Goal: Information Seeking & Learning: Learn about a topic

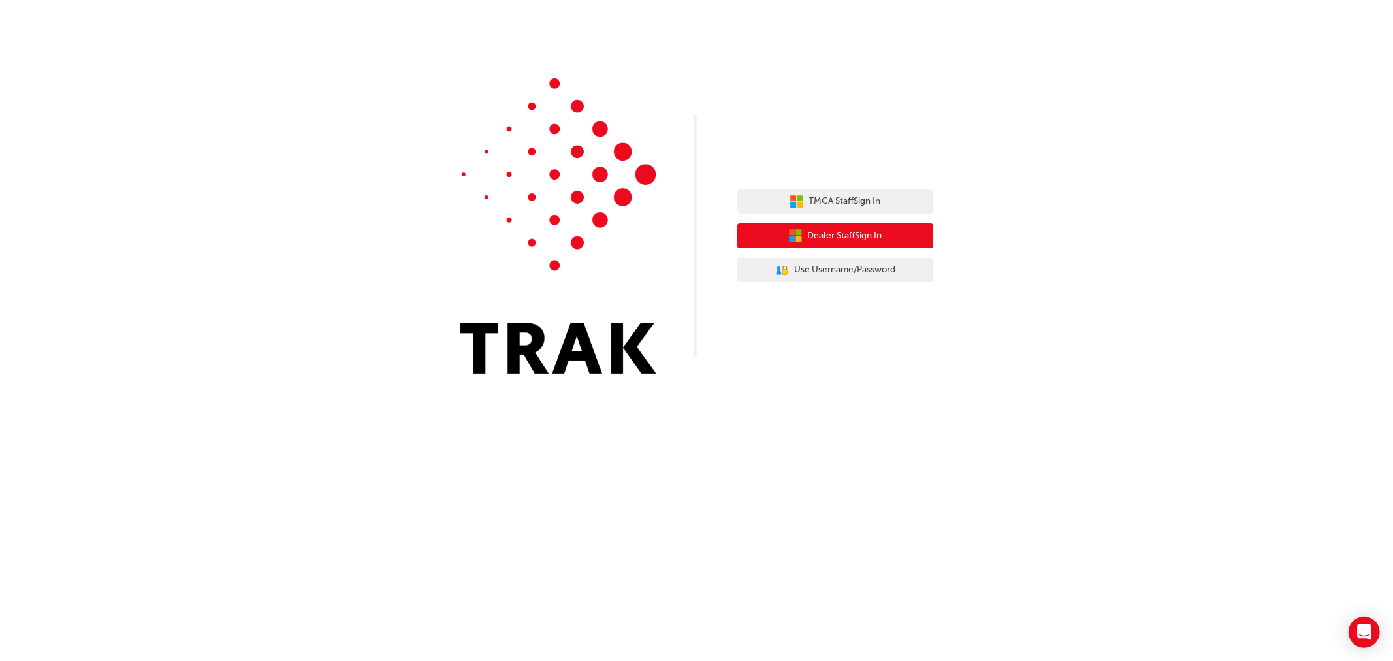
click at [898, 239] on button "Dealer Staff Sign In" at bounding box center [835, 235] width 196 height 25
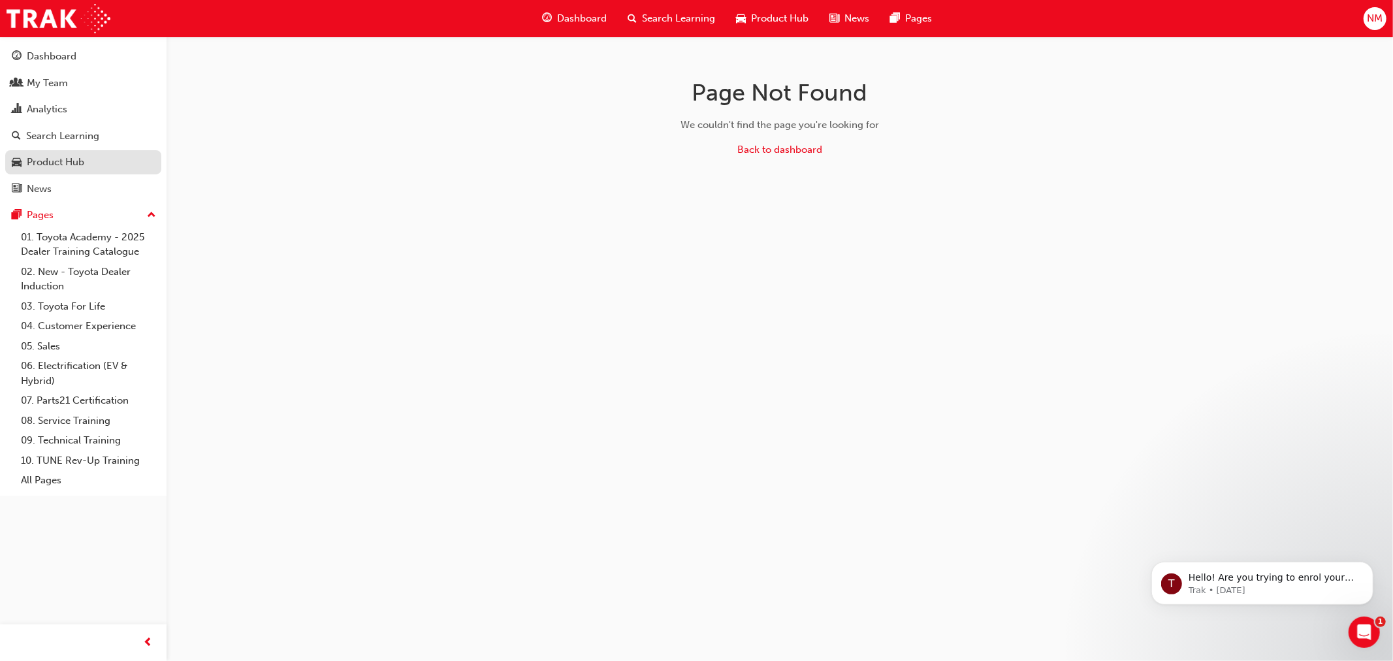
click at [79, 161] on div "Product Hub" at bounding box center [55, 162] width 57 height 15
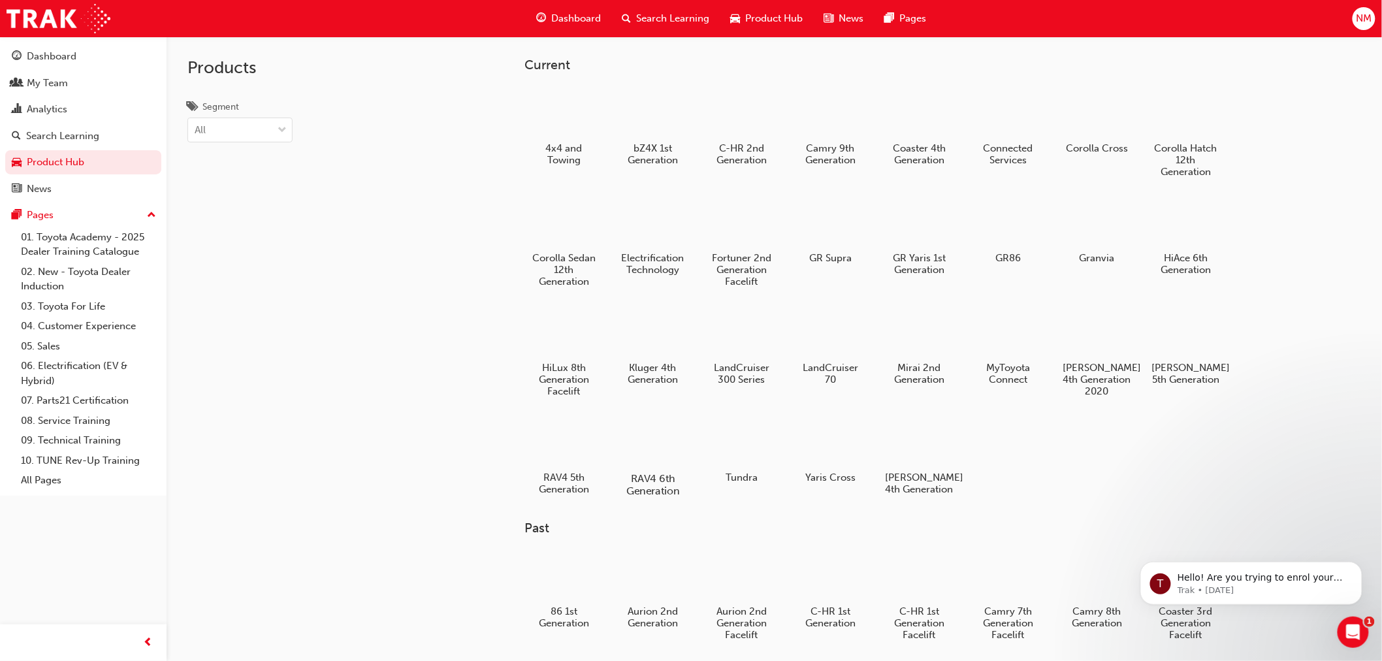
click at [656, 438] on div at bounding box center [653, 441] width 73 height 52
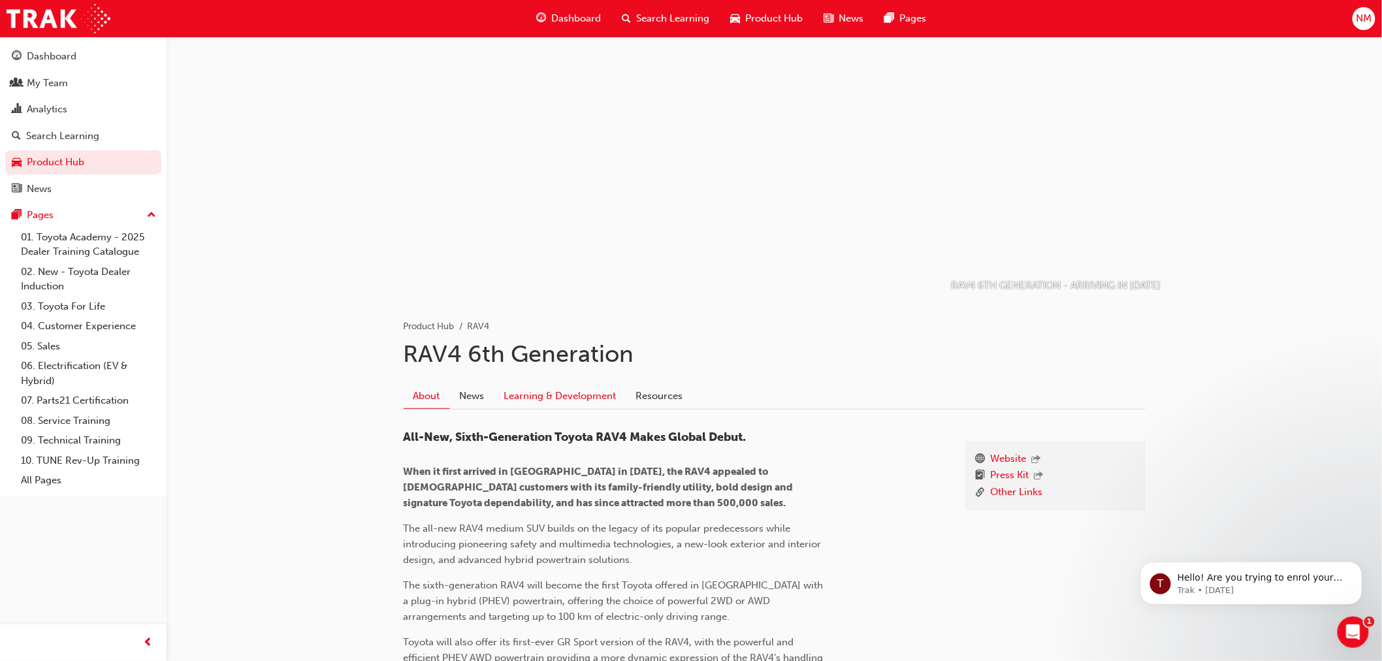
click at [597, 391] on link "Learning & Development" at bounding box center [560, 395] width 132 height 25
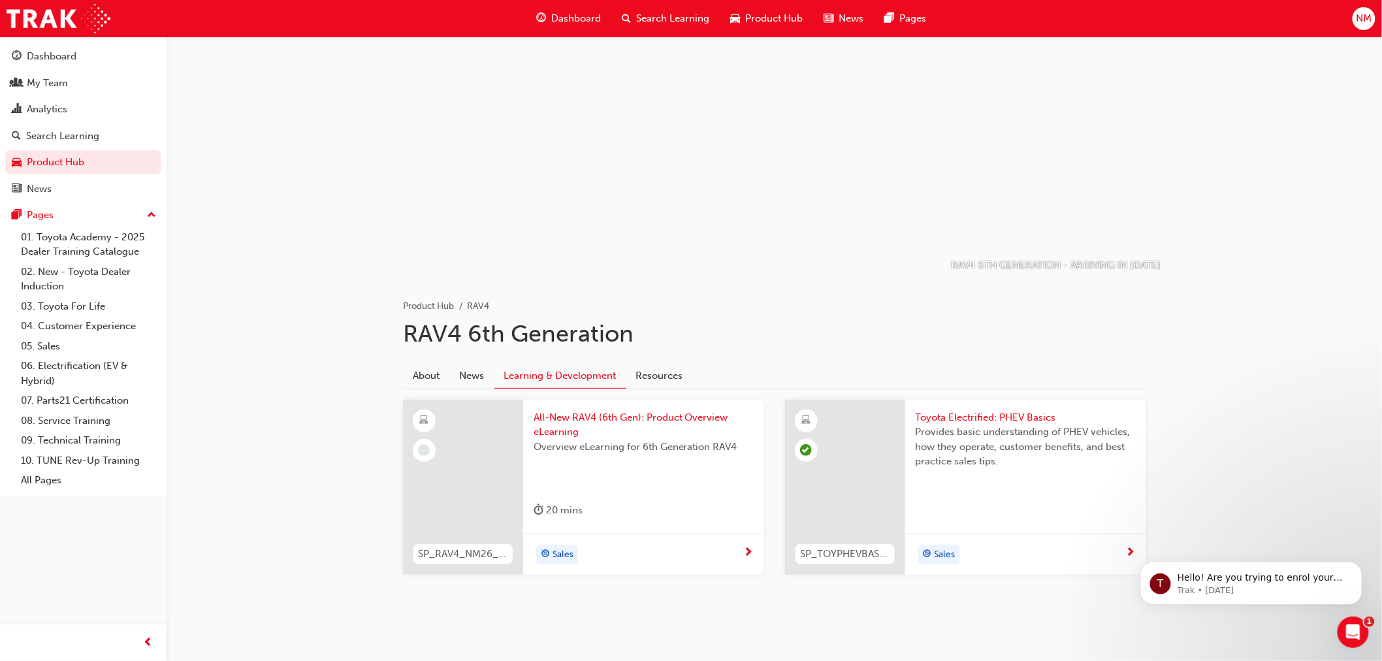
scroll to position [29, 0]
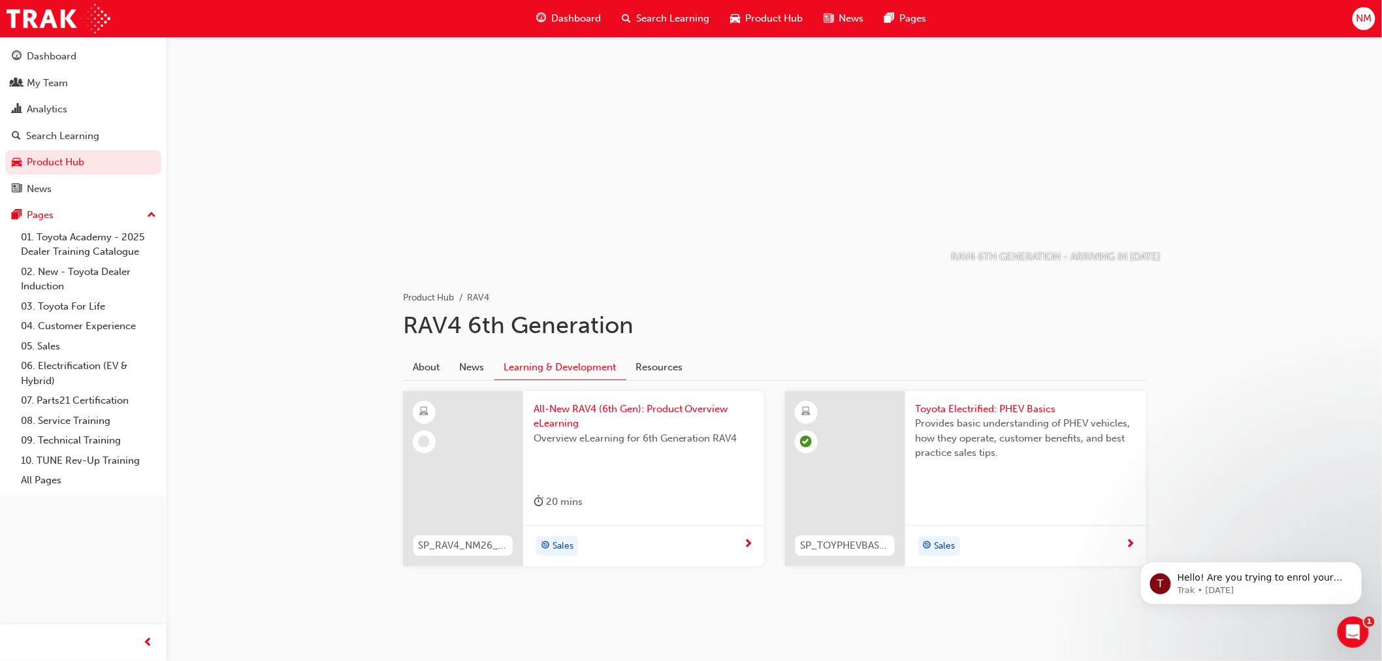
click at [622, 402] on span "All-New RAV4 (6th Gen): Product Overview eLearning" at bounding box center [644, 416] width 220 height 29
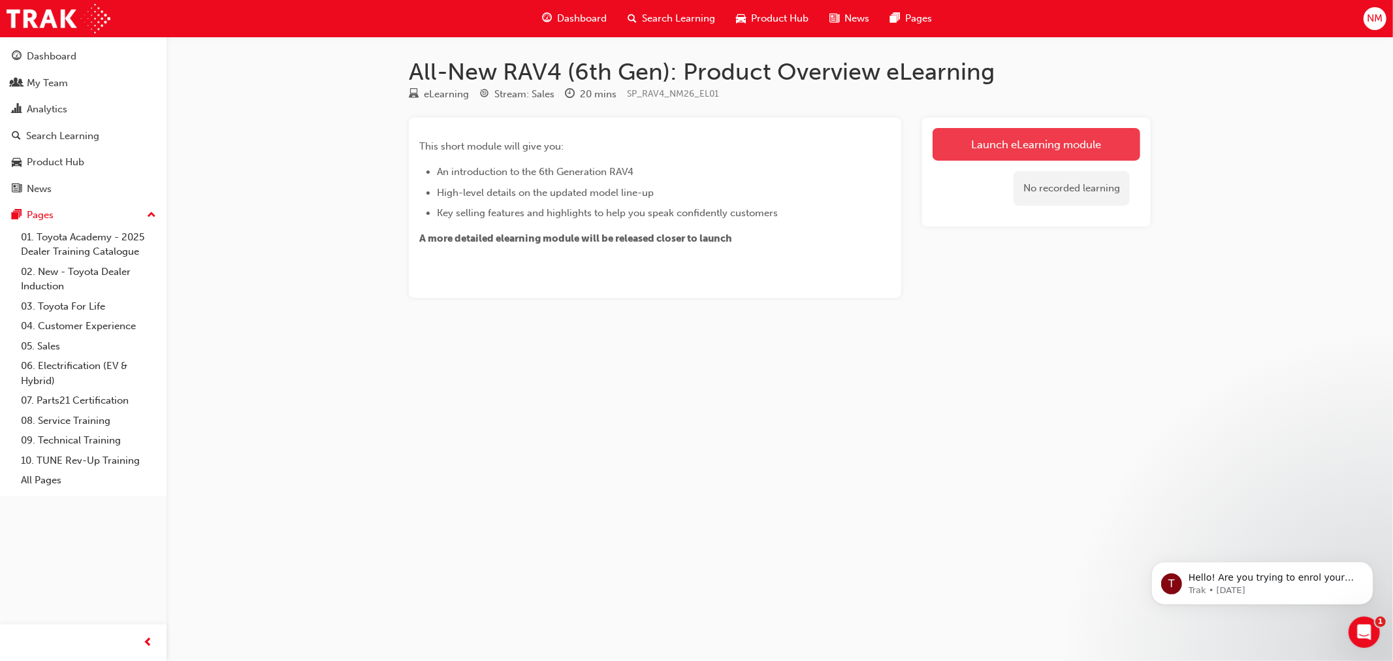
click at [1062, 129] on link "Launch eLearning module" at bounding box center [1037, 144] width 208 height 33
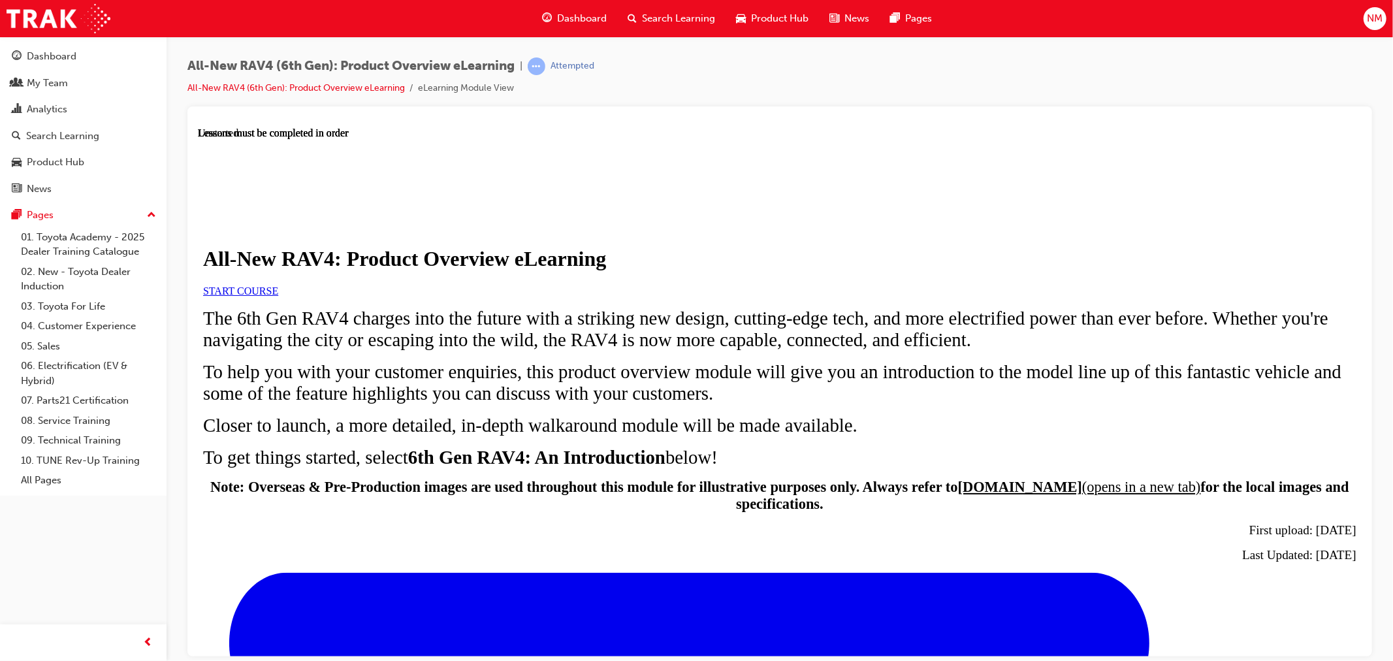
click at [278, 296] on span "START COURSE" at bounding box center [239, 290] width 75 height 11
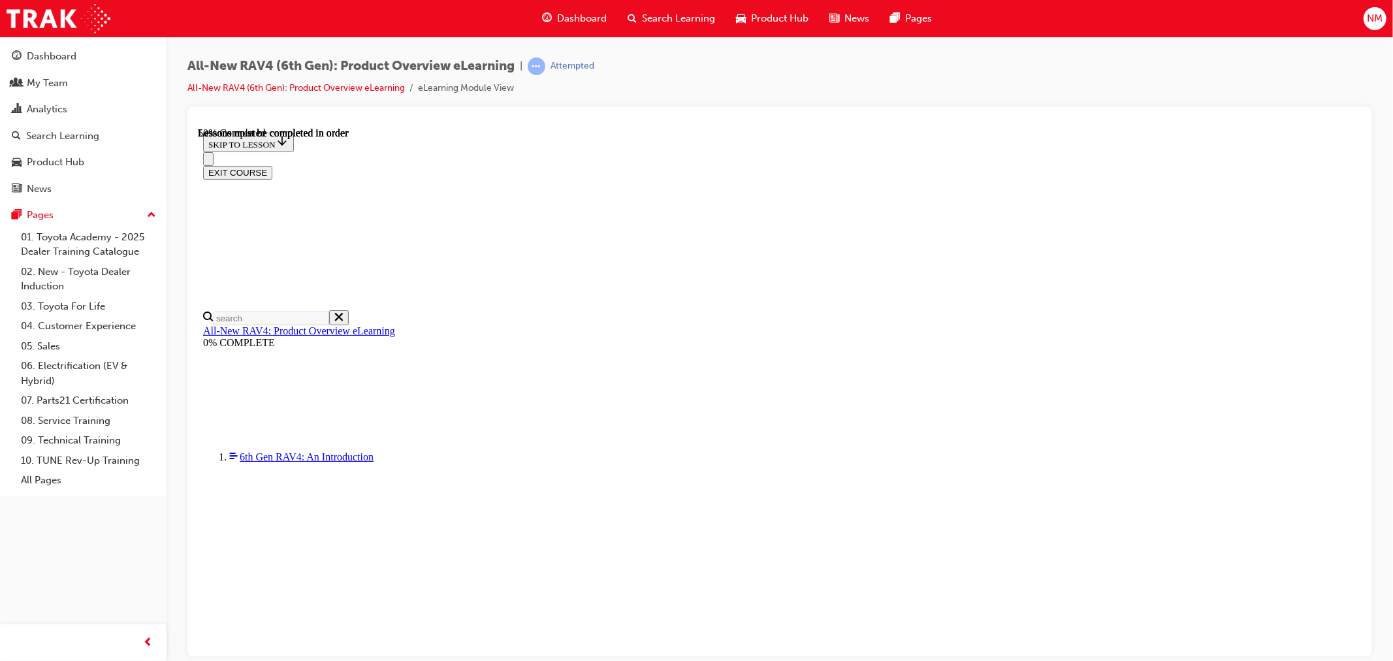
scroll to position [1275, 0]
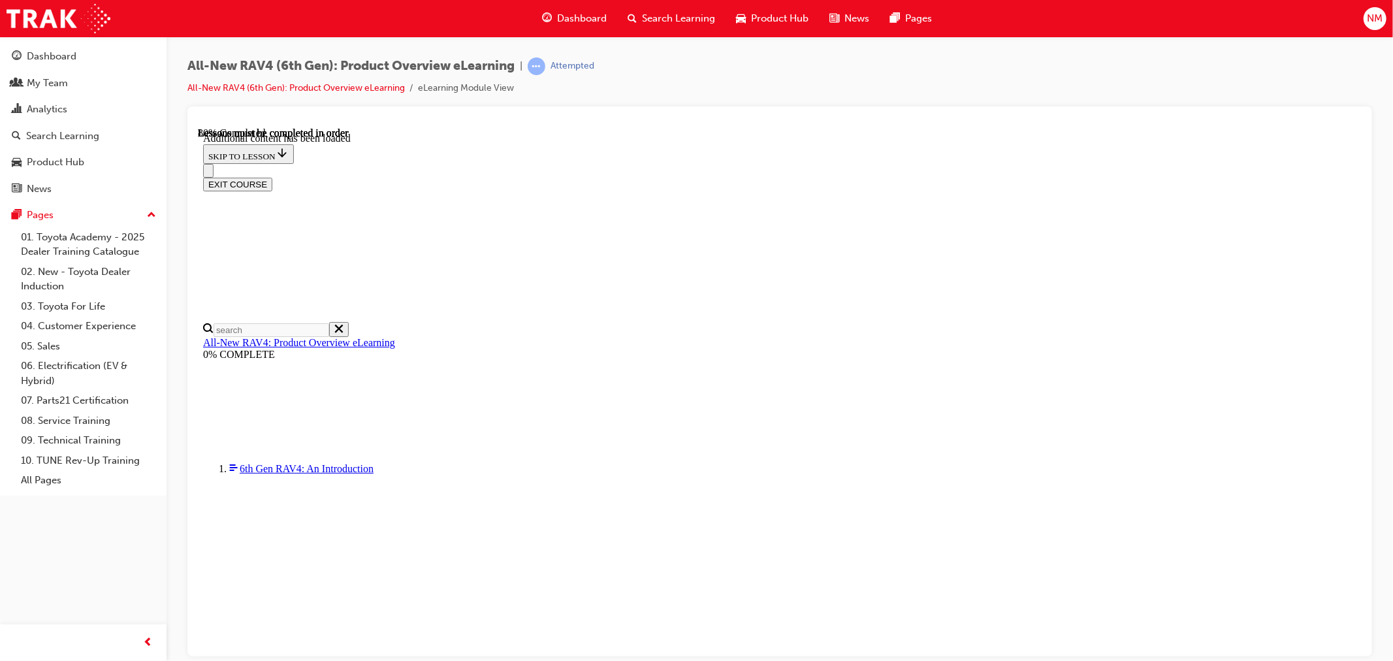
scroll to position [1663, 0]
drag, startPoint x: 564, startPoint y: 619, endPoint x: 1010, endPoint y: 619, distance: 446.1
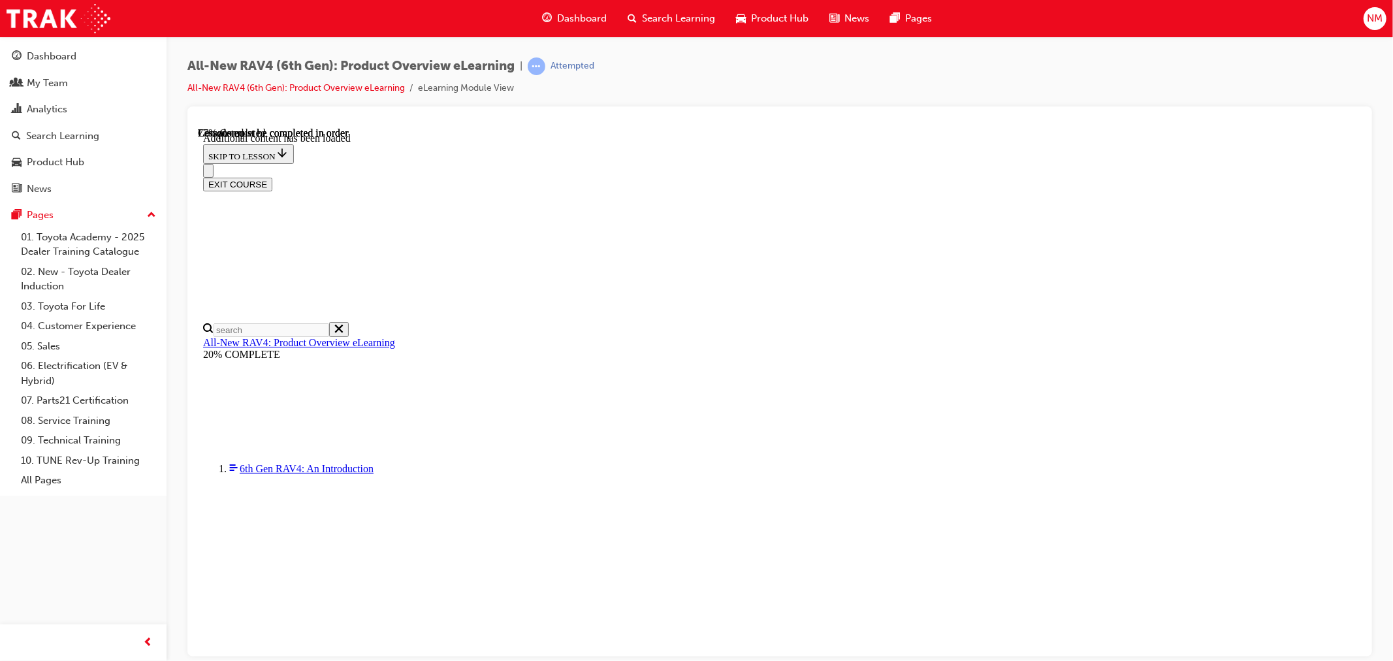
drag, startPoint x: 928, startPoint y: 268, endPoint x: 941, endPoint y: 268, distance: 13.7
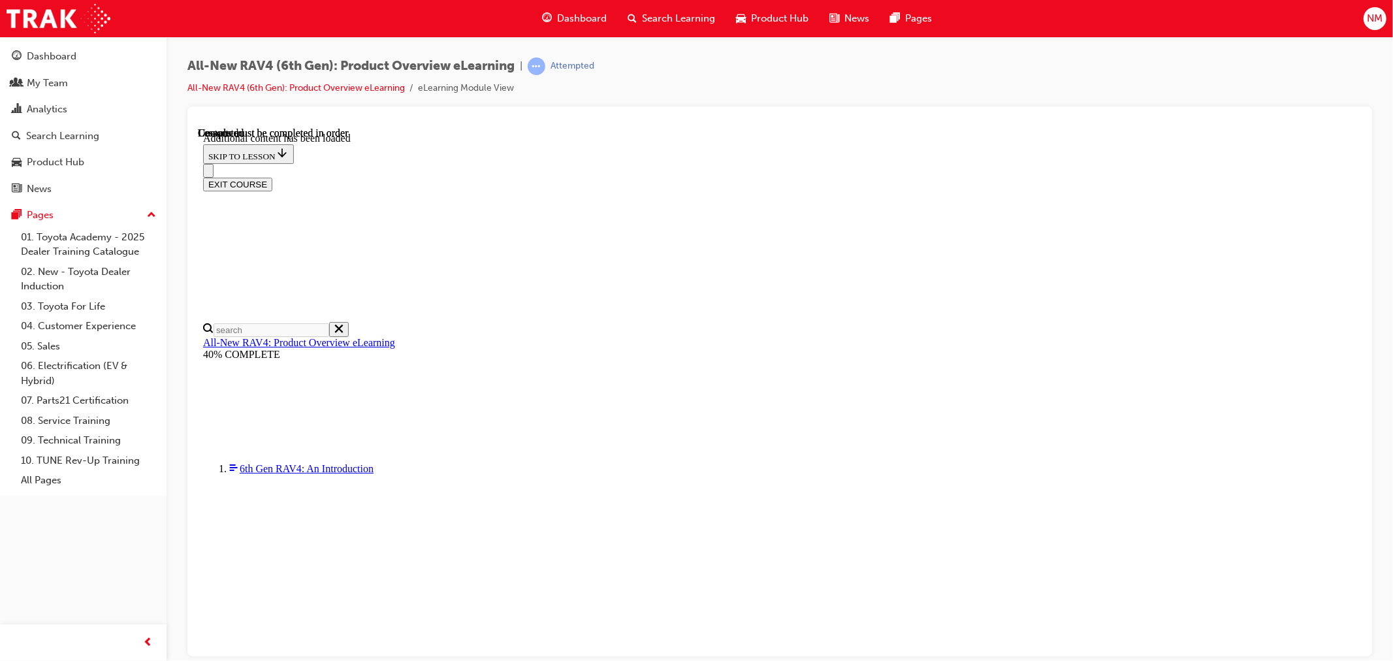
scroll to position [2399, 0]
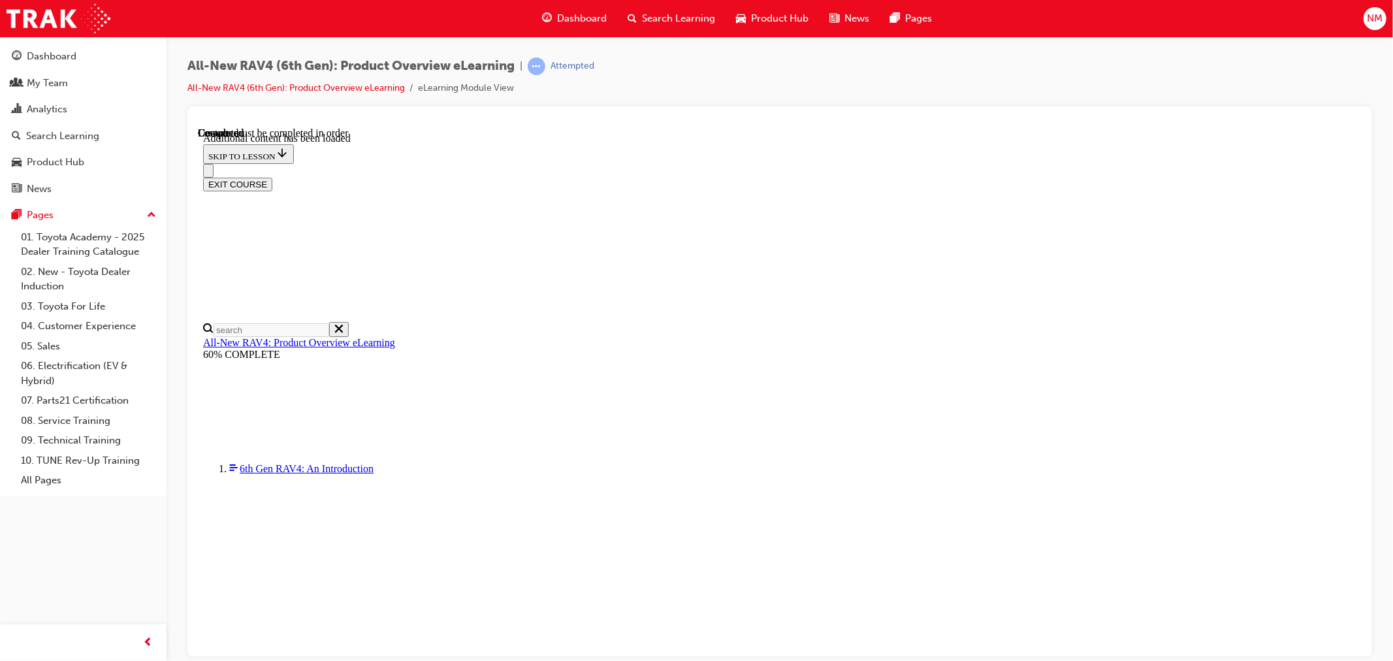
radio input "true"
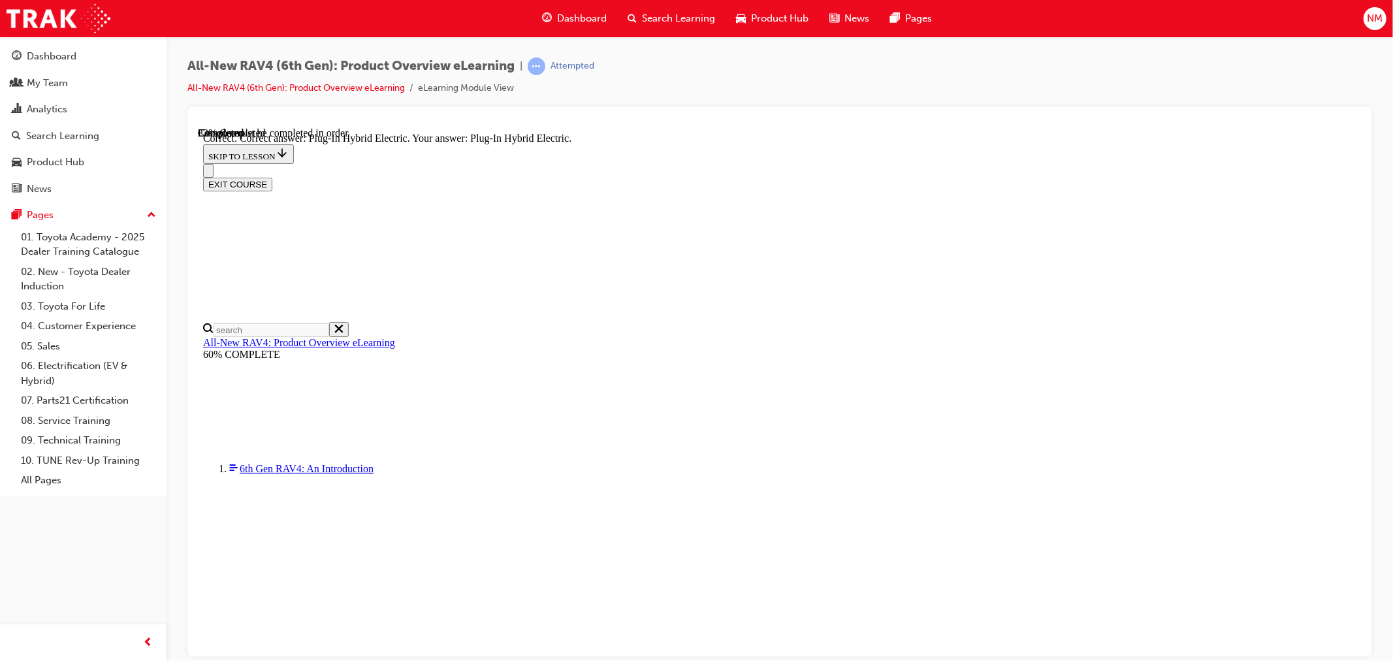
scroll to position [363, 0]
radio input "true"
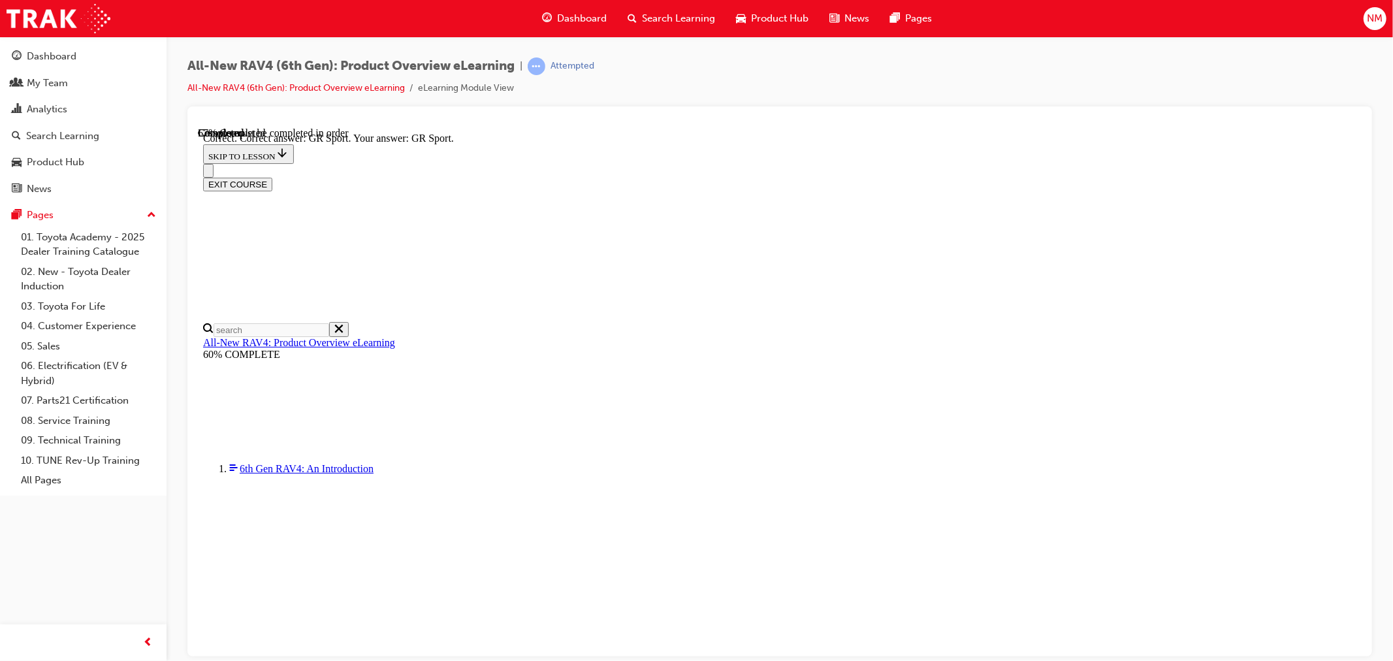
scroll to position [442, 0]
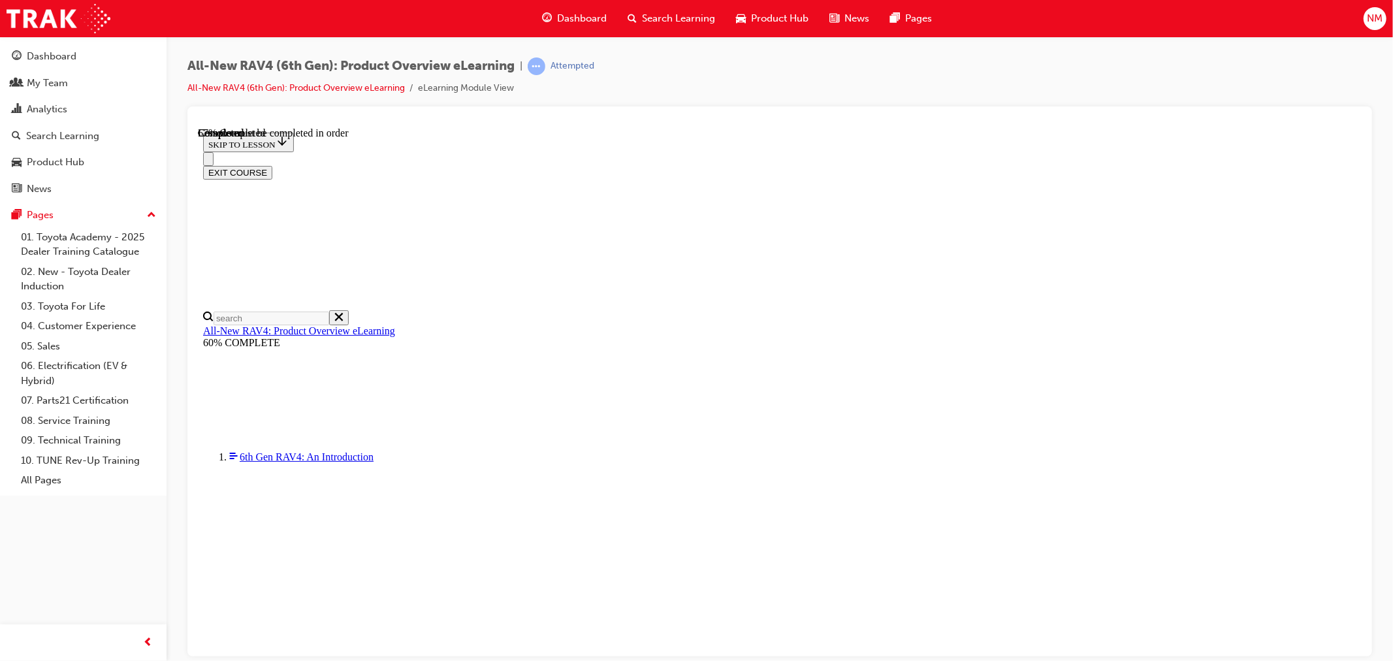
scroll to position [366, 0]
checkbox input "true"
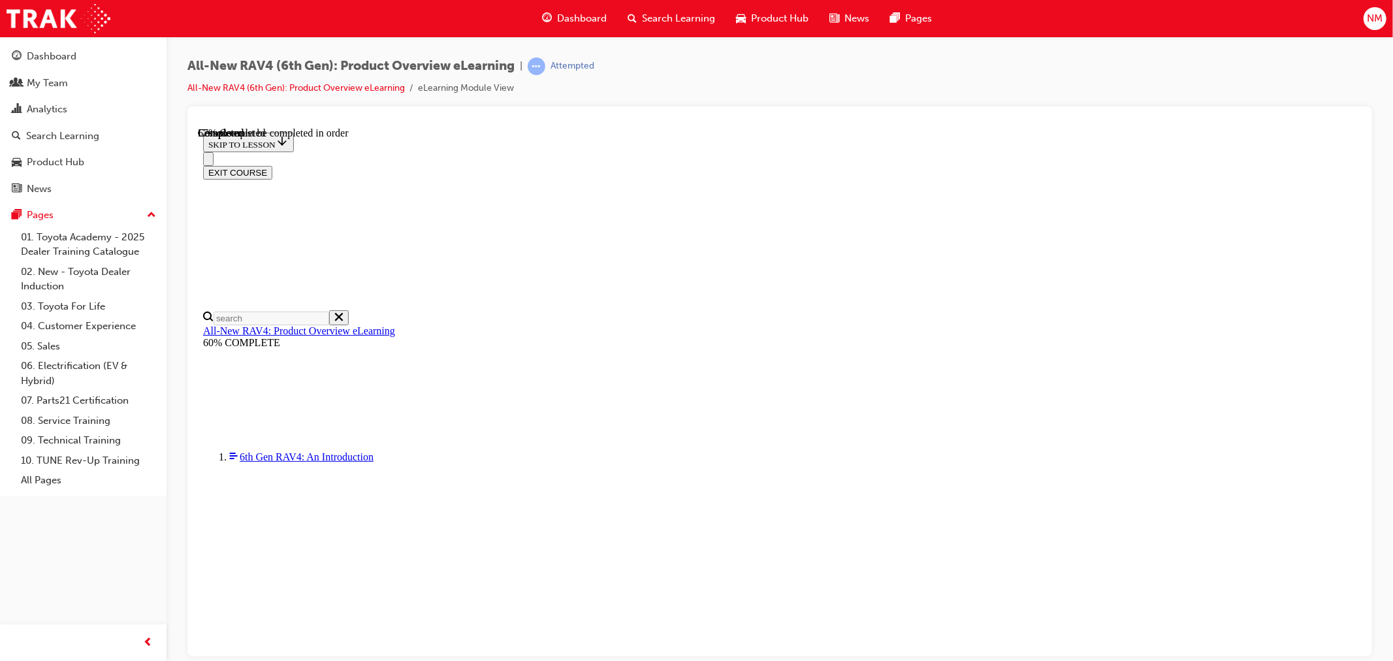
checkbox input "true"
drag, startPoint x: 856, startPoint y: 545, endPoint x: 858, endPoint y: 554, distance: 8.9
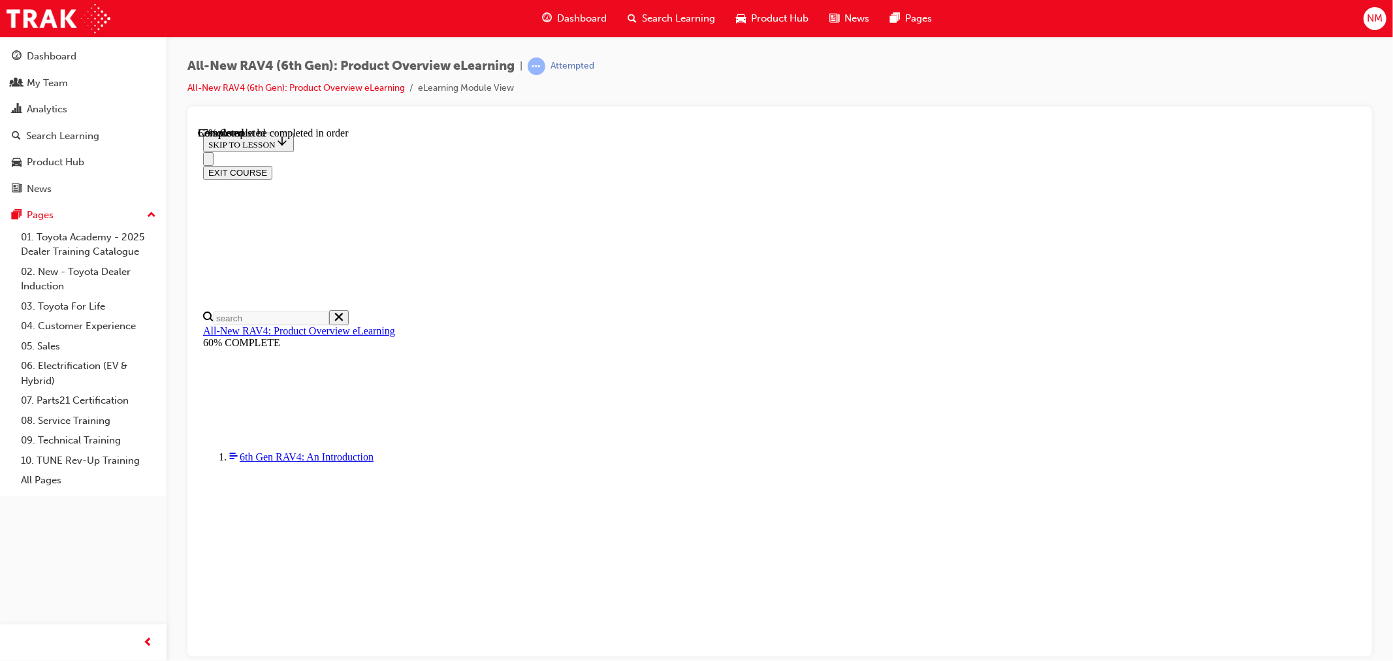
copy button "S"
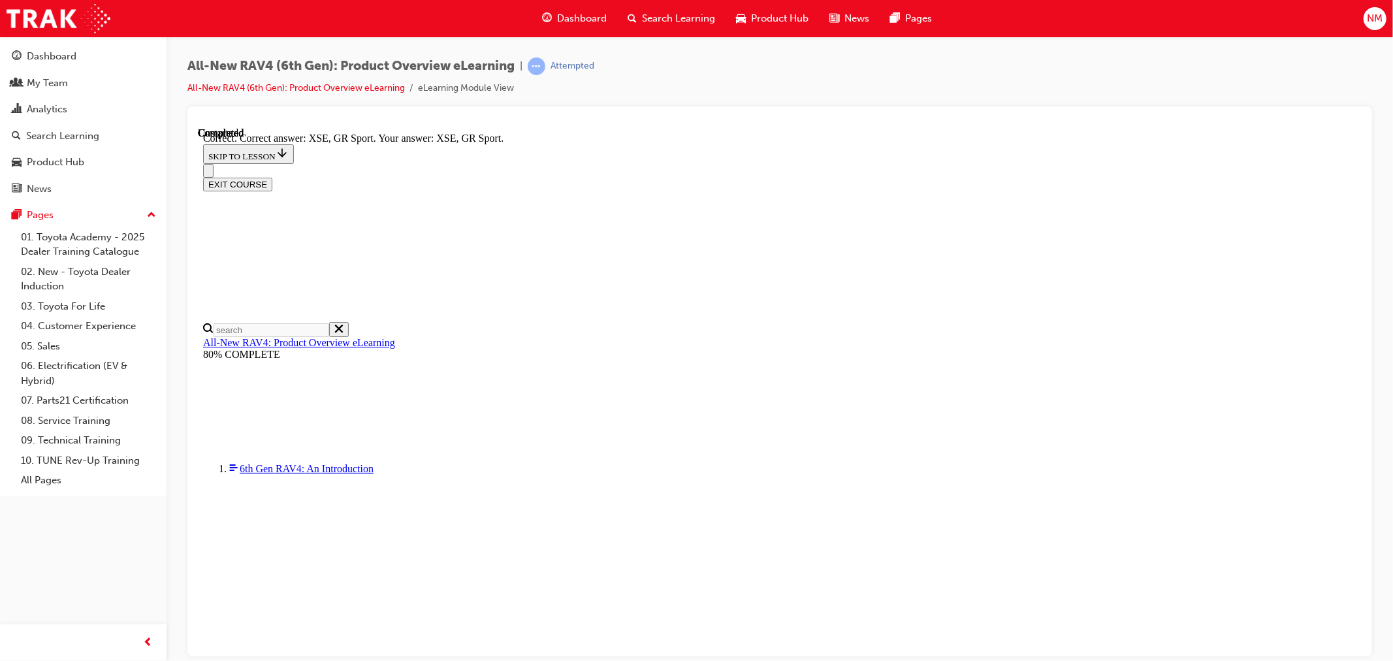
scroll to position [446, 0]
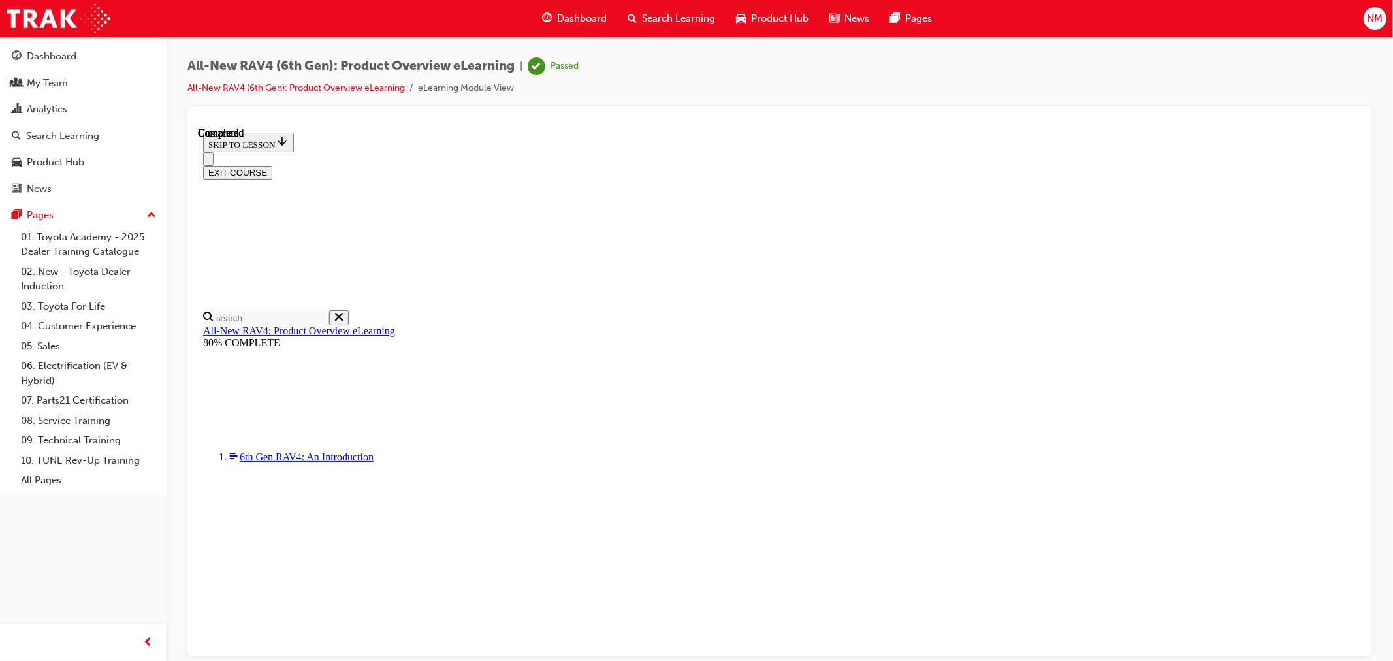
scroll to position [189, 0]
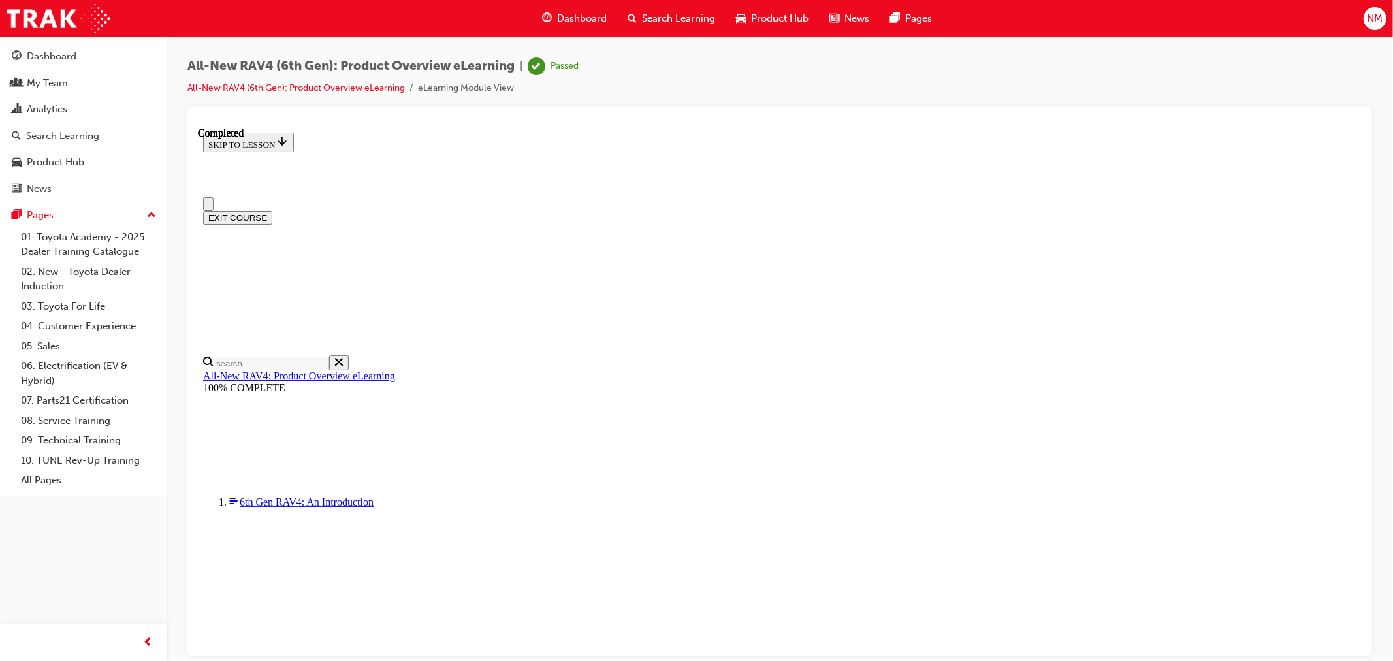
click at [272, 210] on button "EXIT COURSE" at bounding box center [236, 217] width 69 height 14
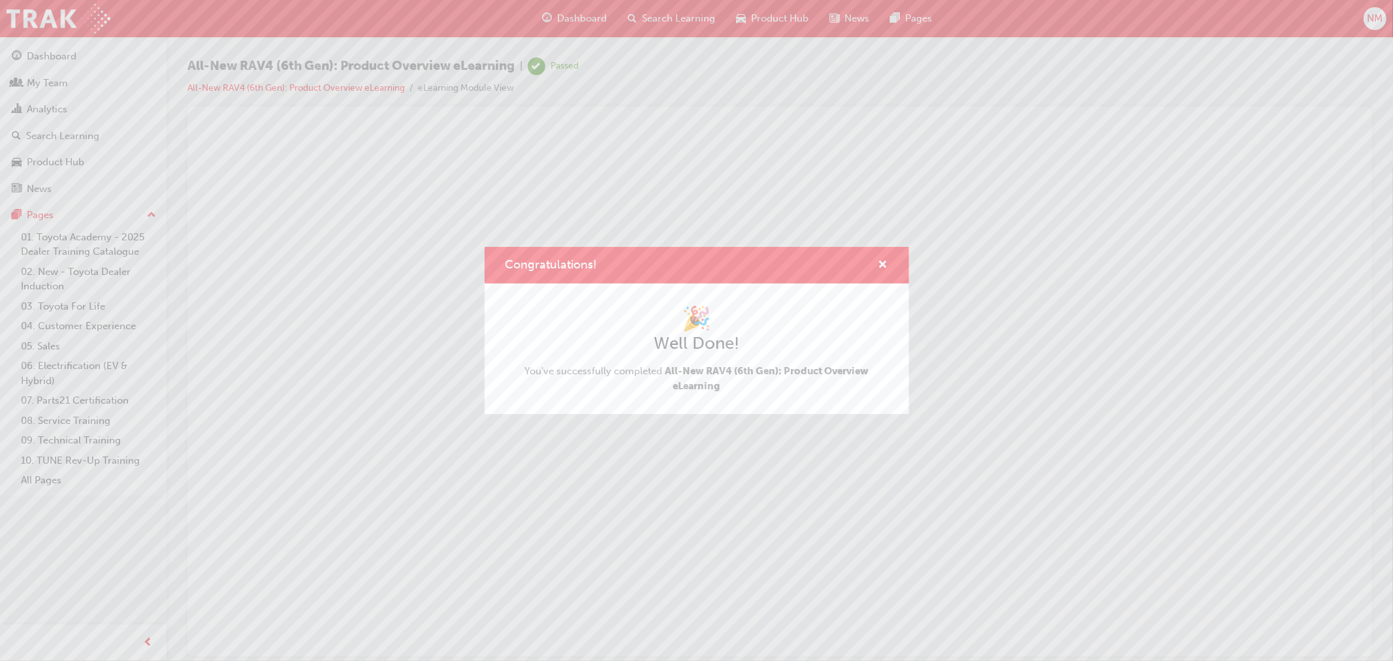
click at [873, 268] on div "Congratulations!" at bounding box center [878, 265] width 20 height 16
click at [885, 263] on span "cross-icon" at bounding box center [884, 266] width 10 height 12
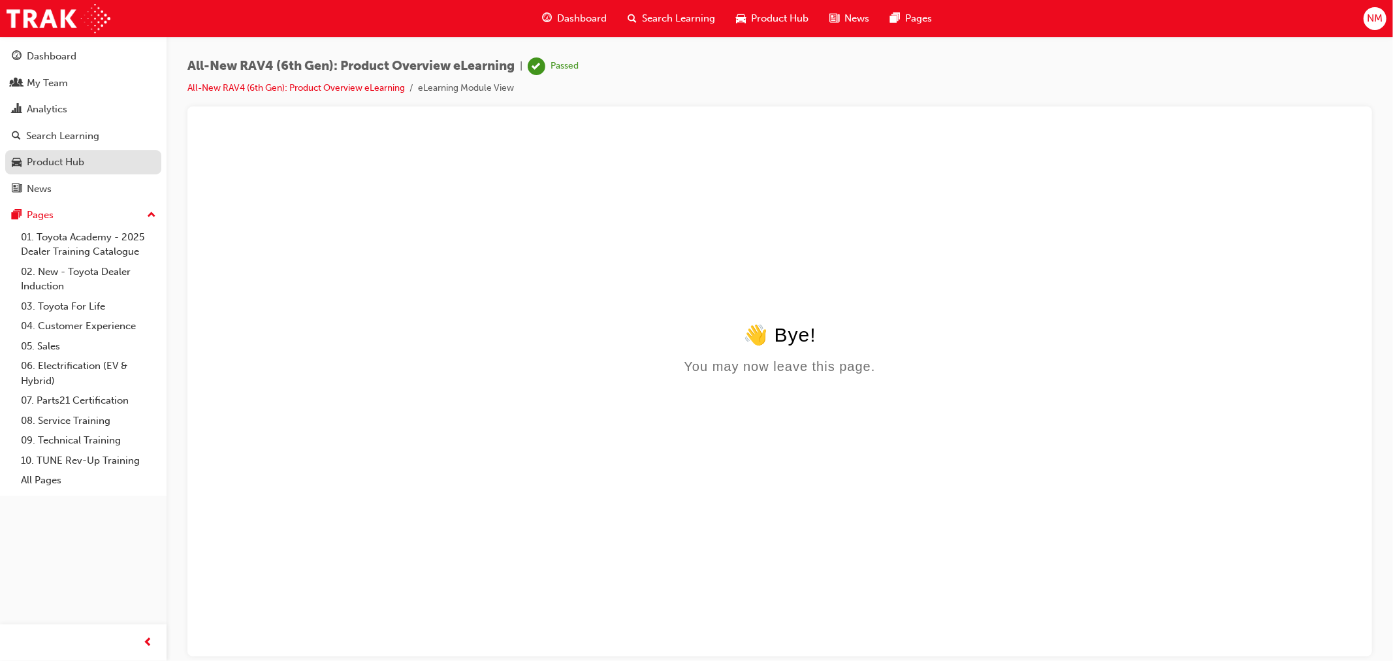
click at [55, 161] on div "Product Hub" at bounding box center [55, 162] width 57 height 15
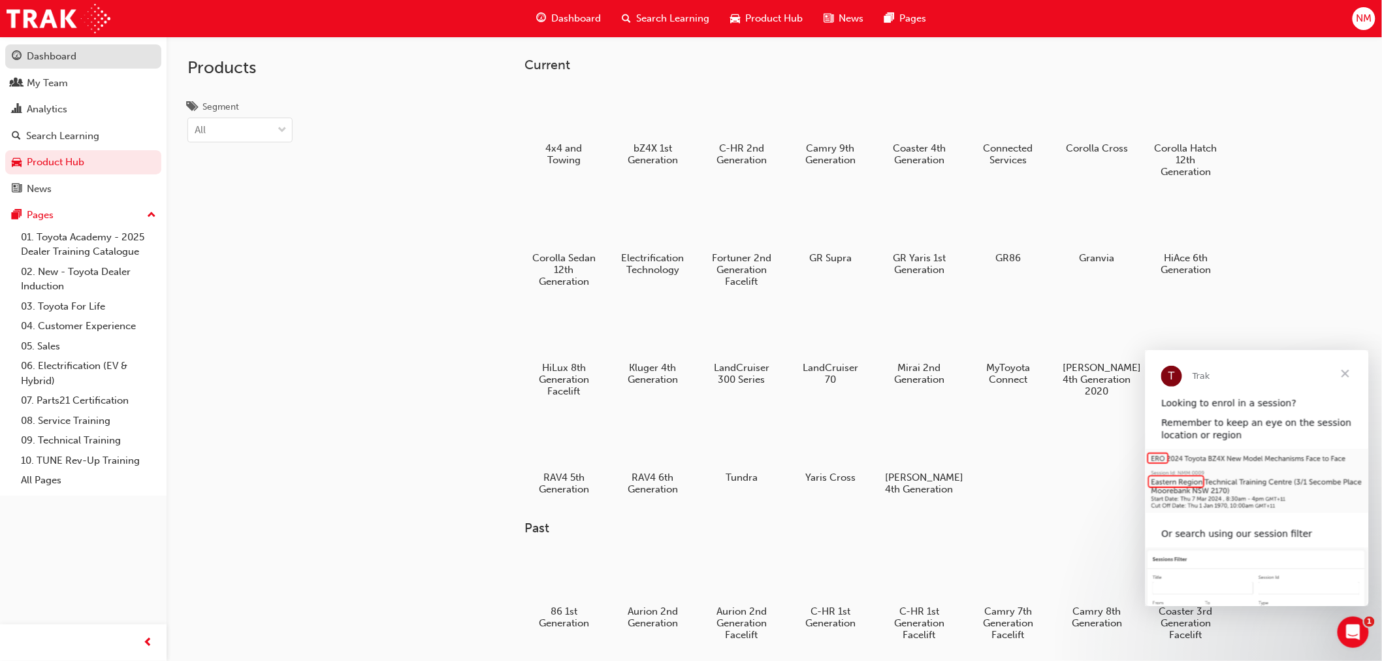
click at [50, 49] on div "Dashboard" at bounding box center [52, 56] width 50 height 15
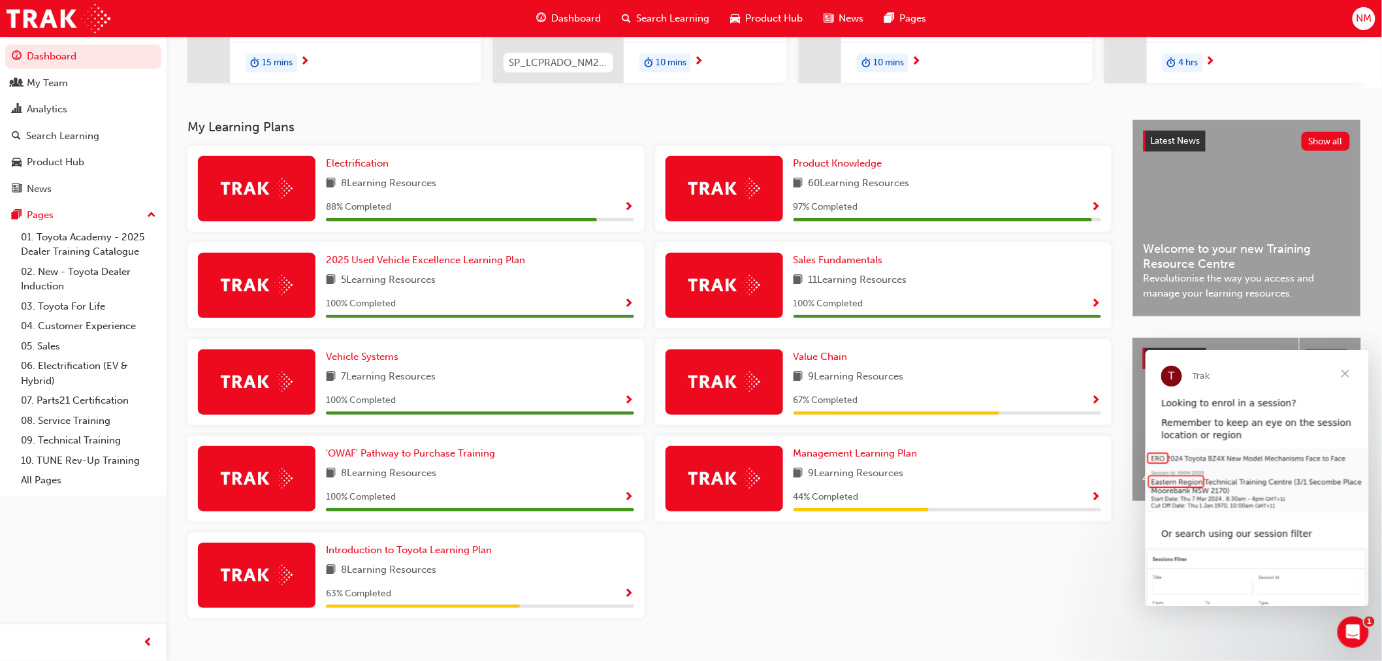
scroll to position [238, 0]
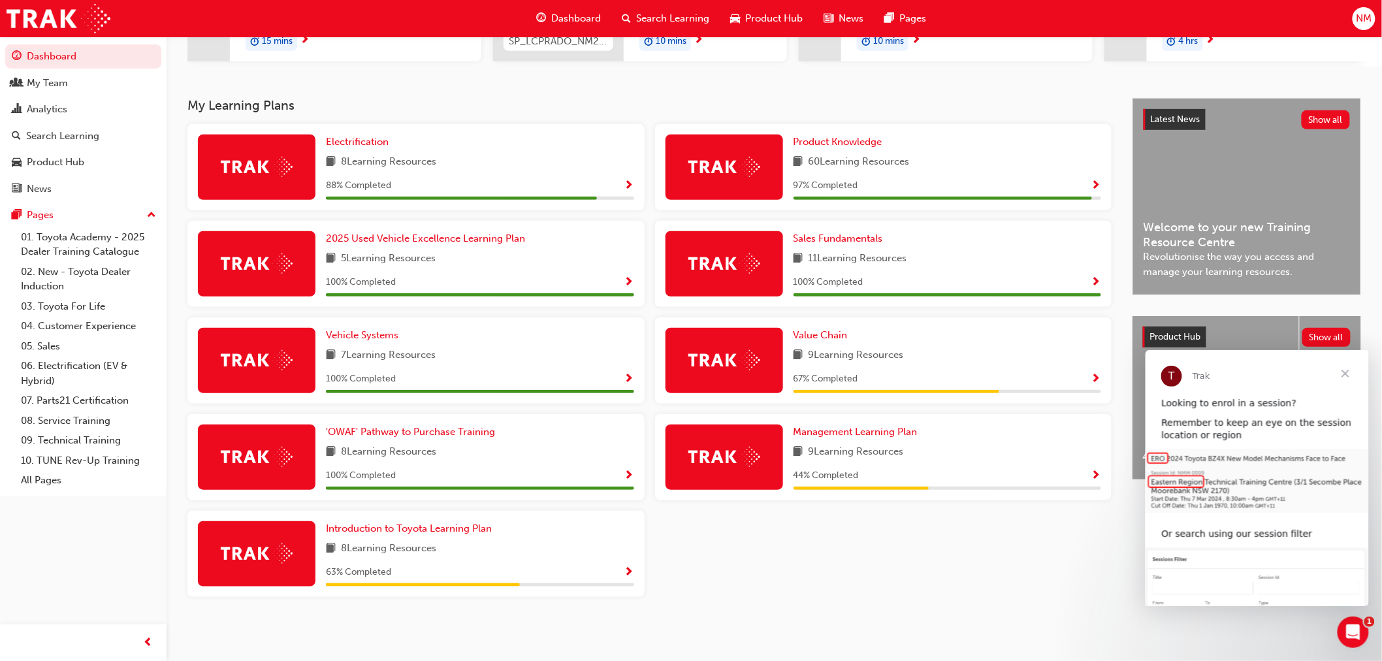
click at [756, 157] on img at bounding box center [724, 167] width 72 height 20
click at [864, 158] on span "60 Learning Resources" at bounding box center [859, 162] width 101 height 16
click at [1096, 184] on button "button" at bounding box center [1097, 186] width 10 height 16
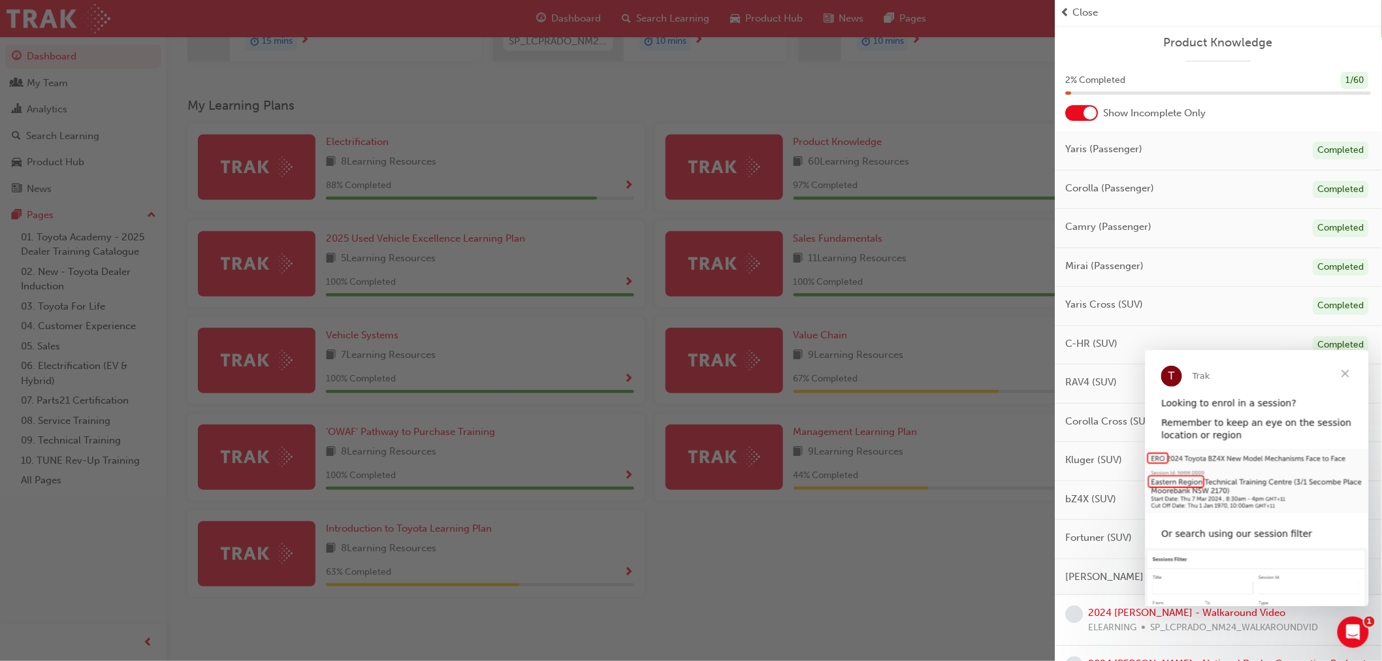
click at [865, 150] on div "button" at bounding box center [528, 330] width 1056 height 661
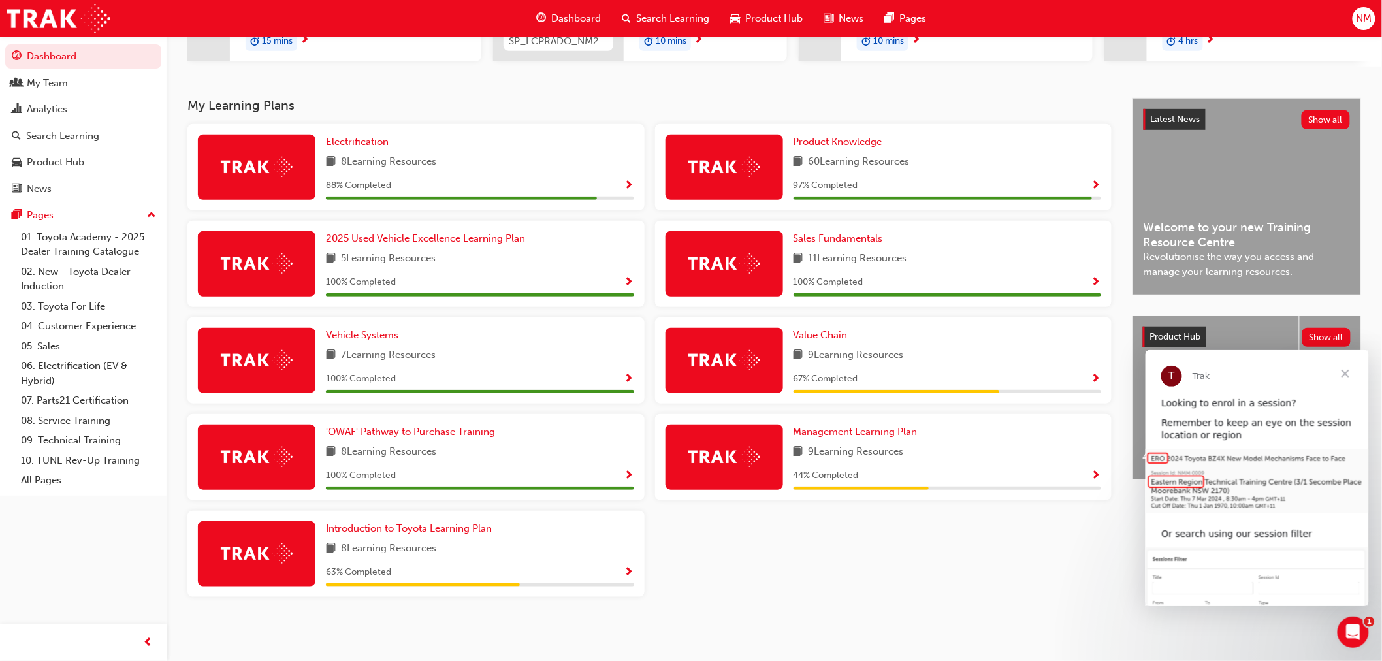
click at [1094, 181] on span "Show Progress" at bounding box center [1097, 186] width 10 height 12
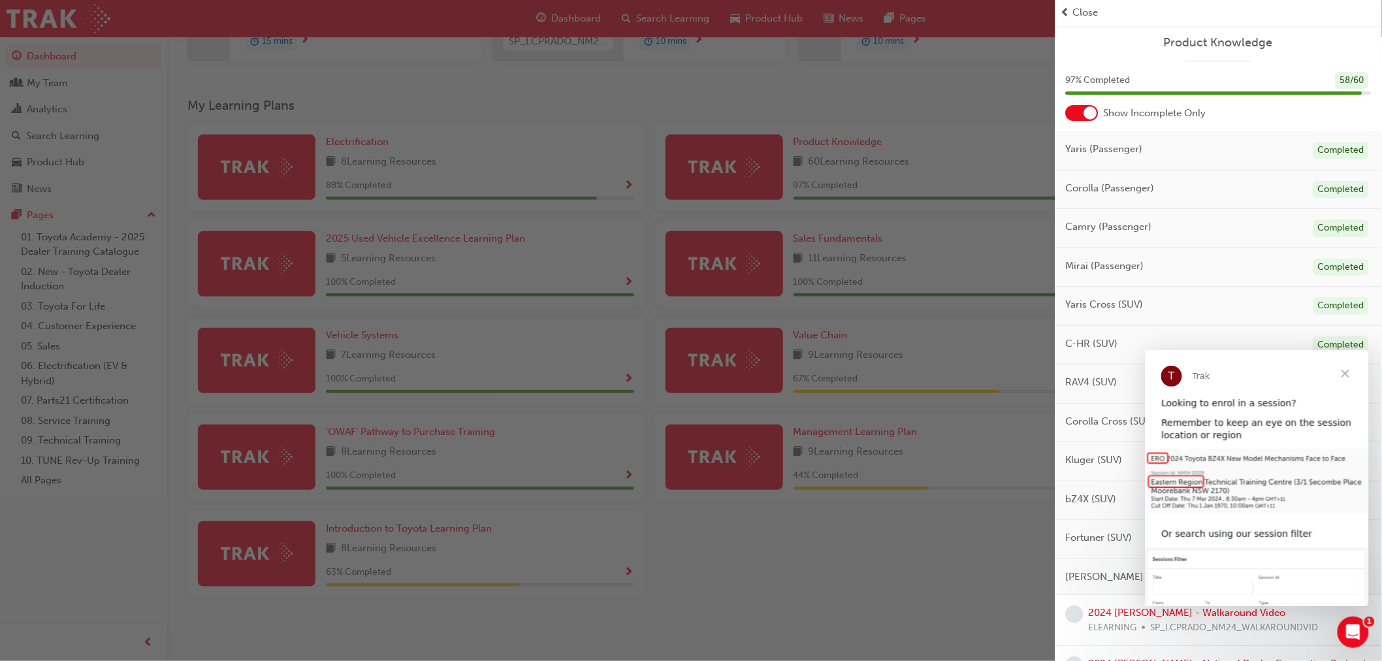
click at [1341, 370] on span "Close" at bounding box center [1344, 372] width 47 height 47
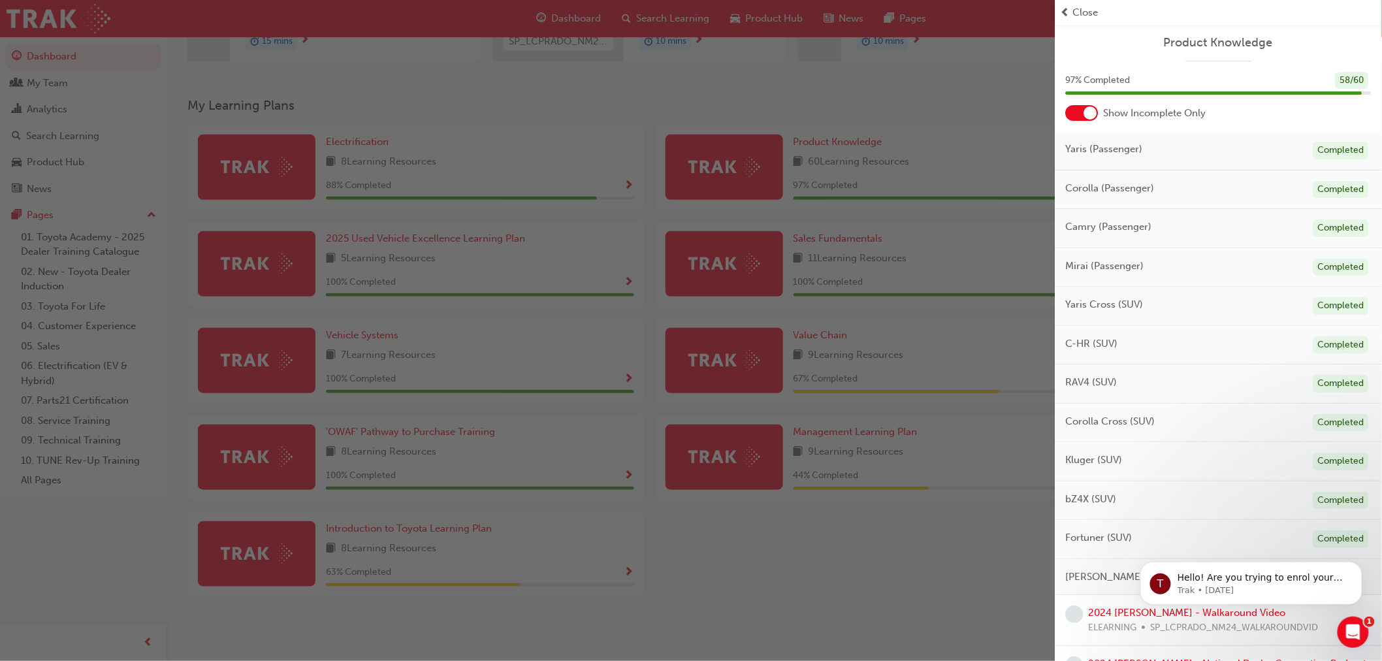
scroll to position [387, 0]
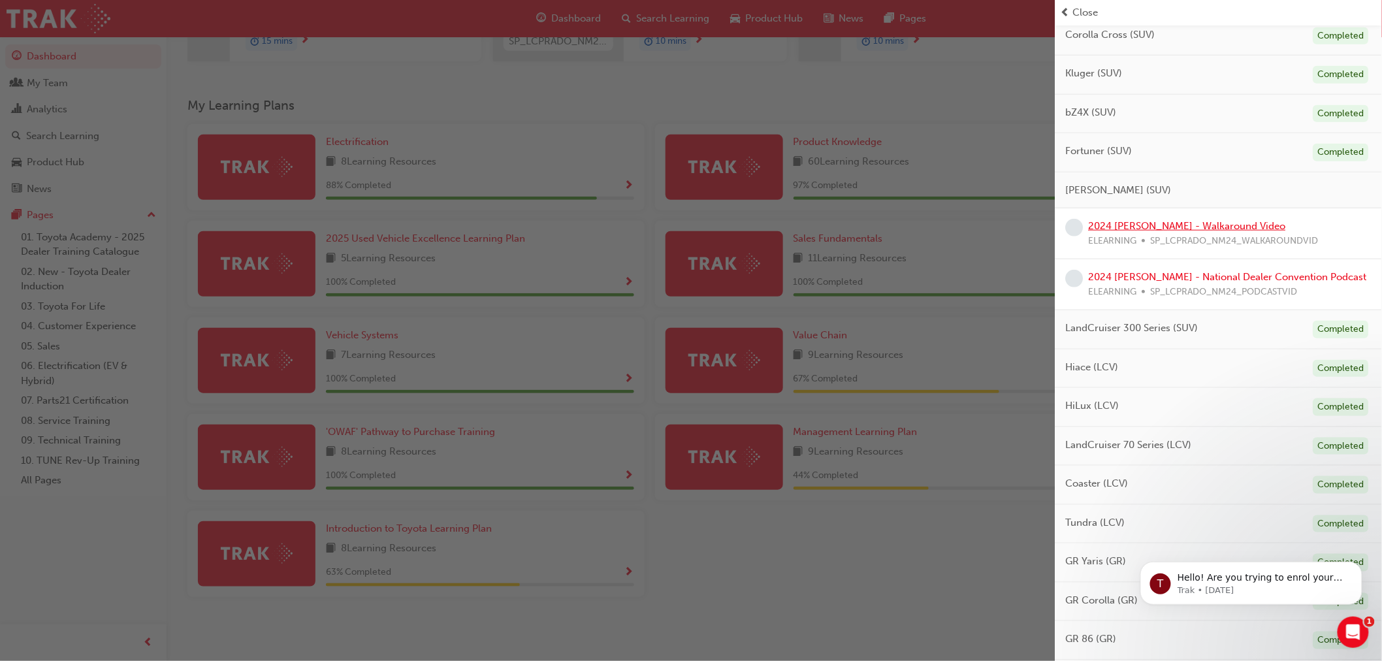
click at [1161, 231] on link "2024 [PERSON_NAME] - Walkaround Video" at bounding box center [1187, 226] width 197 height 12
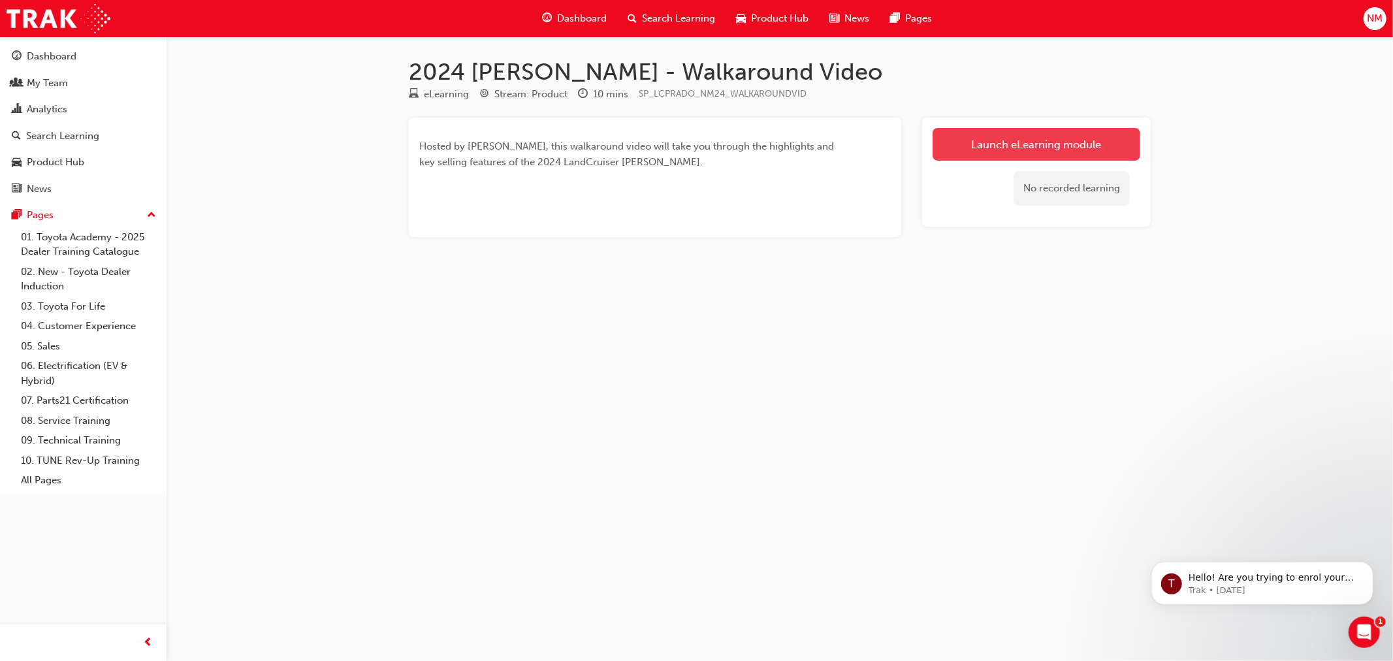
click at [1026, 148] on link "Launch eLearning module" at bounding box center [1037, 144] width 208 height 33
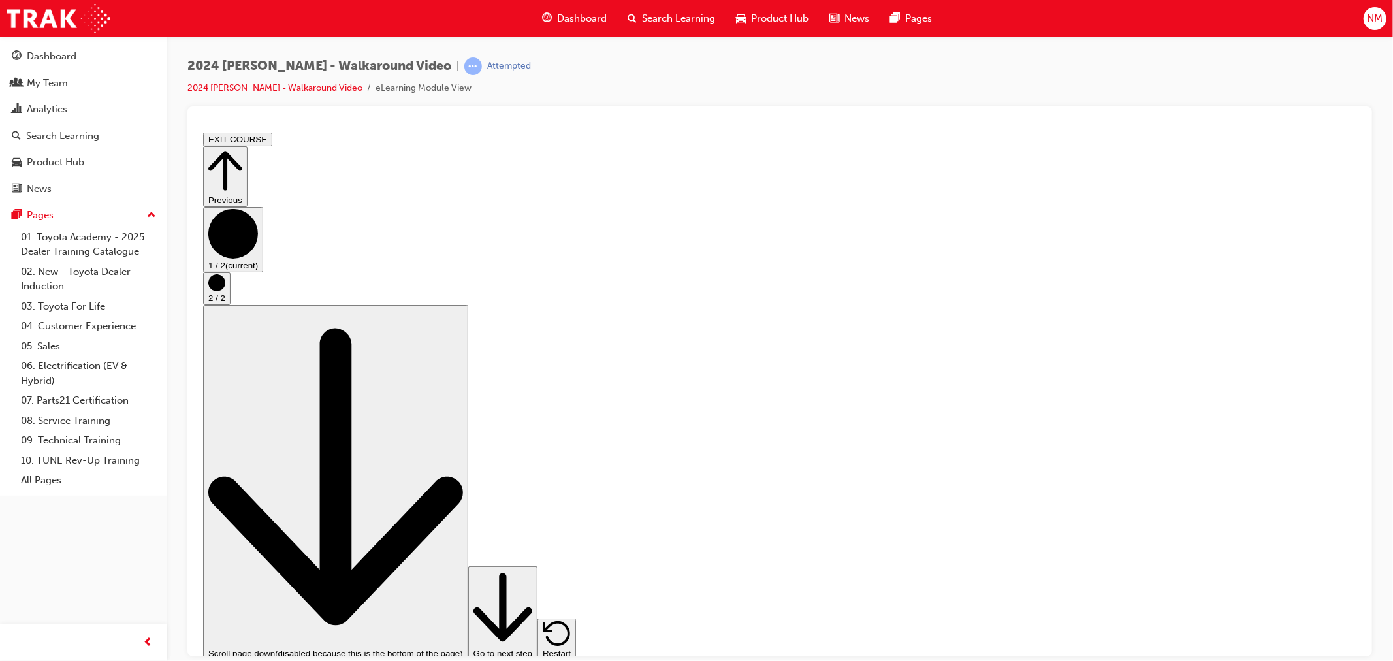
drag, startPoint x: 468, startPoint y: 560, endPoint x: 952, endPoint y: 563, distance: 483.4
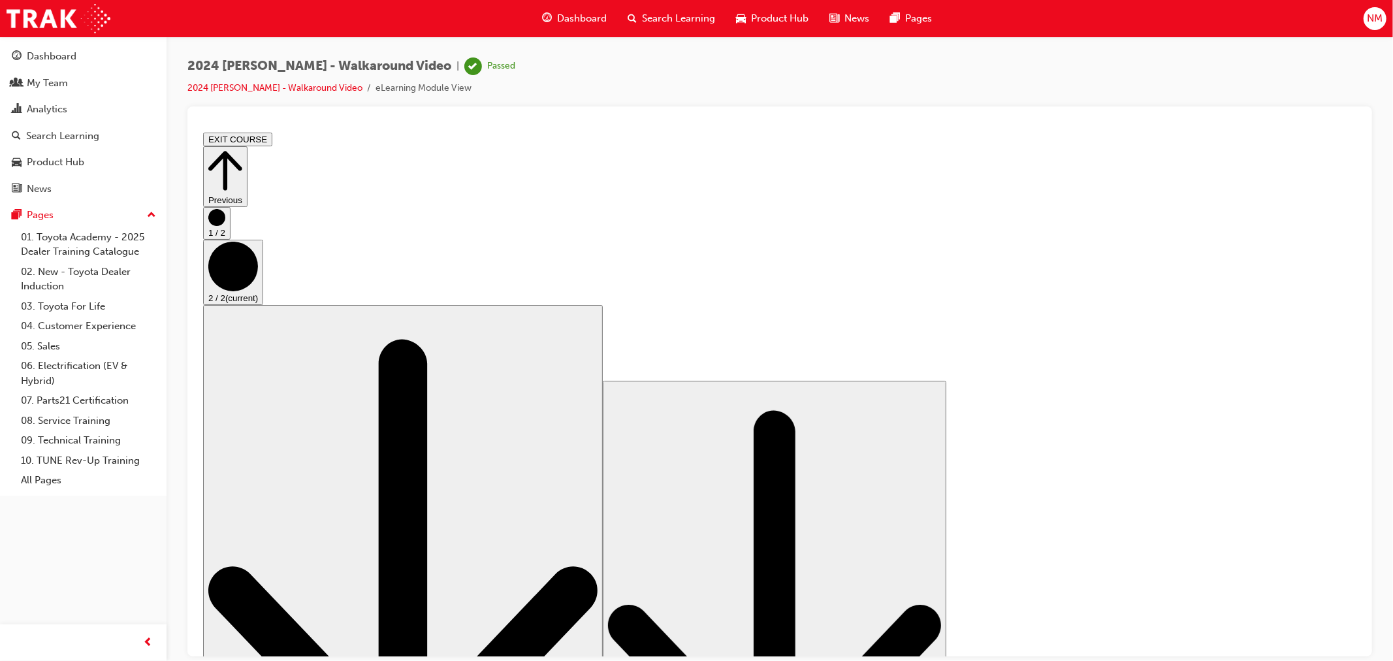
click at [242, 150] on icon "Step controls" at bounding box center [225, 170] width 34 height 45
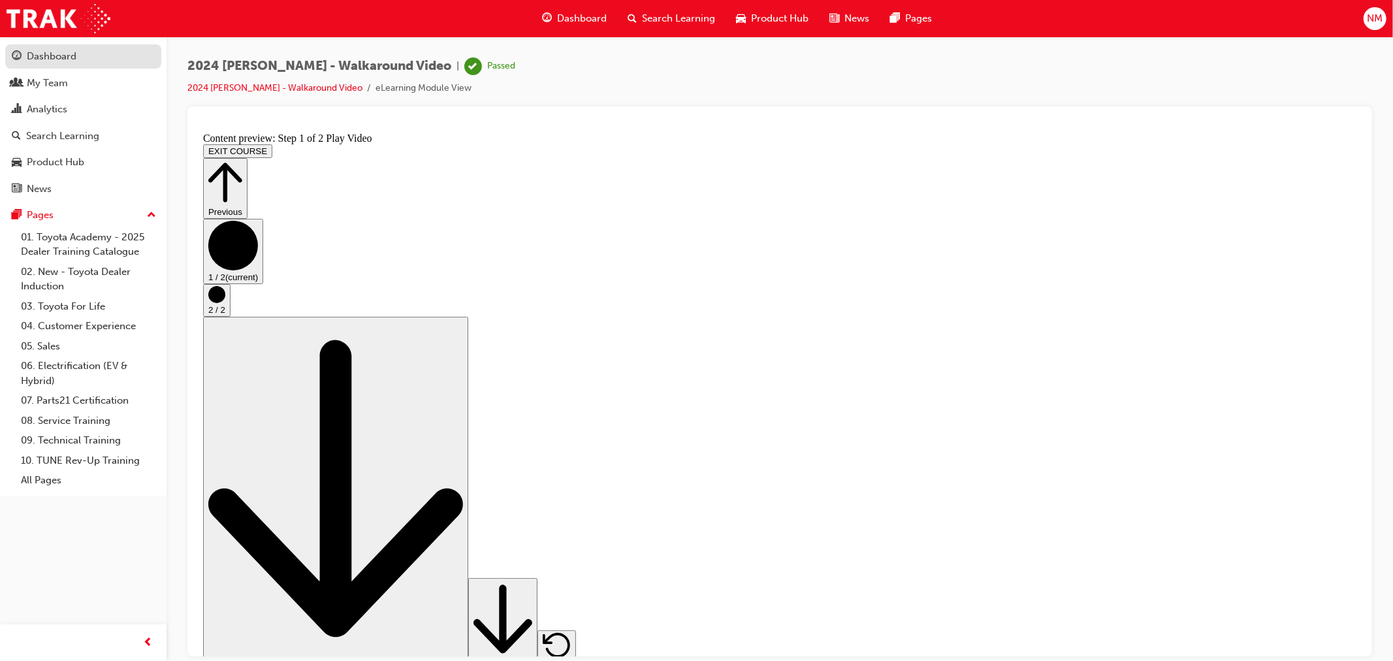
click at [59, 61] on div "Dashboard" at bounding box center [52, 56] width 50 height 15
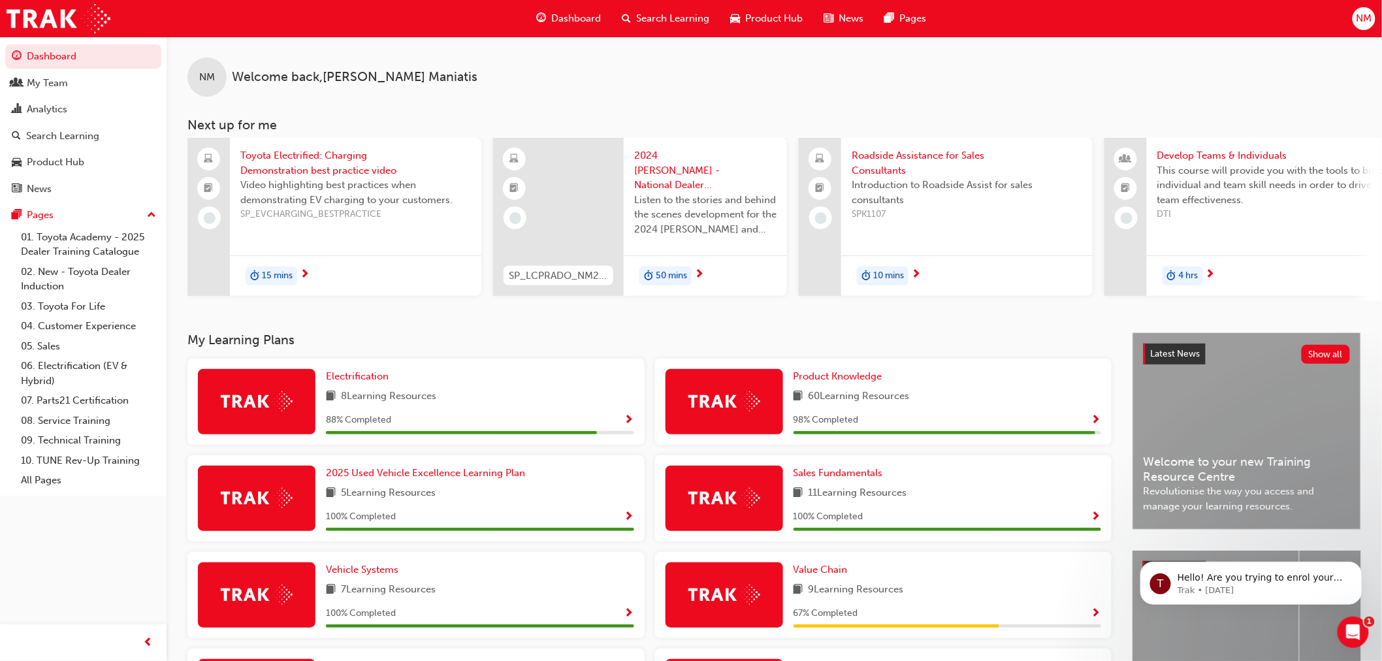
click at [1098, 421] on span "Show Progress" at bounding box center [1097, 421] width 10 height 12
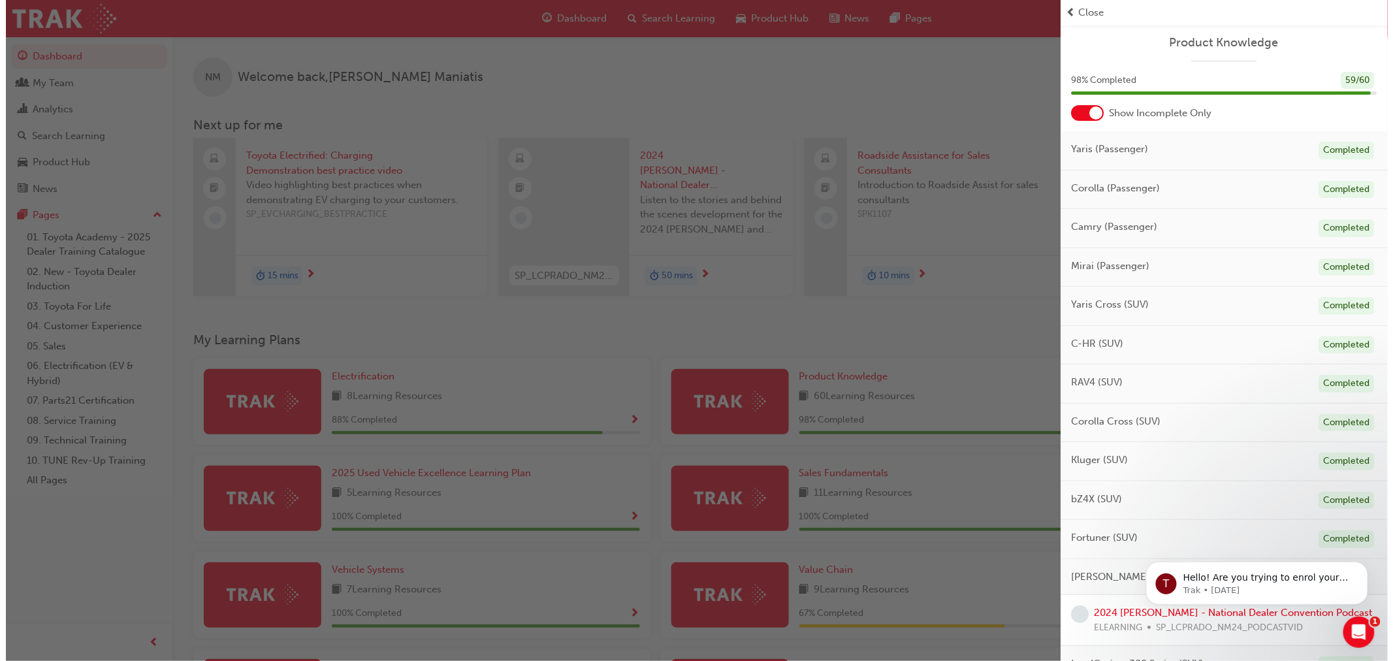
scroll to position [387, 0]
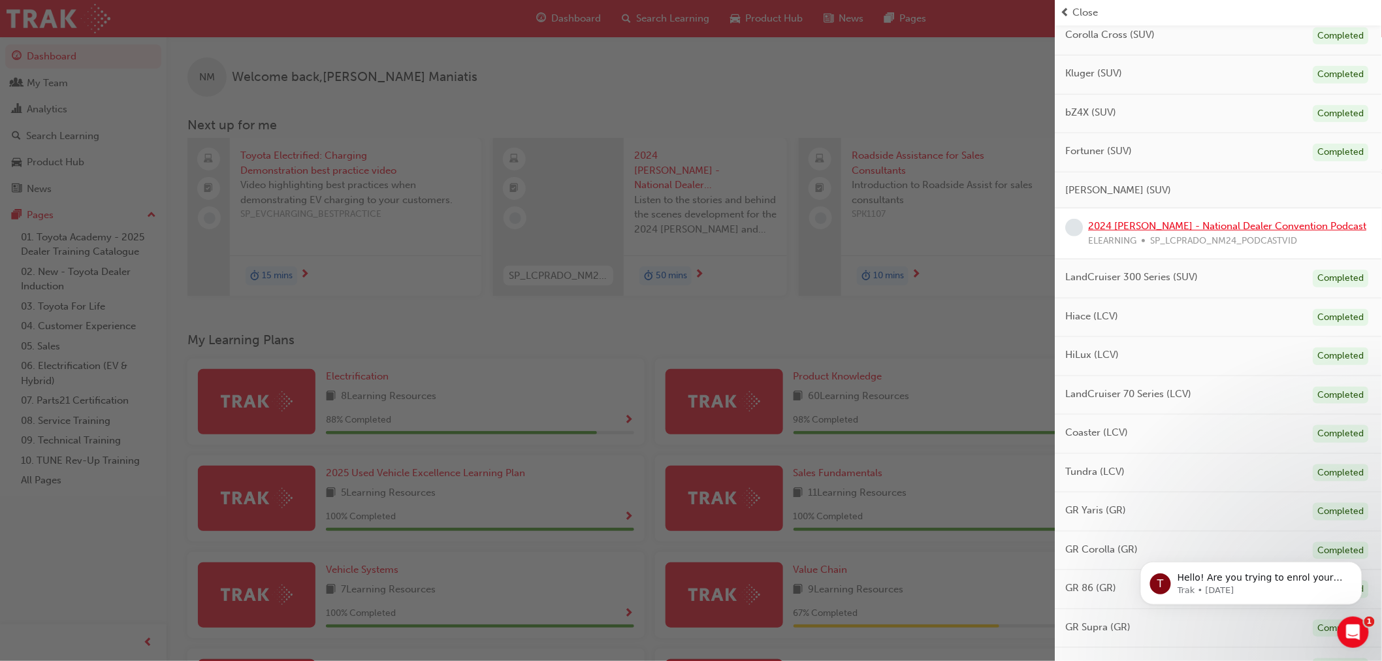
click at [1133, 223] on link "2024 [PERSON_NAME] - National Dealer Convention Podcast" at bounding box center [1228, 226] width 278 height 12
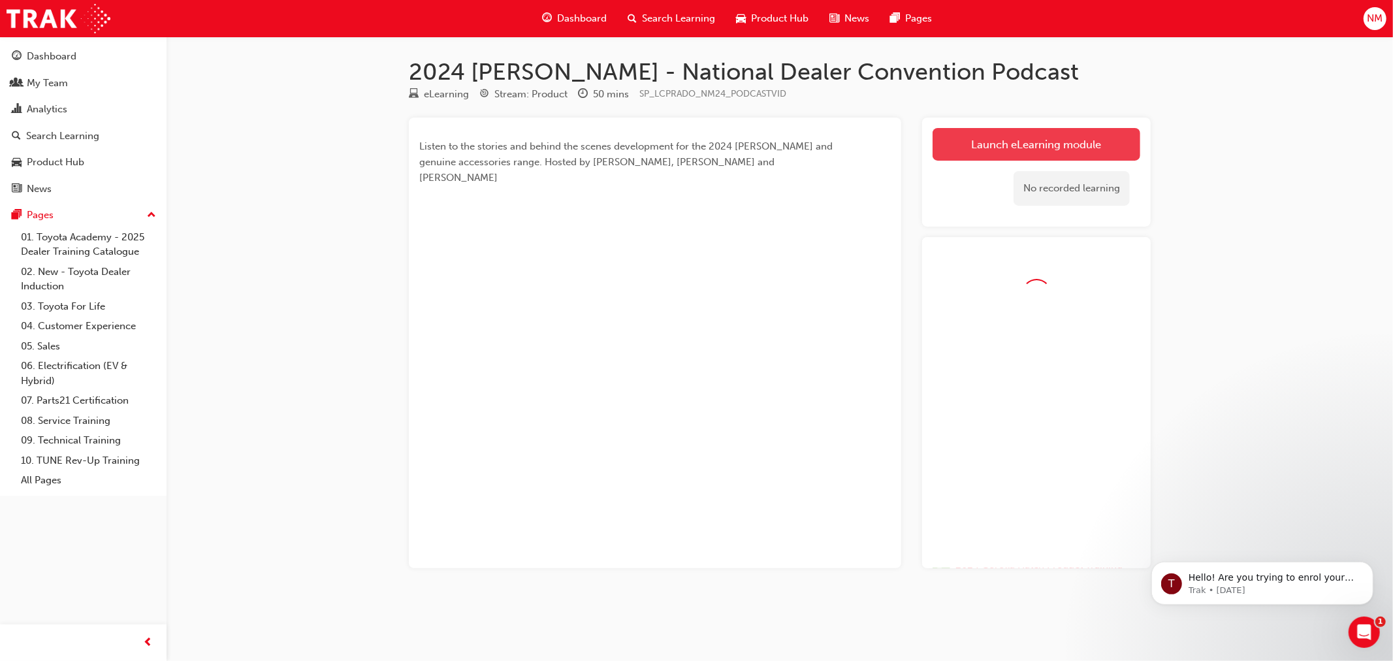
click at [1052, 144] on link "Launch eLearning module" at bounding box center [1037, 144] width 208 height 33
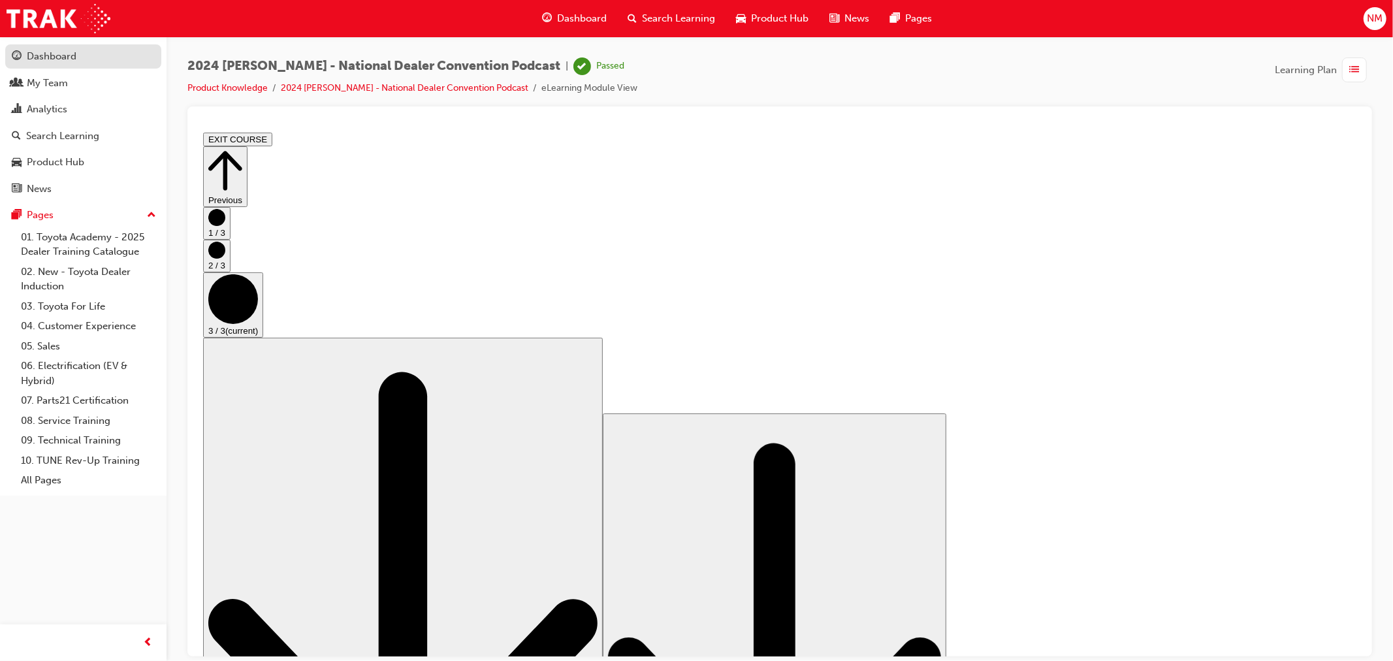
click at [66, 63] on div "Dashboard" at bounding box center [52, 56] width 50 height 15
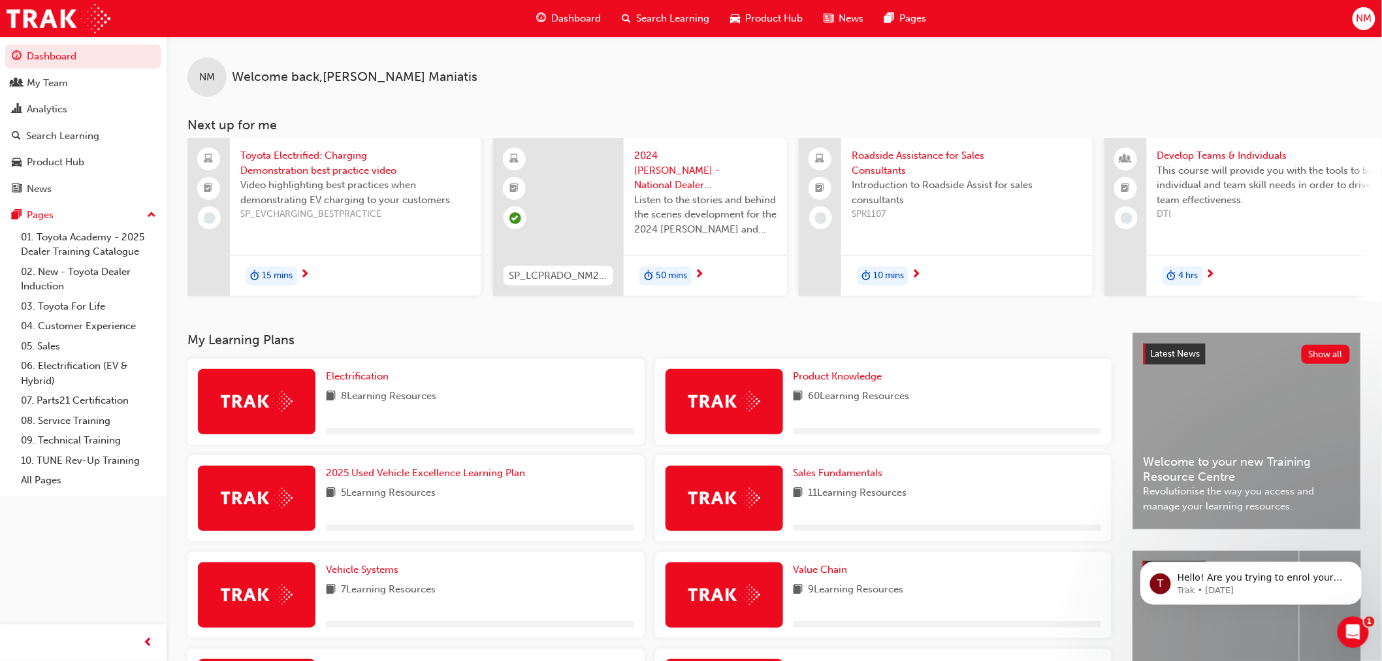
click at [854, 397] on span "60 Learning Resources" at bounding box center [859, 397] width 101 height 16
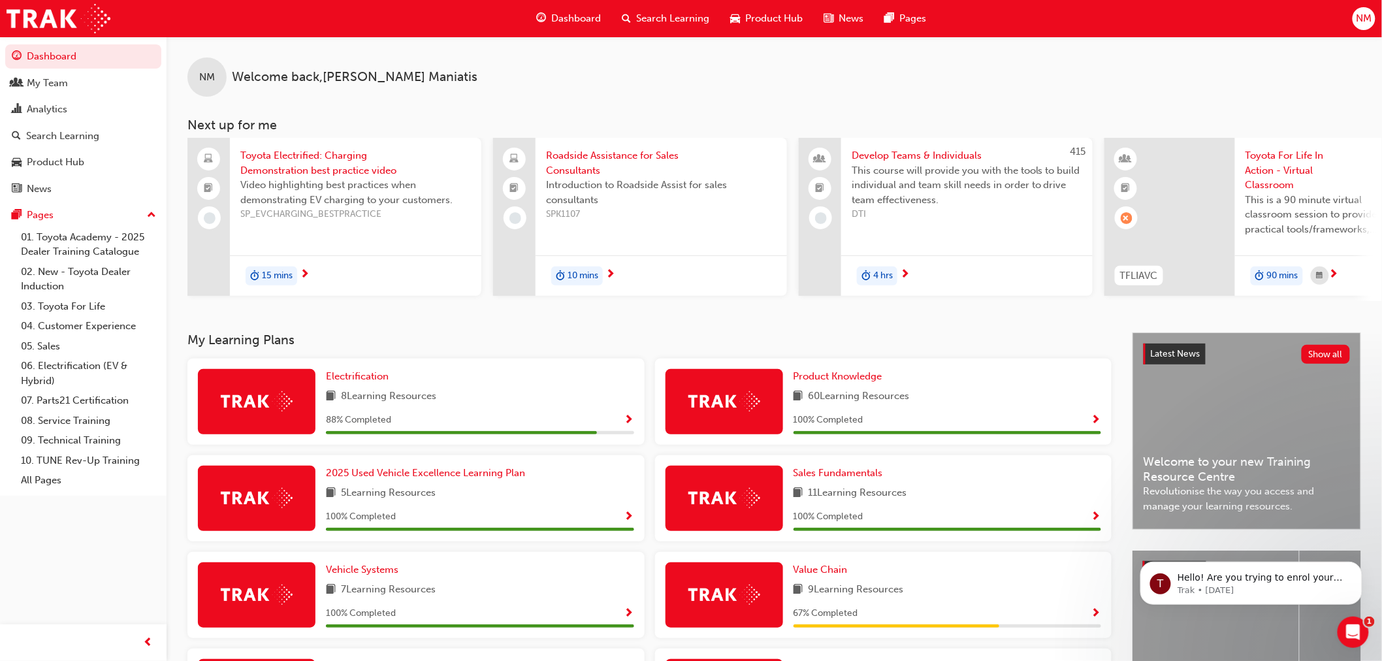
scroll to position [193, 0]
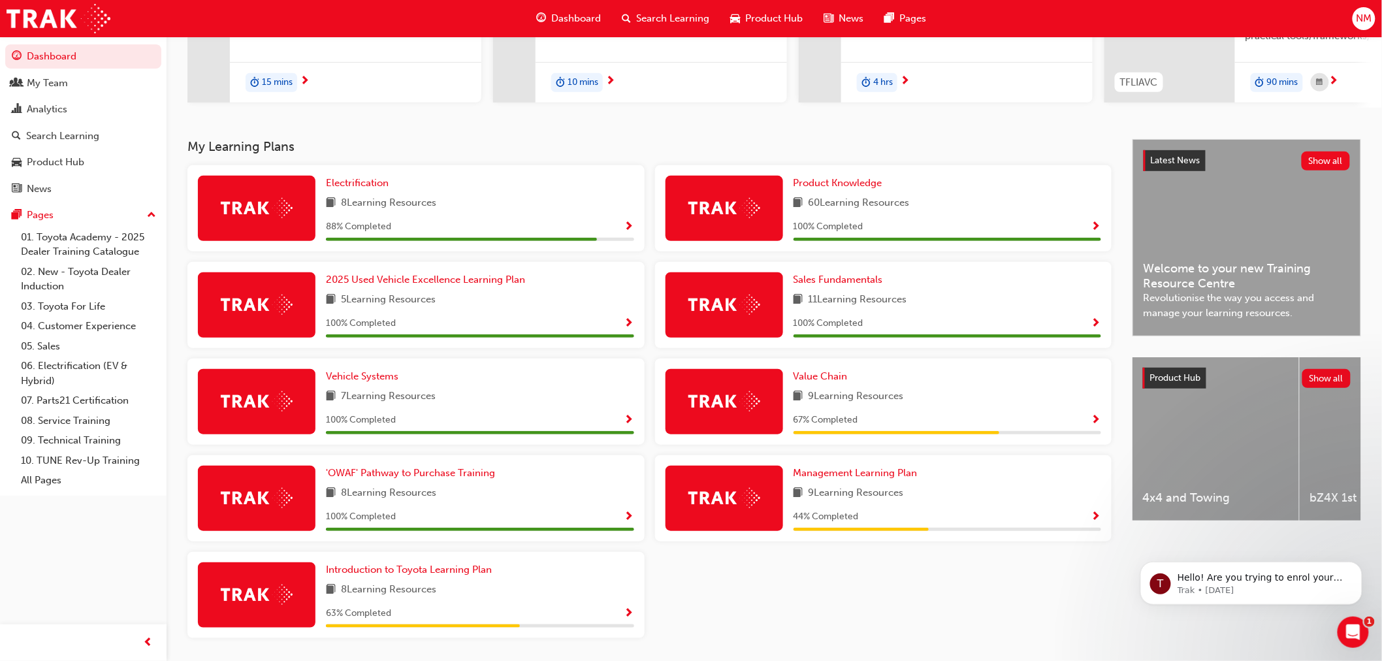
click at [629, 231] on span "Show Progress" at bounding box center [629, 227] width 10 height 12
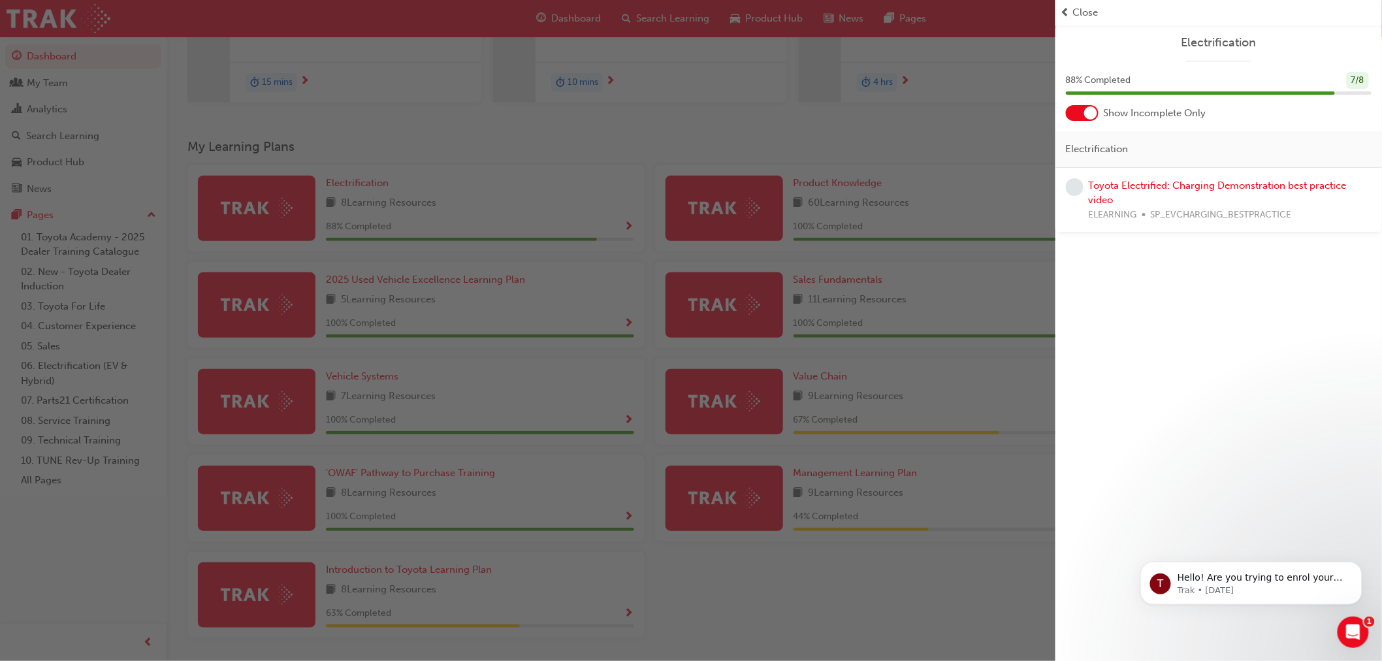
click at [1168, 200] on div "Toyota Electrified: Charging Demonstration best practice video ELEARNING SP_EVC…" at bounding box center [1230, 200] width 283 height 44
click at [1165, 180] on link "Toyota Electrified: Charging Demonstration best practice video" at bounding box center [1218, 193] width 258 height 27
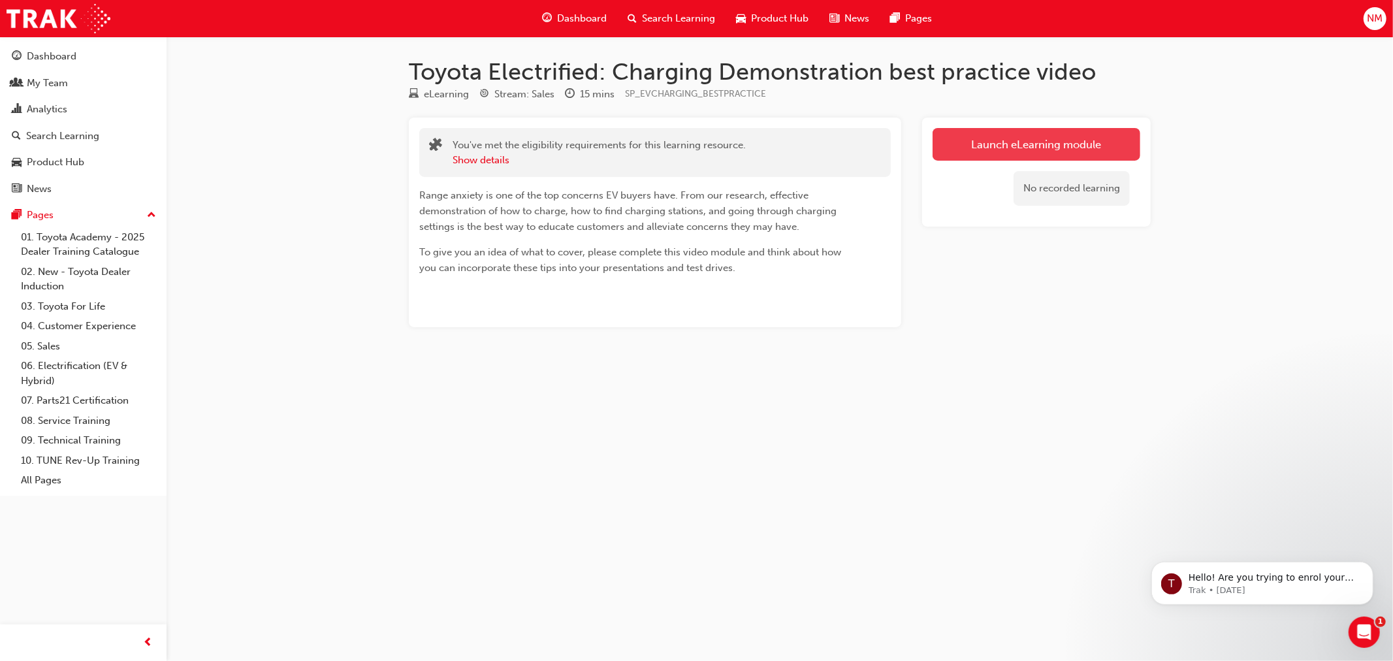
click at [1032, 146] on link "Launch eLearning module" at bounding box center [1037, 144] width 208 height 33
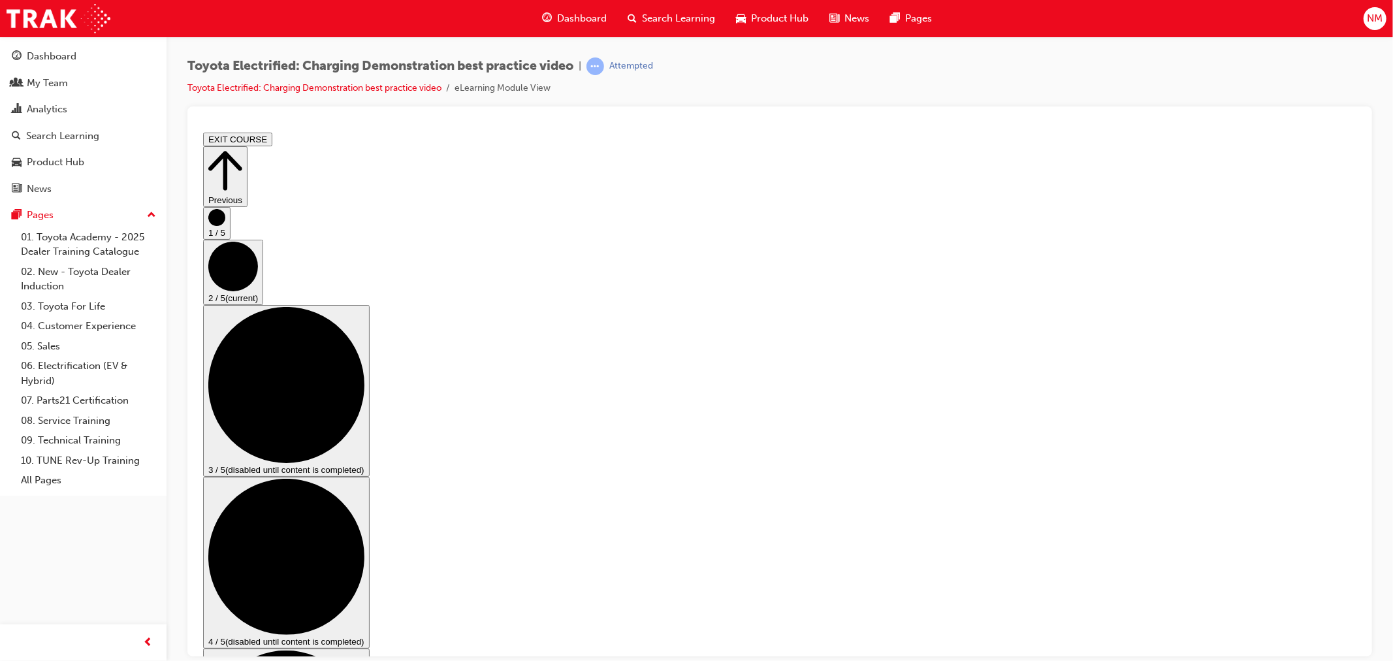
drag, startPoint x: 467, startPoint y: 527, endPoint x: 943, endPoint y: 521, distance: 475.6
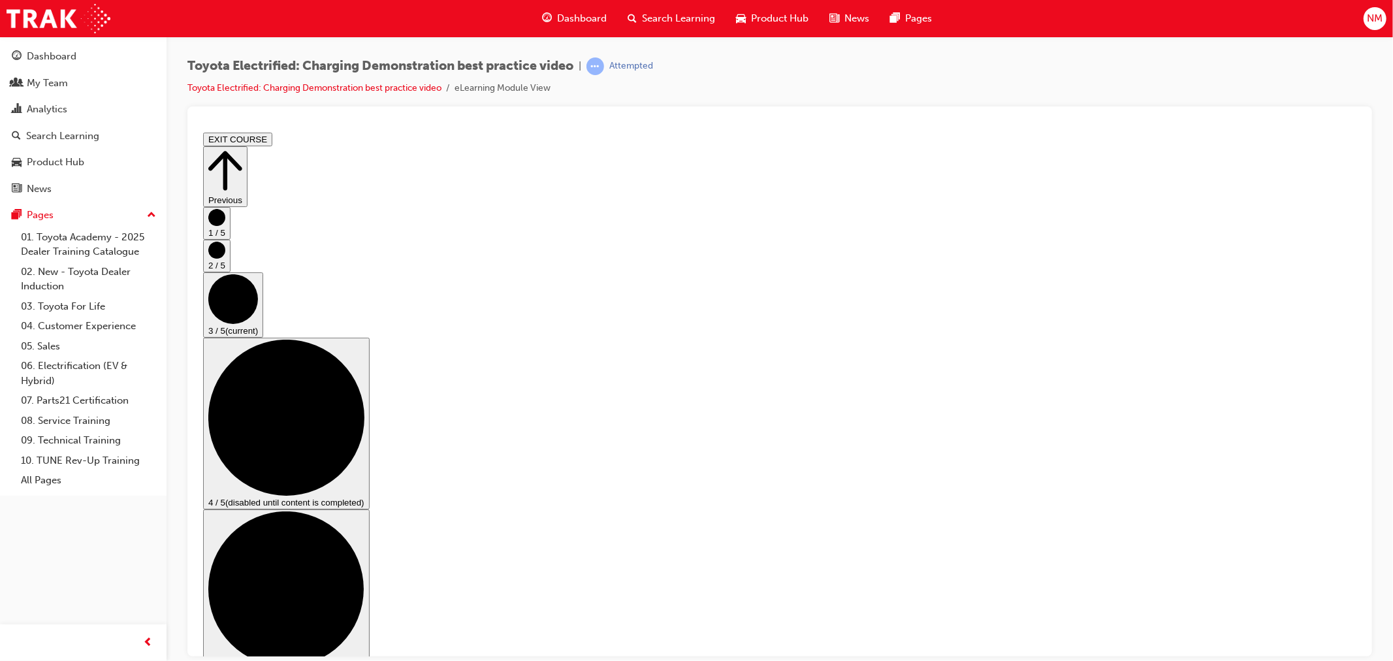
scroll to position [0, 0]
checkbox input "true"
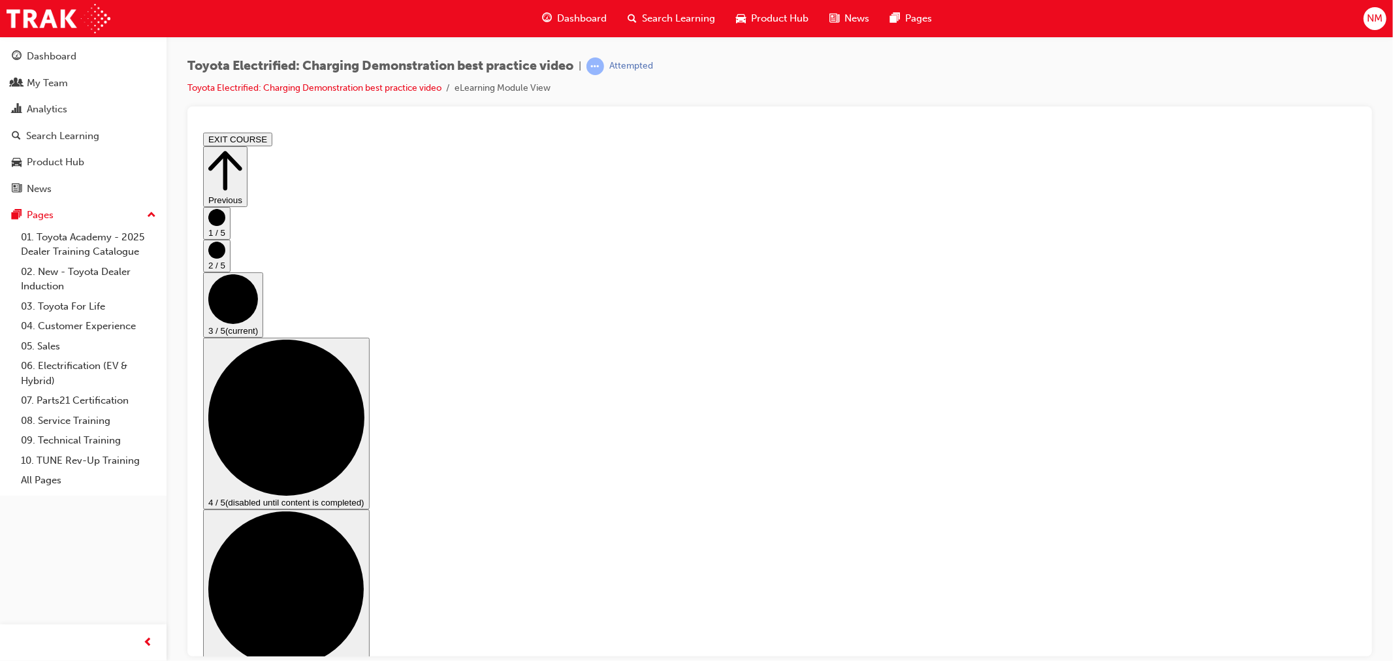
checkbox input "true"
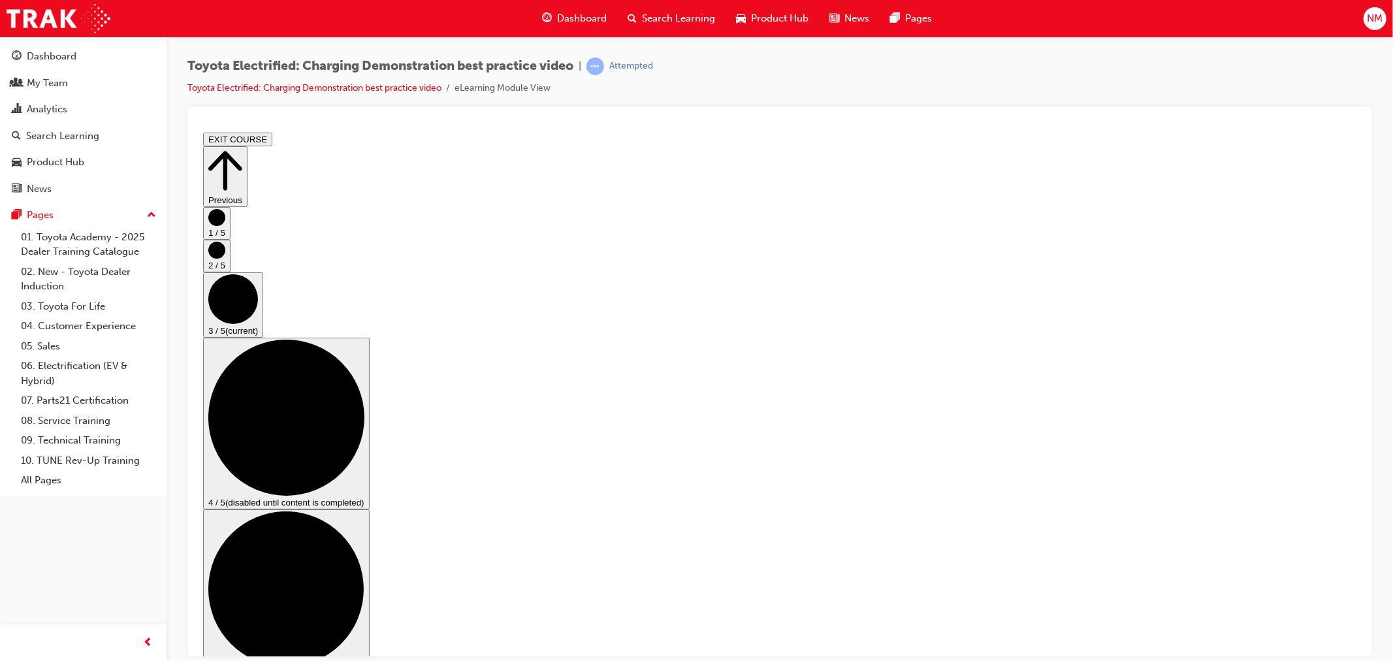
checkbox input "false"
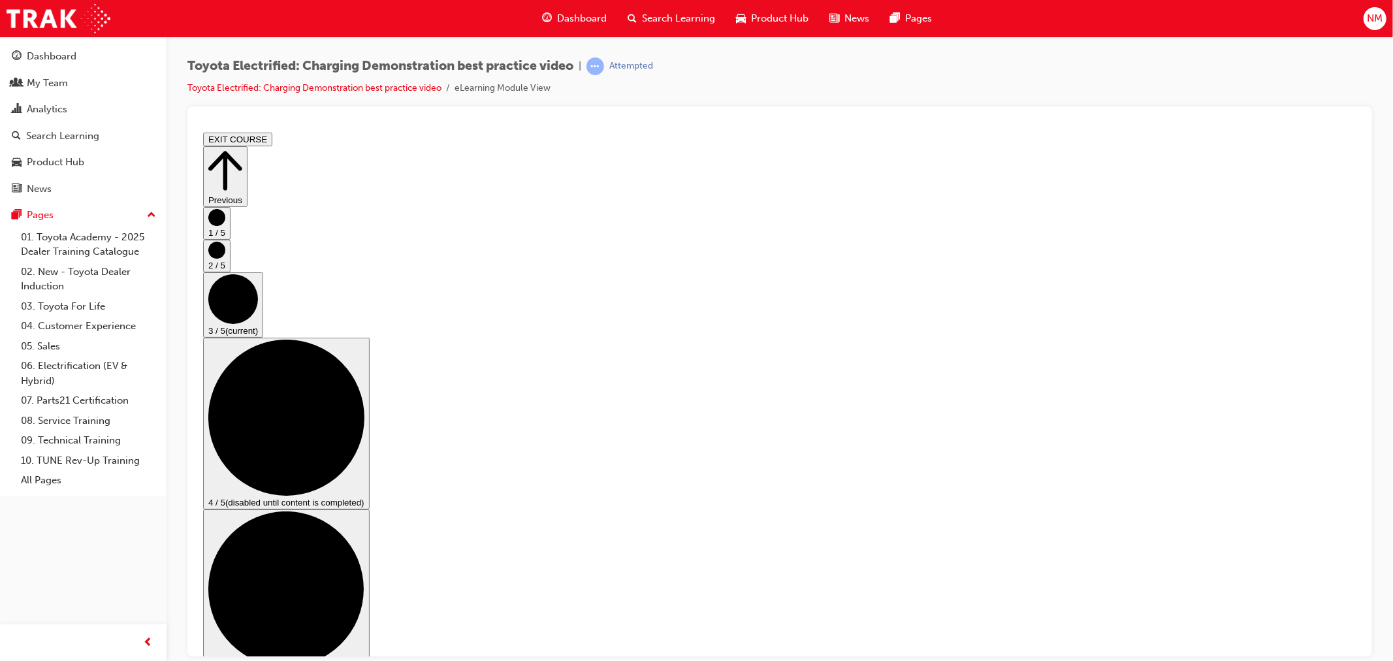
checkbox input "false"
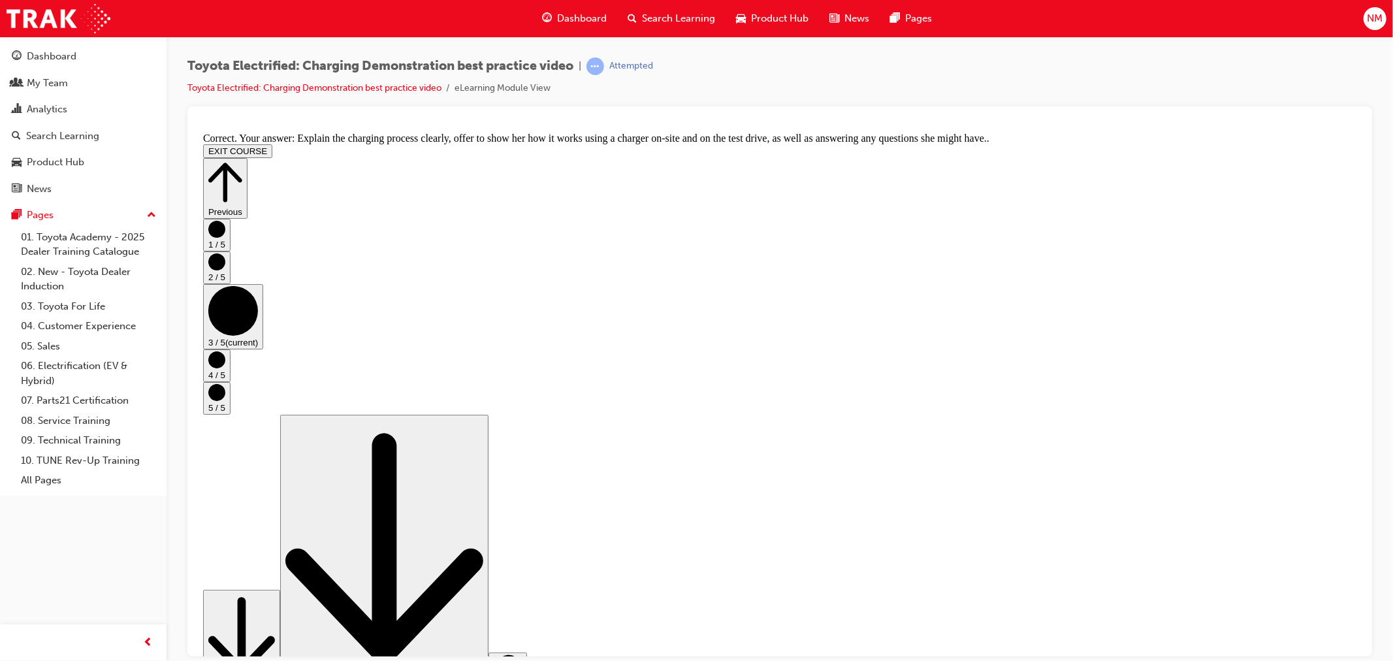
scroll to position [181, 0]
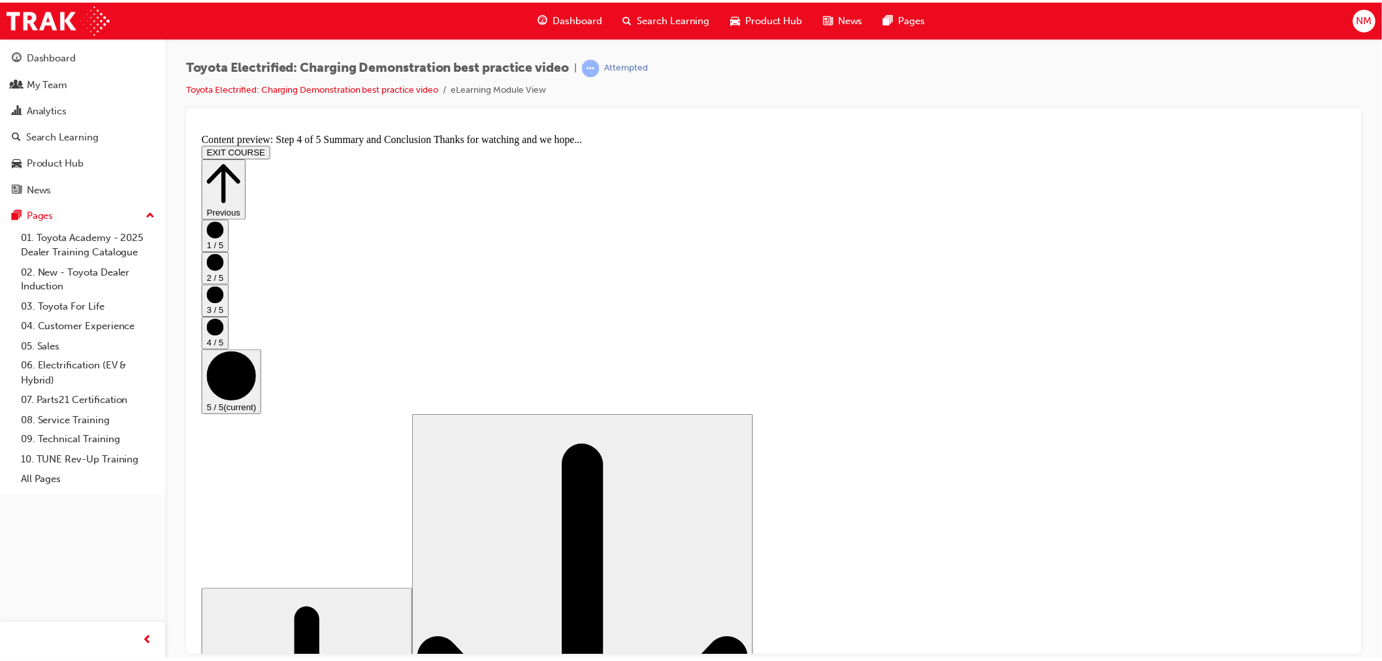
scroll to position [72, 0]
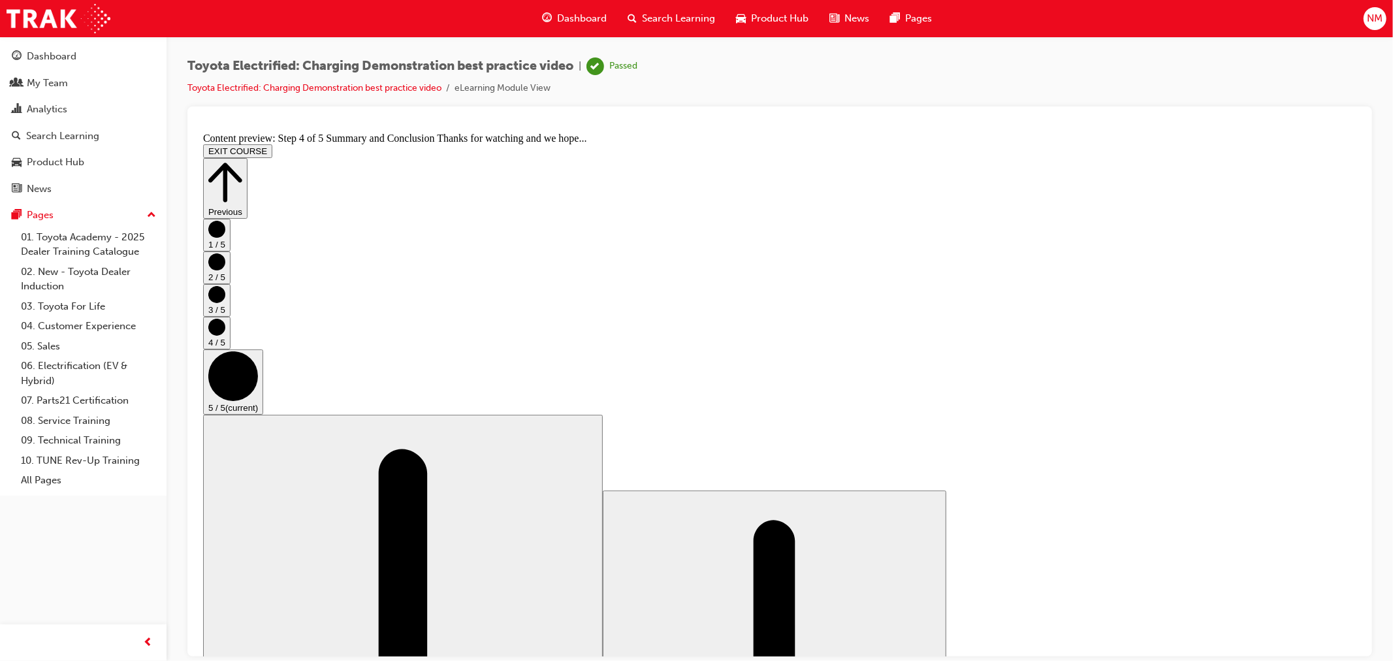
click at [59, 59] on div "Dashboard" at bounding box center [52, 56] width 50 height 15
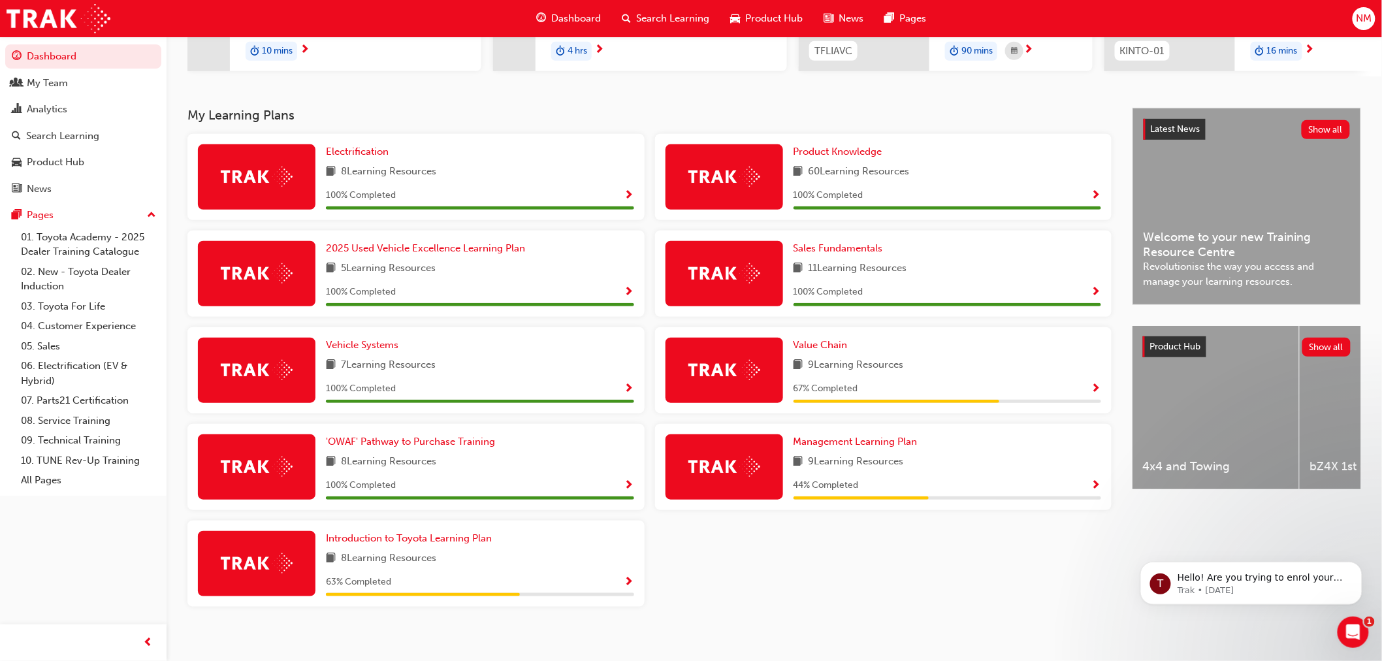
scroll to position [238, 0]
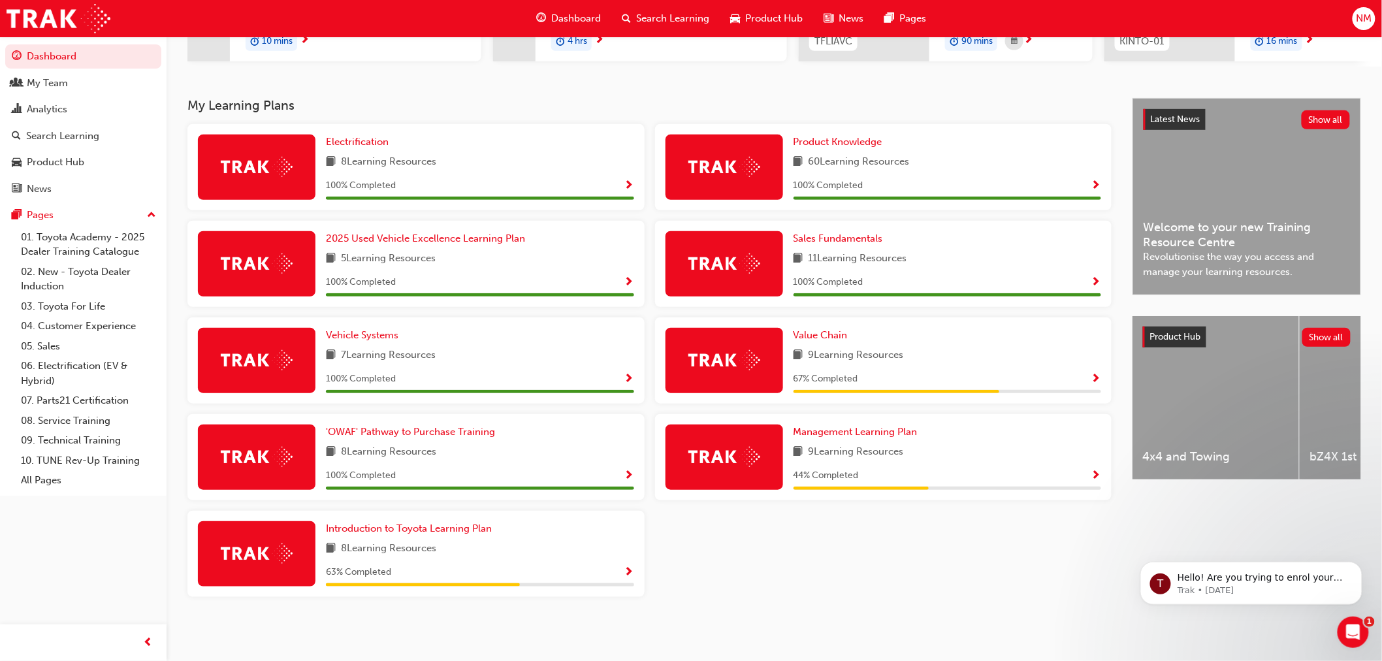
click at [1096, 374] on span "Show Progress" at bounding box center [1097, 380] width 10 height 12
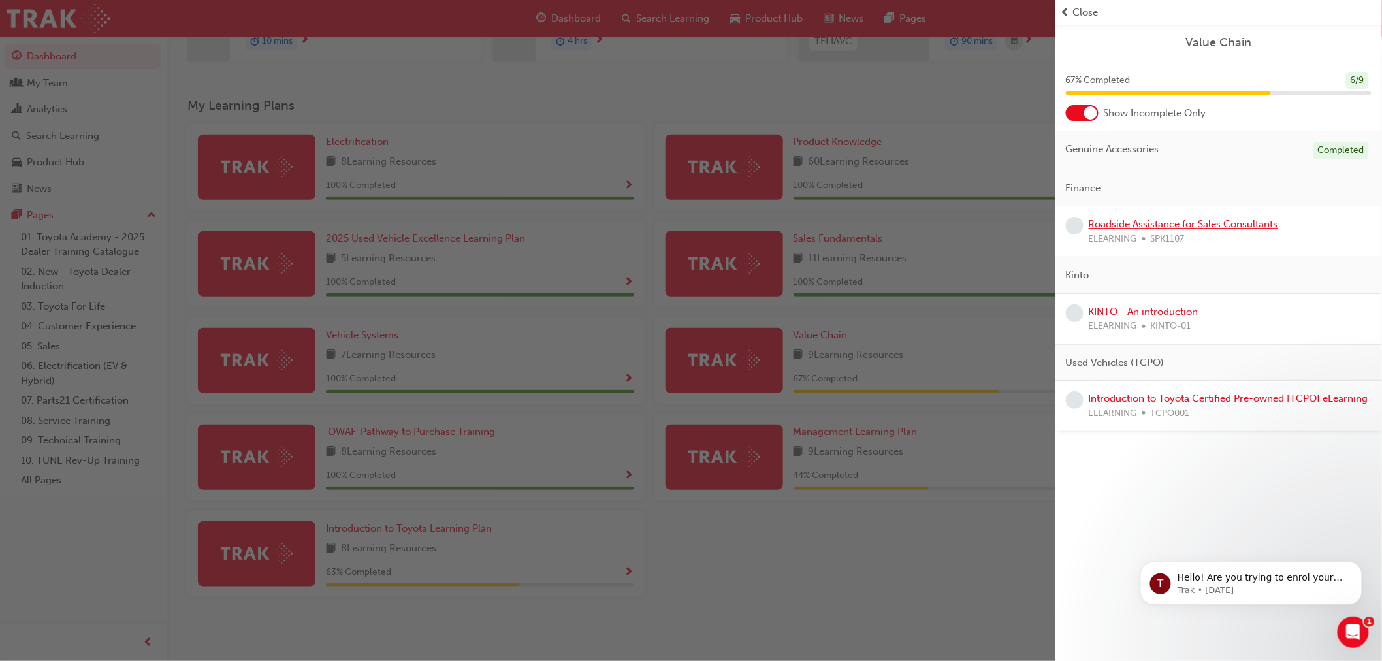
click at [1164, 227] on link "Roadside Assistance for Sales Consultants" at bounding box center [1183, 224] width 189 height 12
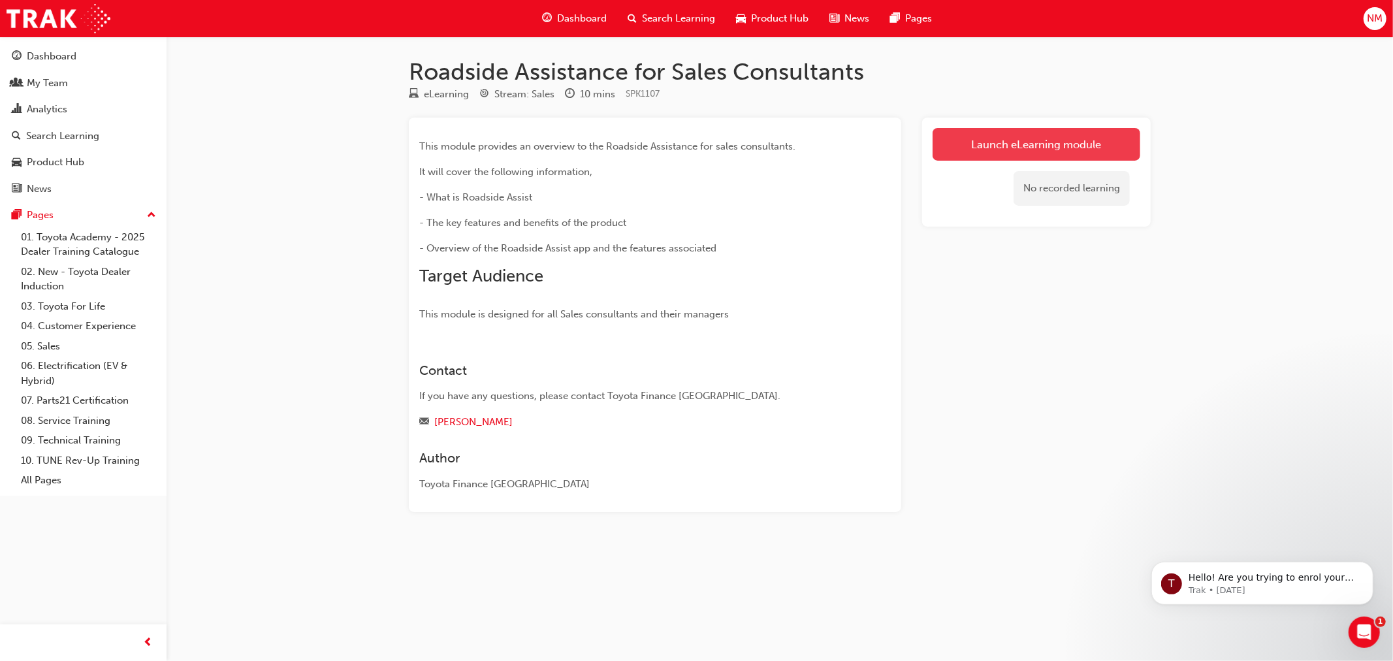
click at [1030, 145] on link "Launch eLearning module" at bounding box center [1037, 144] width 208 height 33
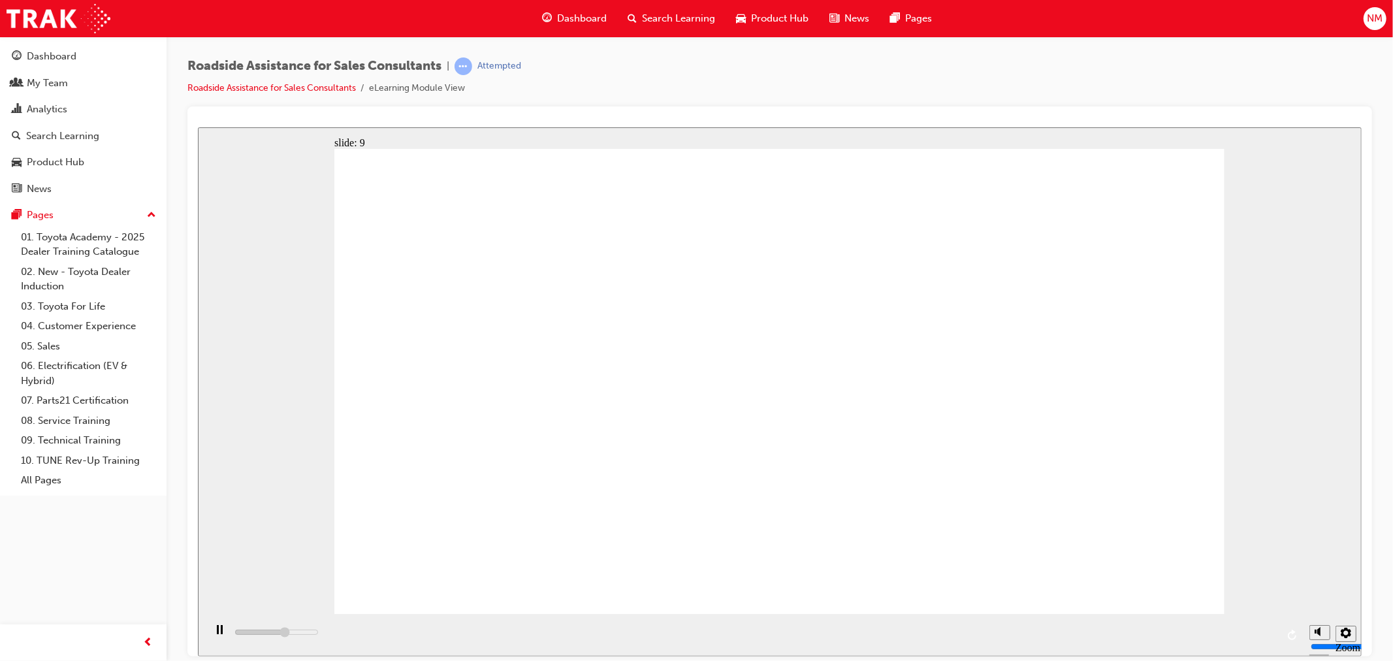
type input "23000"
checkbox input "true"
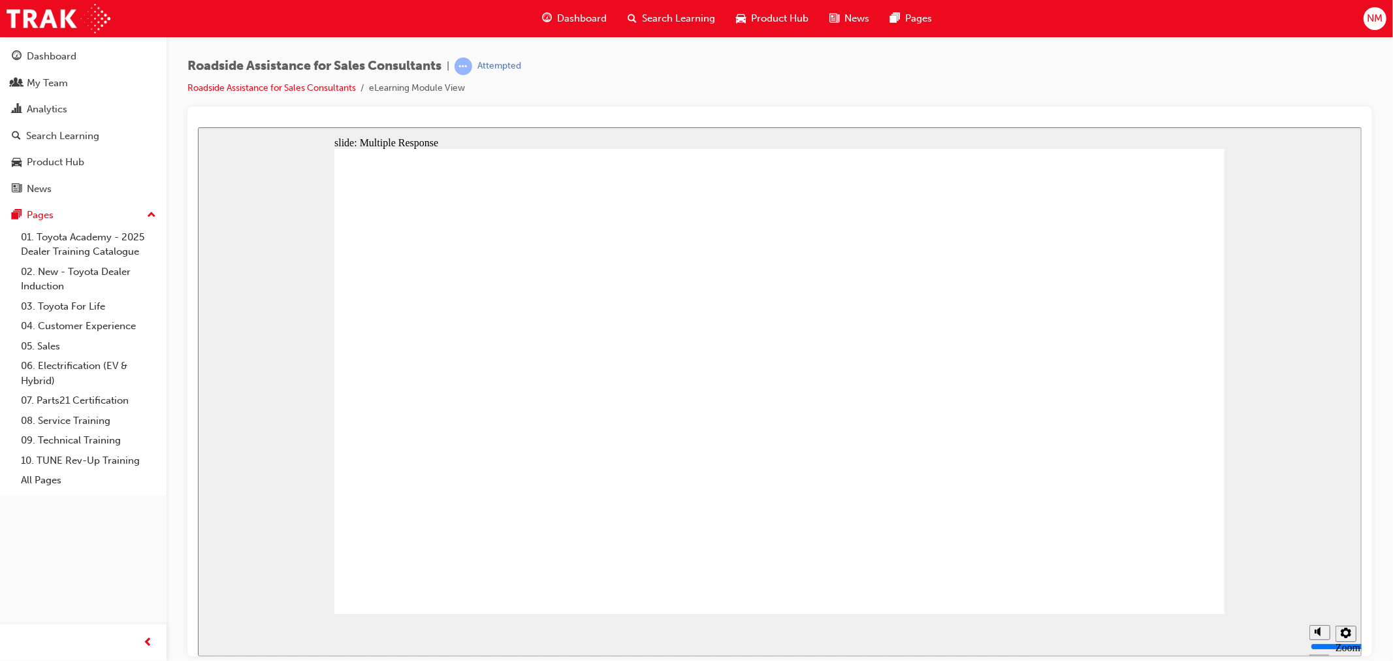
checkbox input "true"
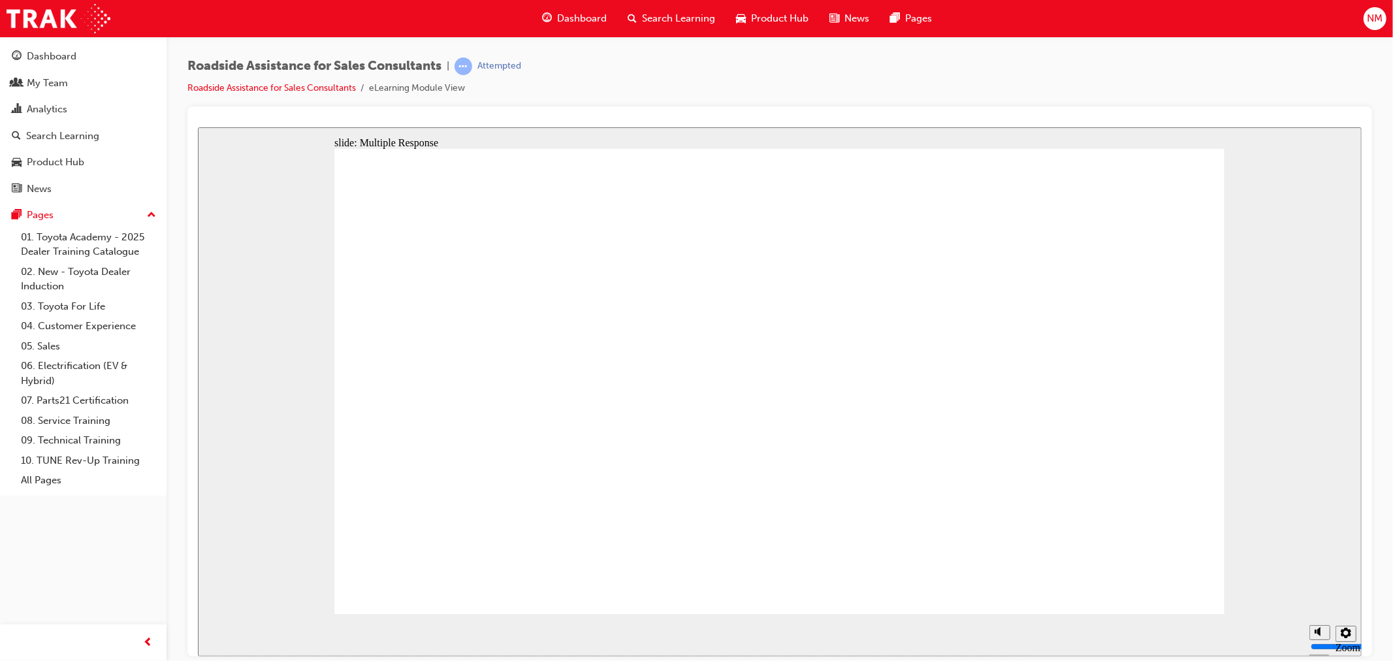
checkbox input "true"
drag, startPoint x: 1099, startPoint y: 527, endPoint x: 1064, endPoint y: 523, distance: 35.5
checkbox input "true"
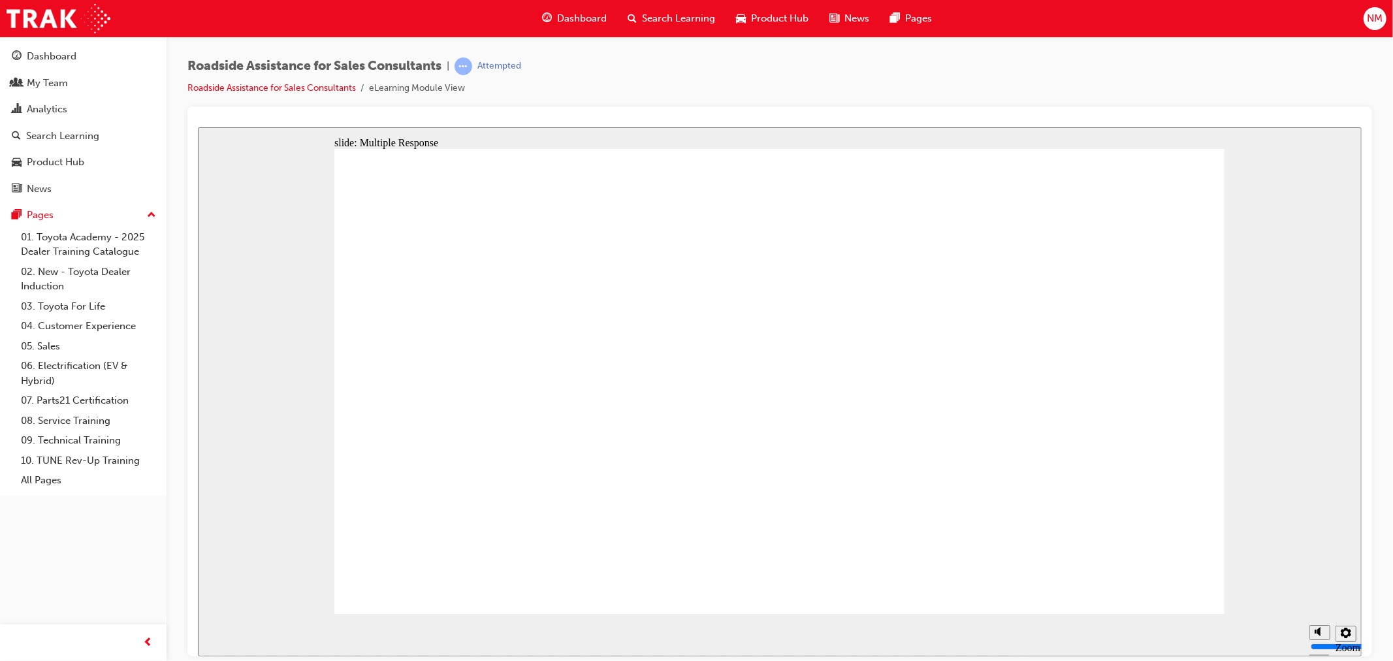
checkbox input "true"
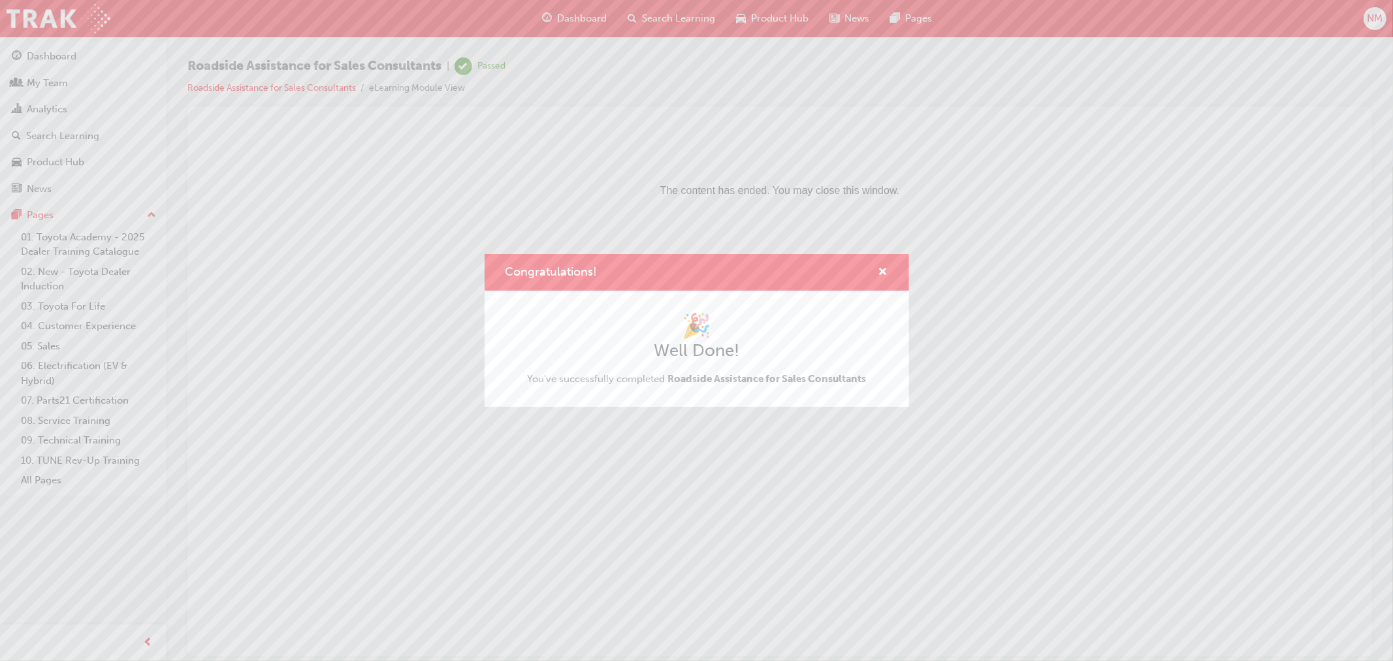
click at [47, 79] on div "Congratulations! 🎉 Well Done! You've successfully completed Roadside Assistance…" at bounding box center [696, 330] width 1393 height 661
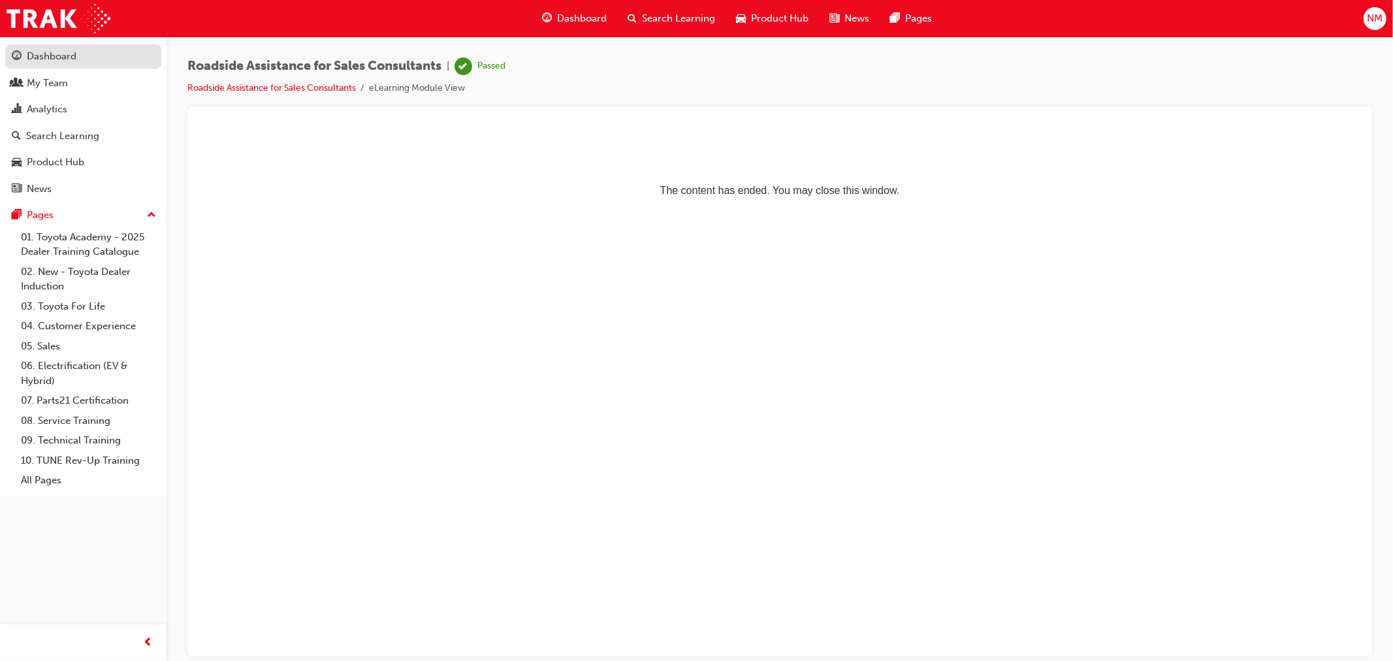
click at [63, 53] on div "Dashboard" at bounding box center [52, 56] width 50 height 15
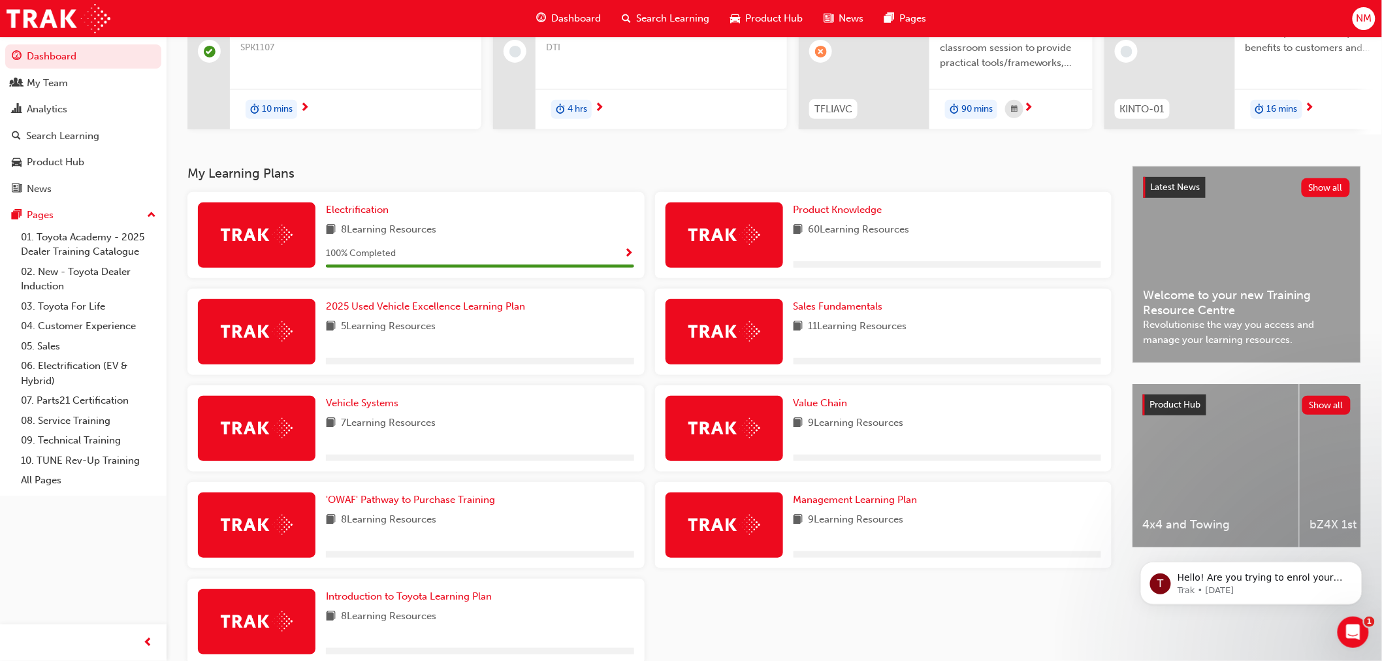
scroll to position [193, 0]
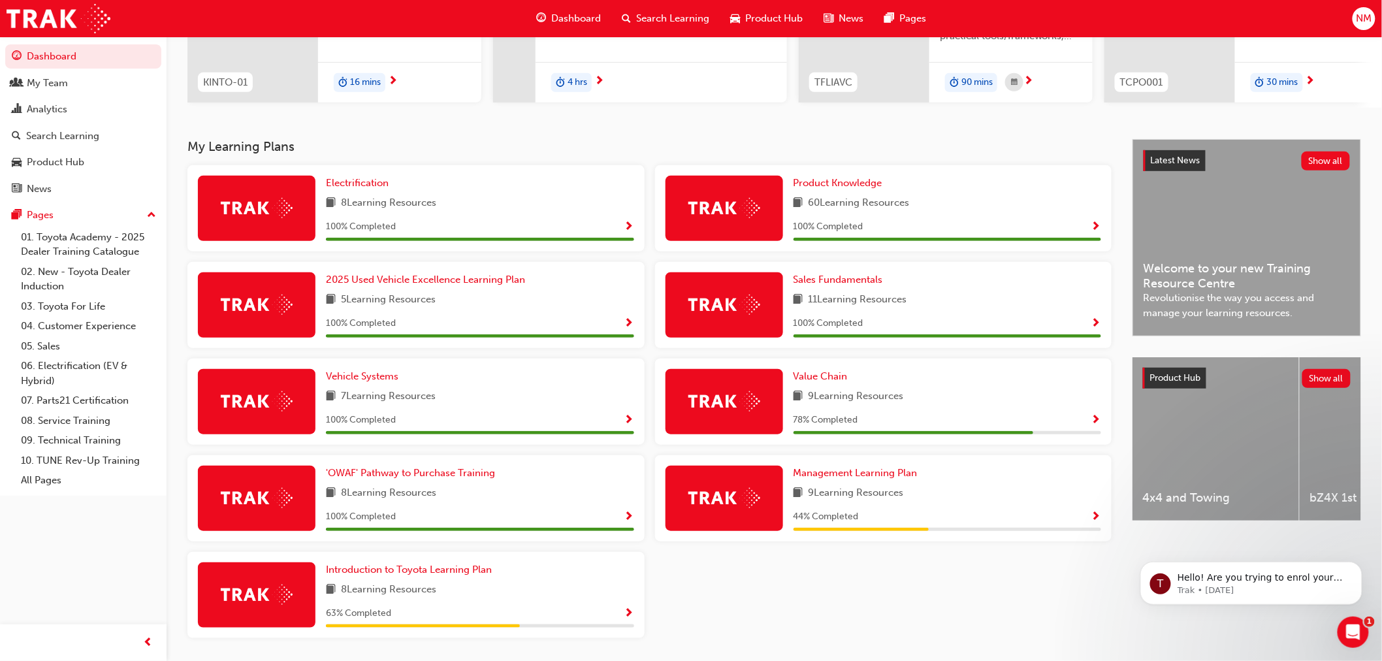
click at [1095, 420] on span "Show Progress" at bounding box center [1097, 421] width 10 height 12
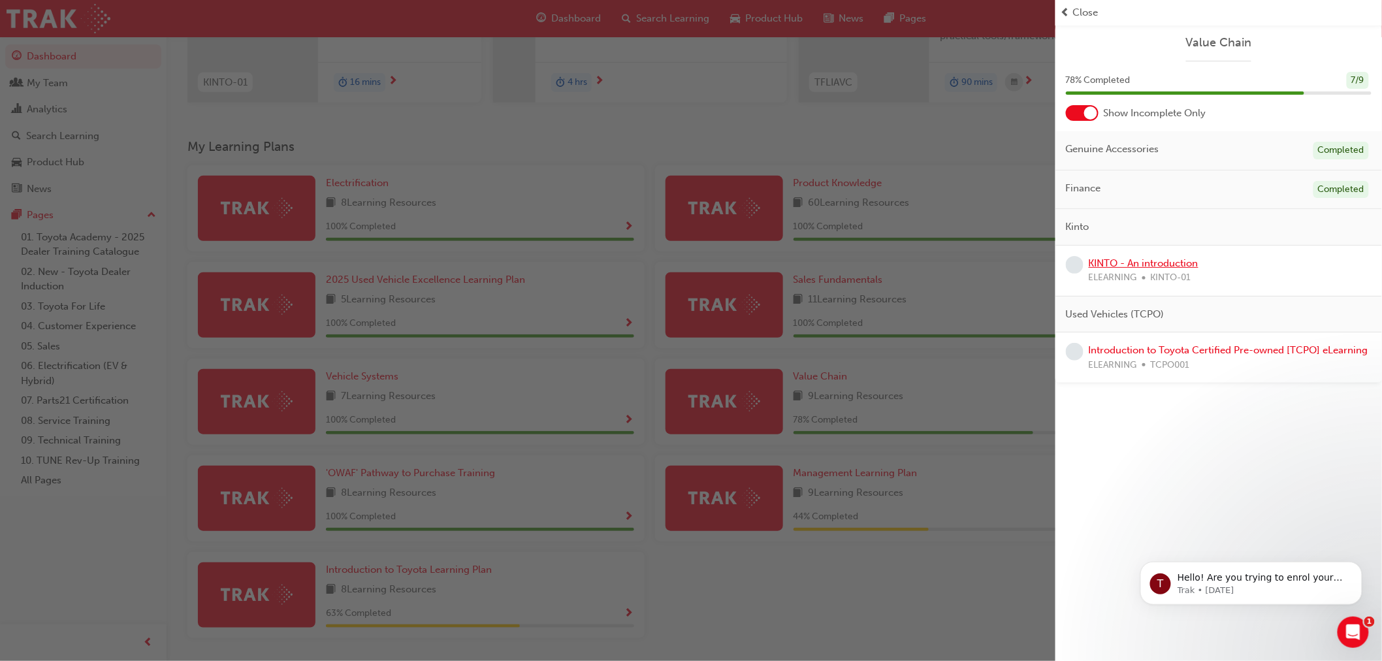
click at [1165, 265] on link "KINTO - An introduction" at bounding box center [1144, 263] width 110 height 12
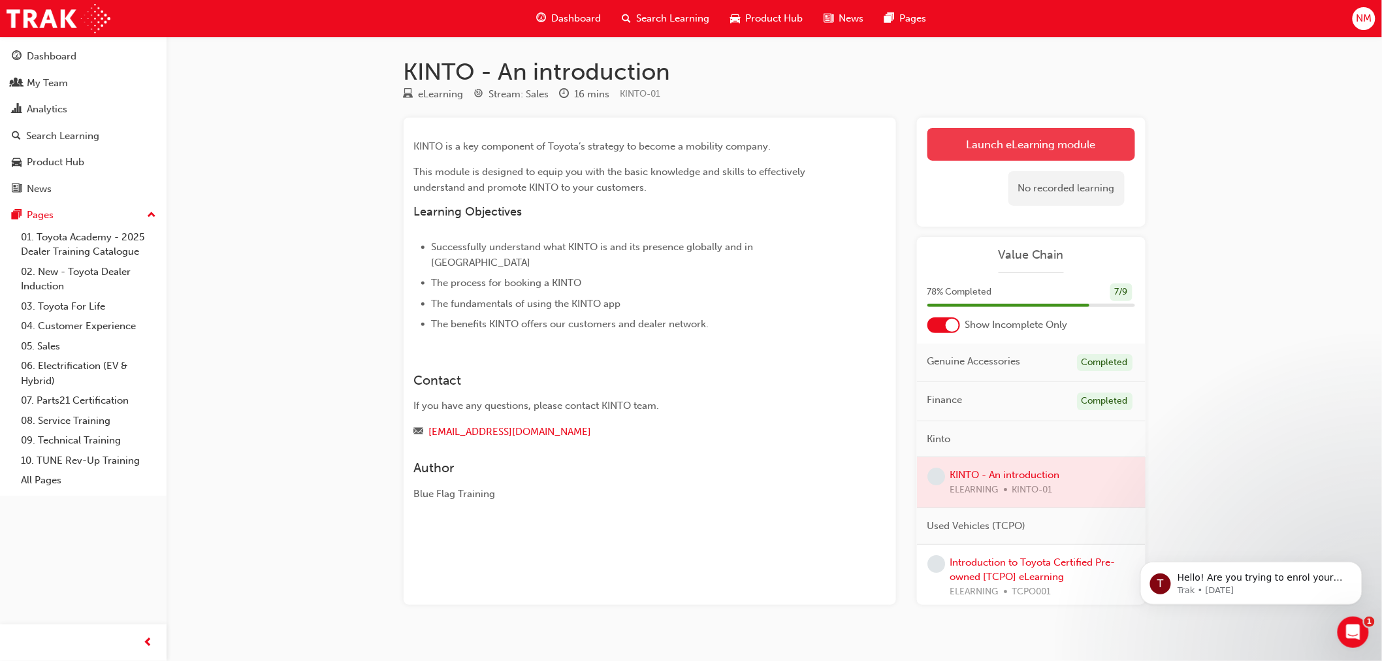
click at [1029, 148] on link "Launch eLearning module" at bounding box center [1032, 144] width 208 height 33
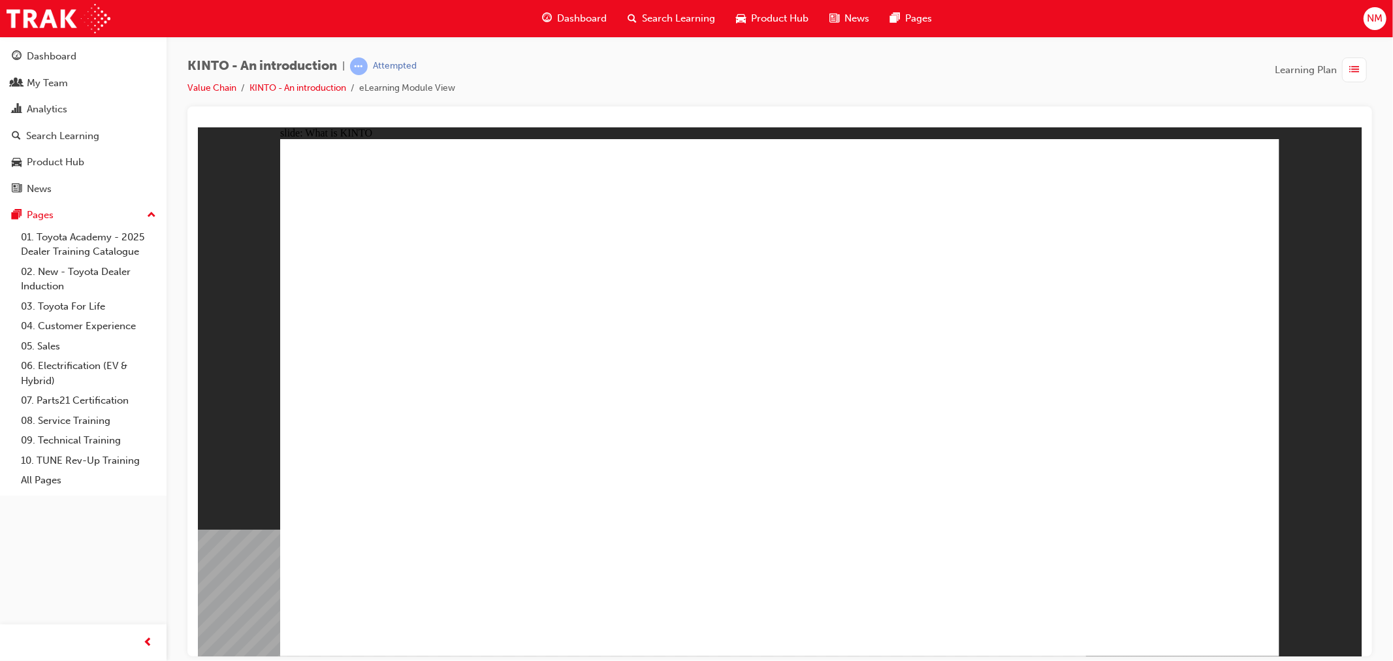
drag, startPoint x: 1222, startPoint y: 630, endPoint x: 1195, endPoint y: 600, distance: 40.3
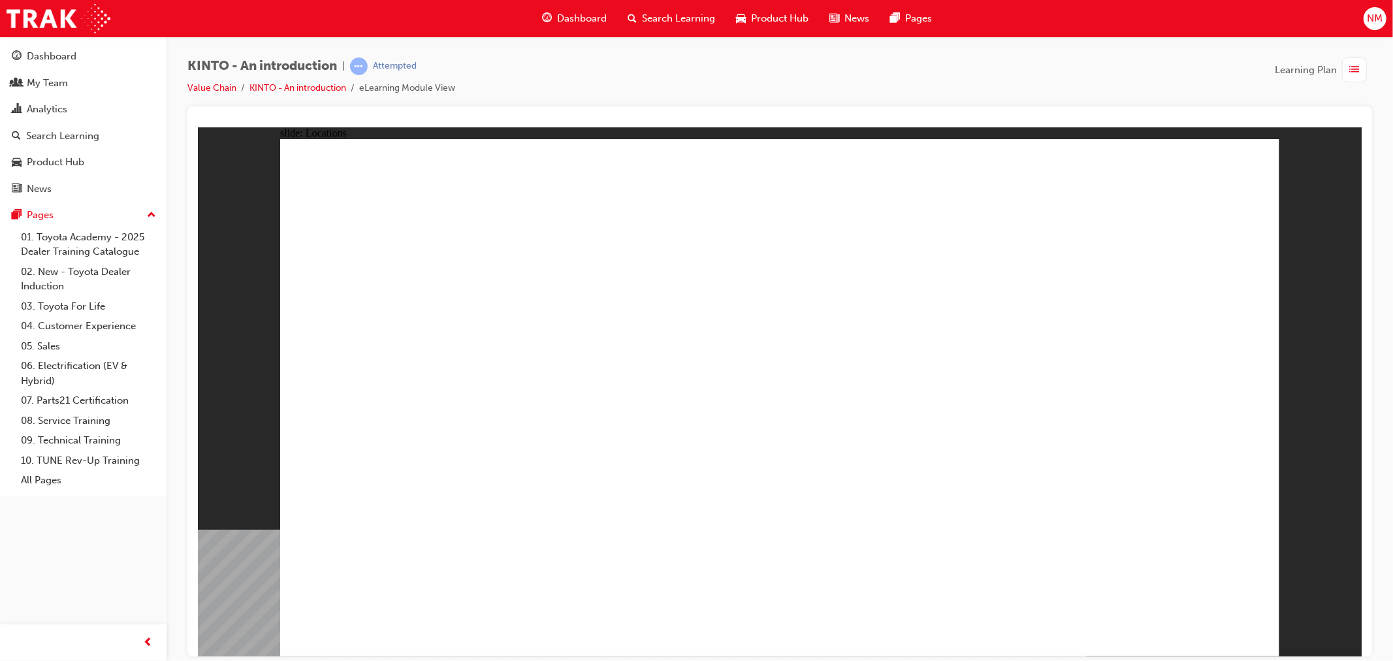
drag, startPoint x: 1020, startPoint y: 295, endPoint x: 1017, endPoint y: 324, distance: 29.6
drag, startPoint x: 1024, startPoint y: 363, endPoint x: 1026, endPoint y: 371, distance: 8.7
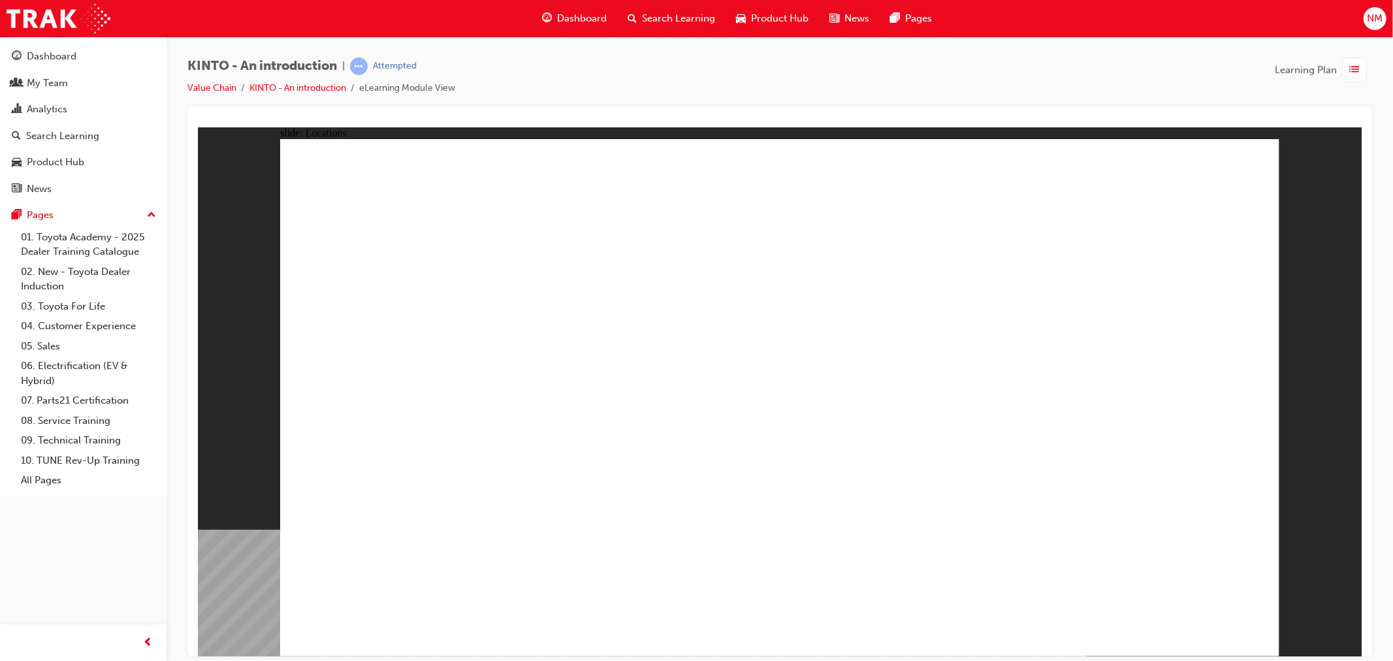
drag, startPoint x: 1423, startPoint y: 253, endPoint x: 1221, endPoint y: 146, distance: 228.5
drag, startPoint x: 1016, startPoint y: 348, endPoint x: 986, endPoint y: 398, distance: 58.0
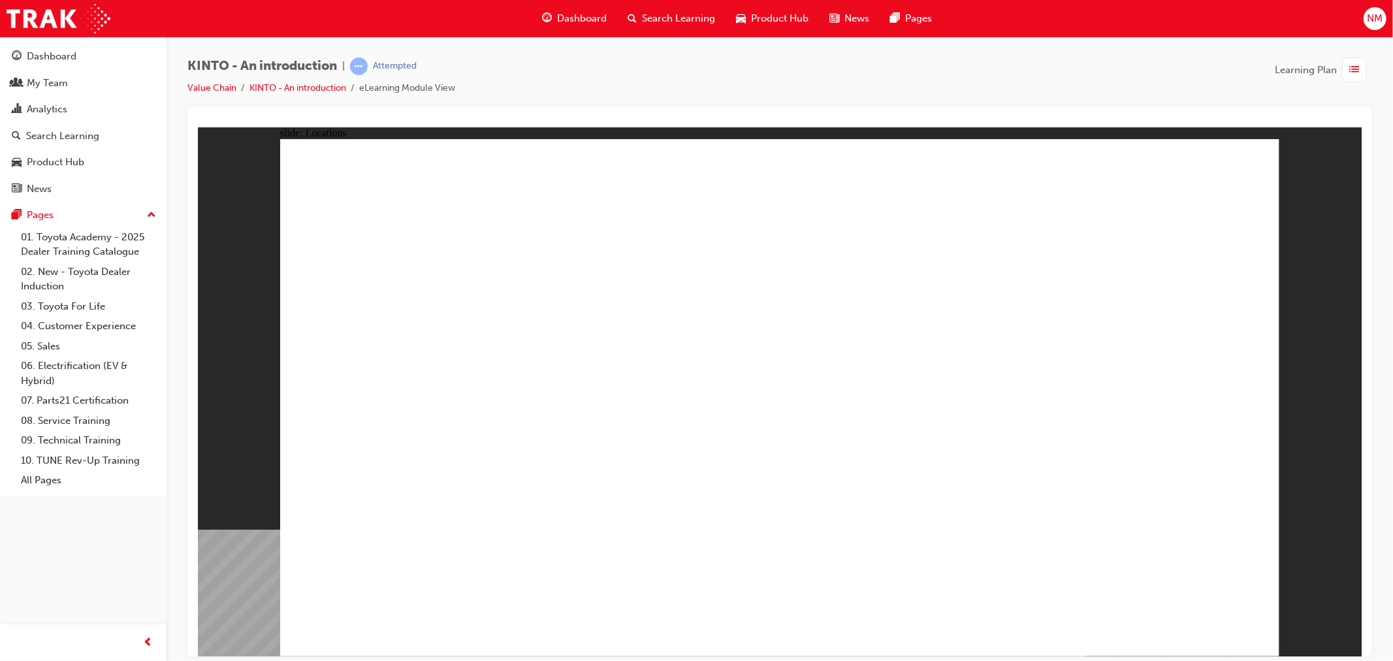
drag, startPoint x: 943, startPoint y: 463, endPoint x: 930, endPoint y: 468, distance: 14.1
drag, startPoint x: 1116, startPoint y: 503, endPoint x: 1010, endPoint y: 513, distance: 107.0
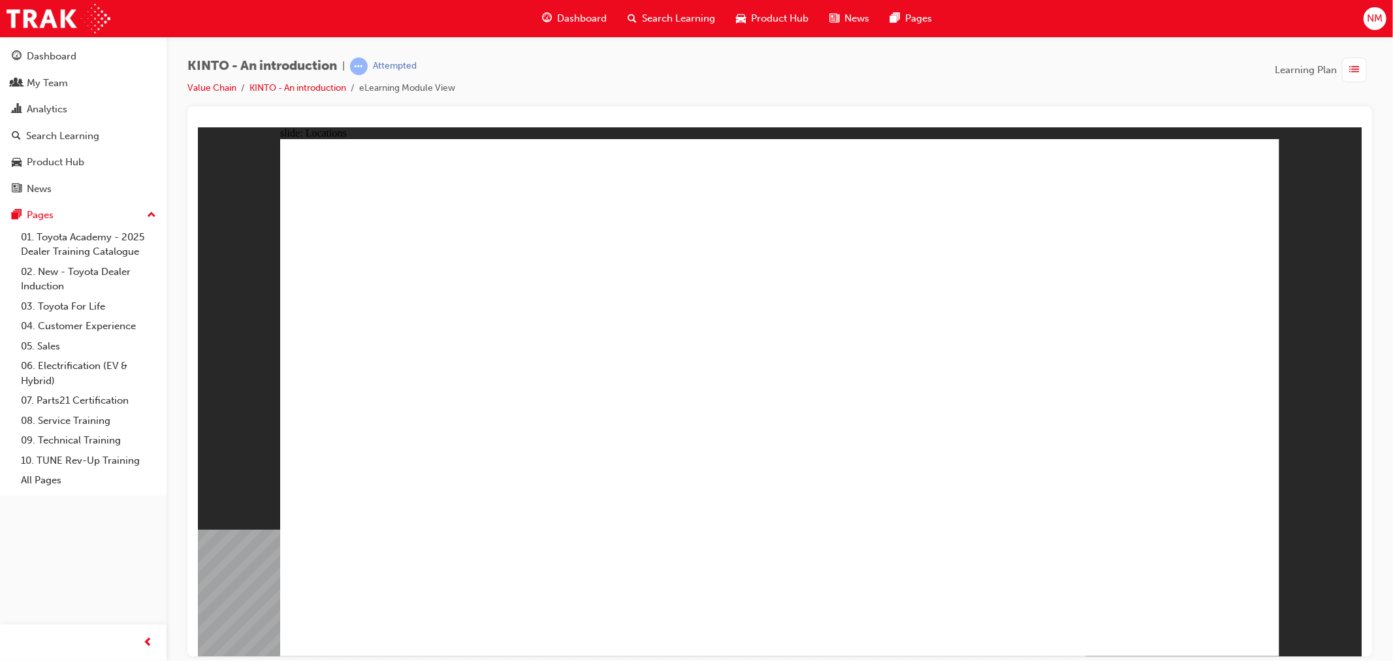
drag, startPoint x: 958, startPoint y: 462, endPoint x: 962, endPoint y: 455, distance: 8.2
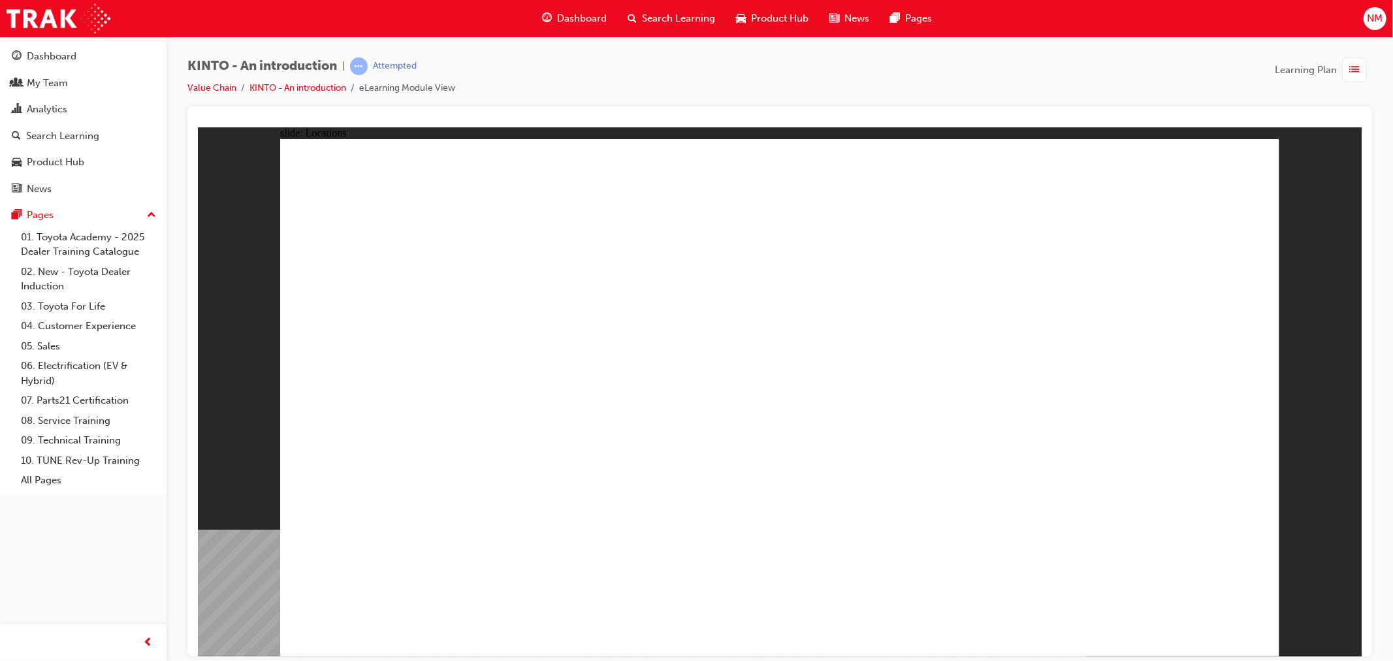
drag, startPoint x: 973, startPoint y: 448, endPoint x: 1062, endPoint y: 446, distance: 89.5
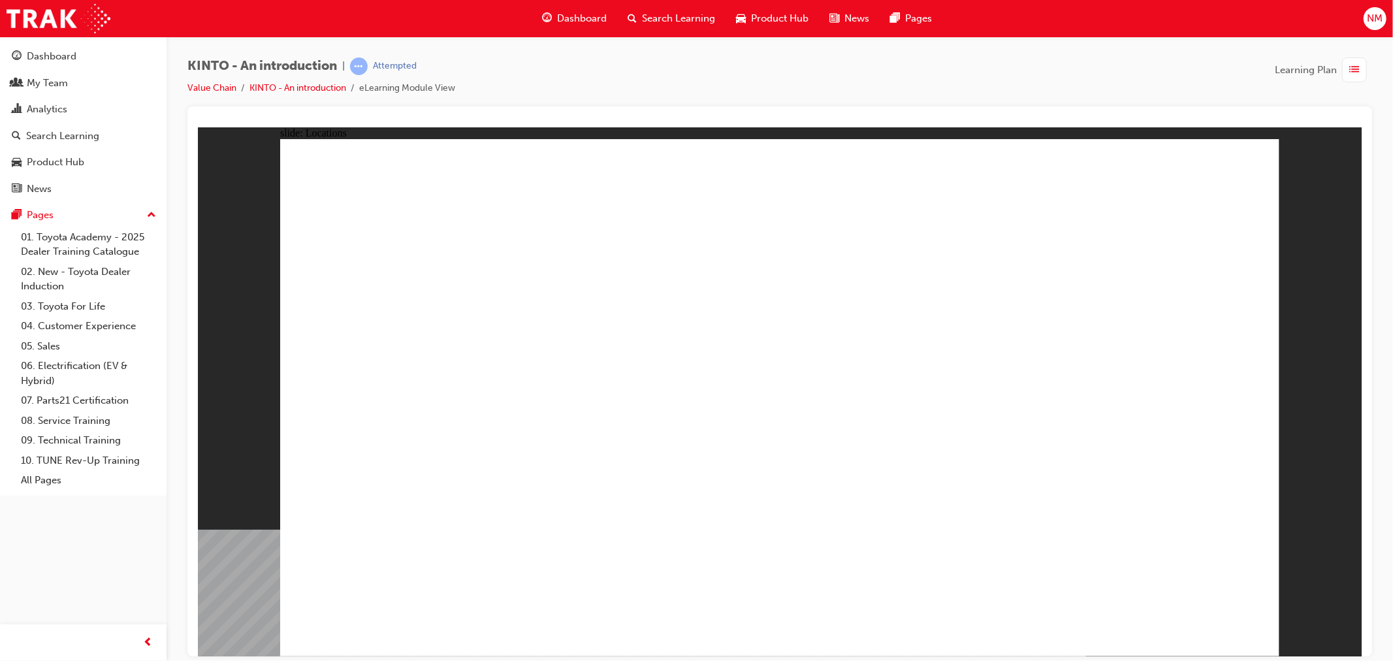
drag, startPoint x: 706, startPoint y: 440, endPoint x: 708, endPoint y: 459, distance: 19.7
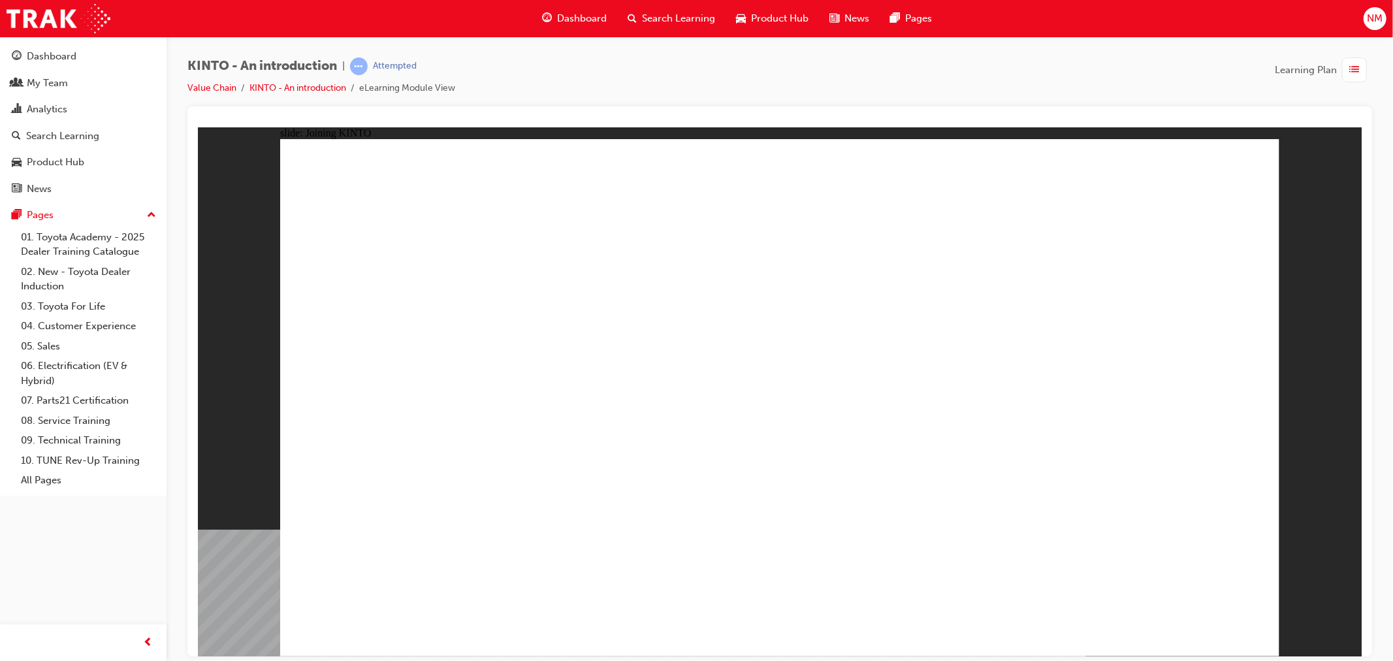
drag, startPoint x: 973, startPoint y: 609, endPoint x: 967, endPoint y: 602, distance: 9.3
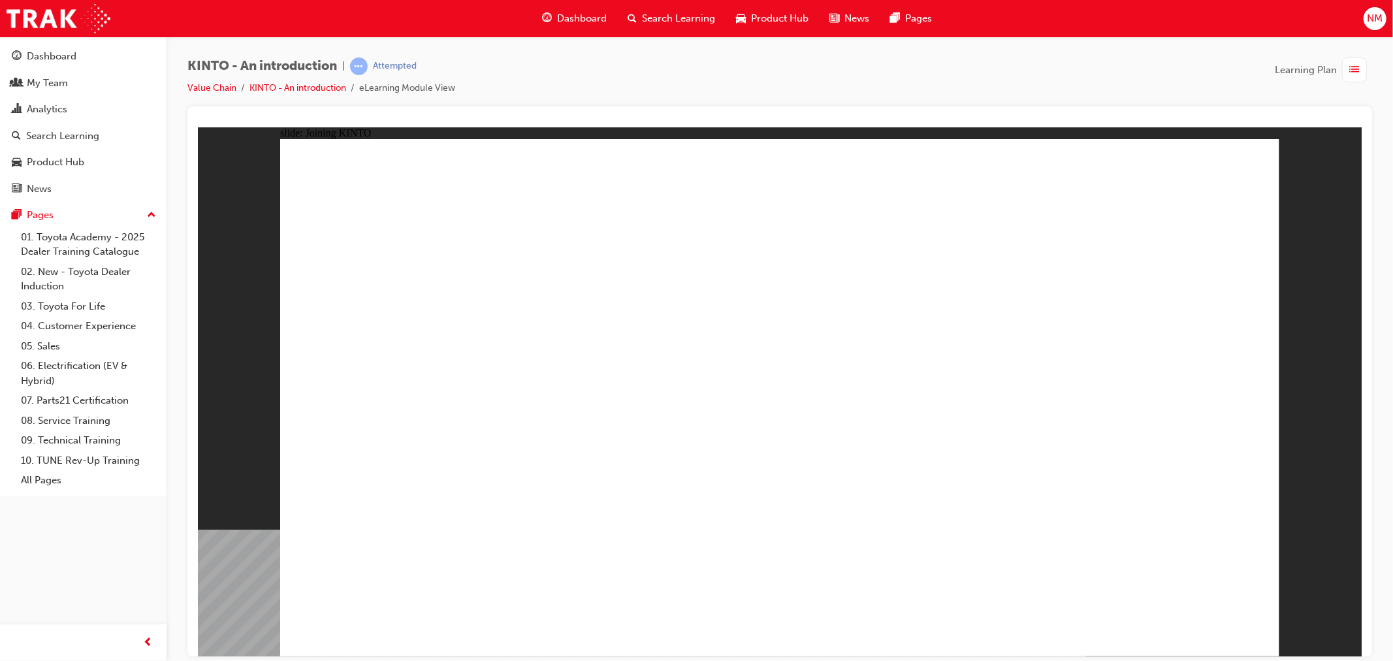
drag, startPoint x: 1060, startPoint y: 617, endPoint x: 1080, endPoint y: 609, distance: 21.7
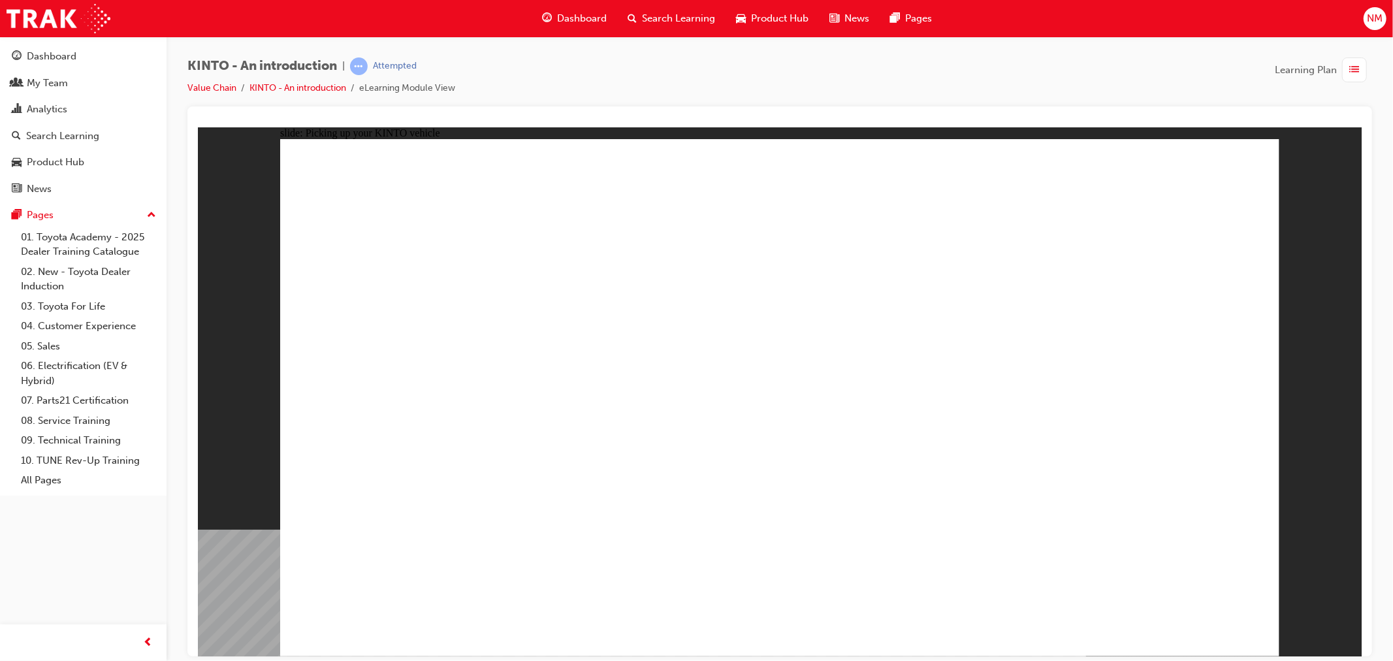
drag, startPoint x: 936, startPoint y: 464, endPoint x: 937, endPoint y: 483, distance: 19.0
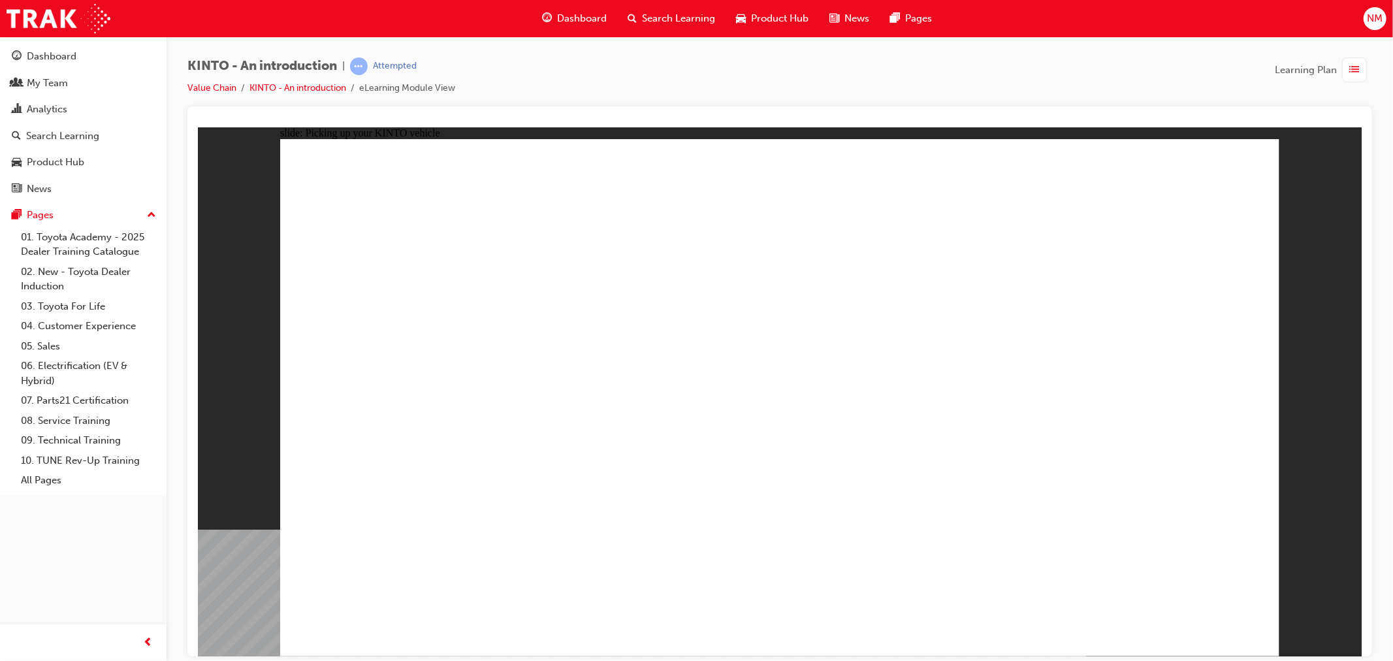
drag, startPoint x: 943, startPoint y: 562, endPoint x: 969, endPoint y: 564, distance: 26.2
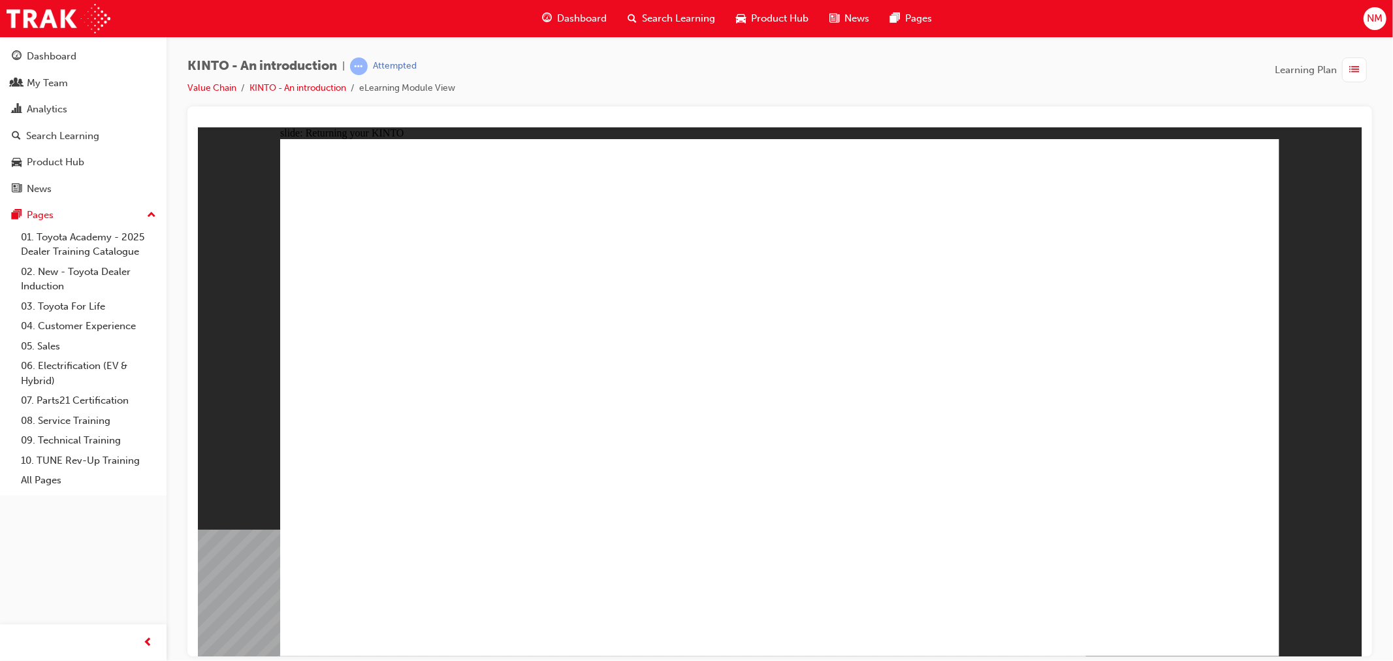
drag, startPoint x: 1130, startPoint y: 323, endPoint x: 1104, endPoint y: 316, distance: 27.3
drag, startPoint x: 929, startPoint y: 320, endPoint x: 891, endPoint y: 320, distance: 37.9
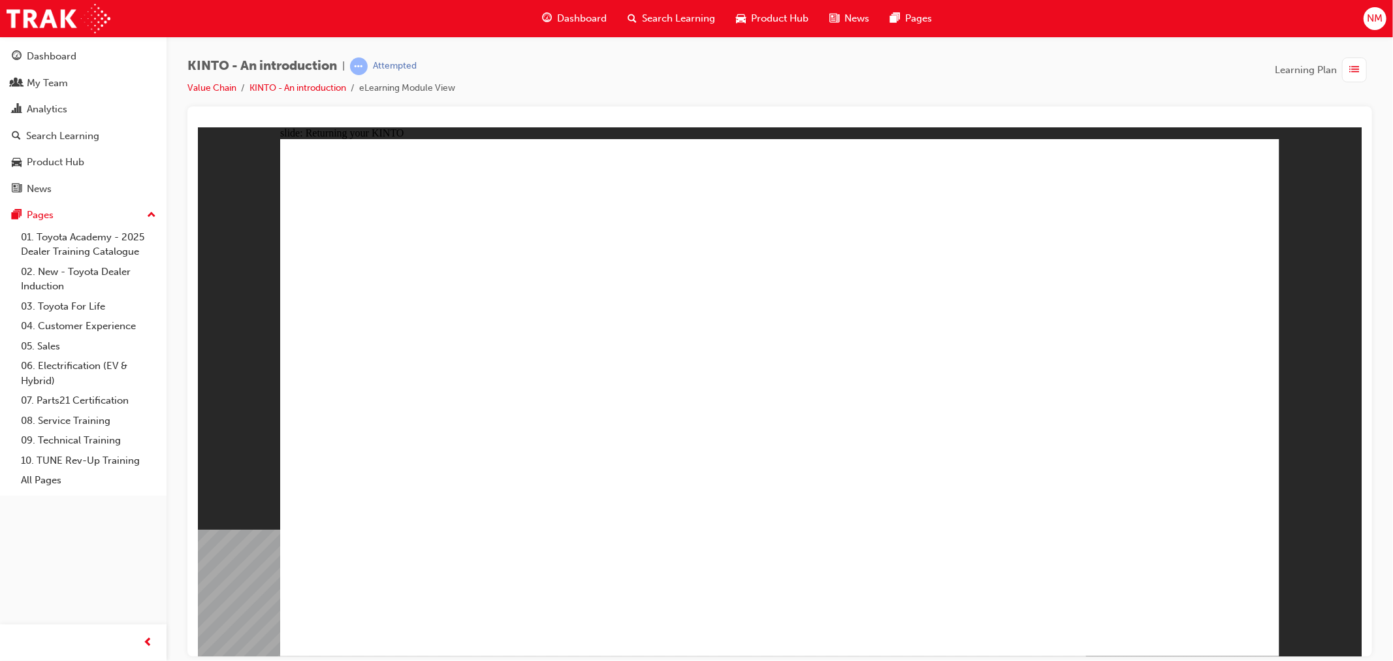
drag, startPoint x: 437, startPoint y: 294, endPoint x: 468, endPoint y: 297, distance: 31.5
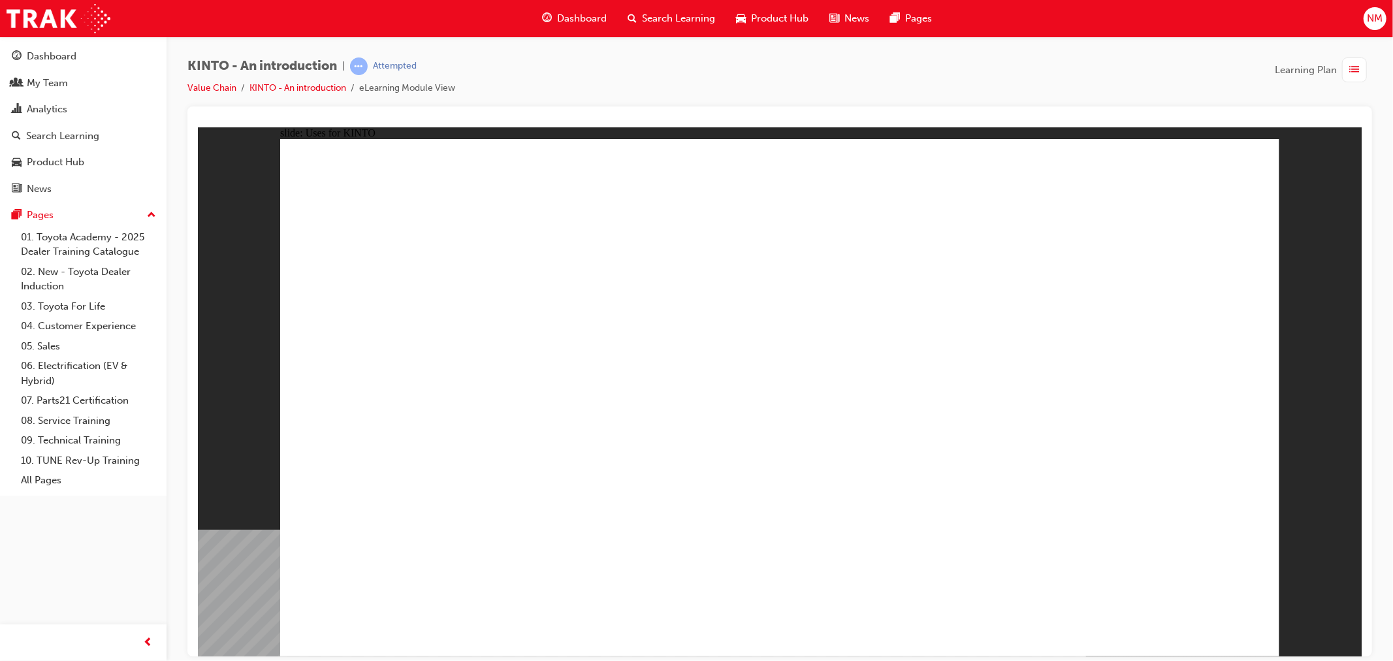
drag, startPoint x: 859, startPoint y: 493, endPoint x: 898, endPoint y: 474, distance: 42.9
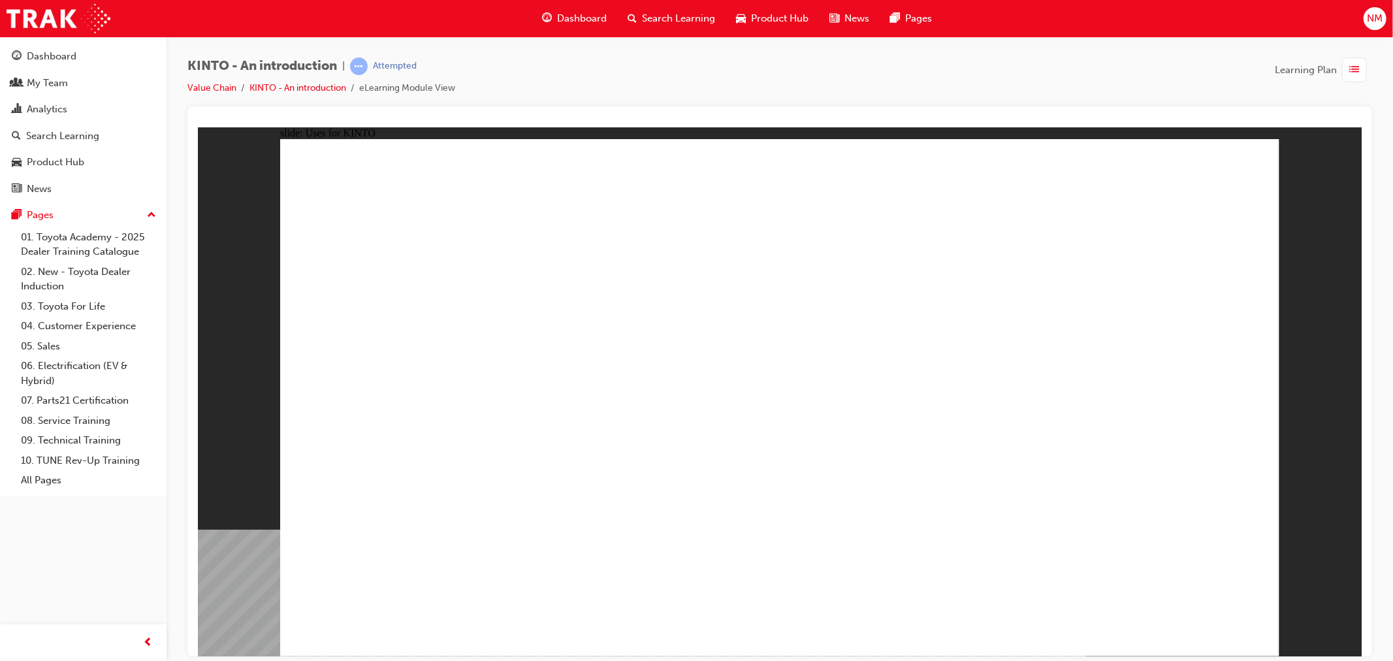
drag, startPoint x: 1000, startPoint y: 267, endPoint x: 1028, endPoint y: 300, distance: 43.6
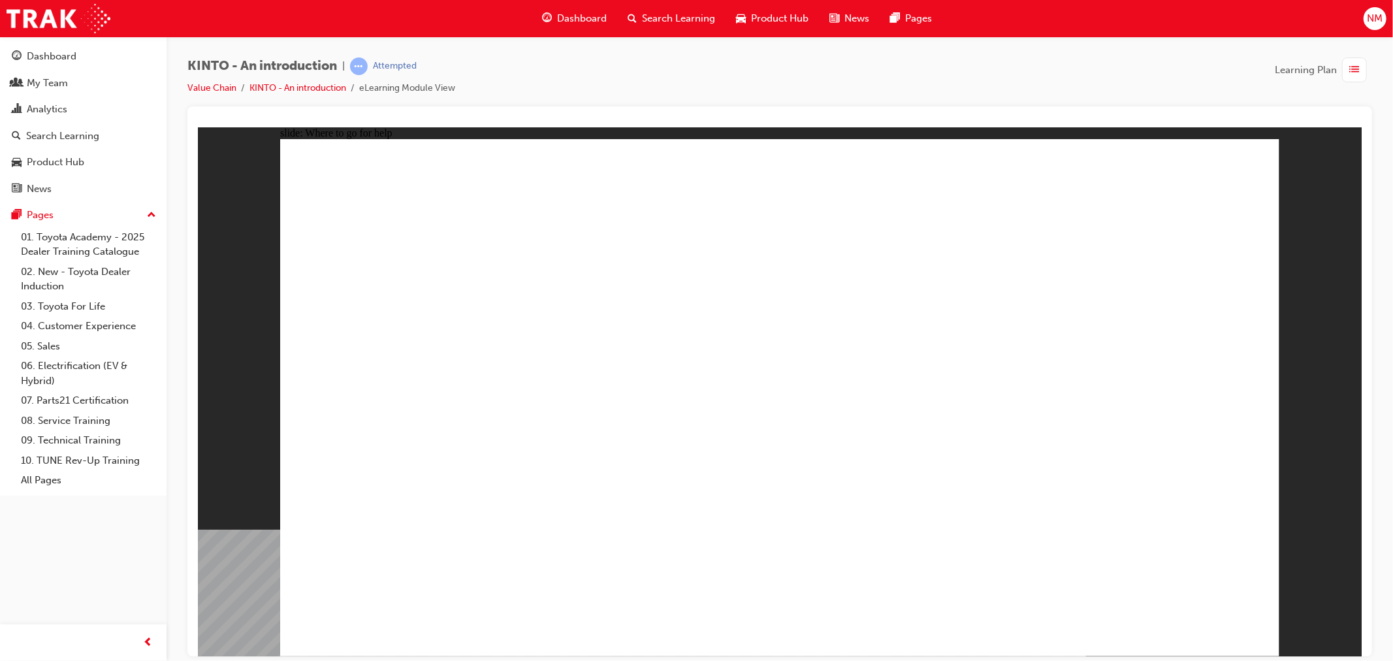
drag, startPoint x: 1032, startPoint y: 406, endPoint x: 1058, endPoint y: 405, distance: 26.1
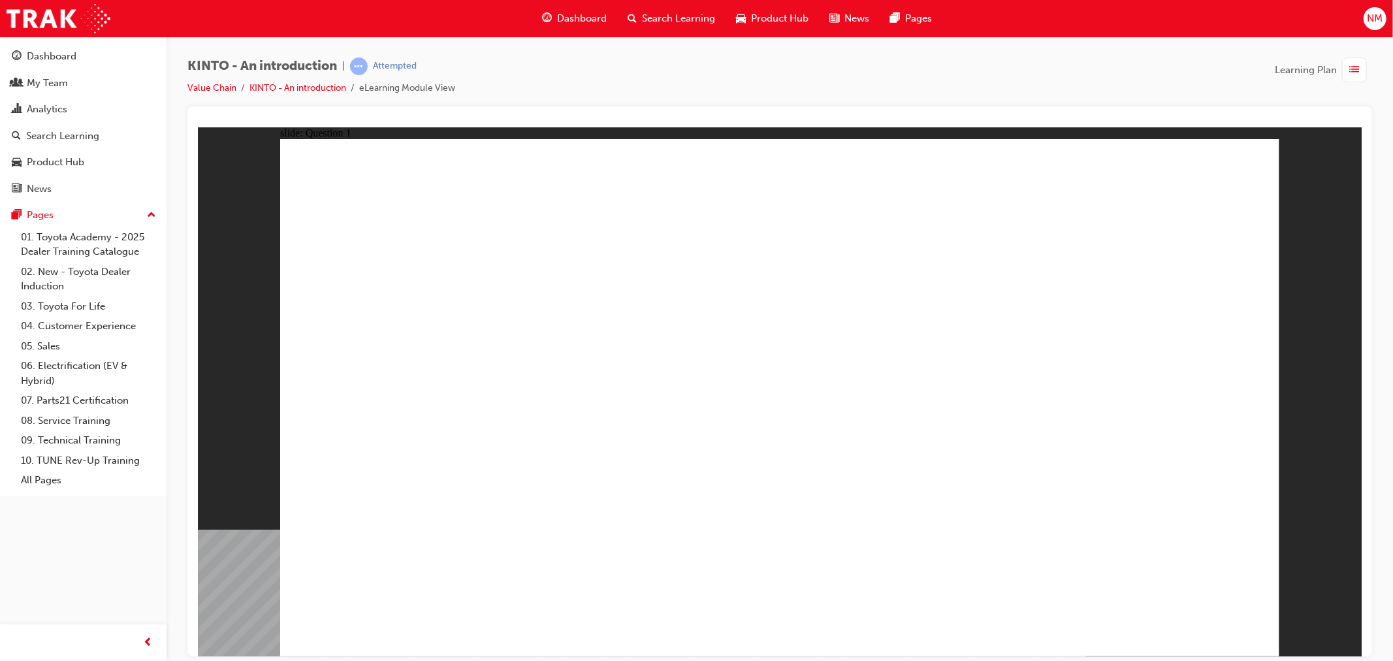
radio input "true"
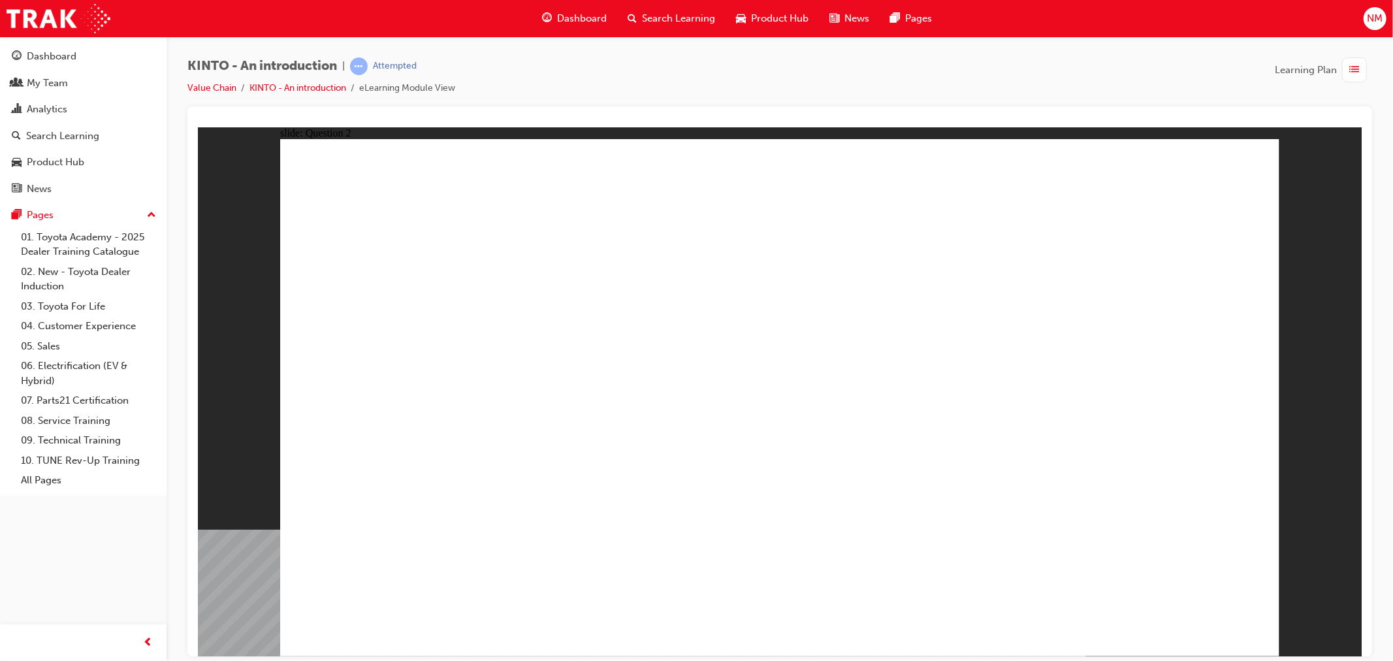
checkbox input "true"
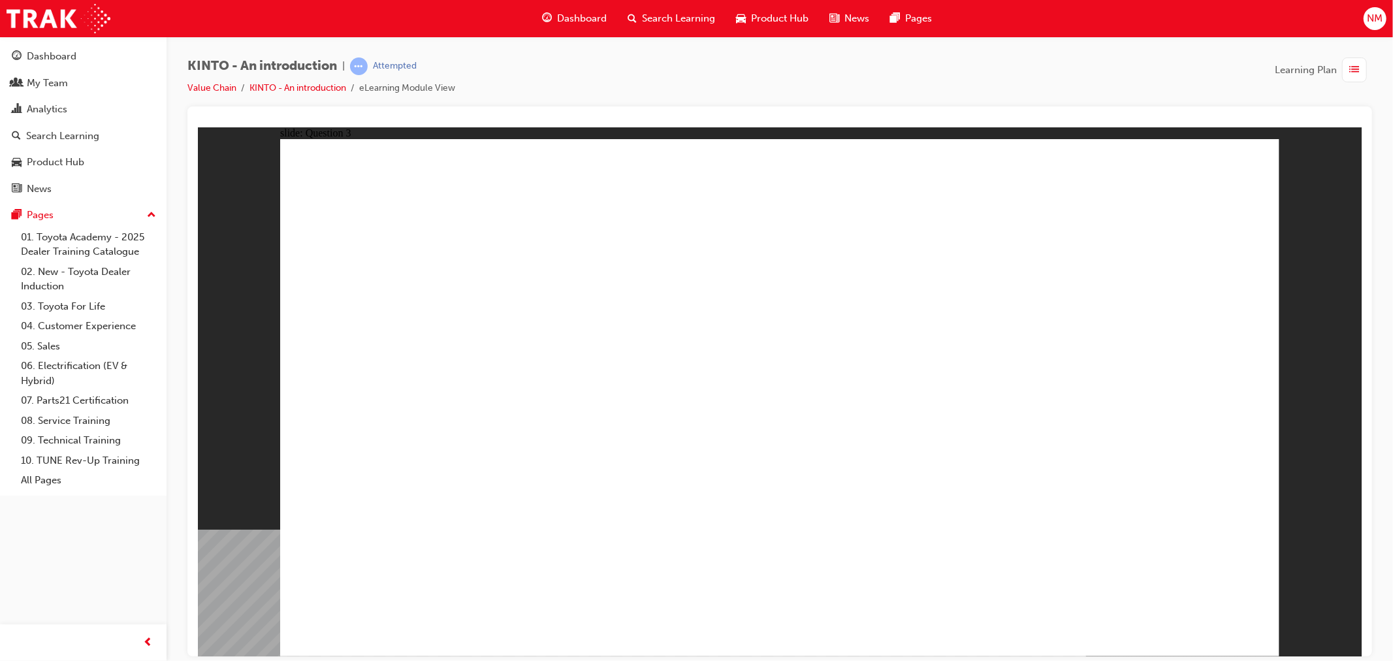
radio input "true"
drag, startPoint x: 957, startPoint y: 428, endPoint x: 400, endPoint y: 537, distance: 567.1
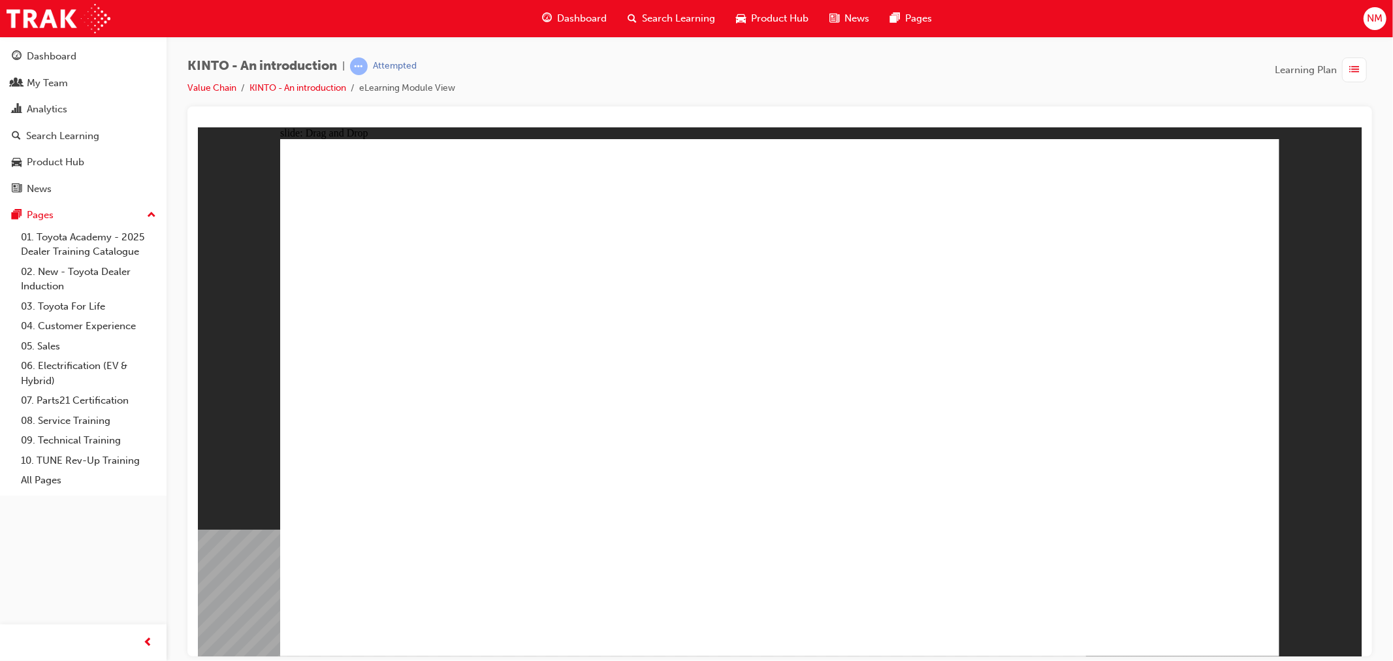
drag, startPoint x: 603, startPoint y: 407, endPoint x: 609, endPoint y: 509, distance: 102.1
drag, startPoint x: 1149, startPoint y: 415, endPoint x: 785, endPoint y: 530, distance: 381.4
drag, startPoint x: 745, startPoint y: 402, endPoint x: 898, endPoint y: 503, distance: 183.0
drag, startPoint x: 394, startPoint y: 419, endPoint x: 1109, endPoint y: 528, distance: 722.9
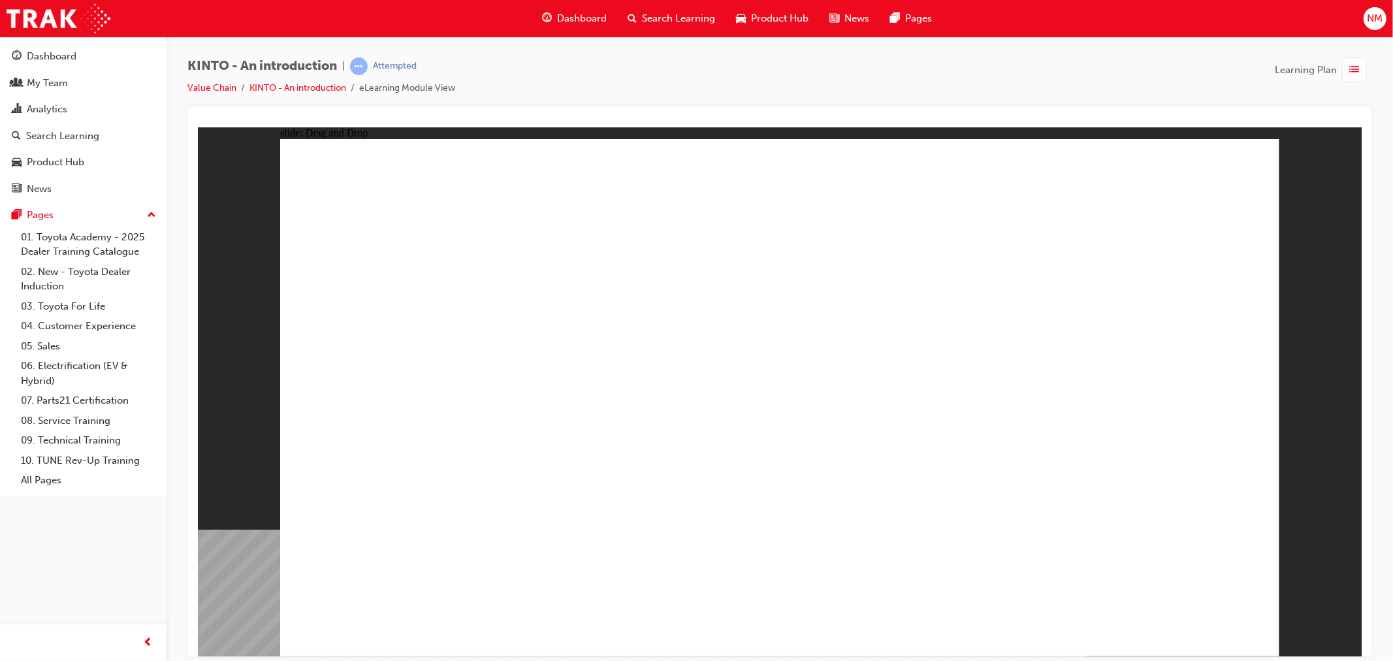
radio input "true"
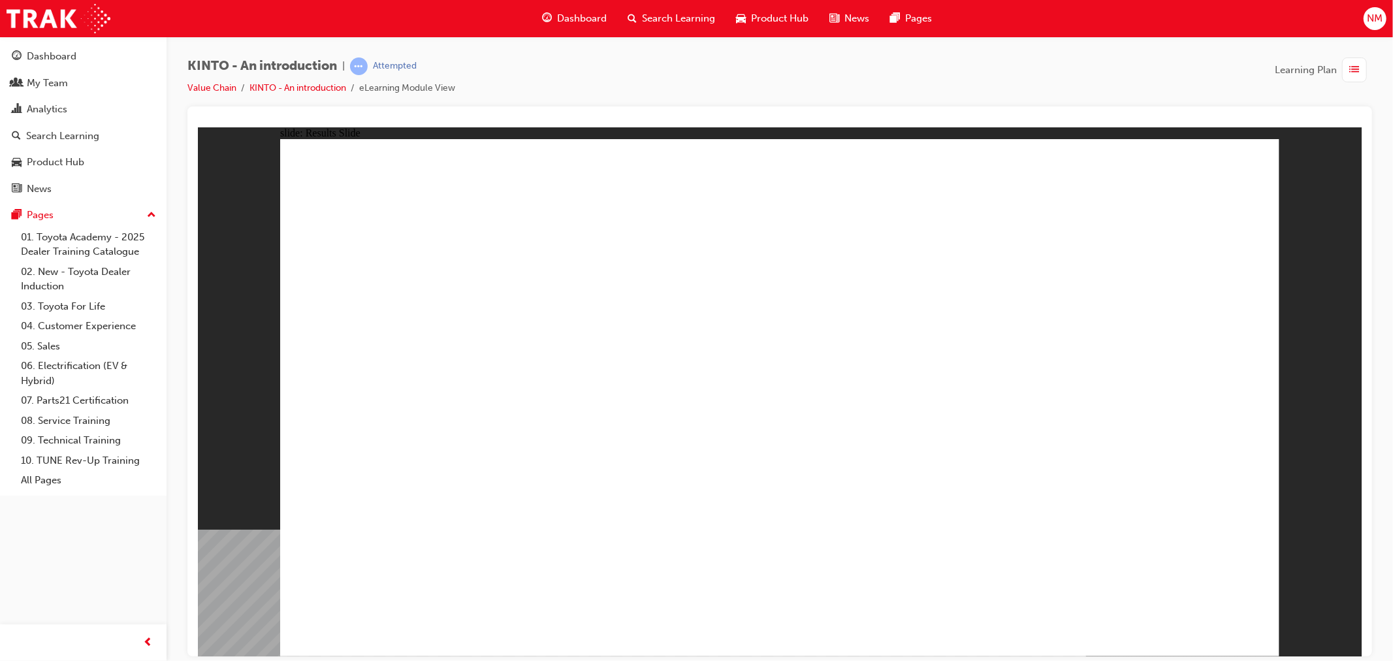
radio input "true"
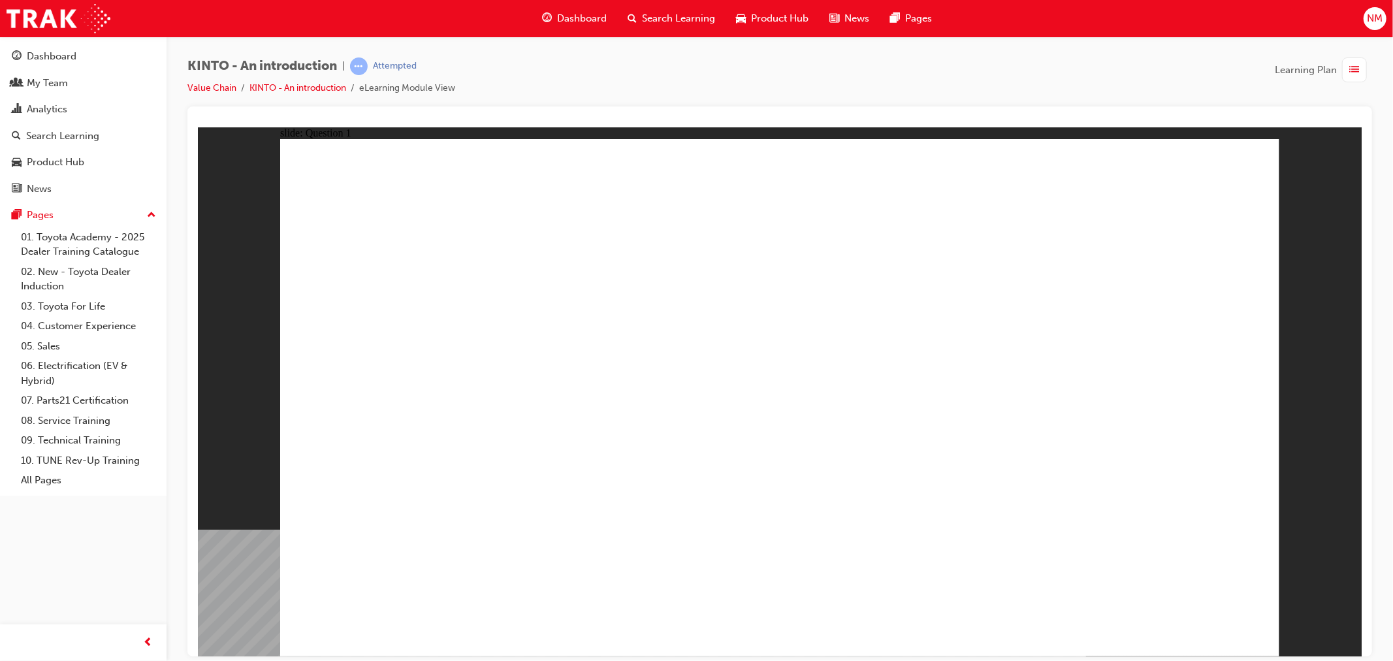
drag, startPoint x: 764, startPoint y: 351, endPoint x: 765, endPoint y: 381, distance: 29.4
checkbox input "true"
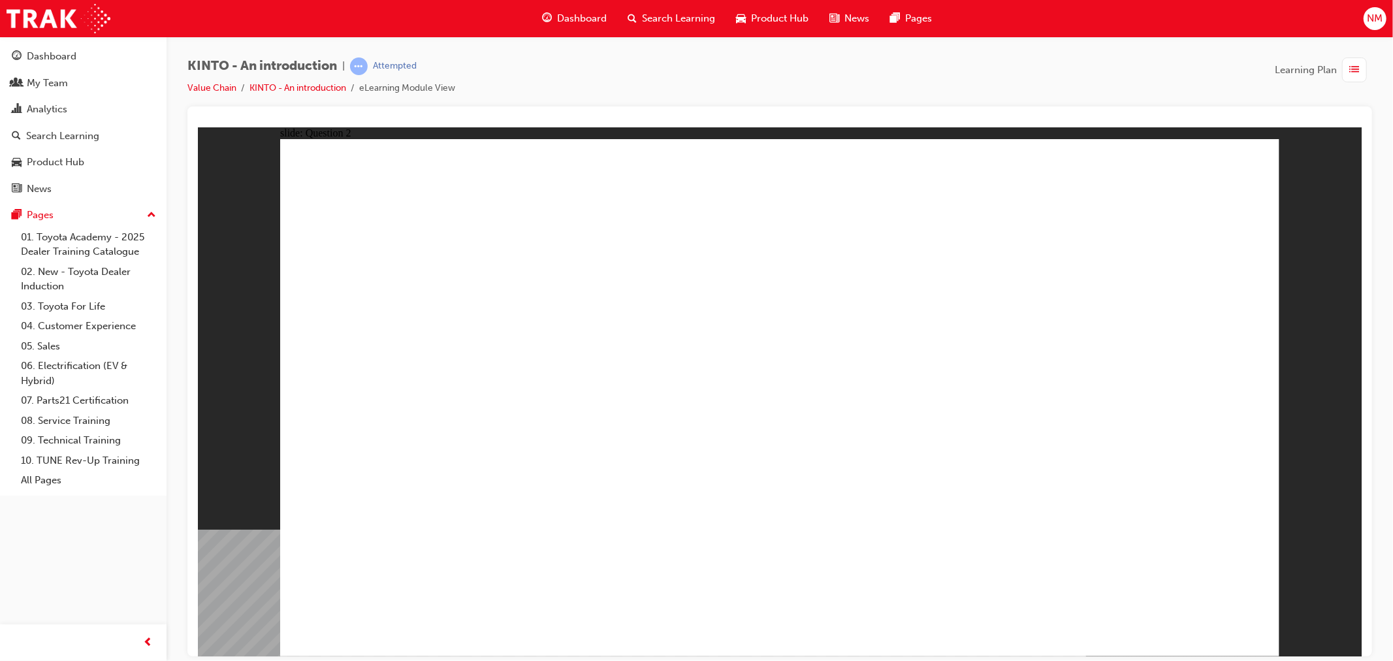
checkbox input "true"
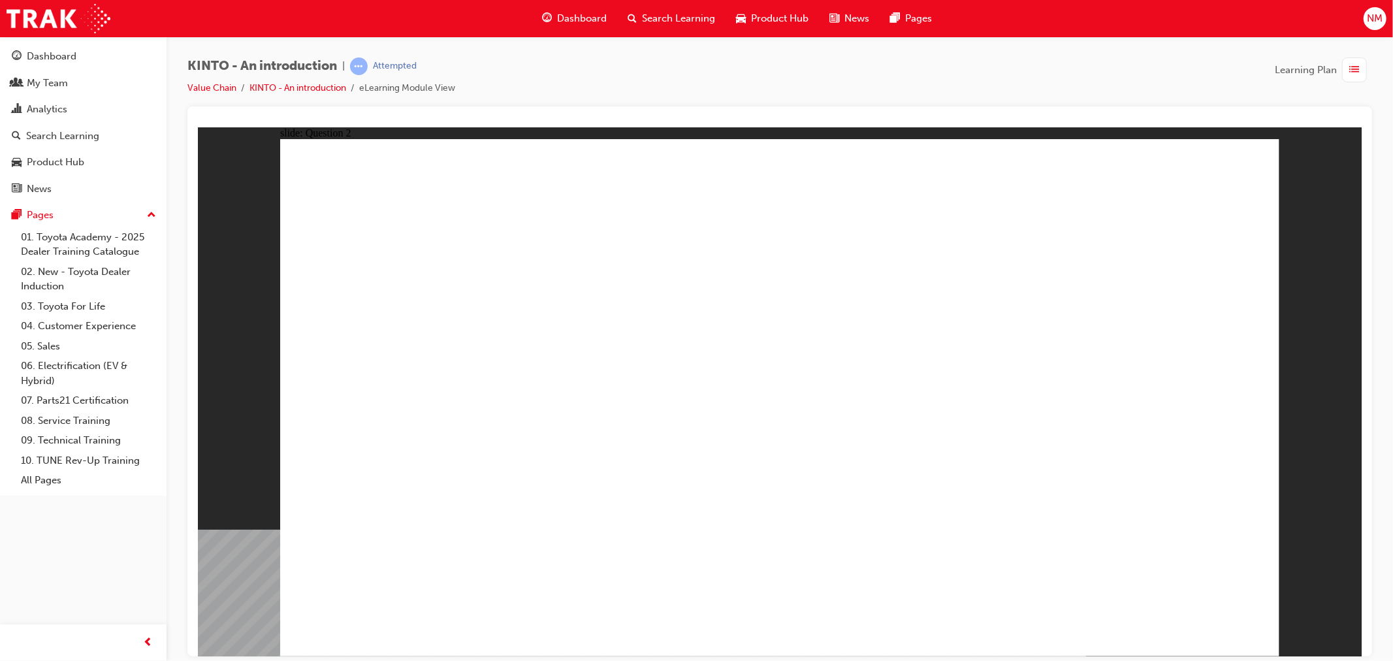
checkbox input "true"
radio input "true"
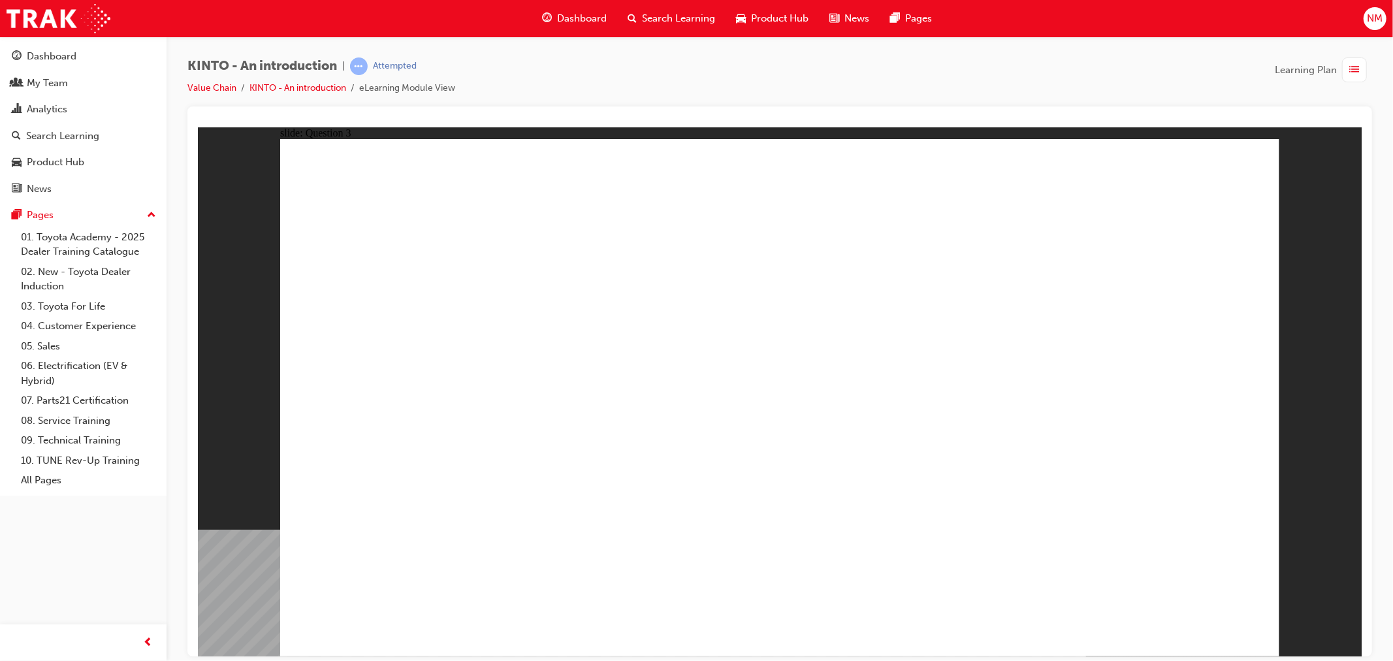
drag, startPoint x: 623, startPoint y: 429, endPoint x: 474, endPoint y: 520, distance: 174.4
drag, startPoint x: 969, startPoint y: 408, endPoint x: 628, endPoint y: 515, distance: 356.6
drag, startPoint x: 1157, startPoint y: 403, endPoint x: 770, endPoint y: 513, distance: 402.0
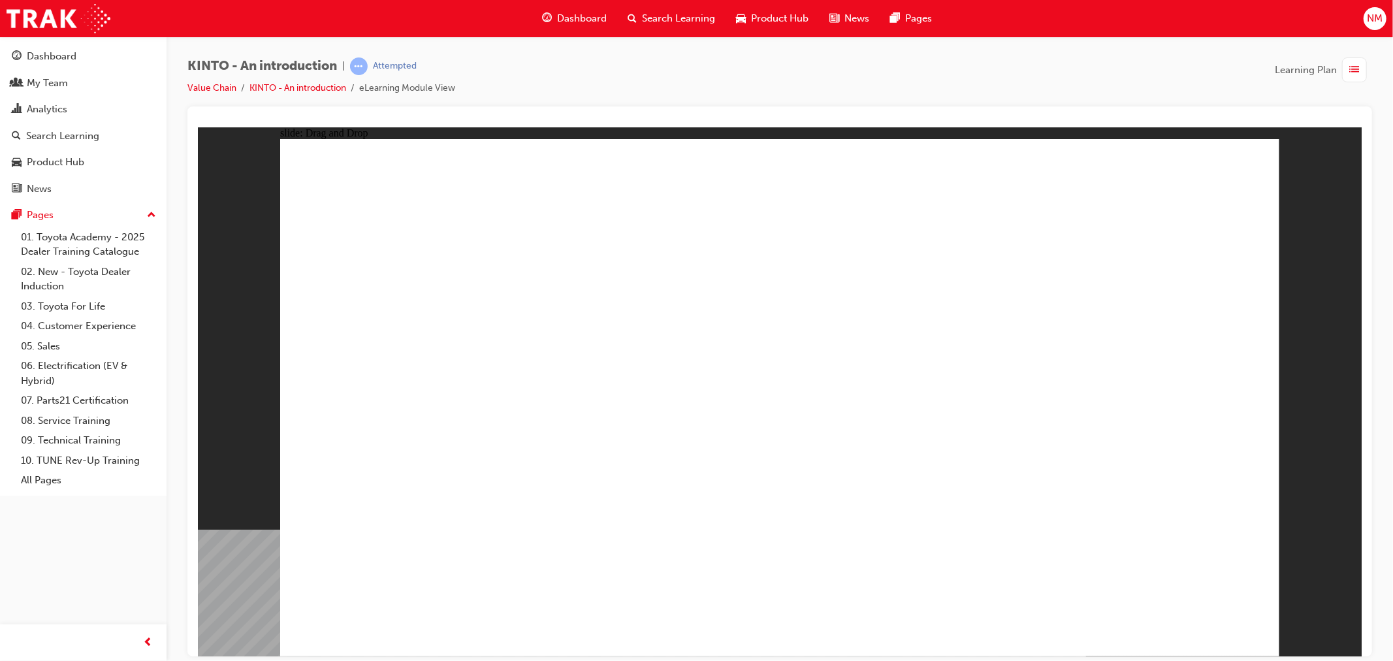
drag, startPoint x: 768, startPoint y: 404, endPoint x: 941, endPoint y: 492, distance: 193.4
drag, startPoint x: 595, startPoint y: 421, endPoint x: 1205, endPoint y: 562, distance: 626.2
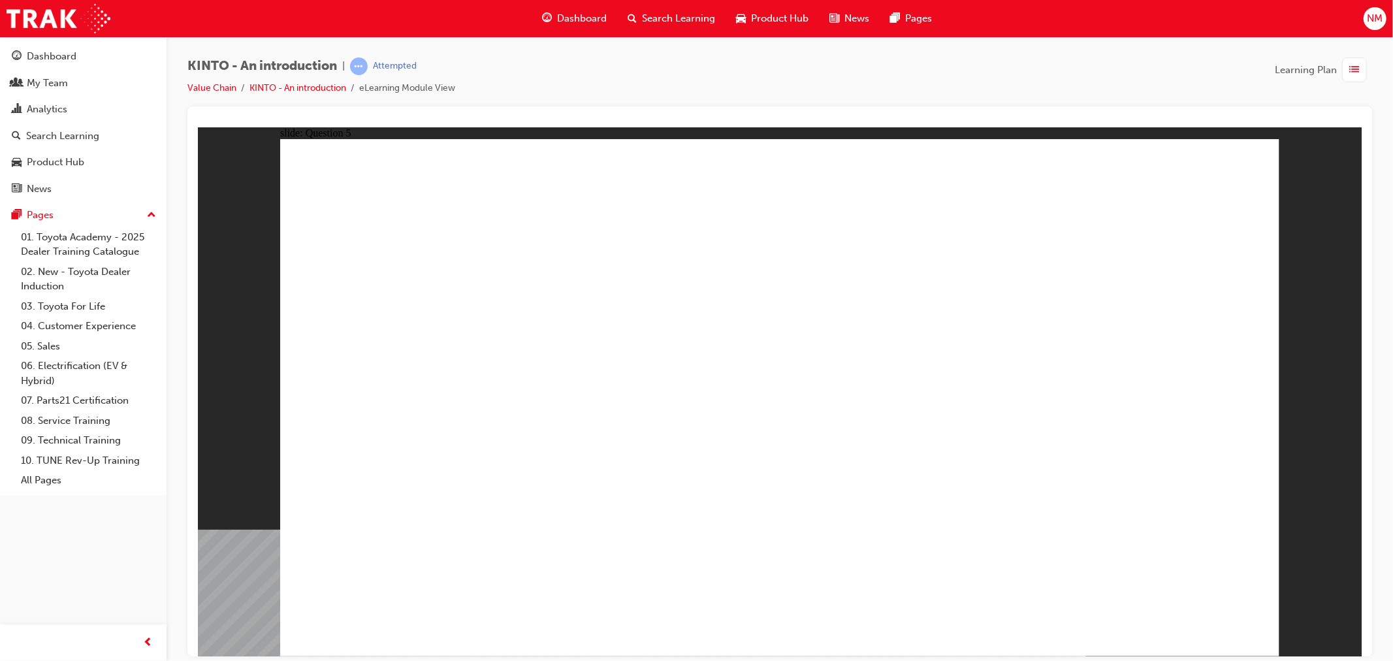
radio input "true"
drag, startPoint x: 817, startPoint y: 506, endPoint x: 899, endPoint y: 539, distance: 88.5
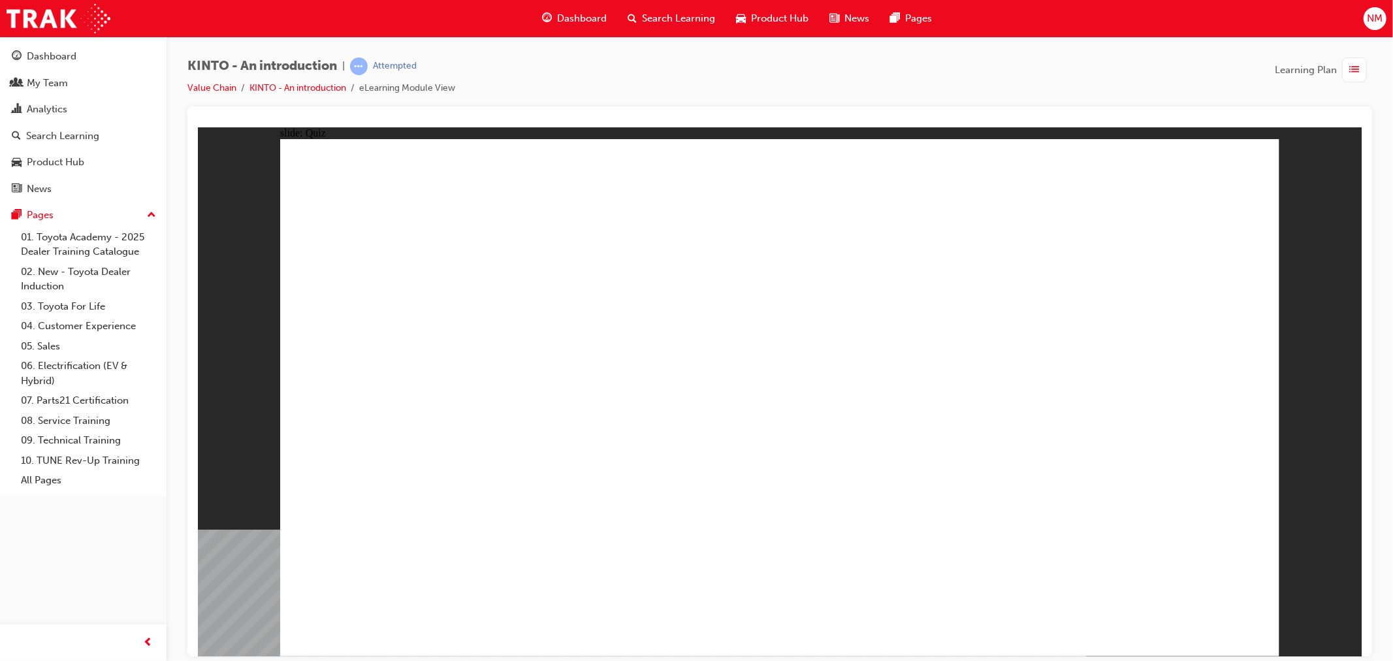
radio input "true"
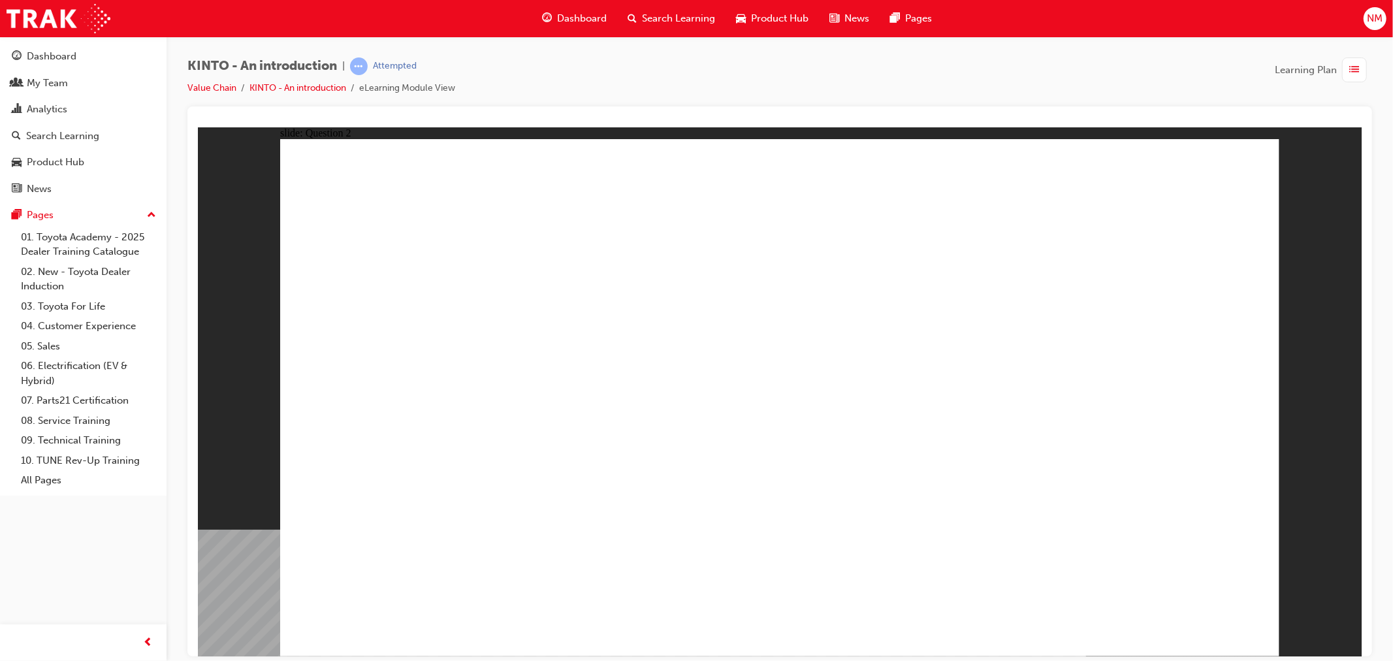
checkbox input "true"
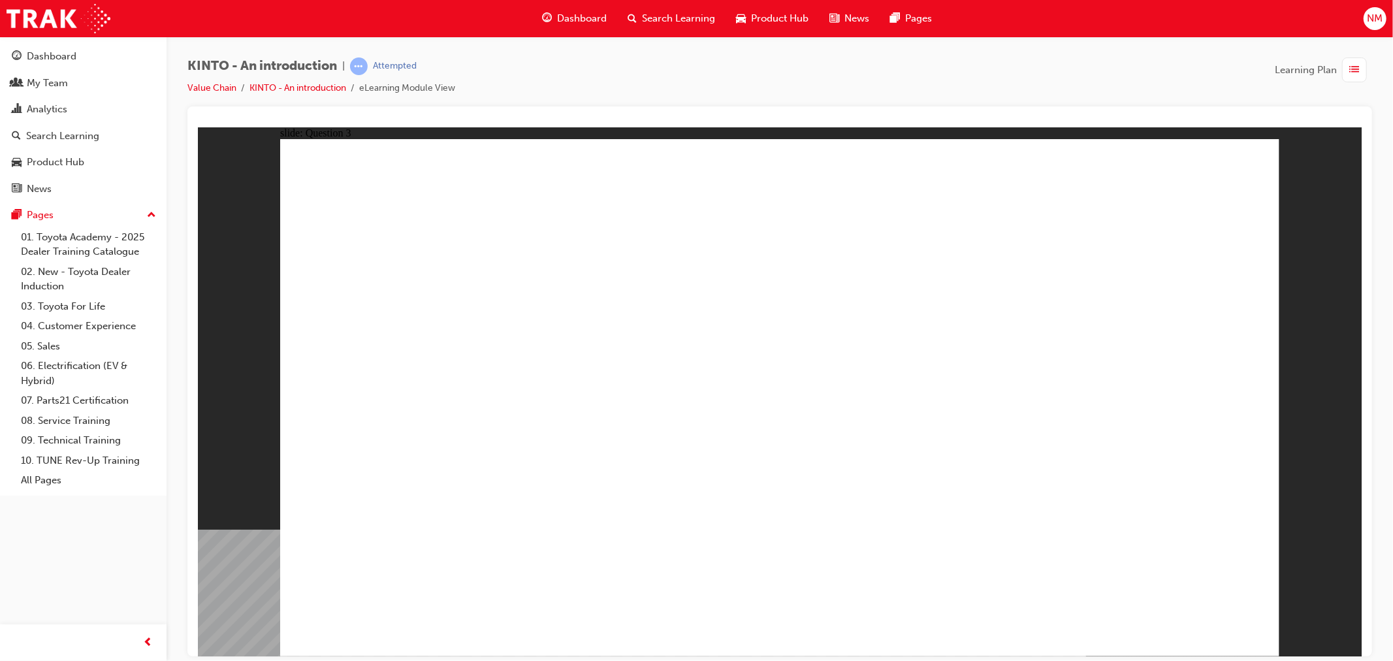
radio input "true"
drag, startPoint x: 988, startPoint y: 419, endPoint x: 513, endPoint y: 529, distance: 486.8
drag, startPoint x: 597, startPoint y: 445, endPoint x: 613, endPoint y: 542, distance: 98.0
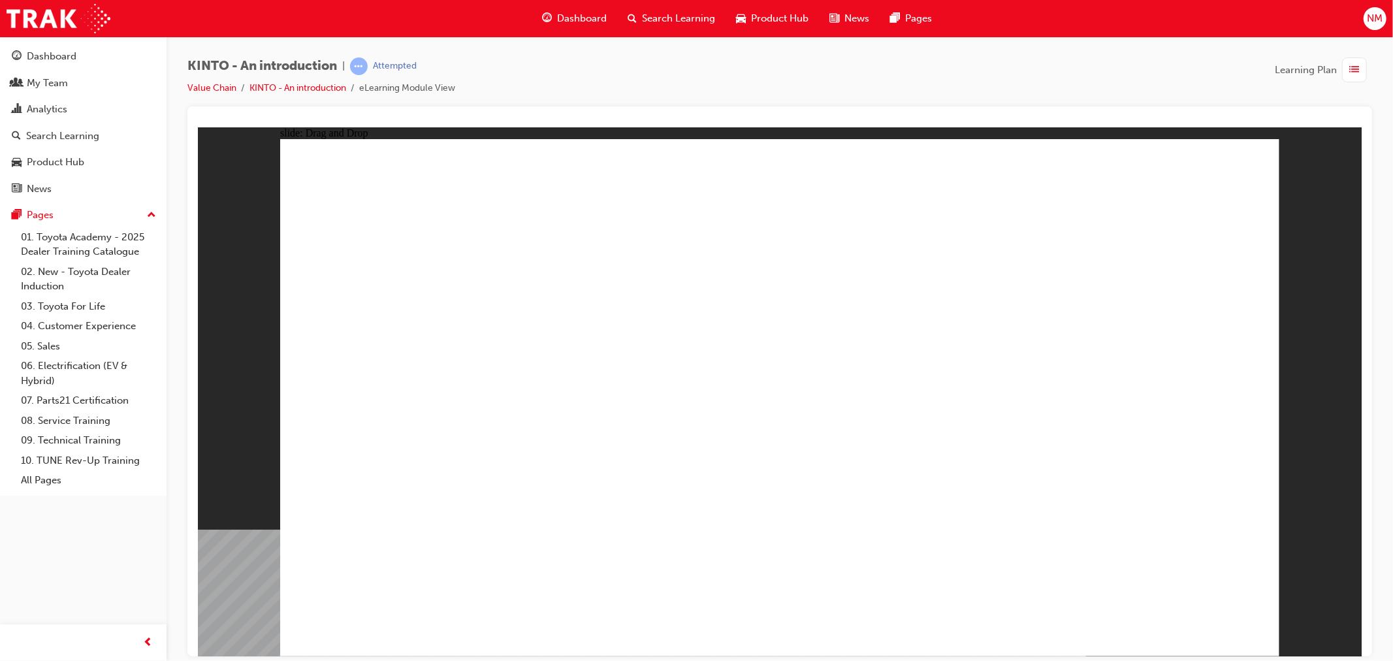
drag, startPoint x: 811, startPoint y: 431, endPoint x: 803, endPoint y: 542, distance: 110.6
drag, startPoint x: 1124, startPoint y: 410, endPoint x: 934, endPoint y: 504, distance: 211.8
drag, startPoint x: 436, startPoint y: 418, endPoint x: 1169, endPoint y: 526, distance: 740.9
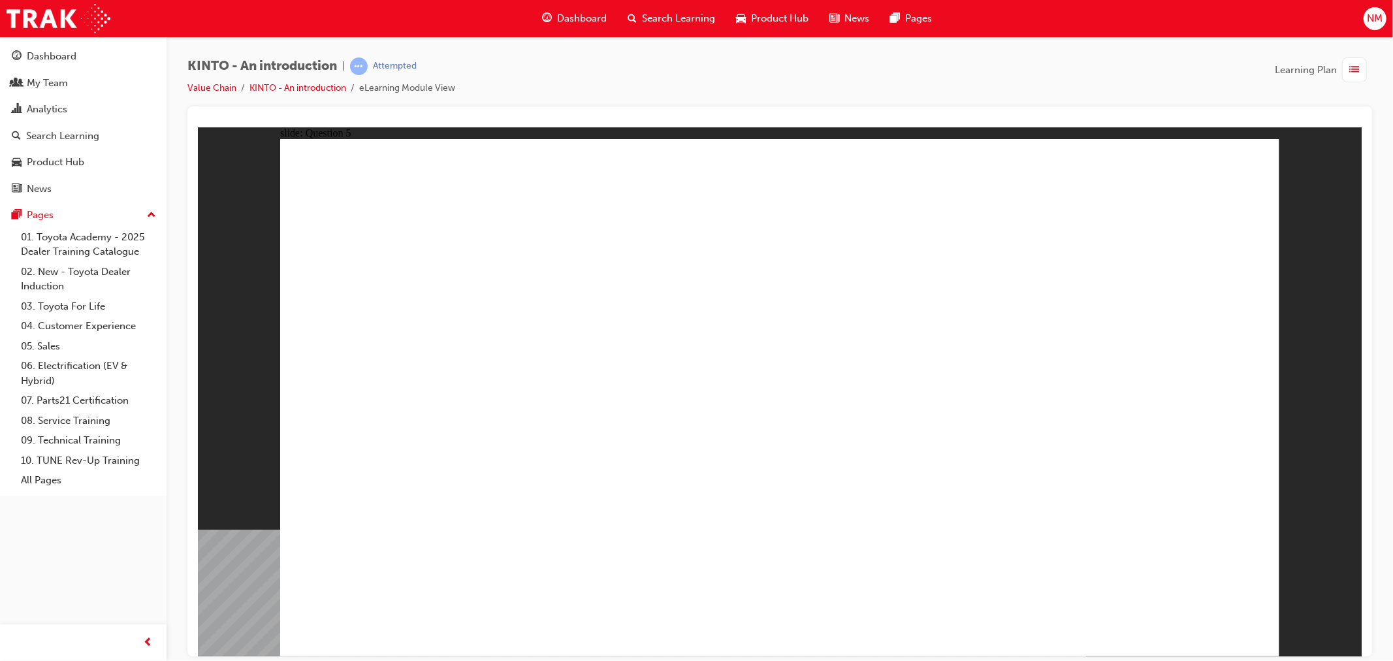
radio input "true"
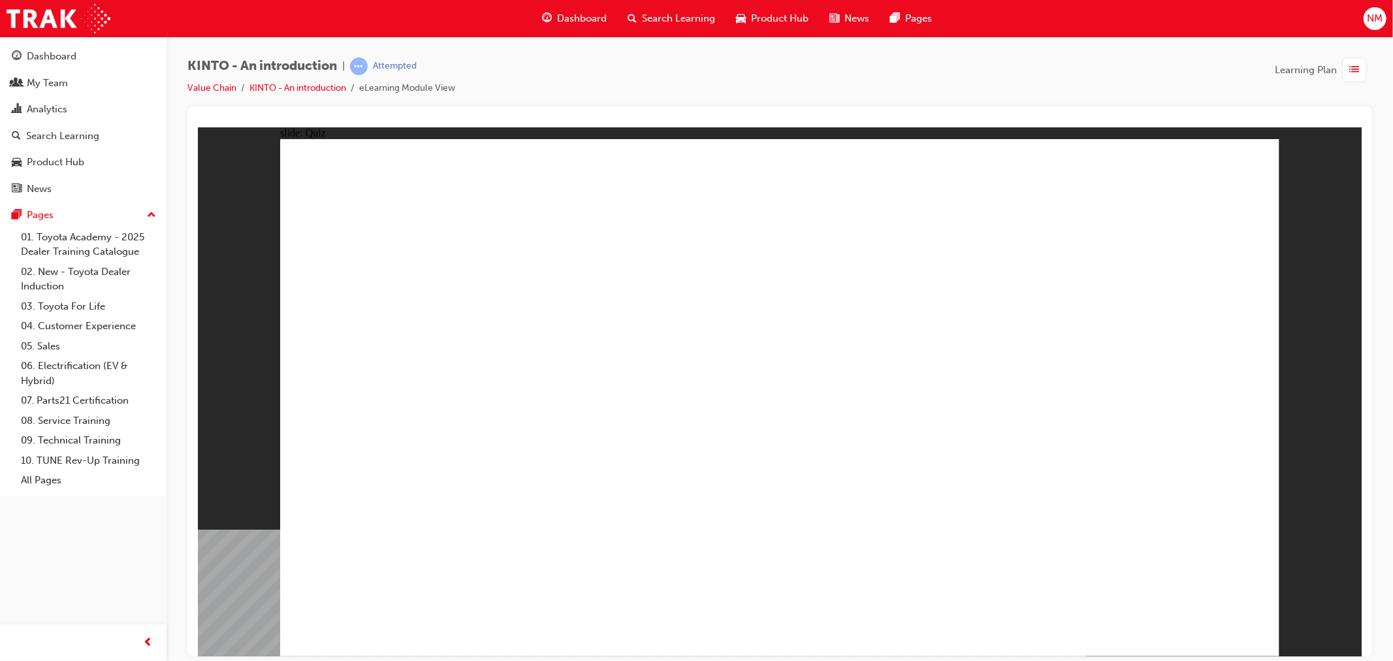
radio input "true"
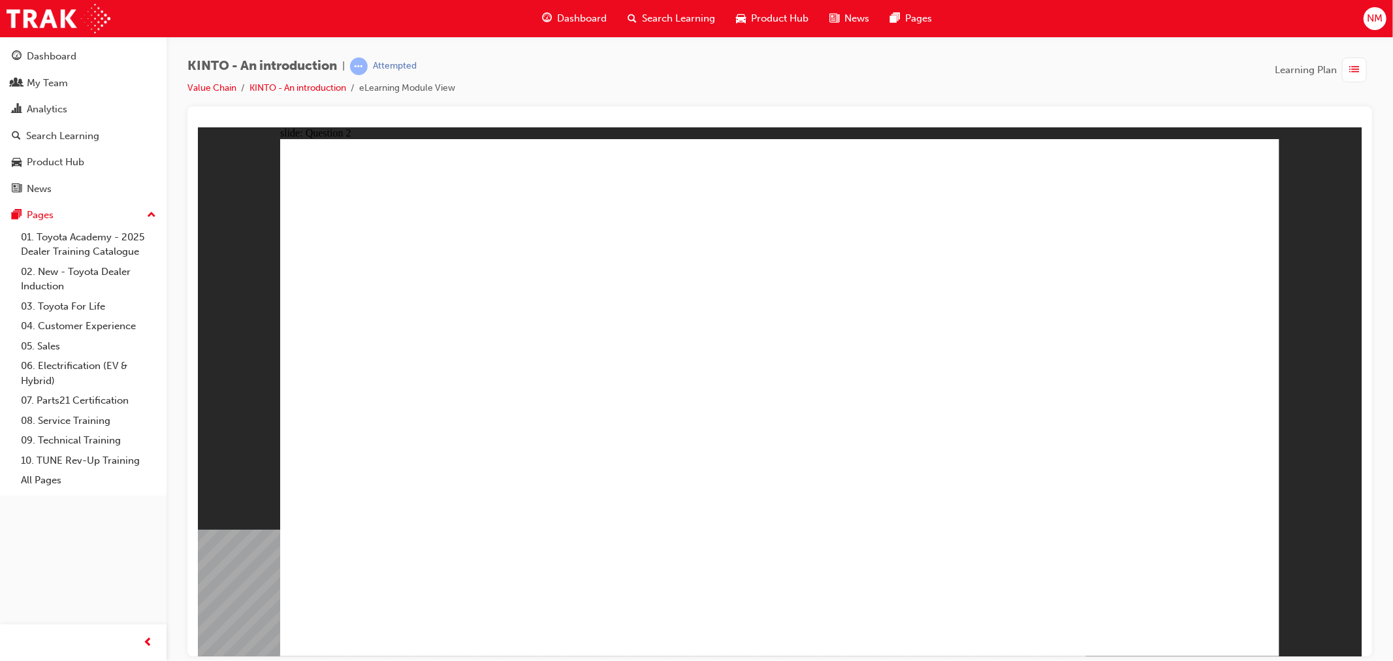
checkbox input "true"
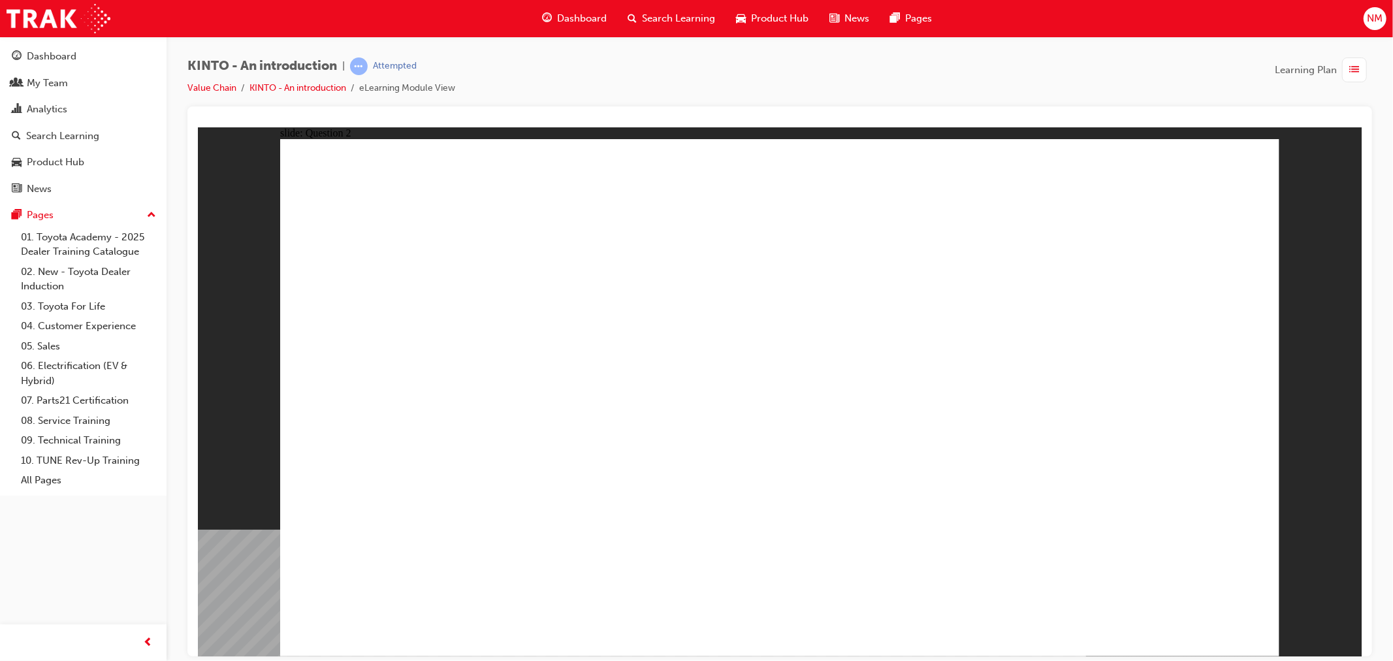
checkbox input "true"
radio input "true"
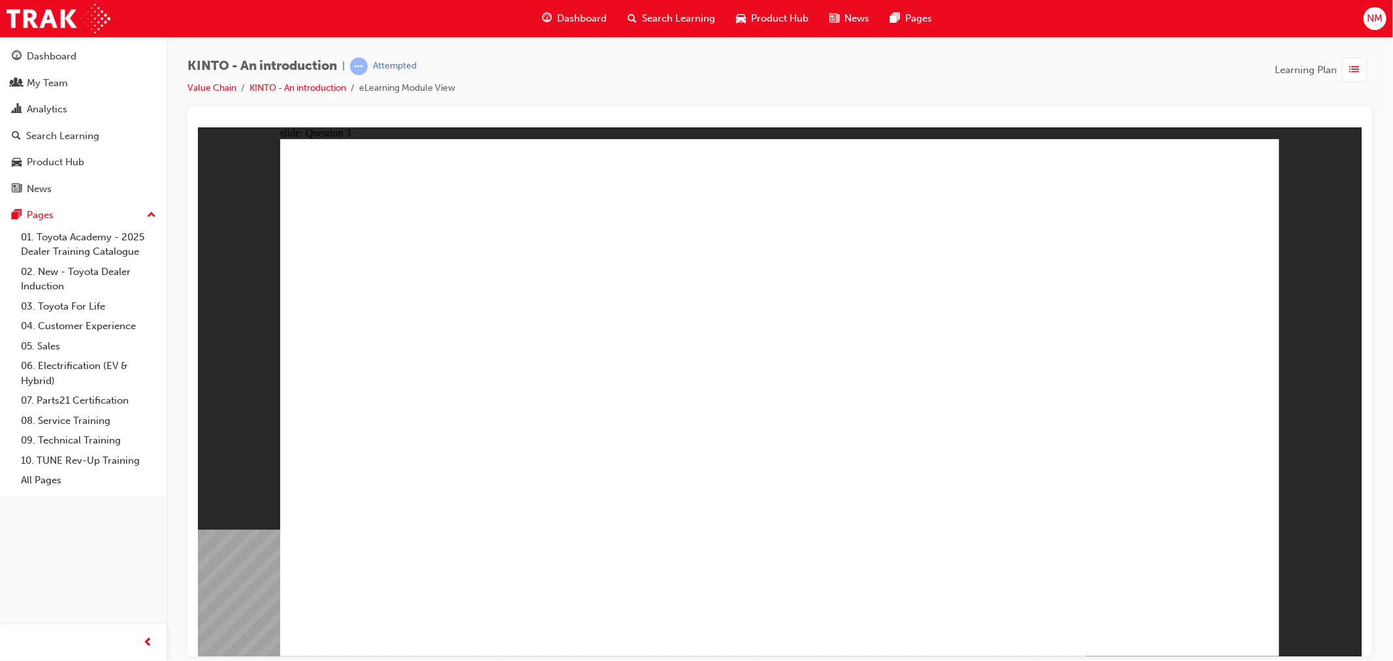
drag, startPoint x: 587, startPoint y: 427, endPoint x: 430, endPoint y: 523, distance: 184.2
drag, startPoint x: 958, startPoint y: 442, endPoint x: 599, endPoint y: 555, distance: 376.0
drag, startPoint x: 1160, startPoint y: 429, endPoint x: 820, endPoint y: 521, distance: 351.9
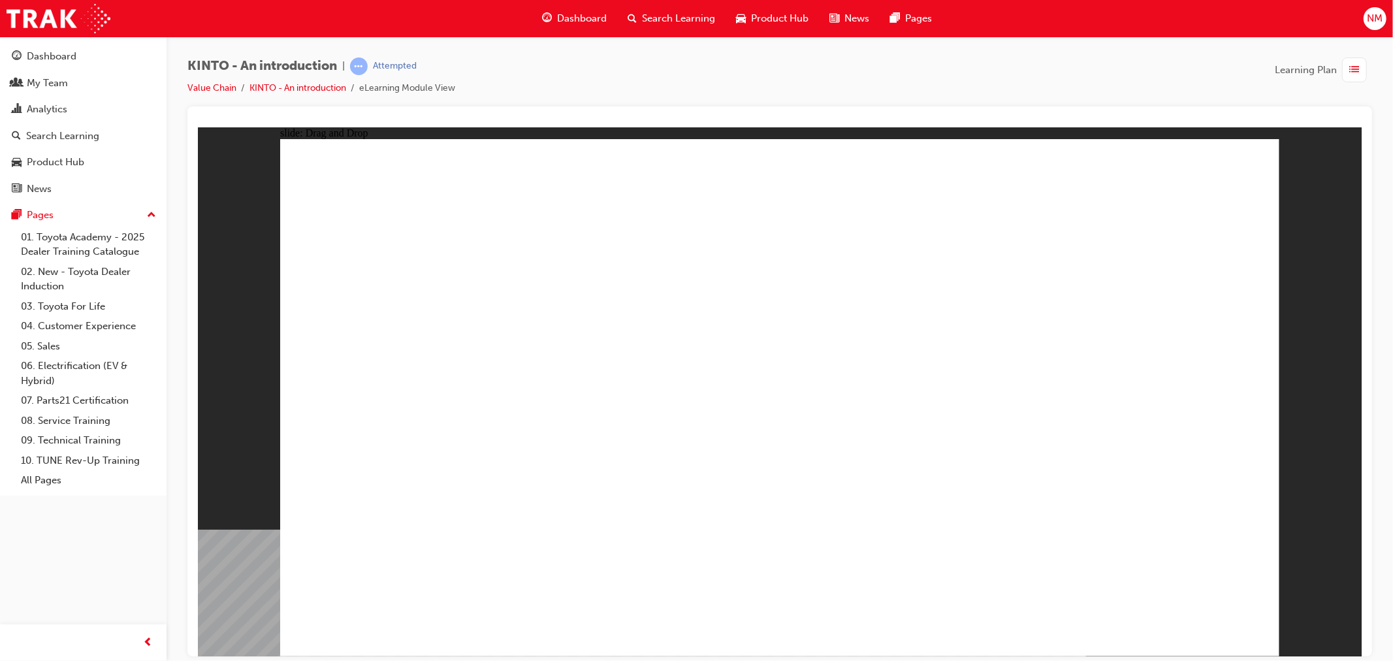
drag, startPoint x: 875, startPoint y: 470, endPoint x: 960, endPoint y: 557, distance: 121.5
drag, startPoint x: 380, startPoint y: 424, endPoint x: 1120, endPoint y: 523, distance: 746.6
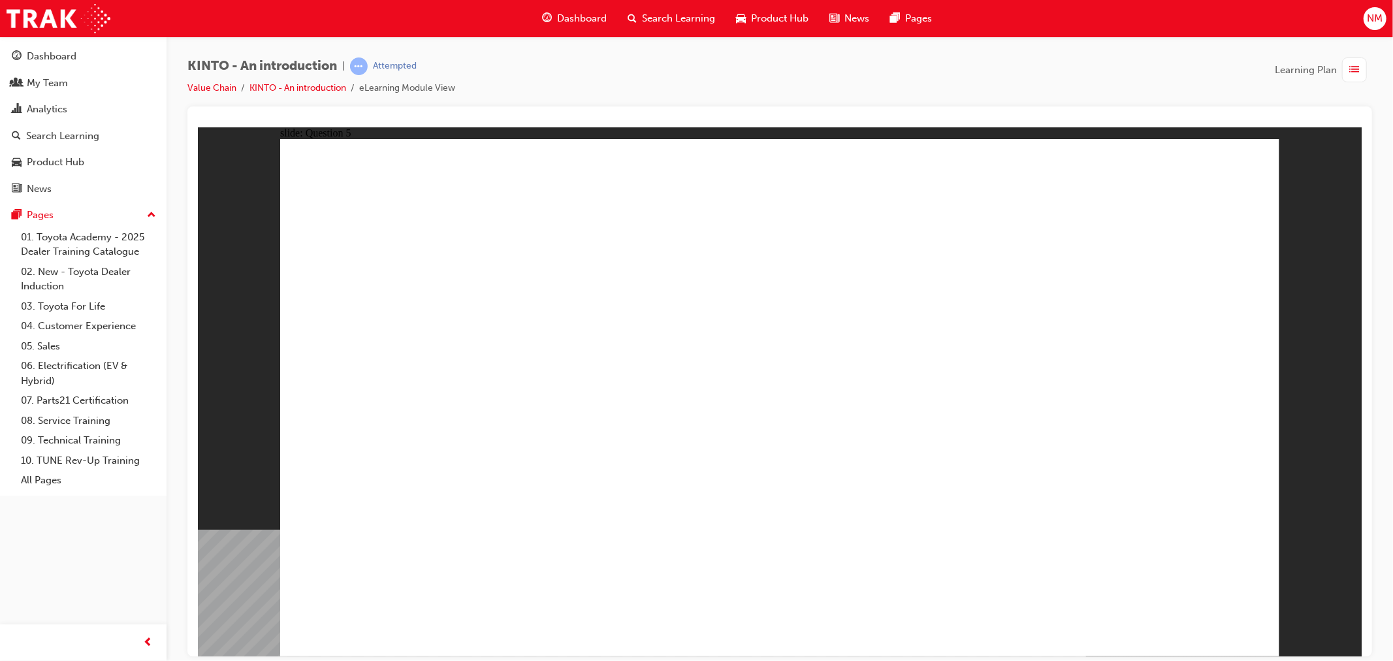
radio input "true"
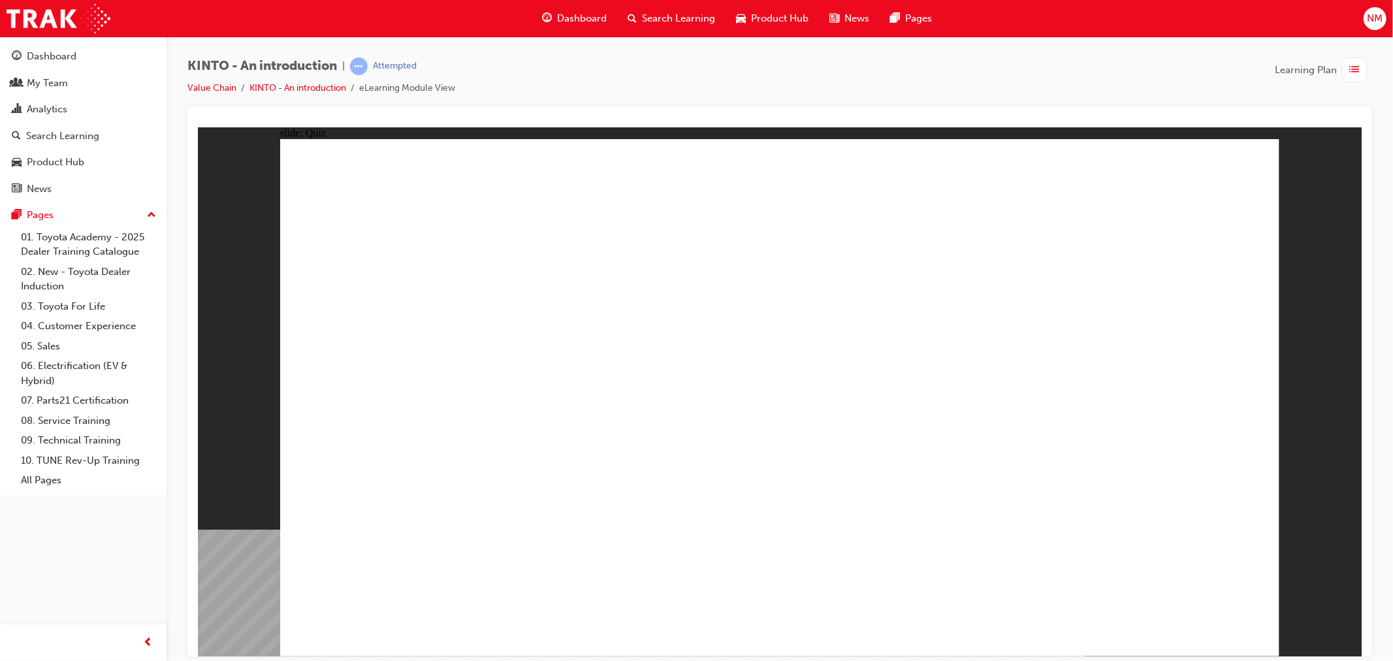
radio input "true"
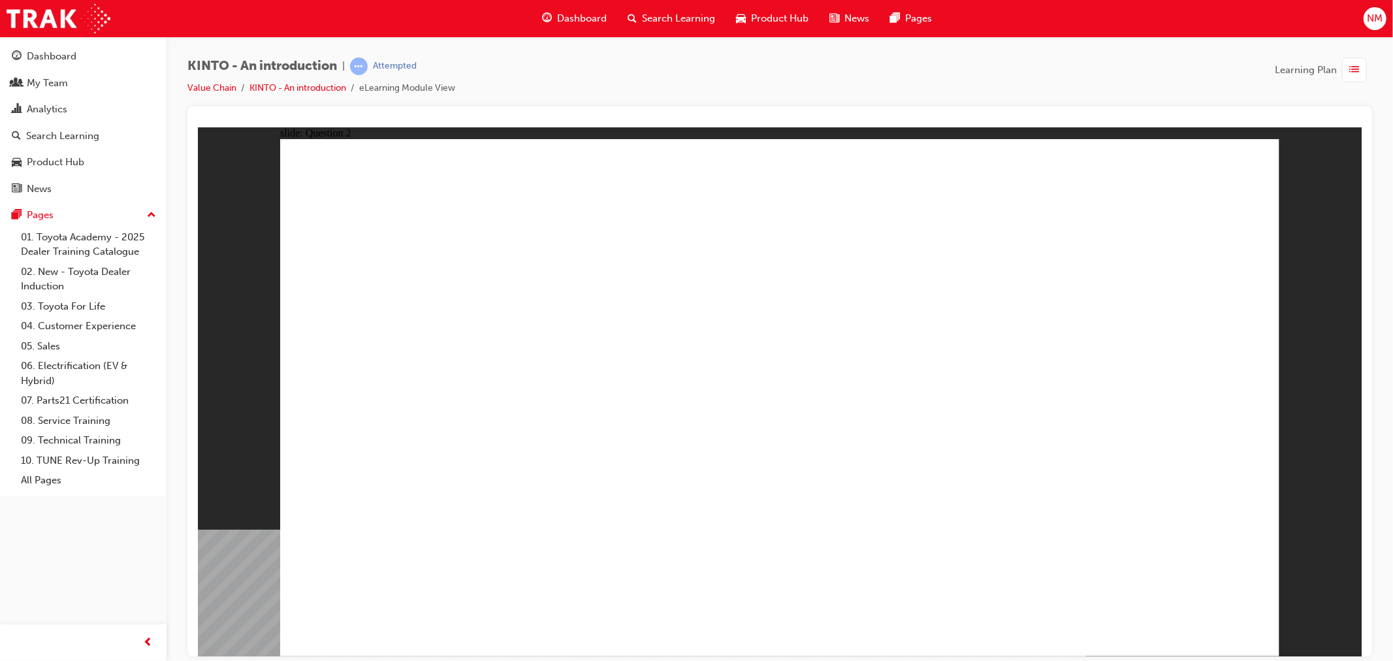
checkbox input "true"
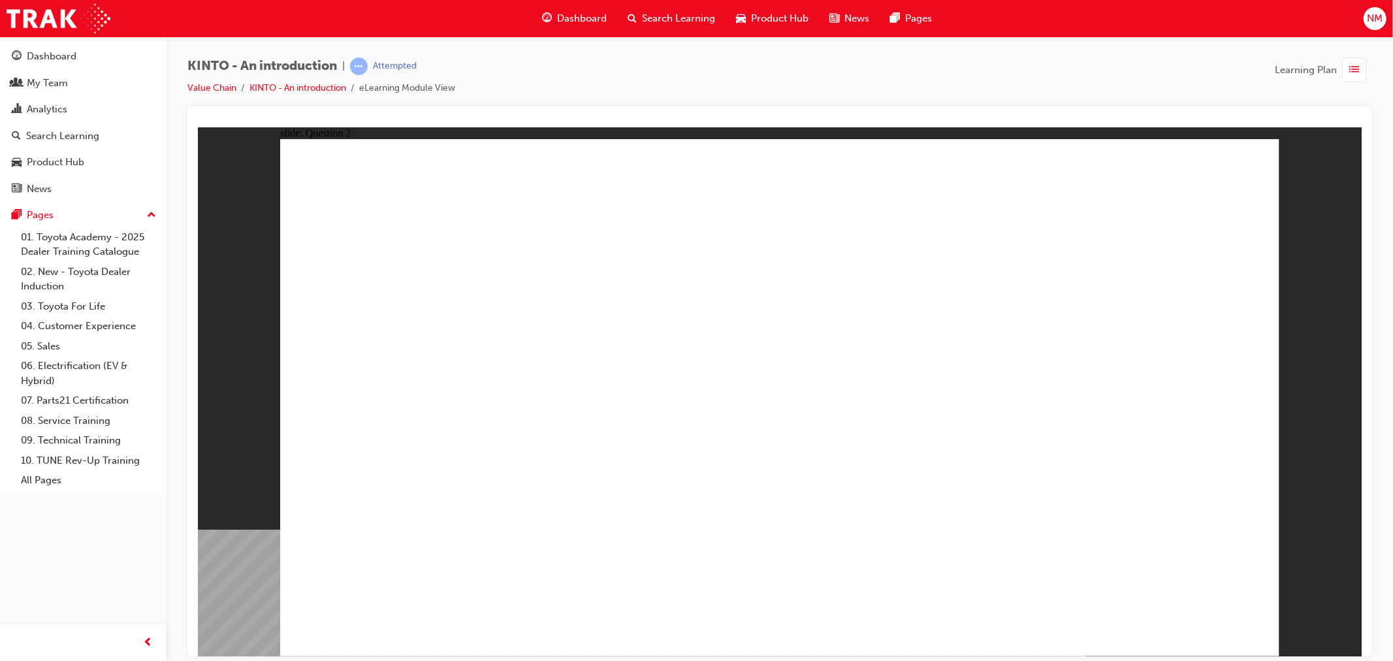
radio input "true"
drag, startPoint x: 970, startPoint y: 423, endPoint x: 440, endPoint y: 530, distance: 541.1
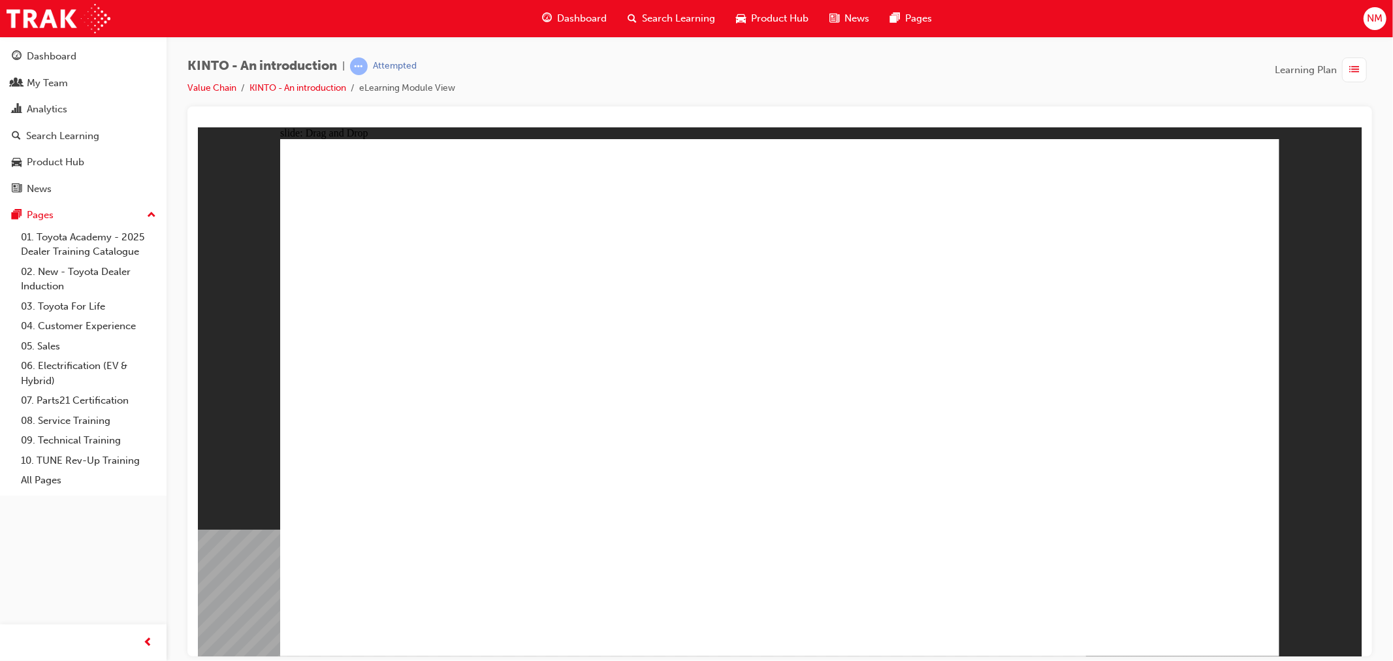
drag, startPoint x: 1086, startPoint y: 438, endPoint x: 618, endPoint y: 532, distance: 477.1
drag, startPoint x: 579, startPoint y: 419, endPoint x: 758, endPoint y: 528, distance: 209.6
drag, startPoint x: 751, startPoint y: 413, endPoint x: 937, endPoint y: 540, distance: 225.4
drag, startPoint x: 380, startPoint y: 426, endPoint x: 659, endPoint y: 402, distance: 280.6
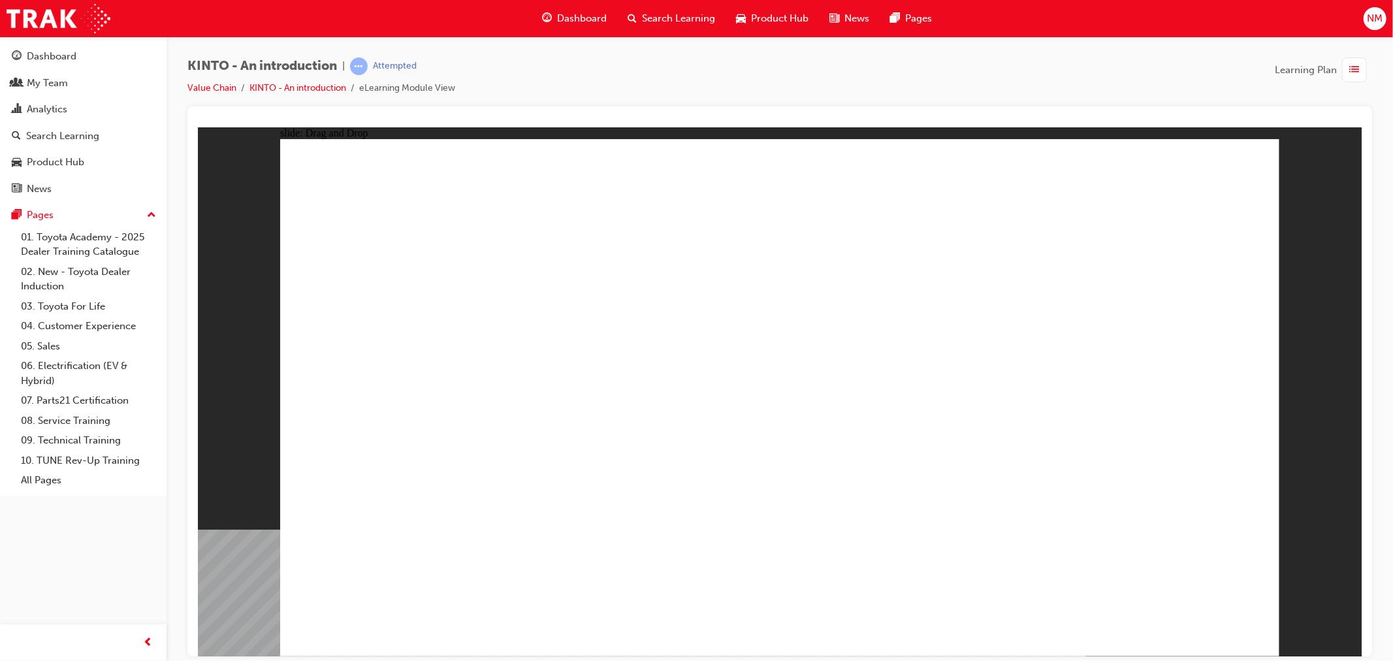
drag, startPoint x: 419, startPoint y: 383, endPoint x: 796, endPoint y: 442, distance: 381.4
drag, startPoint x: 483, startPoint y: 438, endPoint x: 1122, endPoint y: 527, distance: 644.4
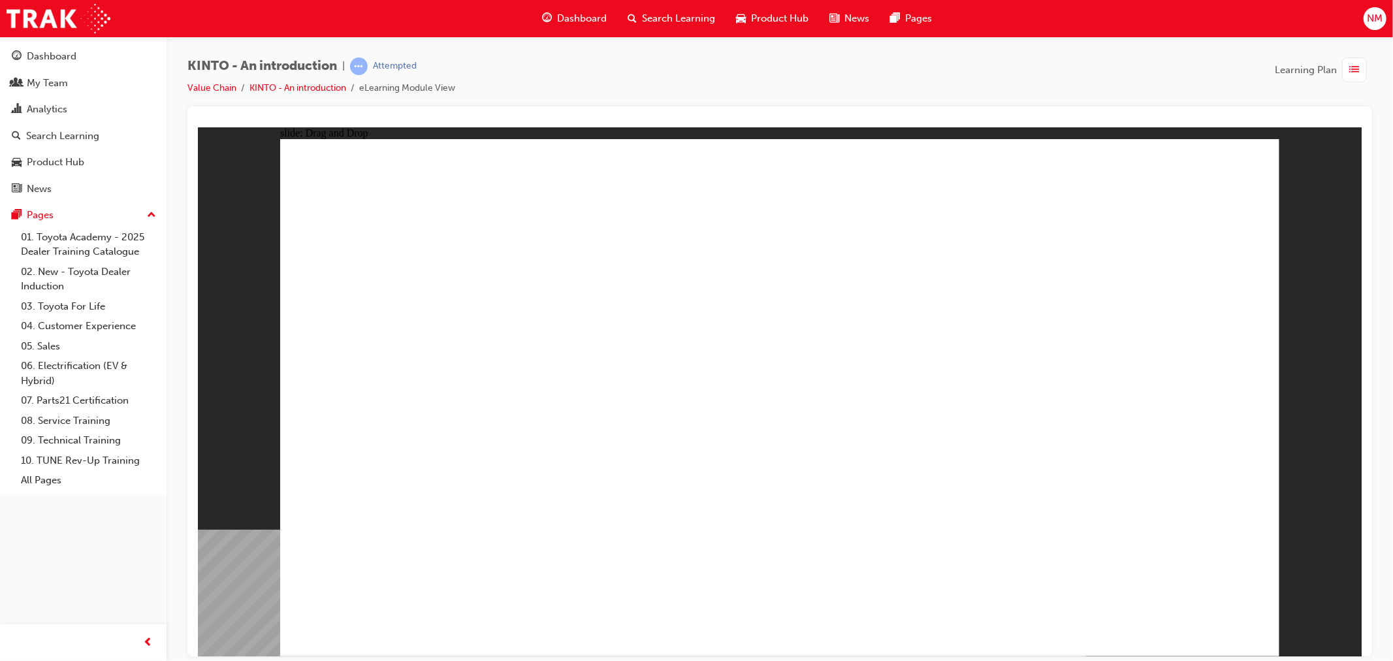
radio input "true"
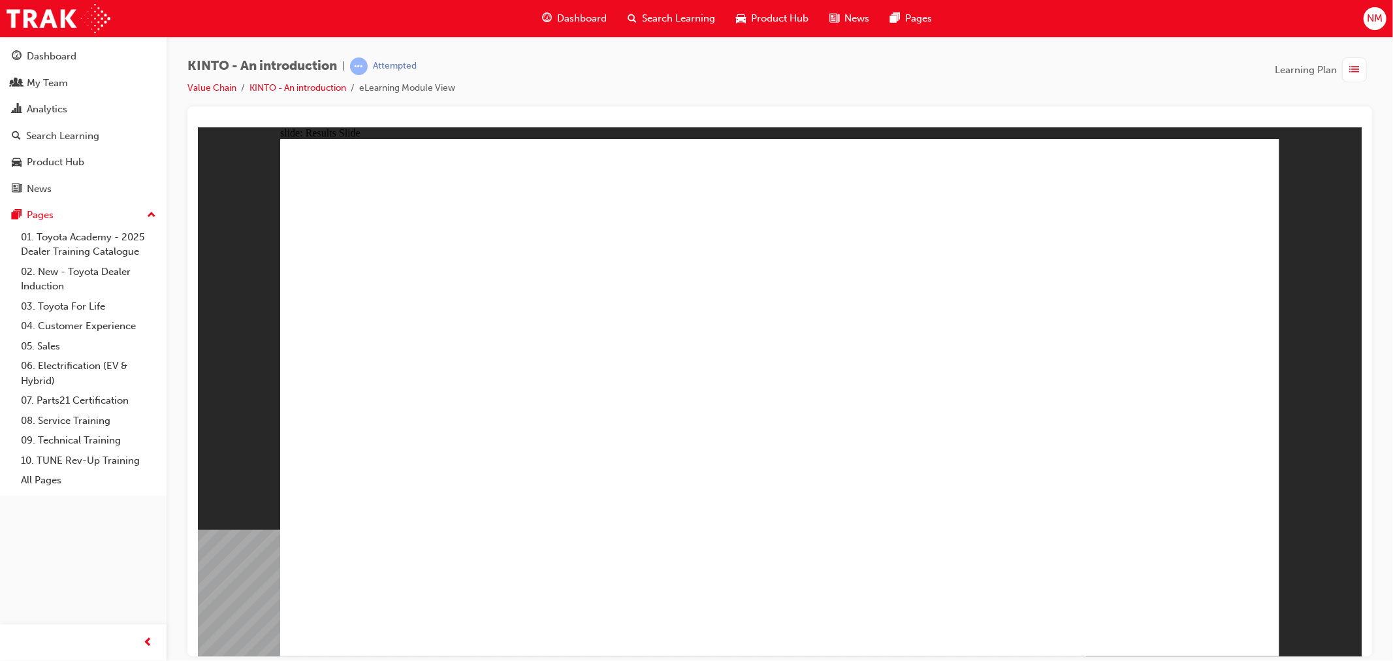
radio input "true"
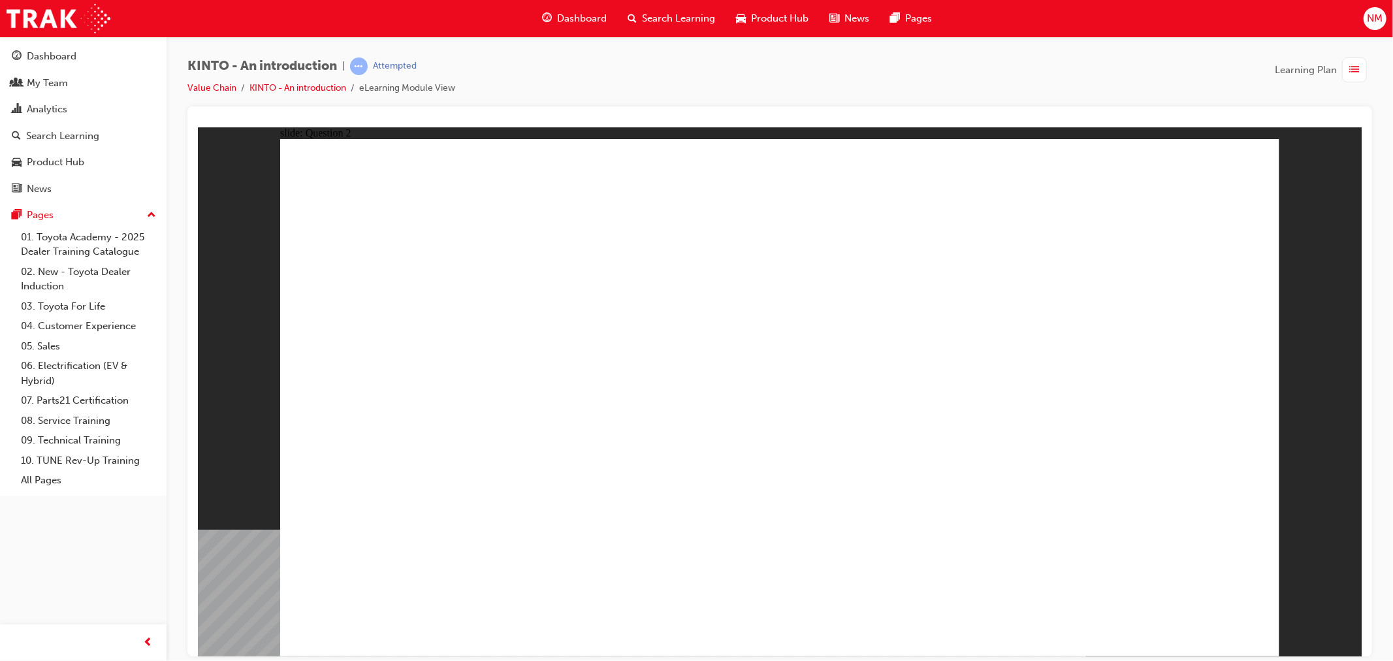
checkbox input "true"
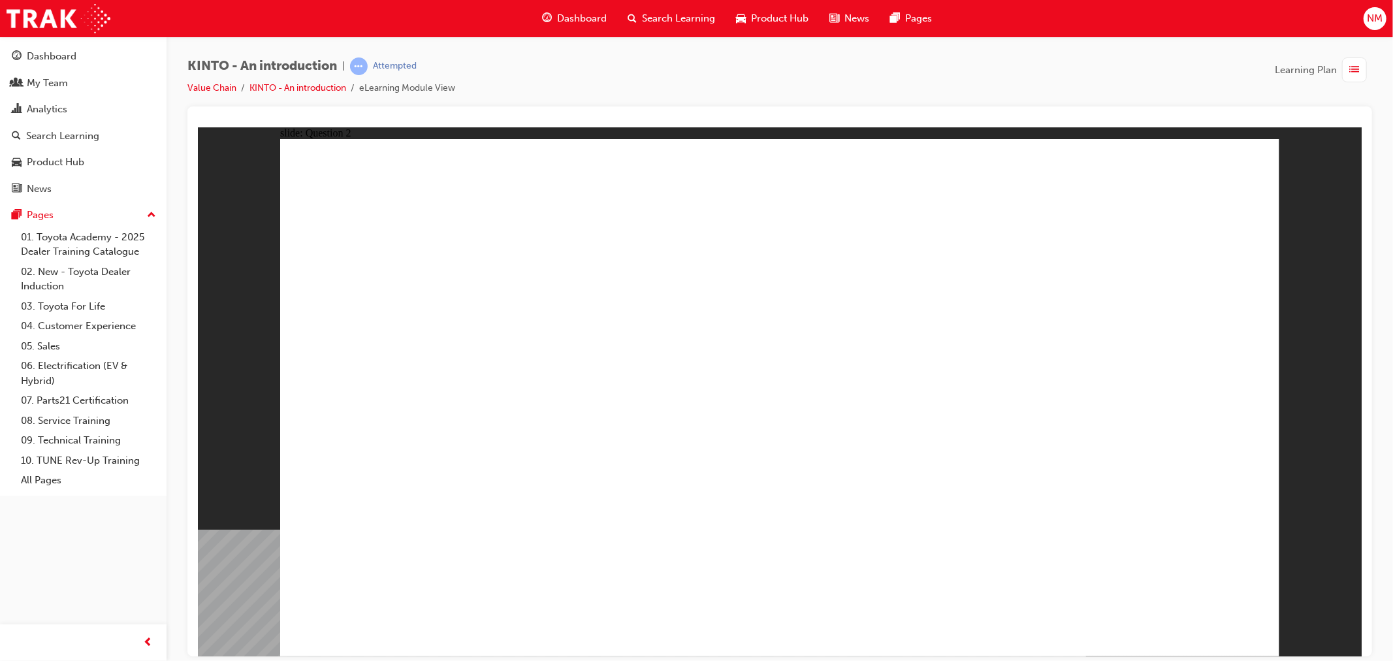
checkbox input "true"
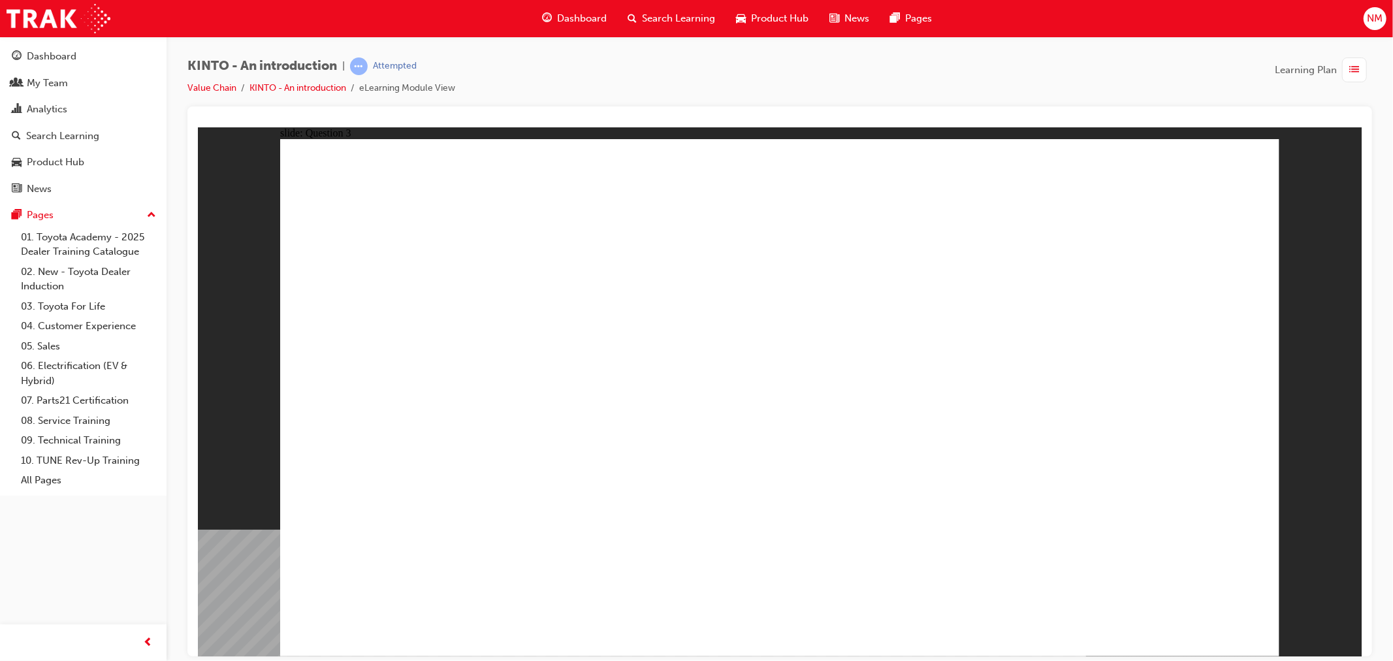
radio input "true"
drag, startPoint x: 954, startPoint y: 439, endPoint x: 924, endPoint y: 454, distance: 33.6
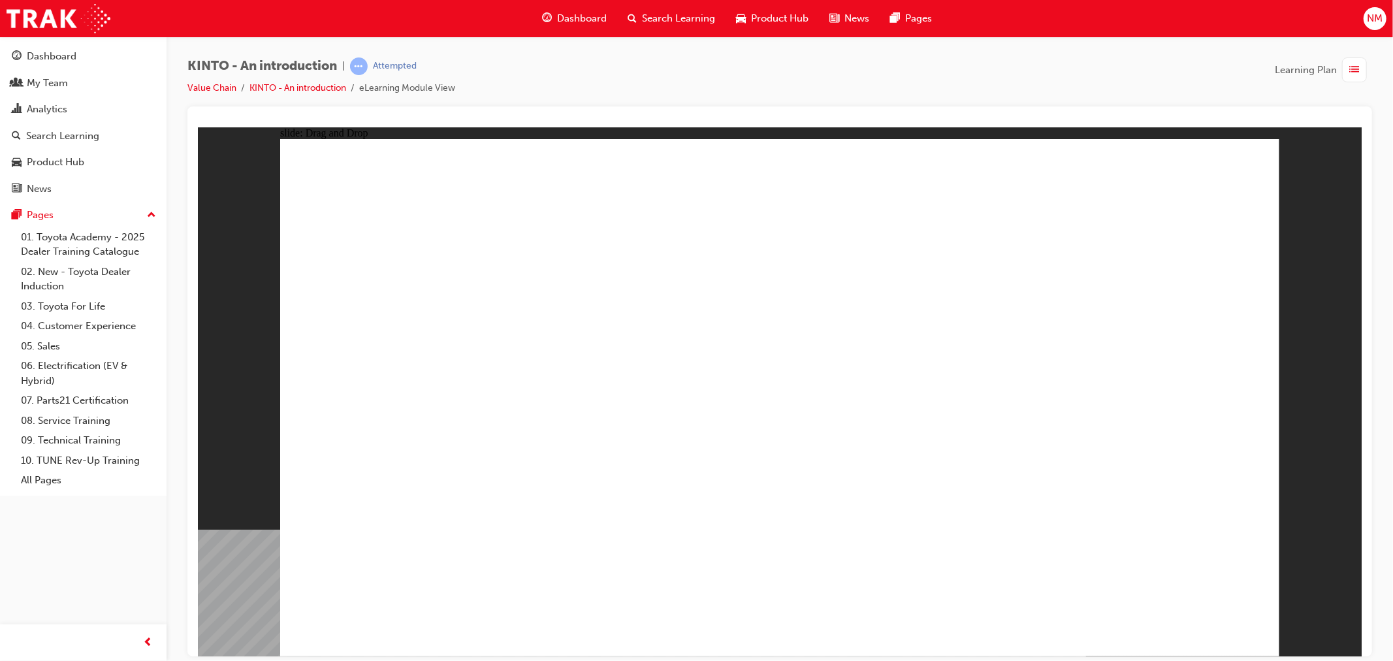
drag, startPoint x: 618, startPoint y: 432, endPoint x: 461, endPoint y: 530, distance: 185.2
drag, startPoint x: 910, startPoint y: 430, endPoint x: 620, endPoint y: 528, distance: 305.9
drag, startPoint x: 1167, startPoint y: 451, endPoint x: 886, endPoint y: 506, distance: 286.2
drag, startPoint x: 805, startPoint y: 421, endPoint x: 953, endPoint y: 517, distance: 176.7
drag, startPoint x: 421, startPoint y: 393, endPoint x: 1082, endPoint y: 478, distance: 665.8
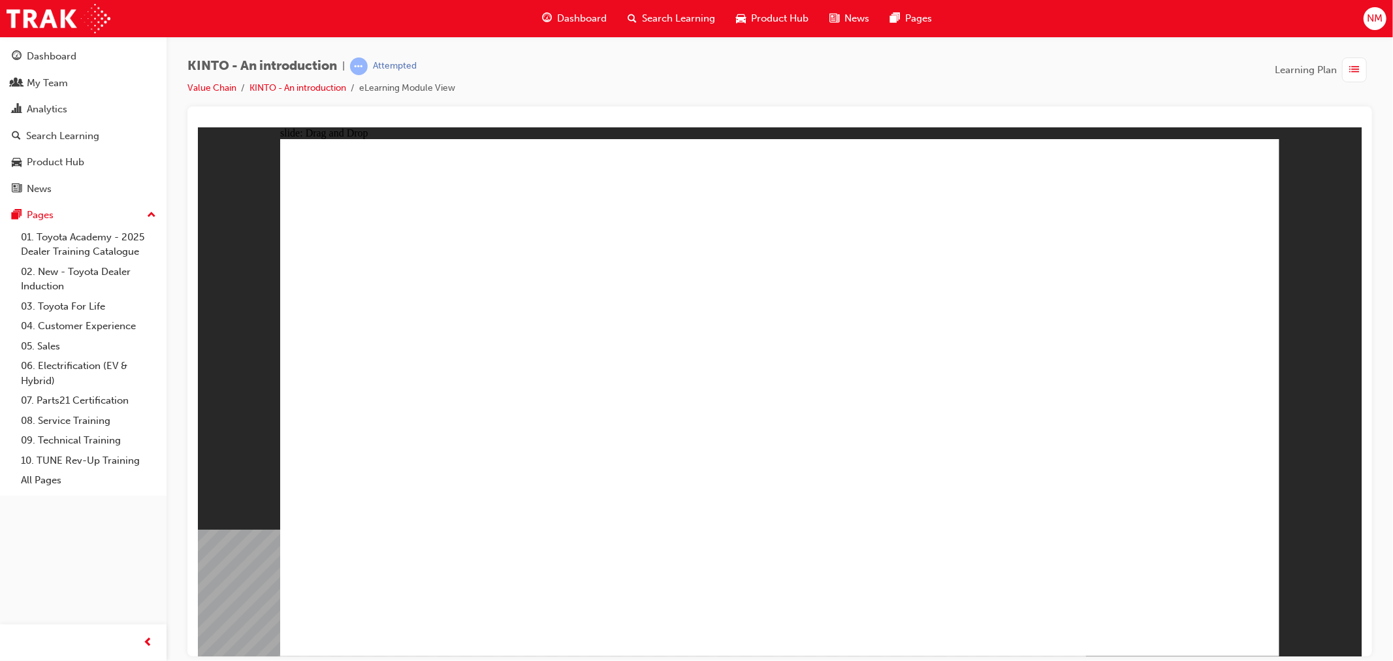
radio input "true"
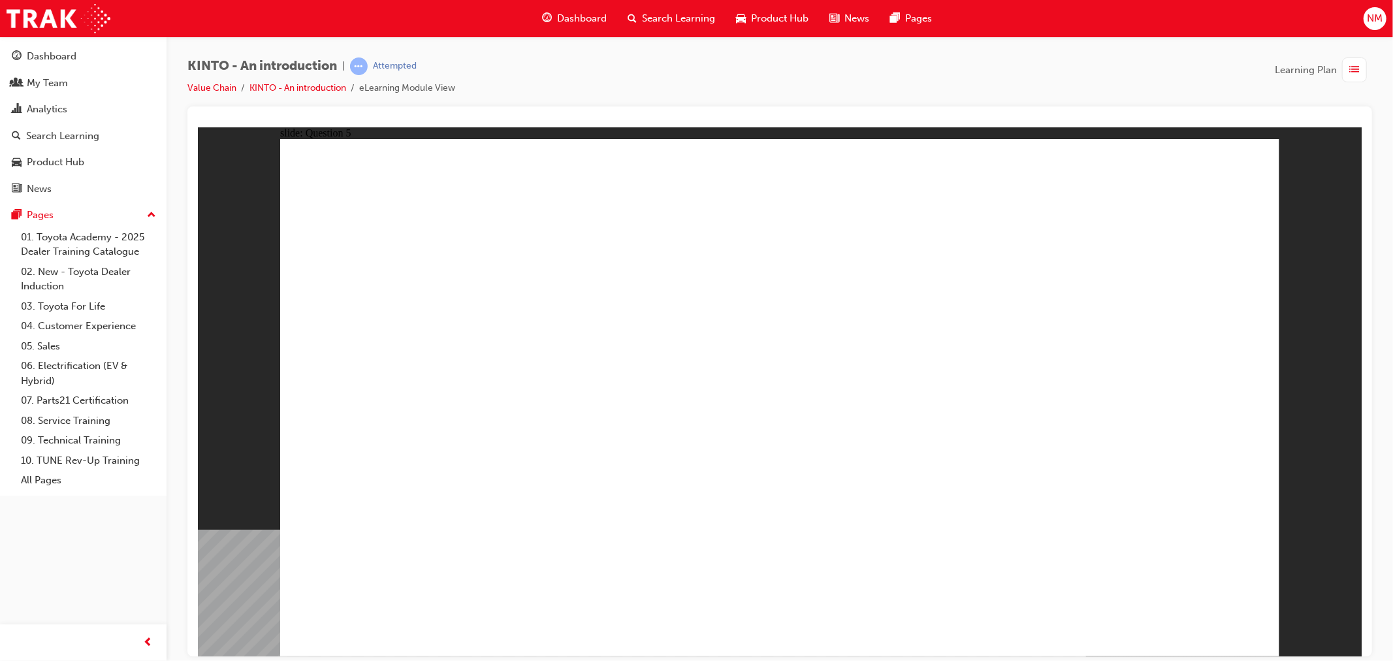
radio input "true"
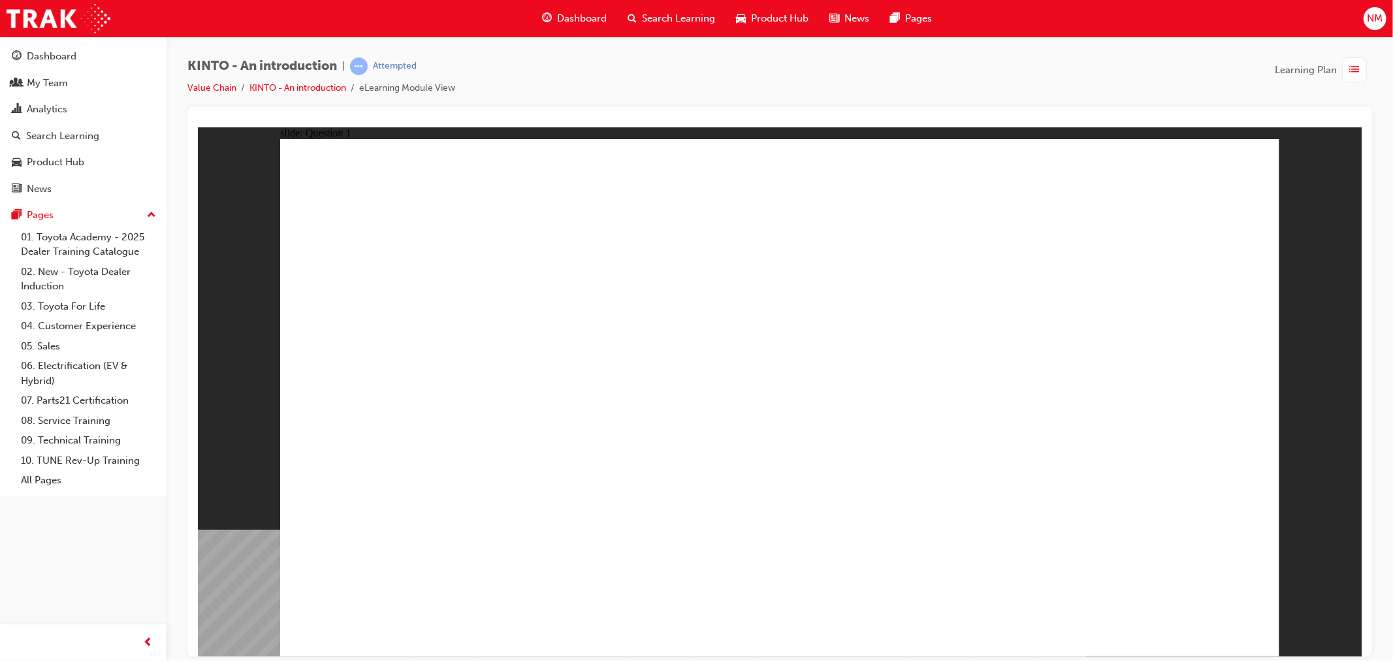
checkbox input "true"
drag, startPoint x: 777, startPoint y: 444, endPoint x: 834, endPoint y: 480, distance: 67.0
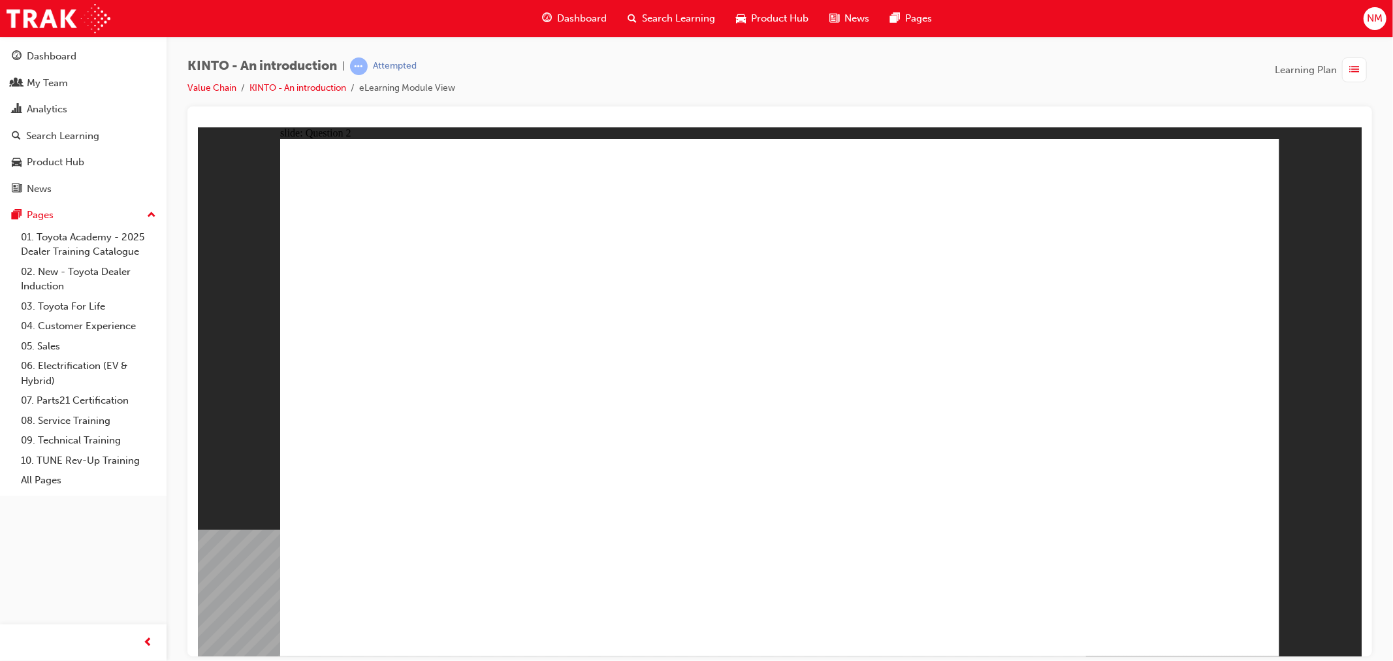
checkbox input "true"
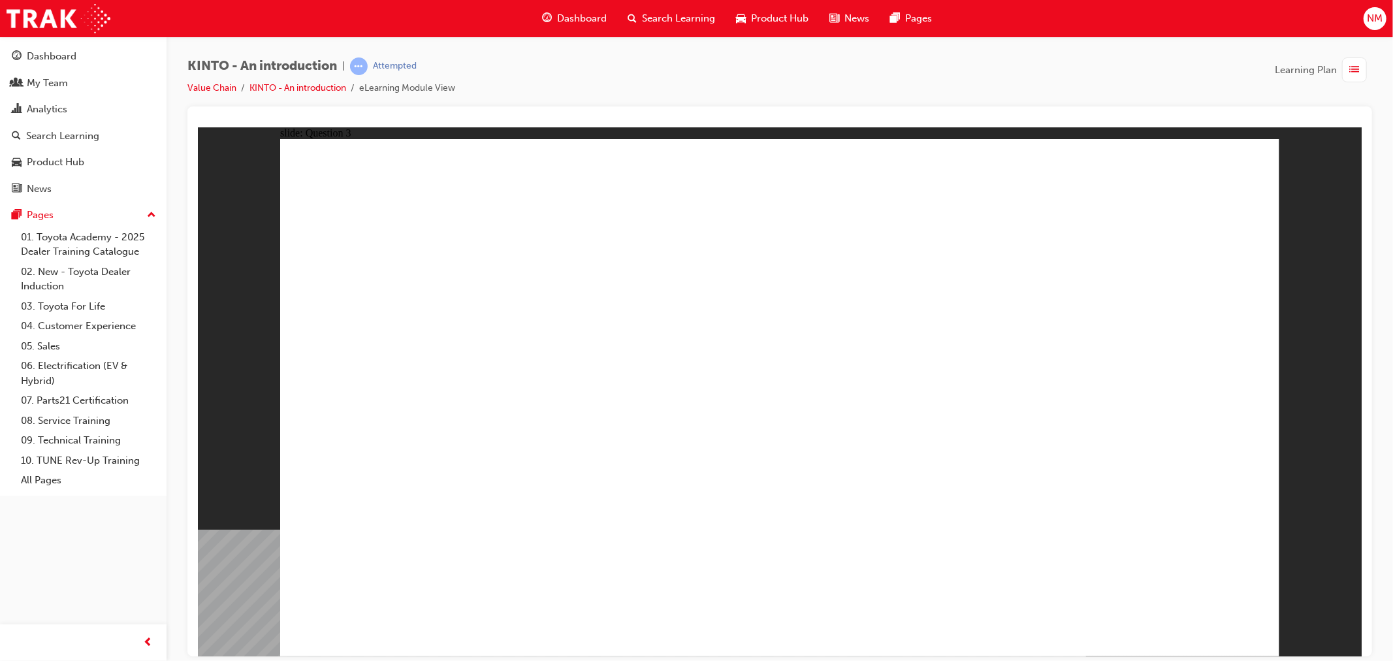
radio input "true"
drag, startPoint x: 947, startPoint y: 425, endPoint x: 434, endPoint y: 541, distance: 525.8
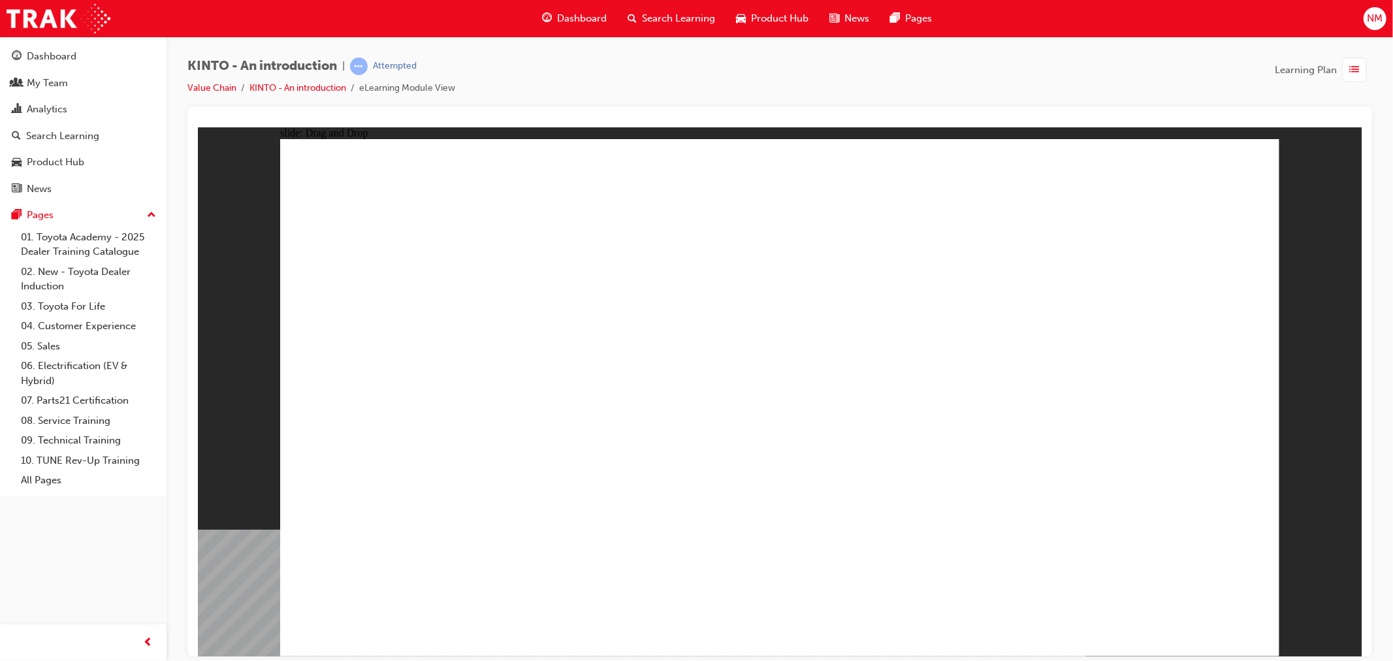
drag, startPoint x: 591, startPoint y: 421, endPoint x: 598, endPoint y: 522, distance: 100.9
drag, startPoint x: 1092, startPoint y: 464, endPoint x: 830, endPoint y: 526, distance: 268.4
drag, startPoint x: 753, startPoint y: 432, endPoint x: 928, endPoint y: 536, distance: 204.1
drag, startPoint x: 394, startPoint y: 411, endPoint x: 1090, endPoint y: 502, distance: 702.2
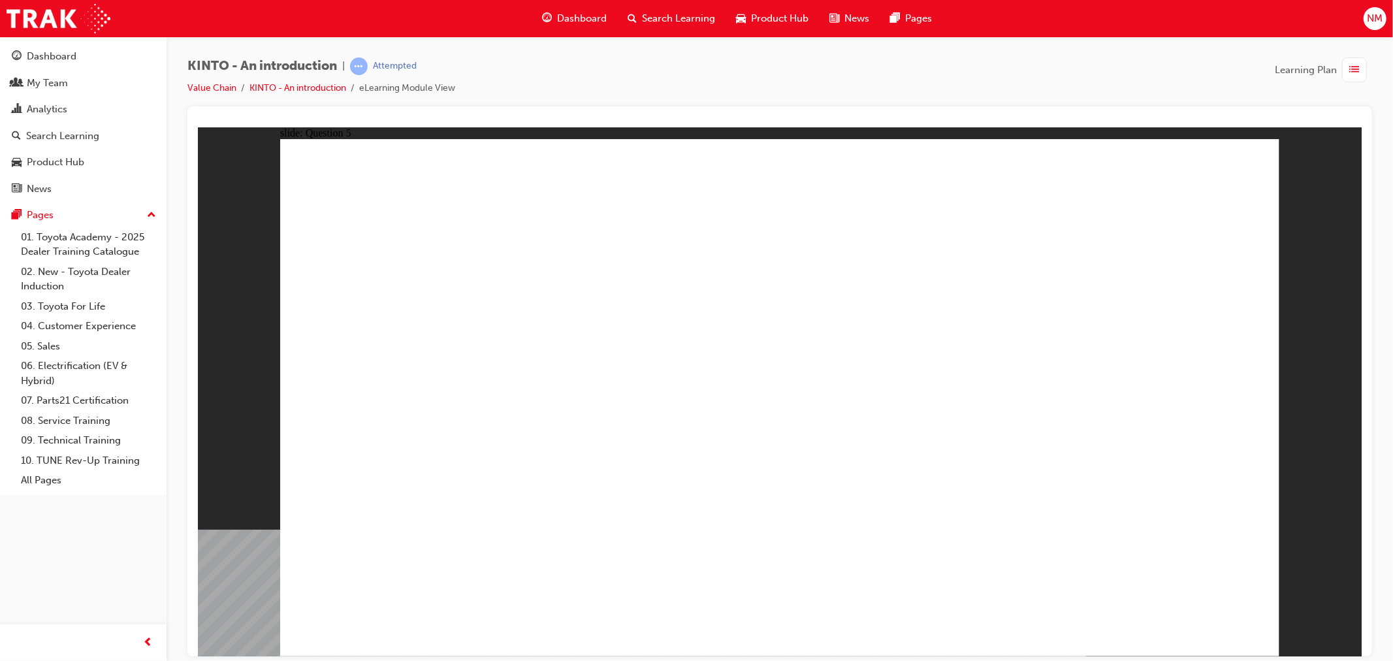
radio input "true"
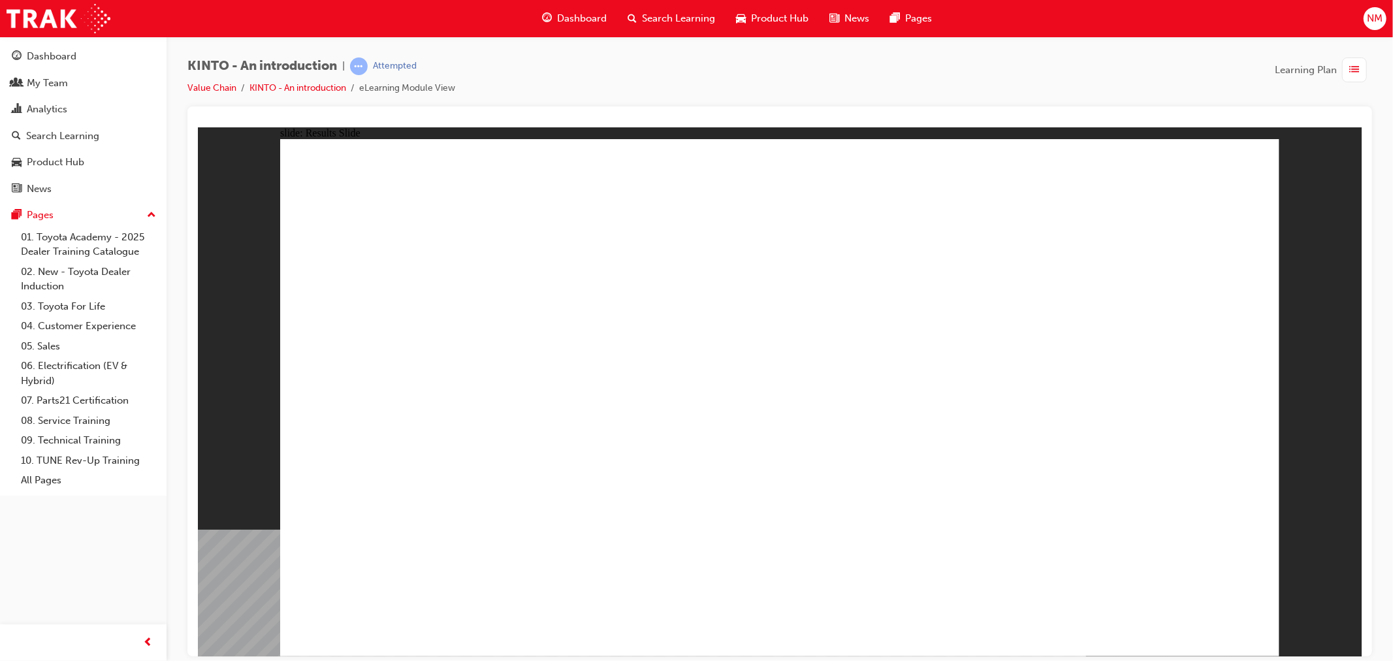
radio input "true"
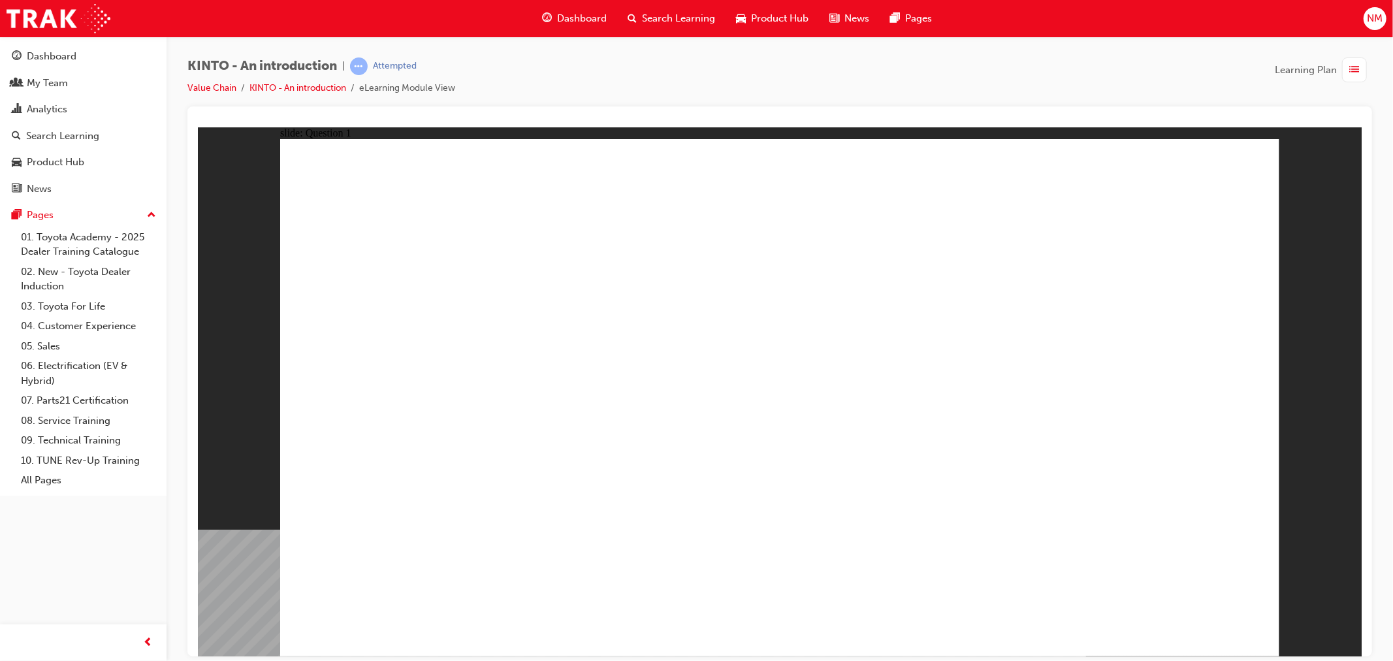
drag, startPoint x: 658, startPoint y: 386, endPoint x: 392, endPoint y: 372, distance: 266.2
drag, startPoint x: 366, startPoint y: 366, endPoint x: 577, endPoint y: 363, distance: 211.7
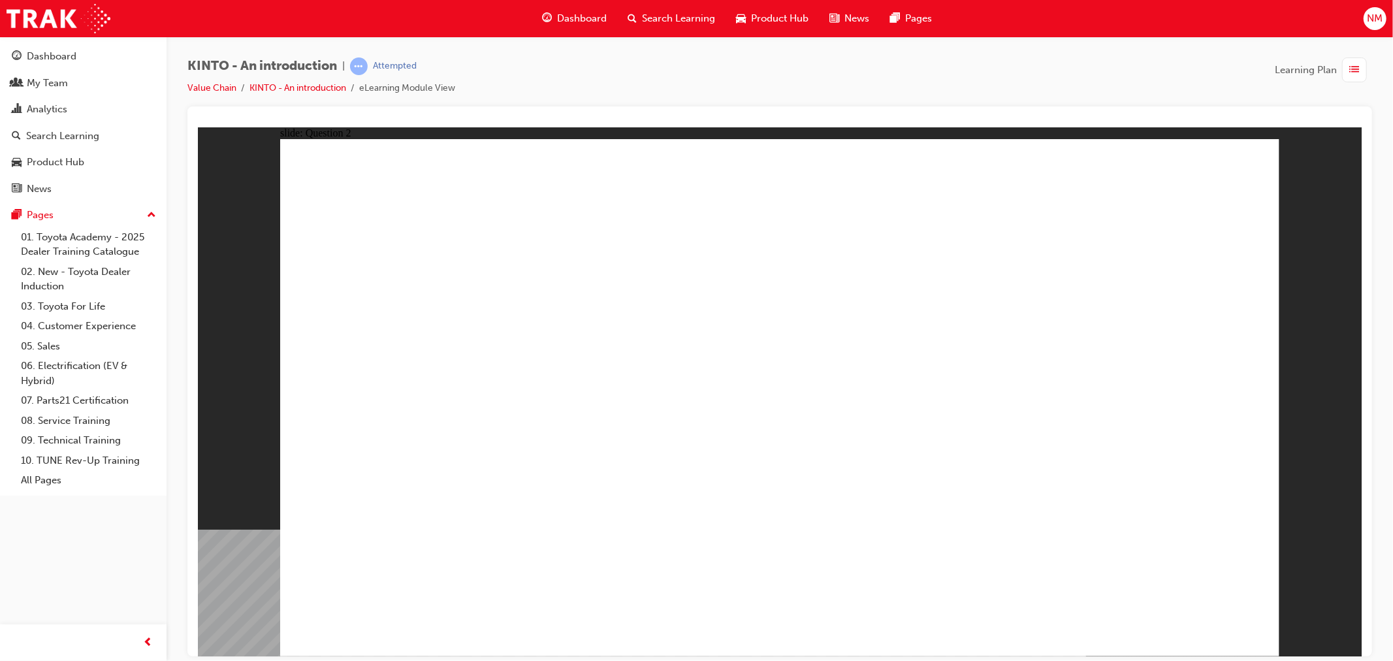
checkbox input "true"
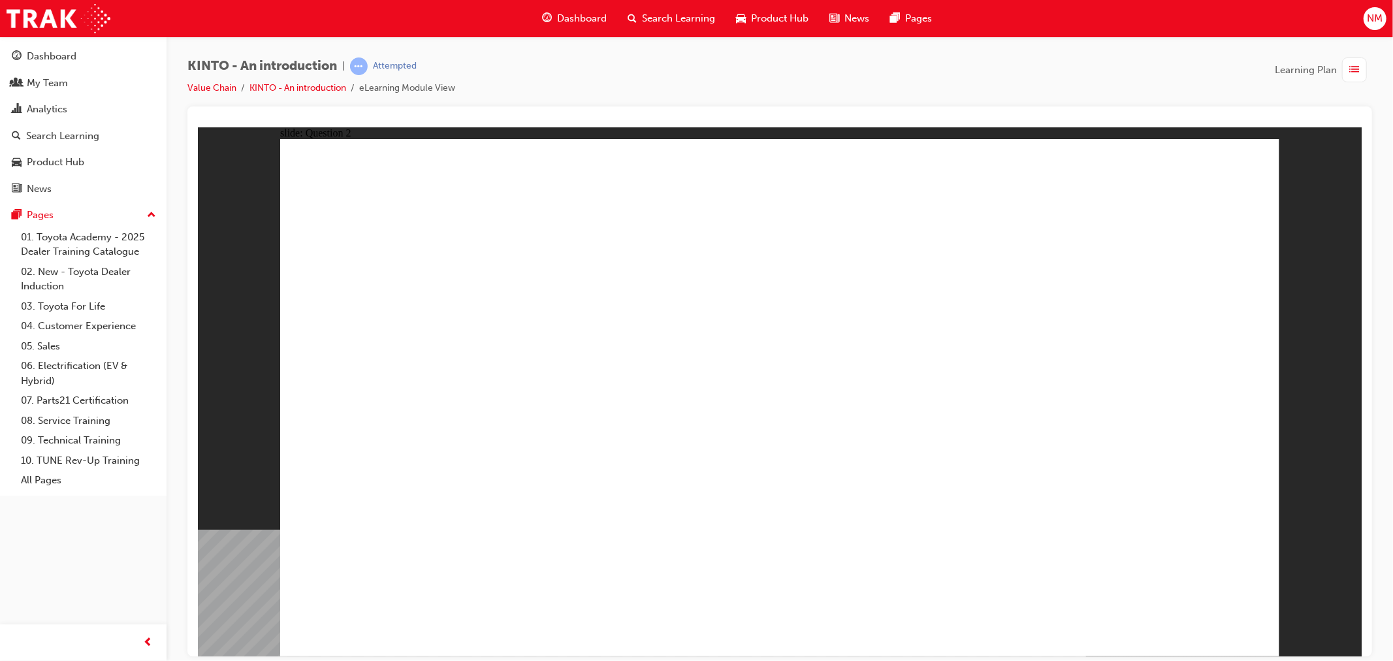
checkbox input "true"
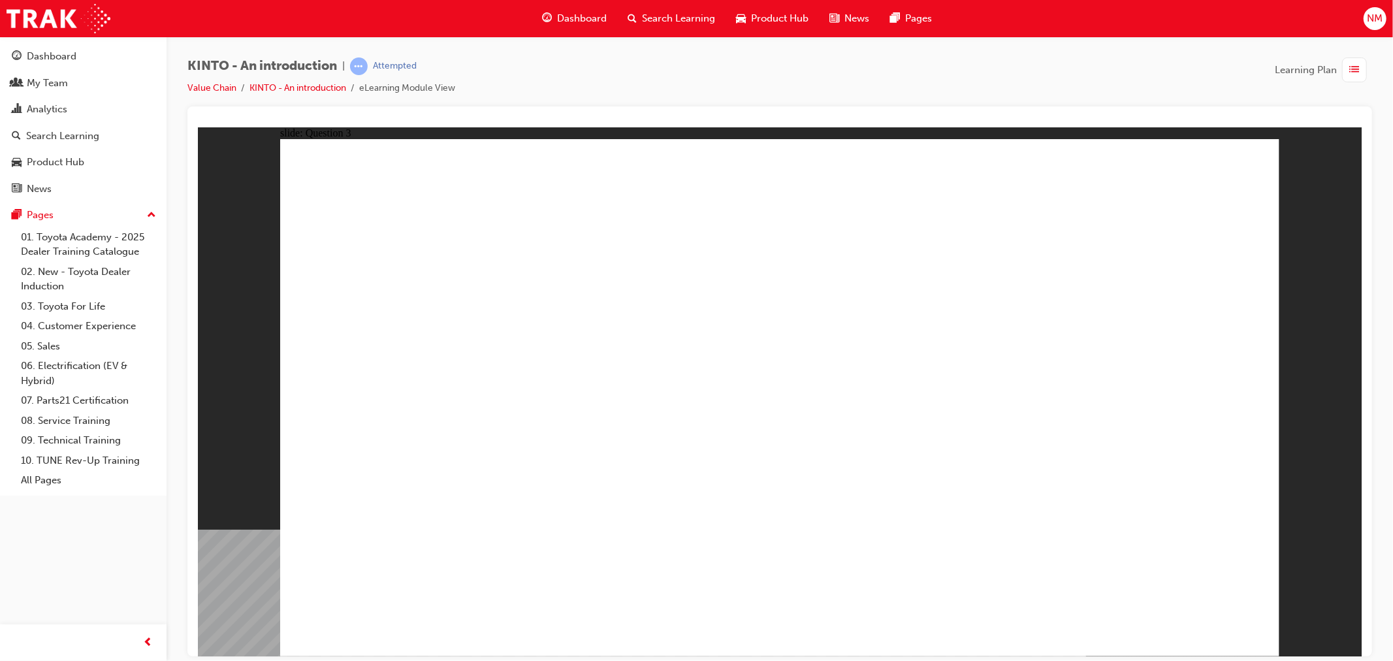
radio input "true"
drag, startPoint x: 592, startPoint y: 443, endPoint x: 440, endPoint y: 546, distance: 183.9
drag, startPoint x: 968, startPoint y: 427, endPoint x: 630, endPoint y: 552, distance: 360.9
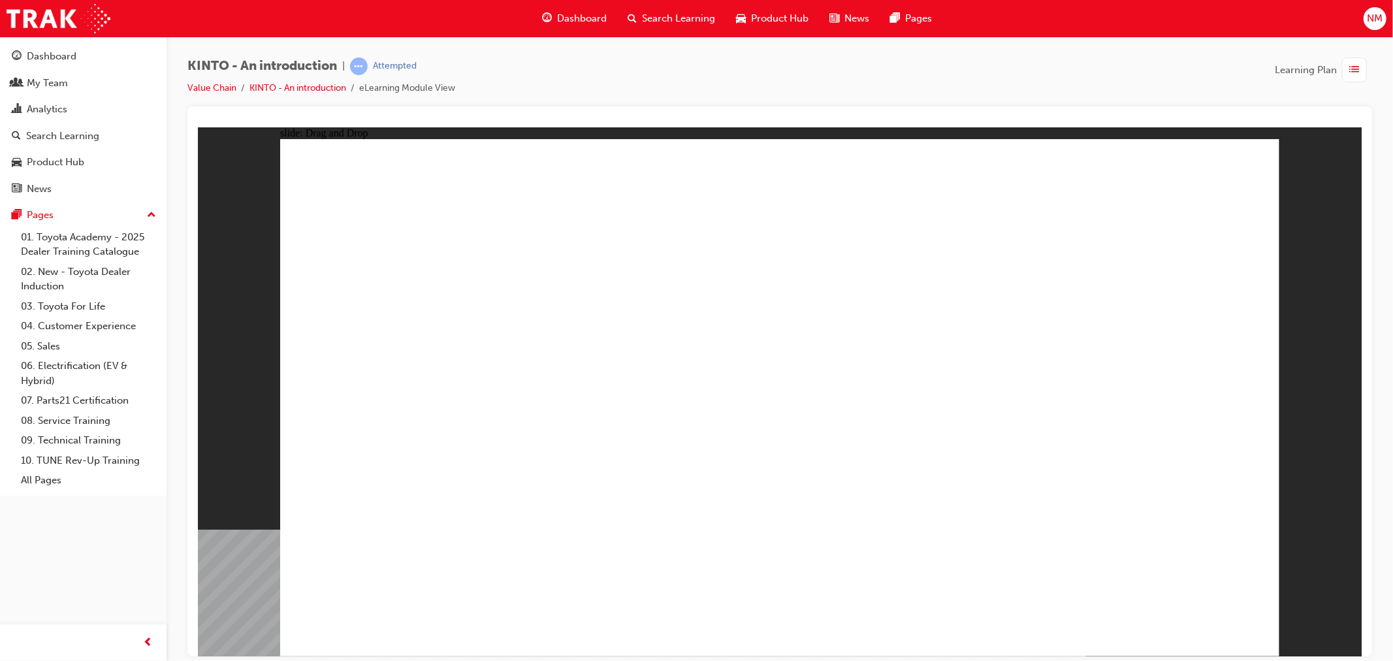
drag, startPoint x: 1144, startPoint y: 448, endPoint x: 777, endPoint y: 559, distance: 382.7
drag, startPoint x: 794, startPoint y: 478, endPoint x: 903, endPoint y: 557, distance: 134.7
drag, startPoint x: 422, startPoint y: 437, endPoint x: 1121, endPoint y: 557, distance: 709.2
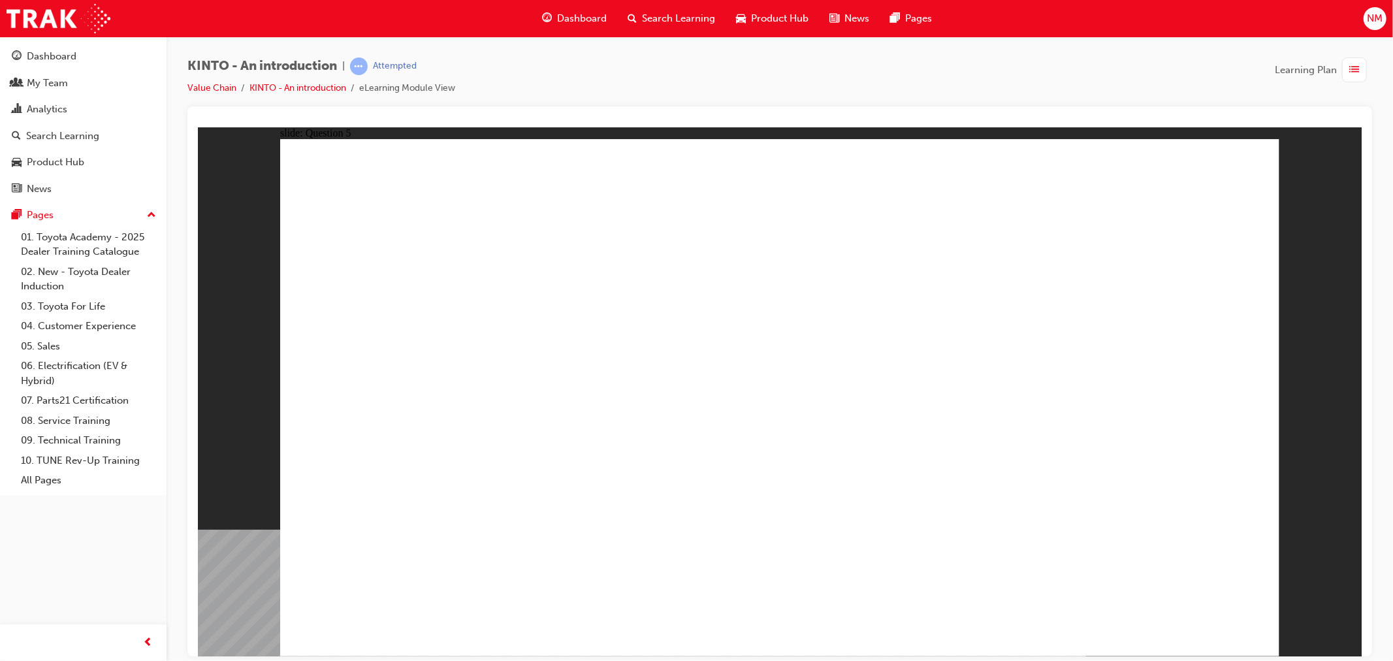
radio input "true"
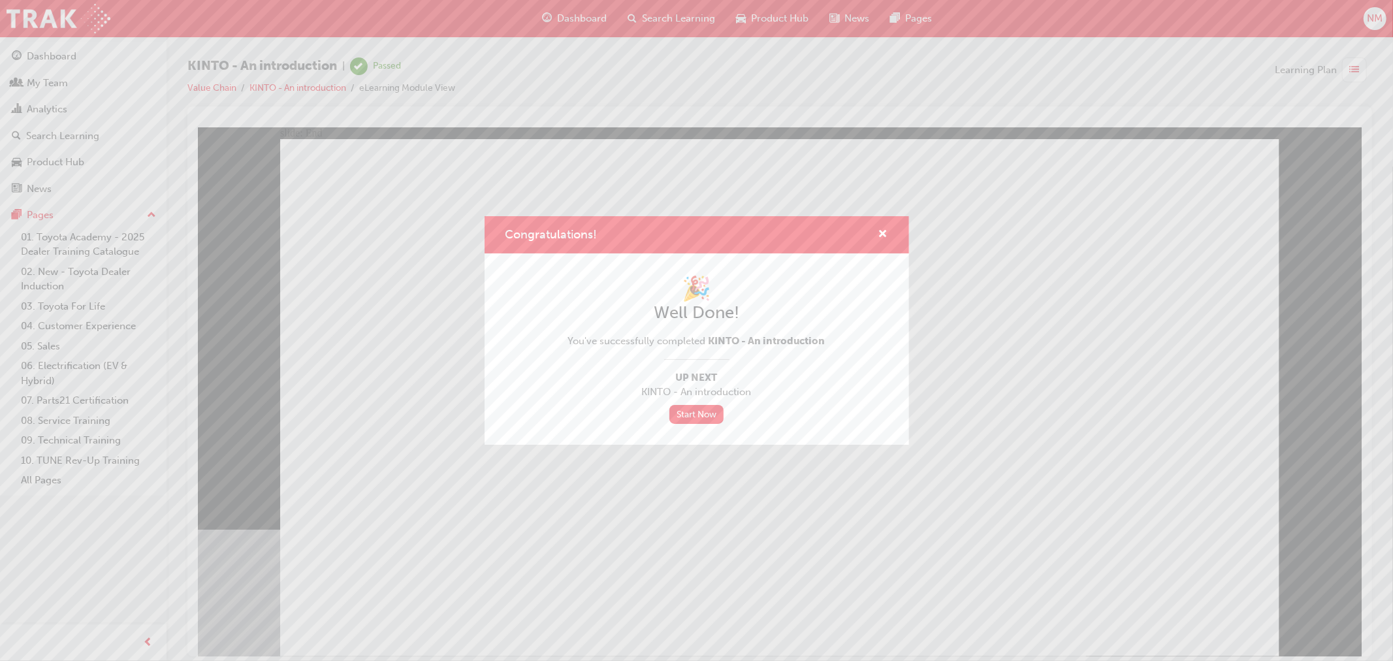
click at [50, 57] on div "Congratulations! 🎉 Well Done! You've successfully completed KINTO - An introduc…" at bounding box center [696, 330] width 1393 height 661
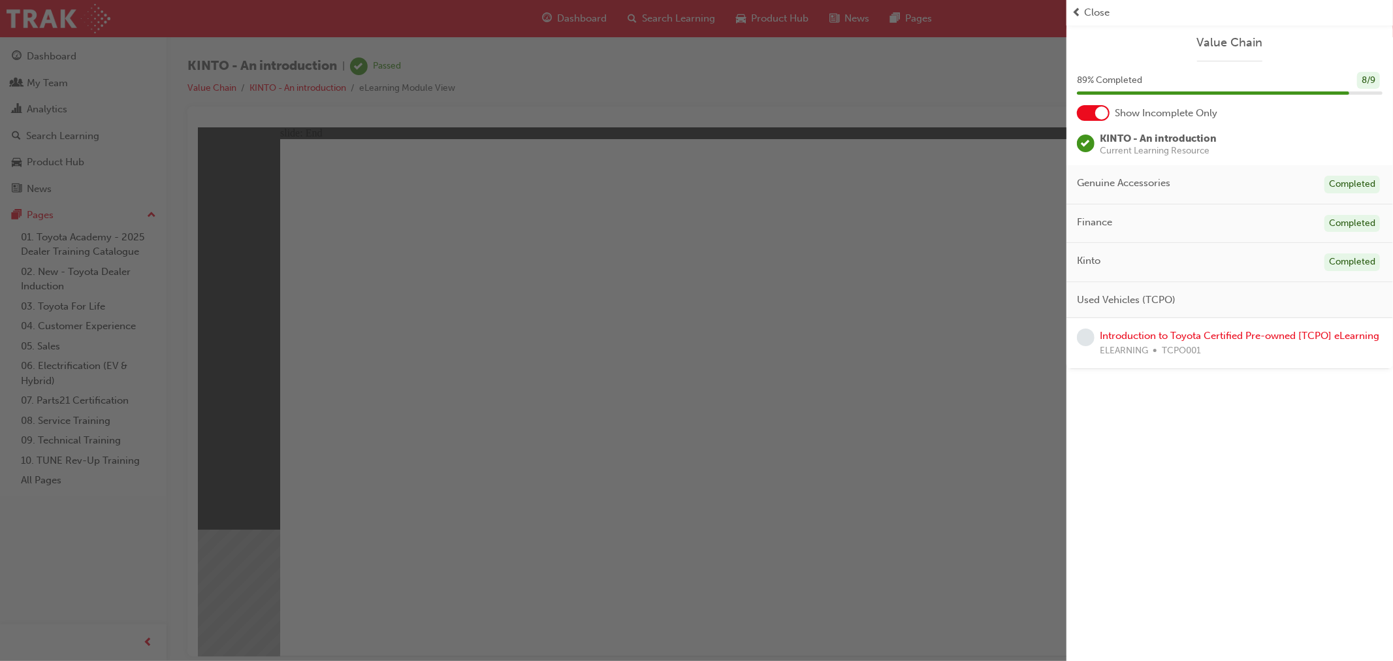
click at [807, 336] on div "button" at bounding box center [533, 330] width 1067 height 661
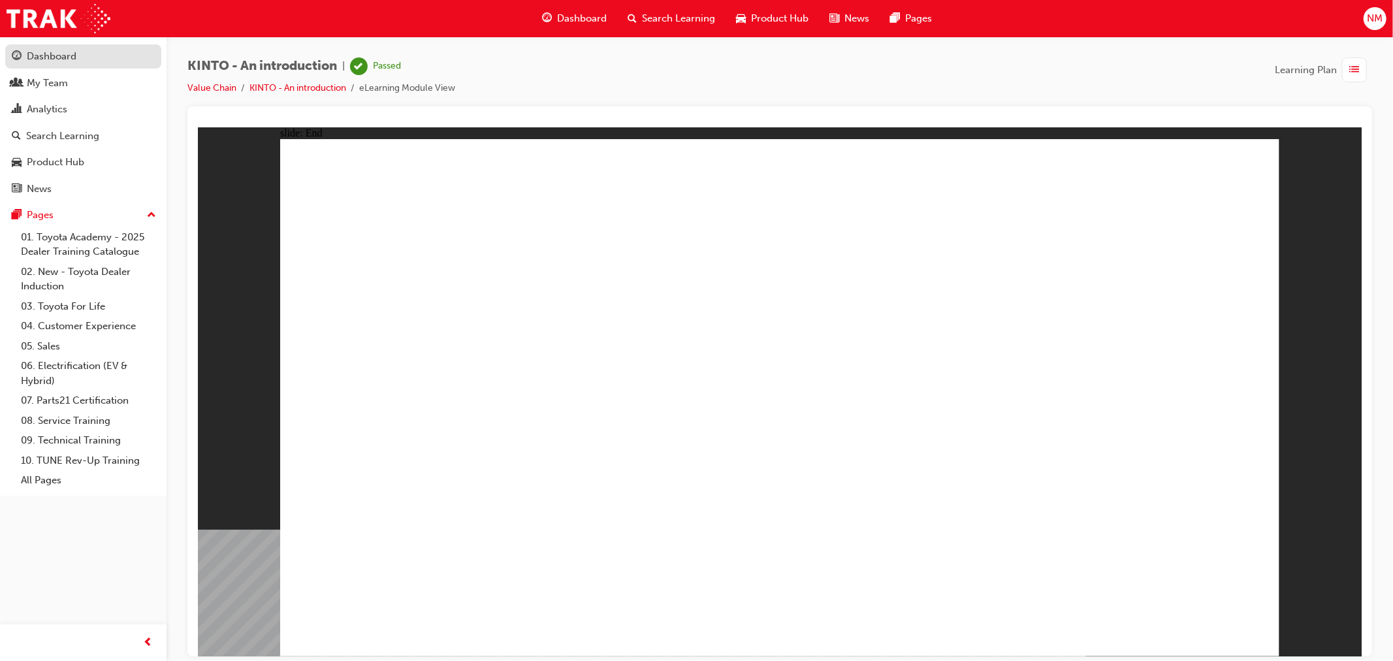
click at [46, 63] on div "Dashboard" at bounding box center [52, 56] width 50 height 15
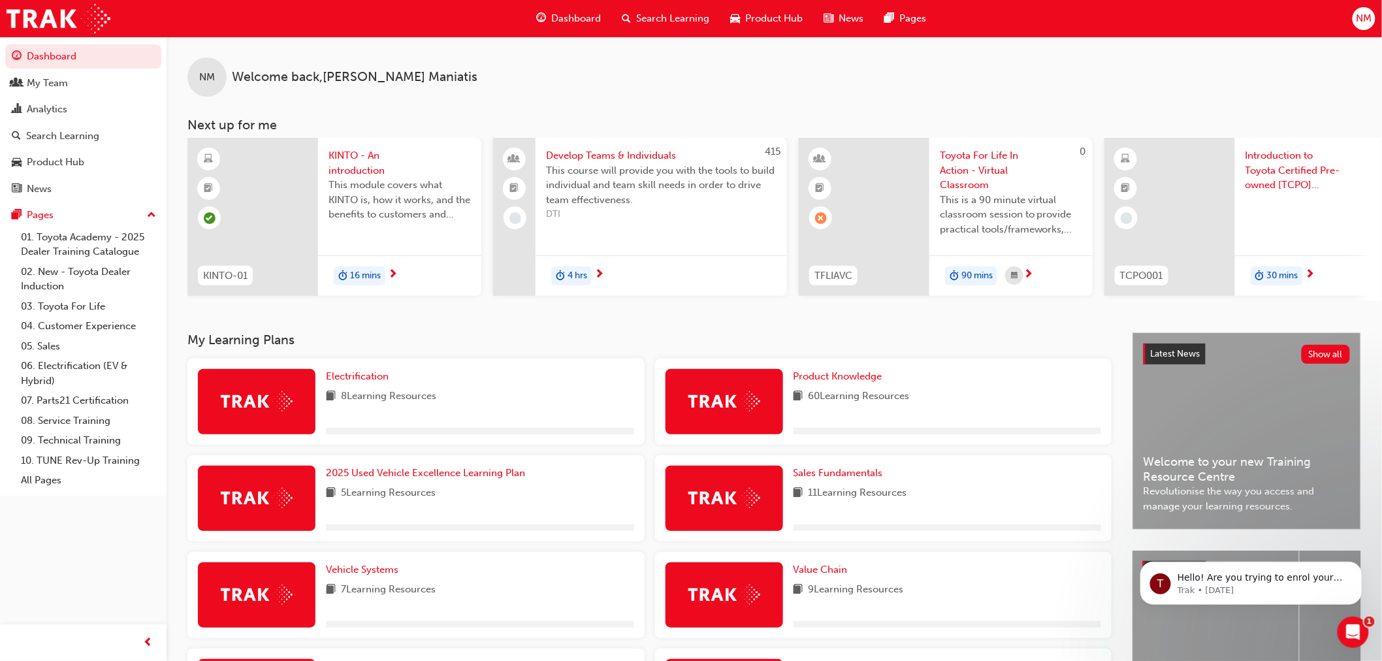
scroll to position [193, 0]
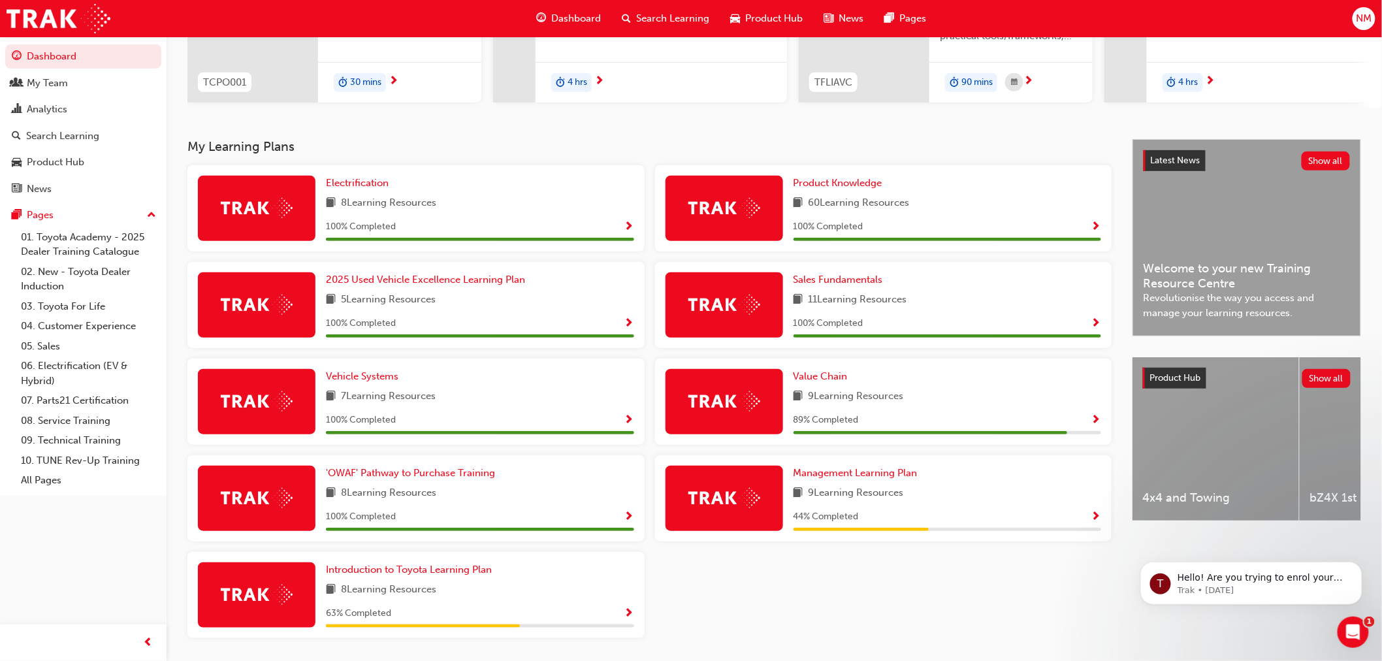
click at [1101, 418] on div "Value Chain 9 Learning Resources 89 % Completed" at bounding box center [883, 402] width 457 height 86
click at [1094, 425] on span "Show Progress" at bounding box center [1097, 421] width 10 height 12
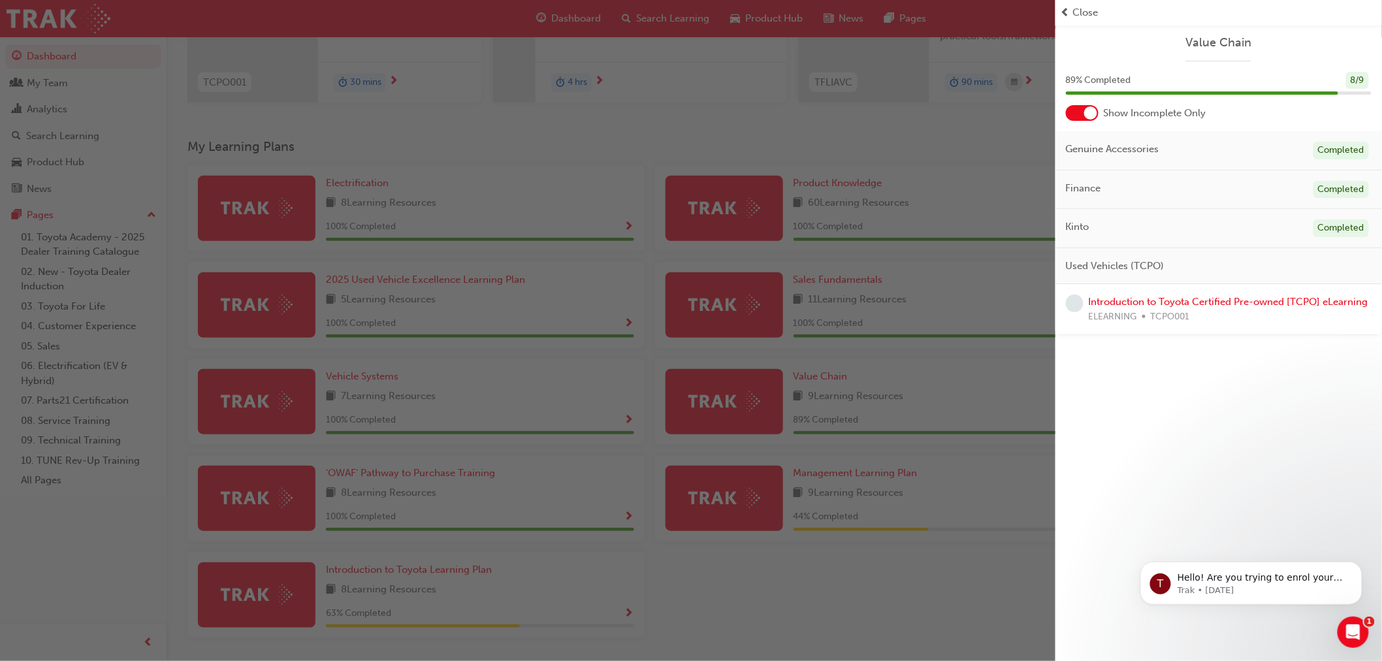
click at [1135, 311] on span "ELEARNING" at bounding box center [1113, 317] width 48 height 15
click at [1220, 297] on link "Introduction to Toyota Certified Pre-owned [TCPO] eLearning" at bounding box center [1229, 302] width 280 height 12
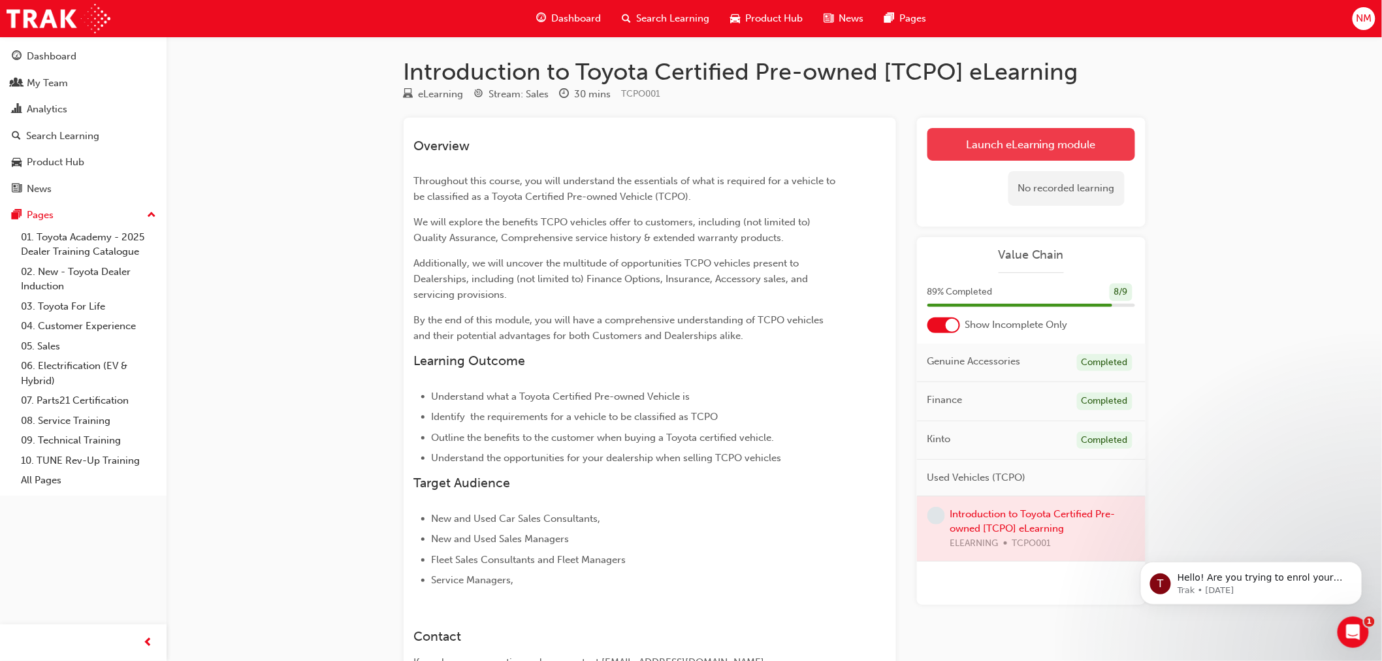
click at [1042, 141] on link "Launch eLearning module" at bounding box center [1032, 144] width 208 height 33
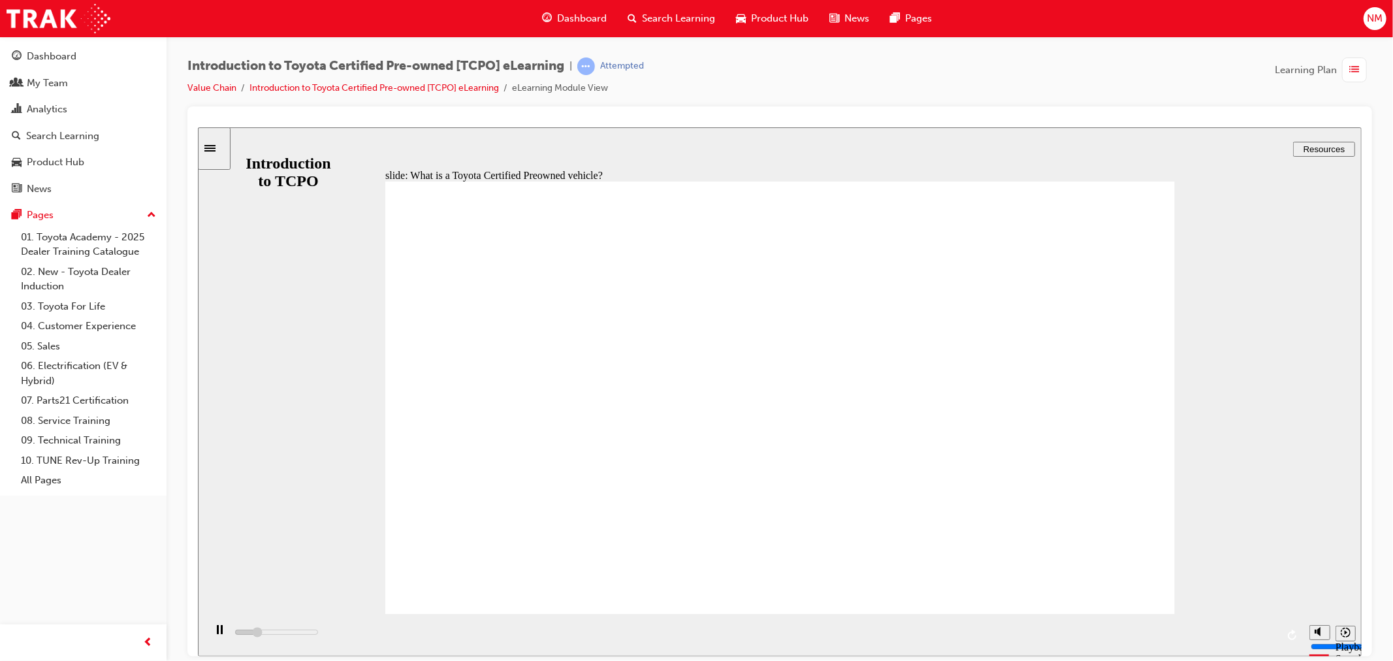
drag, startPoint x: 451, startPoint y: 636, endPoint x: 492, endPoint y: 633, distance: 40.6
click at [525, 632] on div "playback controls" at bounding box center [753, 634] width 1099 height 42
drag, startPoint x: 521, startPoint y: 630, endPoint x: 744, endPoint y: 620, distance: 223.6
click at [731, 626] on div "playback controls" at bounding box center [753, 634] width 1099 height 42
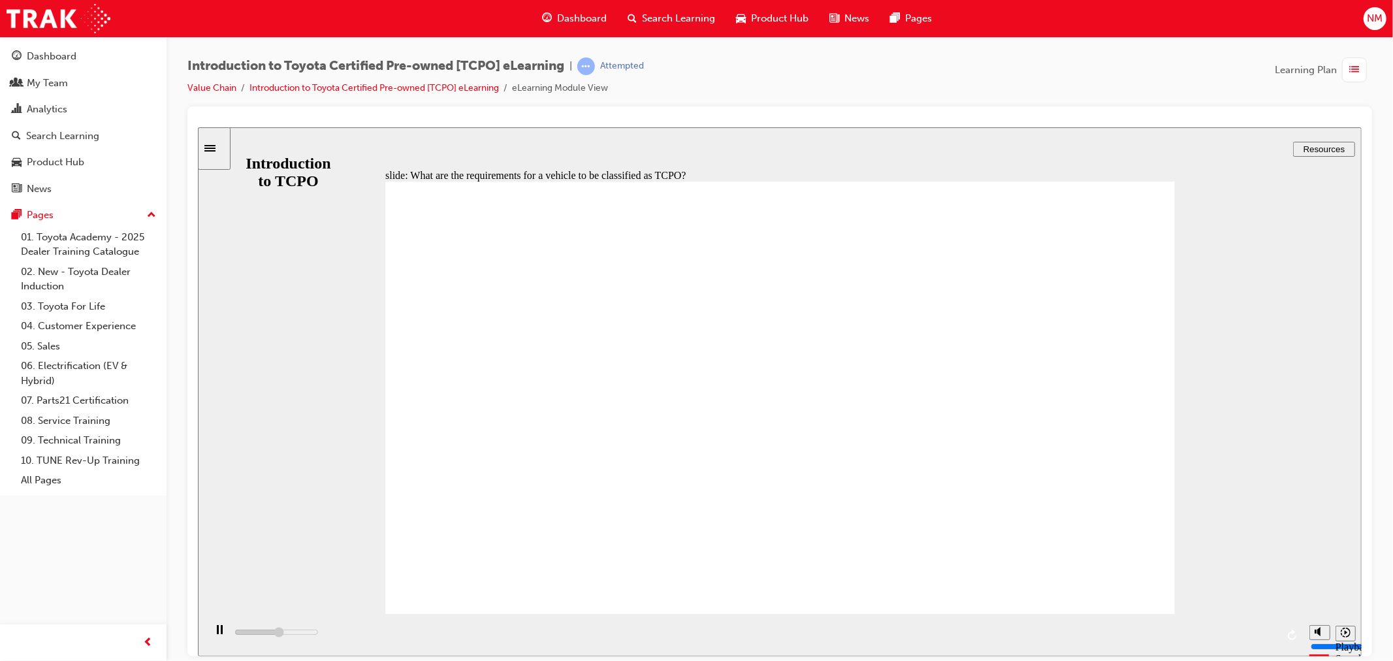
drag, startPoint x: 801, startPoint y: 634, endPoint x: 808, endPoint y: 632, distance: 7.3
click at [806, 633] on div "playback controls" at bounding box center [753, 634] width 1099 height 42
click at [849, 629] on div "playback controls" at bounding box center [753, 634] width 1099 height 42
click at [866, 630] on div "playback controls" at bounding box center [753, 634] width 1099 height 42
drag, startPoint x: 1005, startPoint y: 630, endPoint x: 1028, endPoint y: 630, distance: 22.2
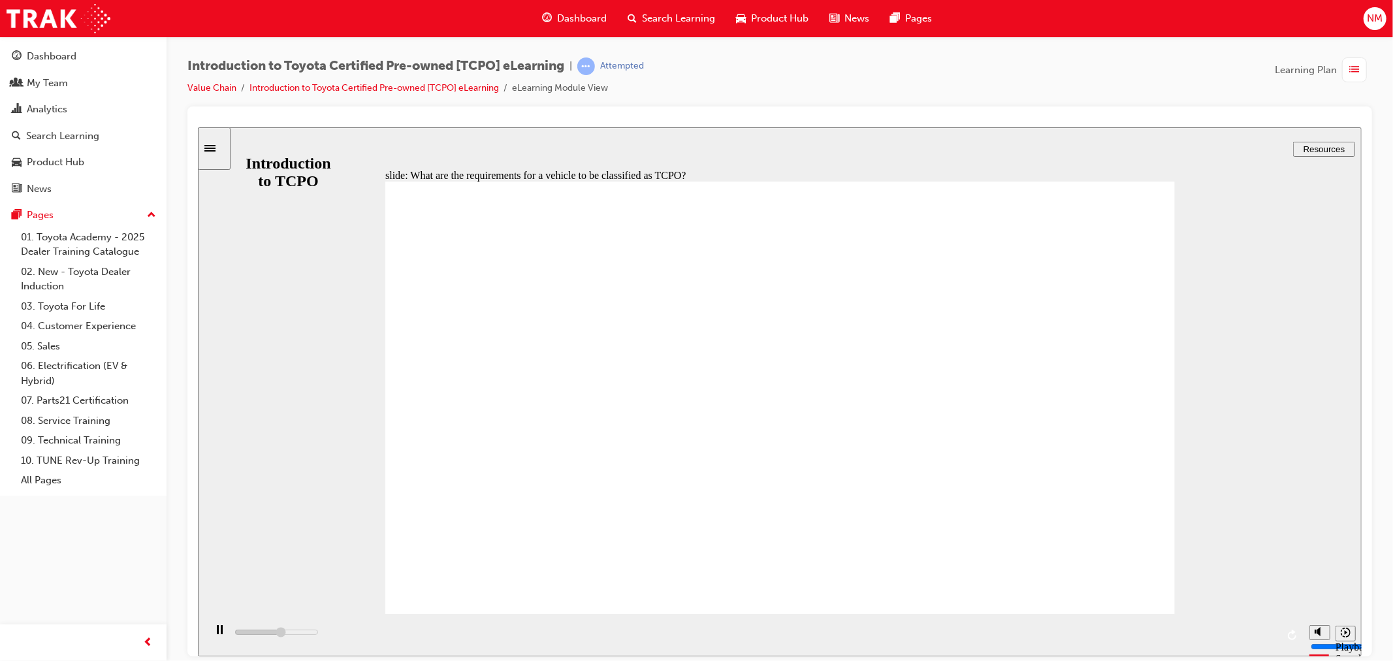
click at [1028, 630] on div "playback controls" at bounding box center [753, 634] width 1099 height 42
drag, startPoint x: 768, startPoint y: 628, endPoint x: 977, endPoint y: 620, distance: 209.2
click at [977, 621] on div "playback controls" at bounding box center [753, 634] width 1099 height 42
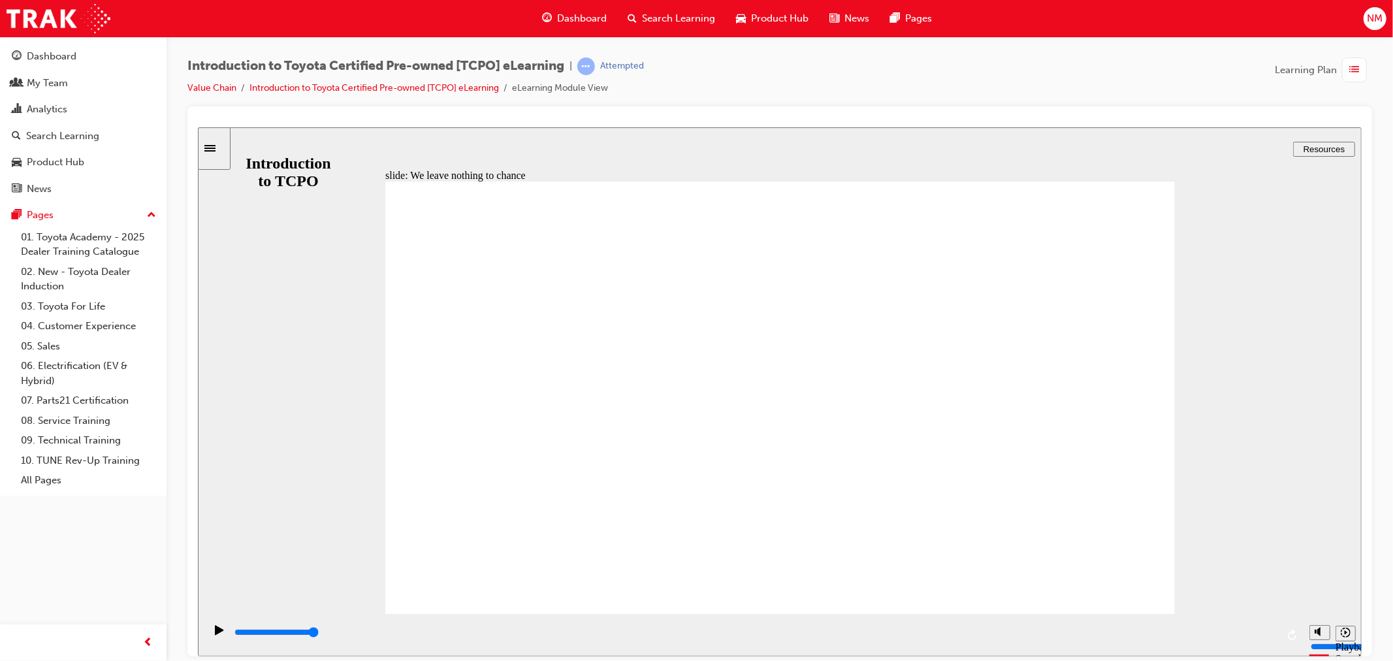
drag, startPoint x: 523, startPoint y: 407, endPoint x: 523, endPoint y: 398, distance: 9.1
drag, startPoint x: 585, startPoint y: 371, endPoint x: 603, endPoint y: 364, distance: 19.0
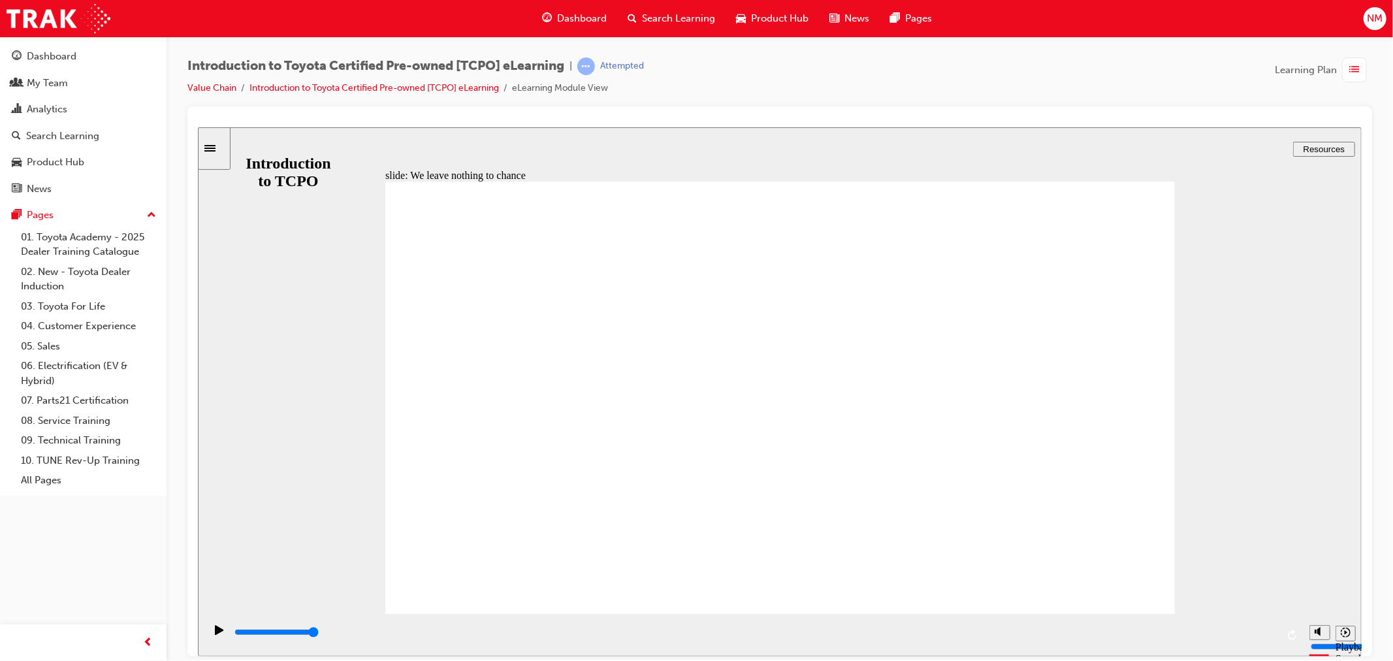
drag, startPoint x: 800, startPoint y: 334, endPoint x: 758, endPoint y: 377, distance: 59.6
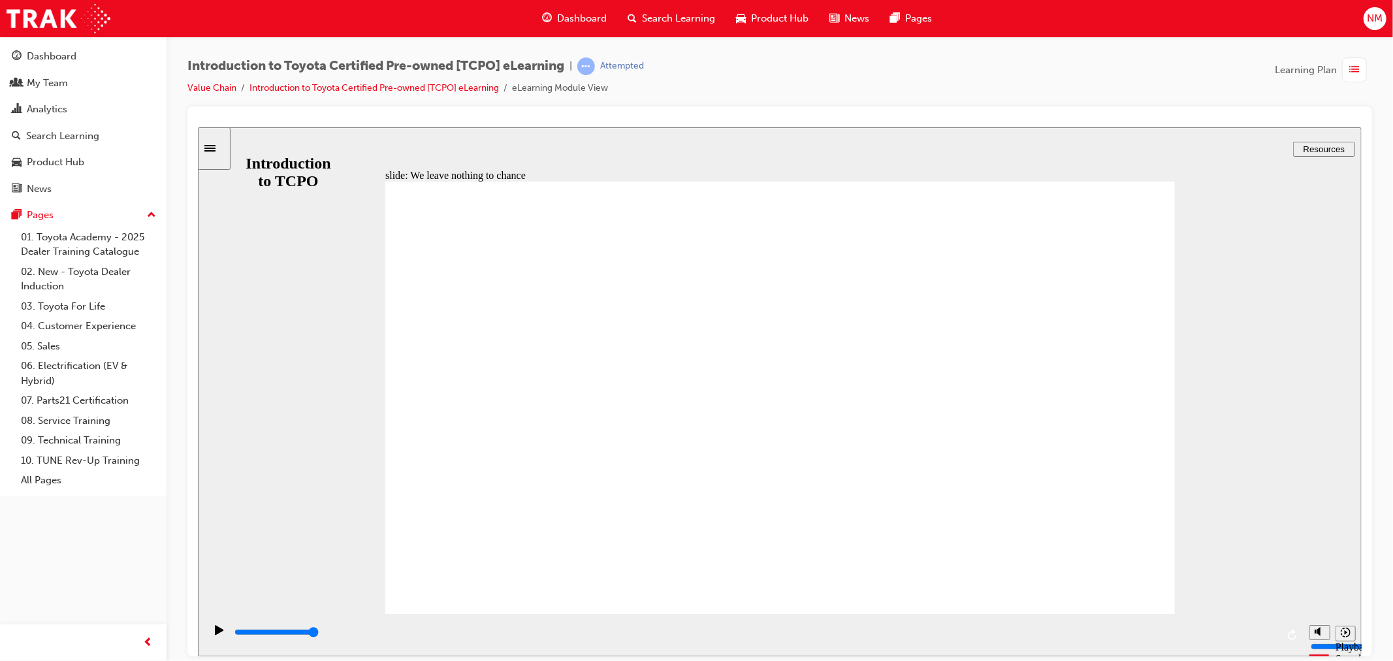
drag, startPoint x: 963, startPoint y: 421, endPoint x: 966, endPoint y: 412, distance: 9.5
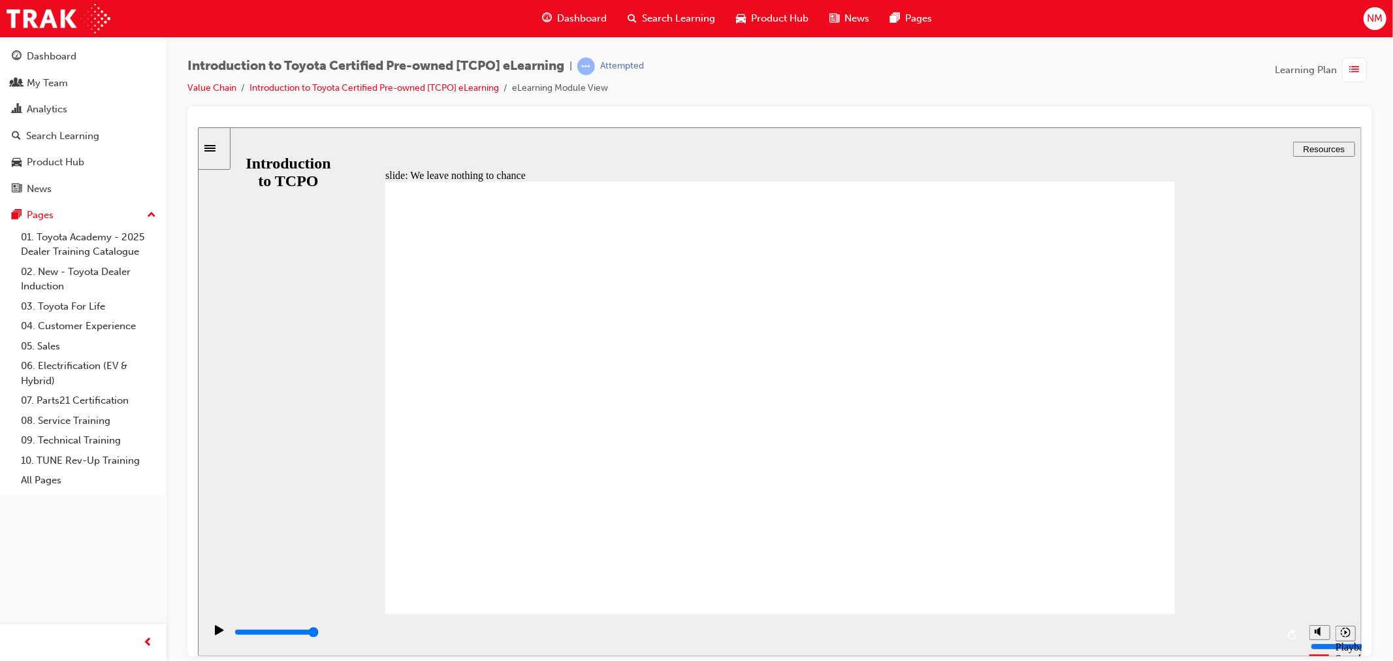
drag, startPoint x: 636, startPoint y: 419, endPoint x: 646, endPoint y: 412, distance: 13.1
drag, startPoint x: 671, startPoint y: 400, endPoint x: 681, endPoint y: 397, distance: 10.9
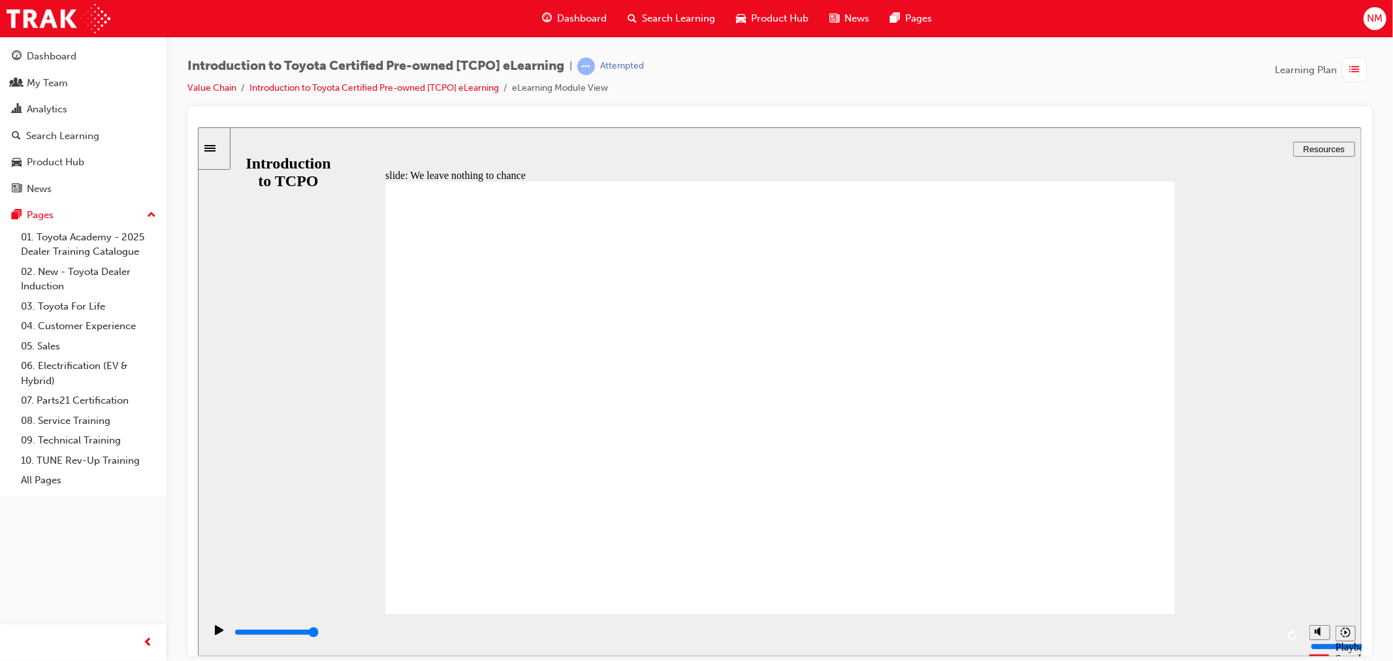
drag, startPoint x: 692, startPoint y: 487, endPoint x: 694, endPoint y: 480, distance: 7.6
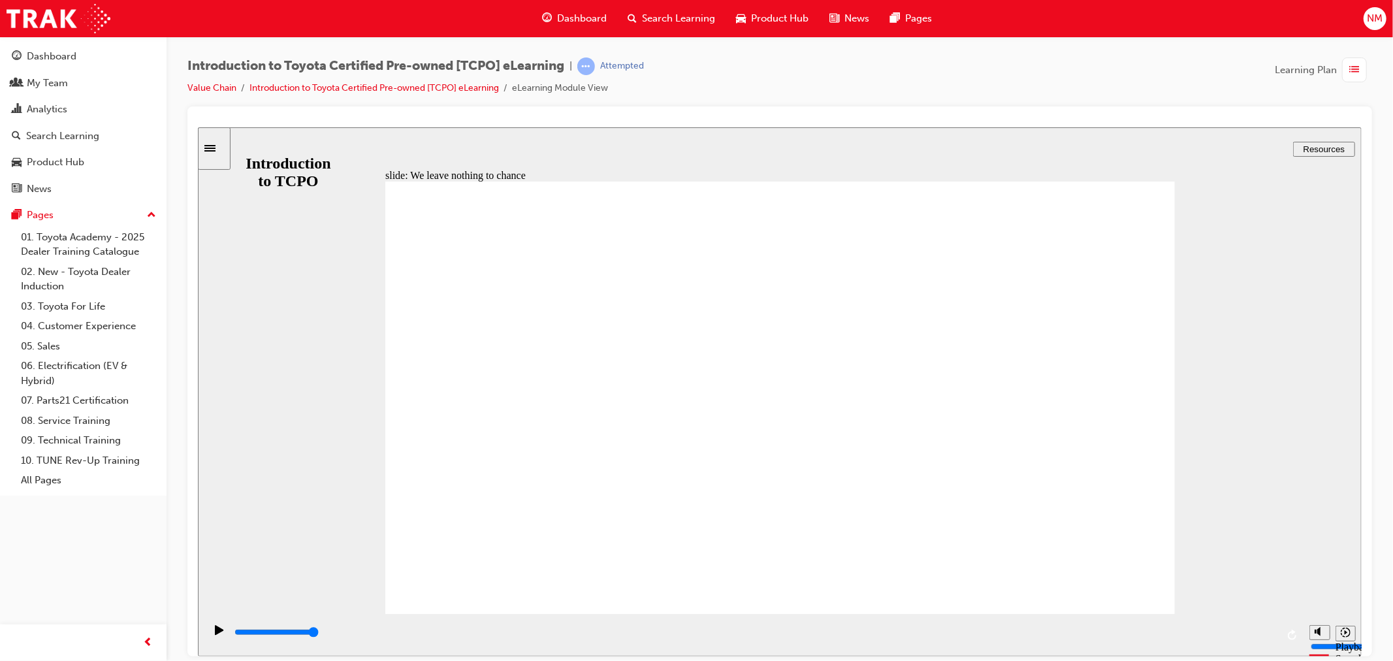
drag, startPoint x: 871, startPoint y: 474, endPoint x: 914, endPoint y: 451, distance: 48.8
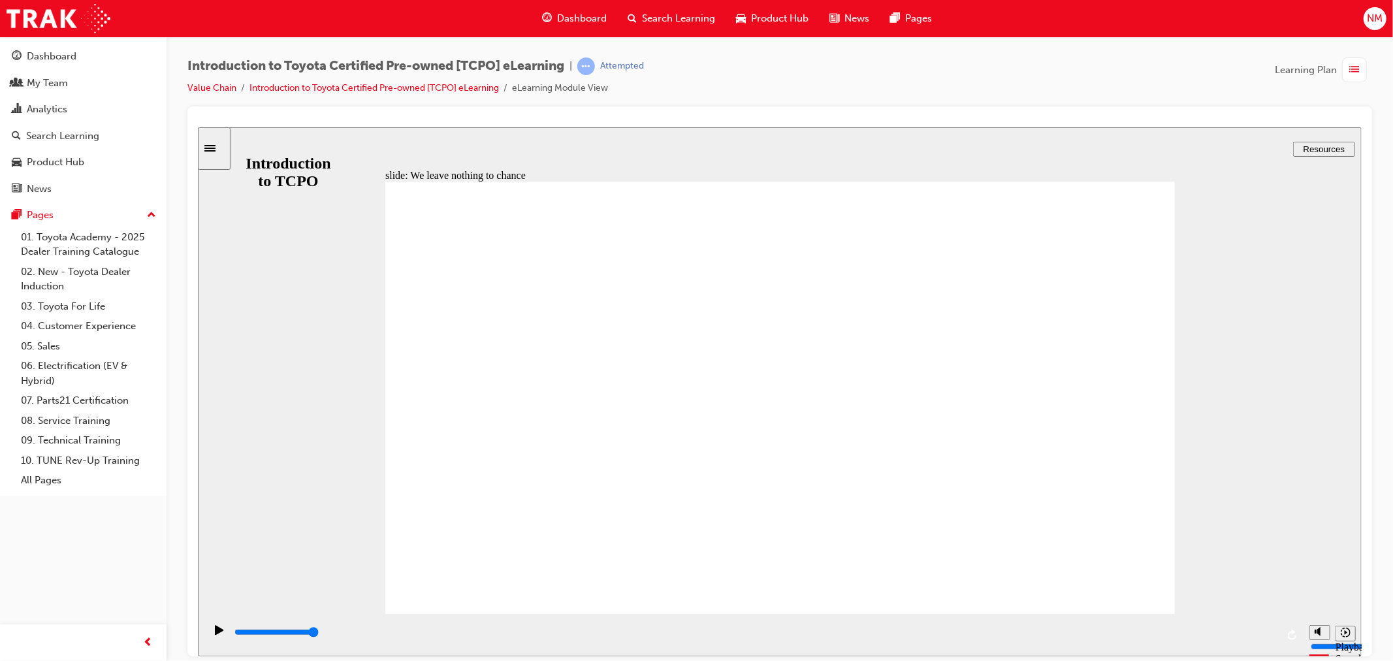
drag, startPoint x: 859, startPoint y: 282, endPoint x: 886, endPoint y: 284, distance: 27.5
drag, startPoint x: 922, startPoint y: 284, endPoint x: 983, endPoint y: 285, distance: 61.4
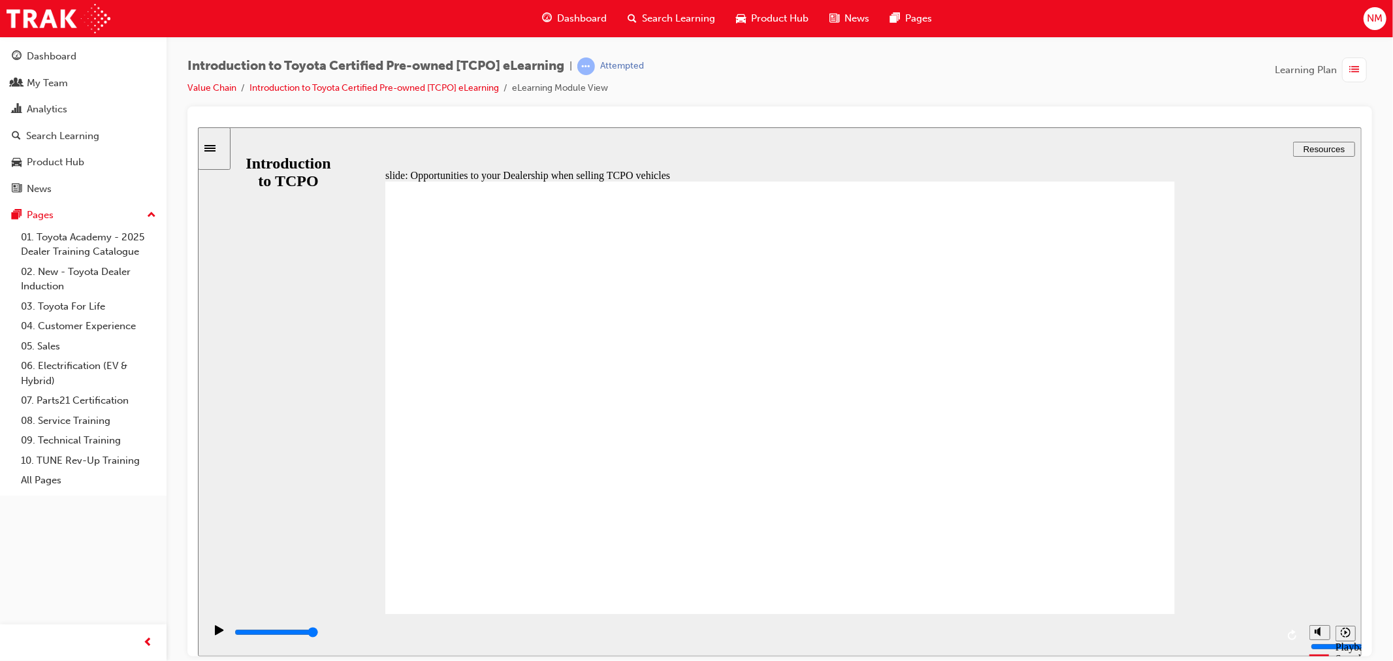
type input "31500"
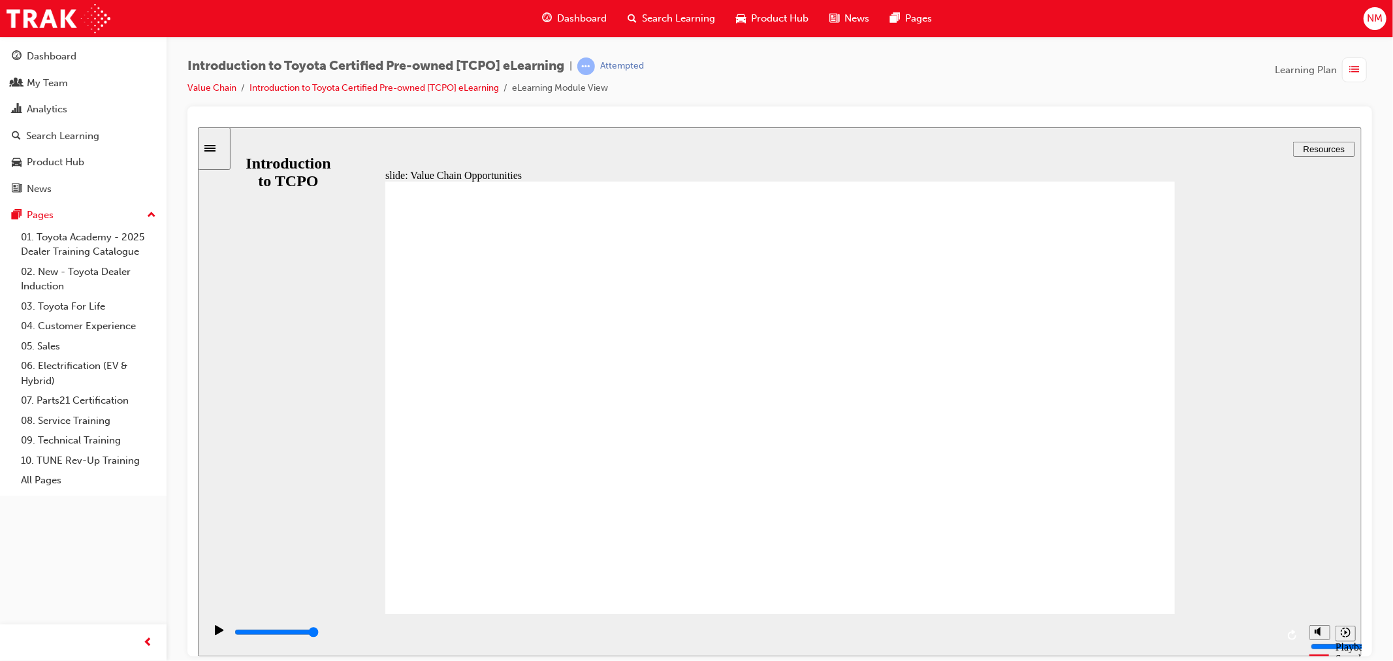
drag, startPoint x: 587, startPoint y: 382, endPoint x: 598, endPoint y: 380, distance: 10.6
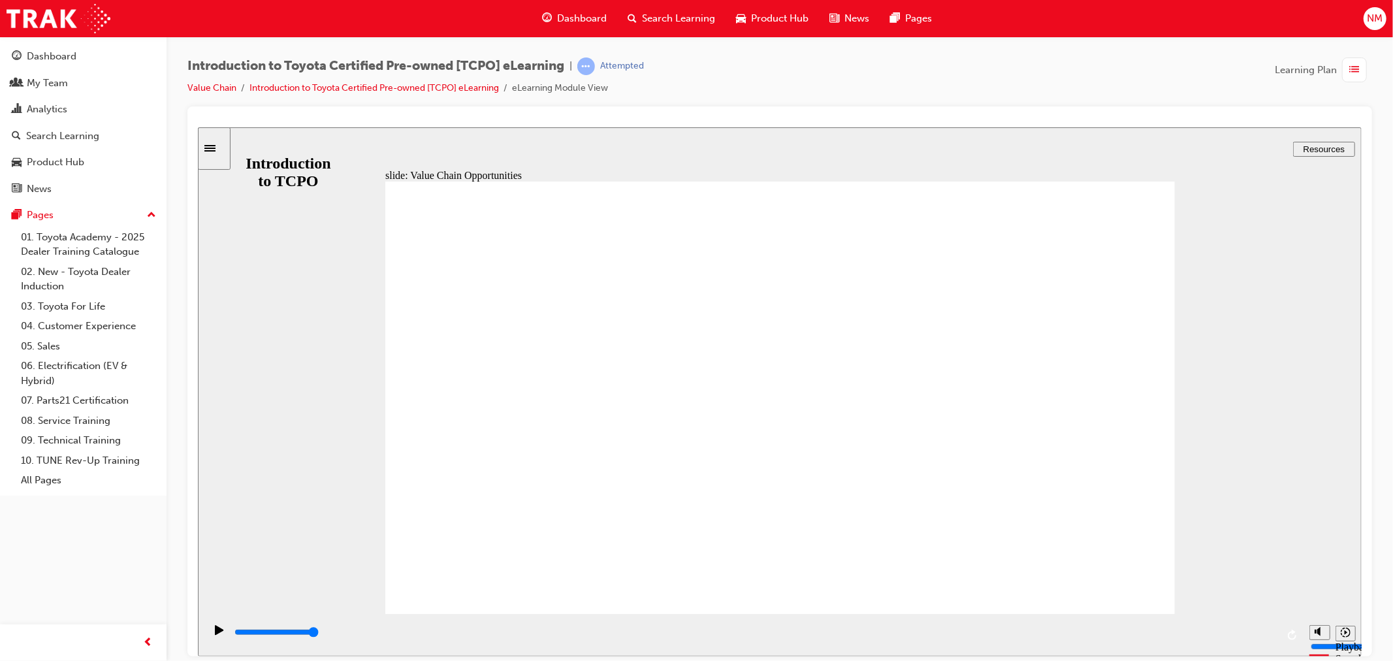
drag, startPoint x: 633, startPoint y: 500, endPoint x: 657, endPoint y: 483, distance: 29.5
drag, startPoint x: 769, startPoint y: 246, endPoint x: 756, endPoint y: 253, distance: 14.6
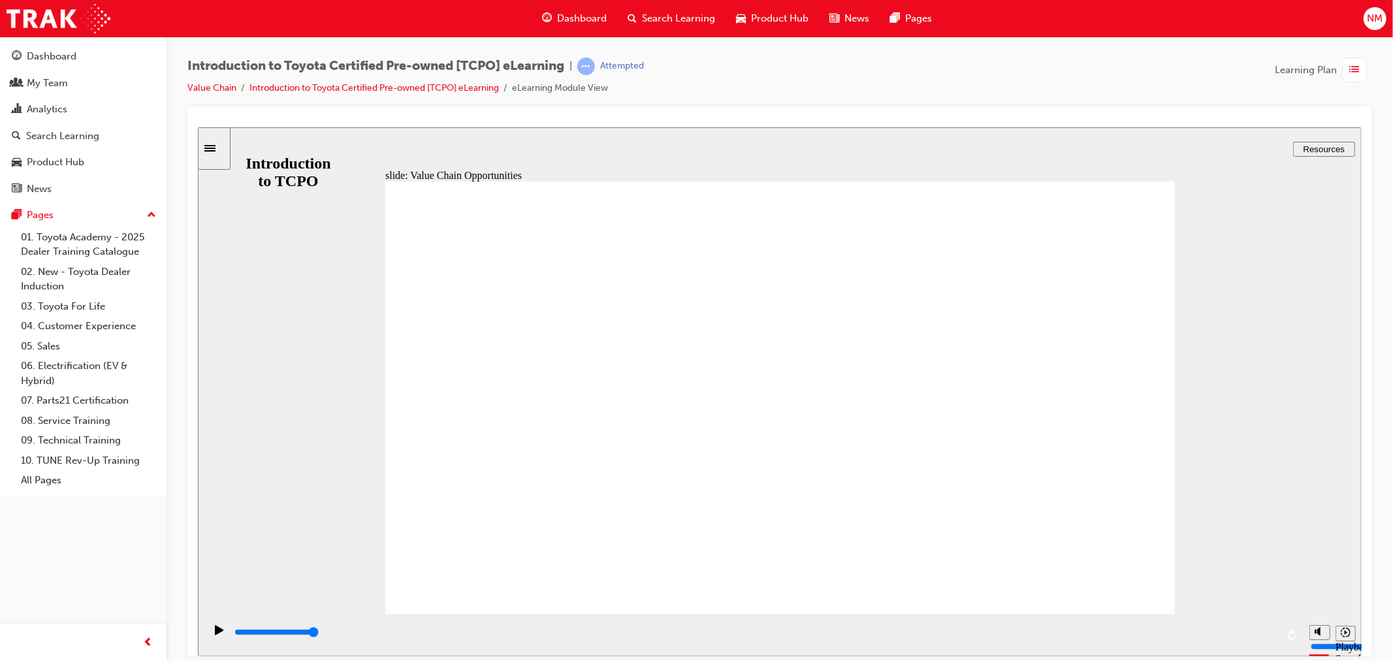
drag, startPoint x: 516, startPoint y: 363, endPoint x: 694, endPoint y: 366, distance: 177.7
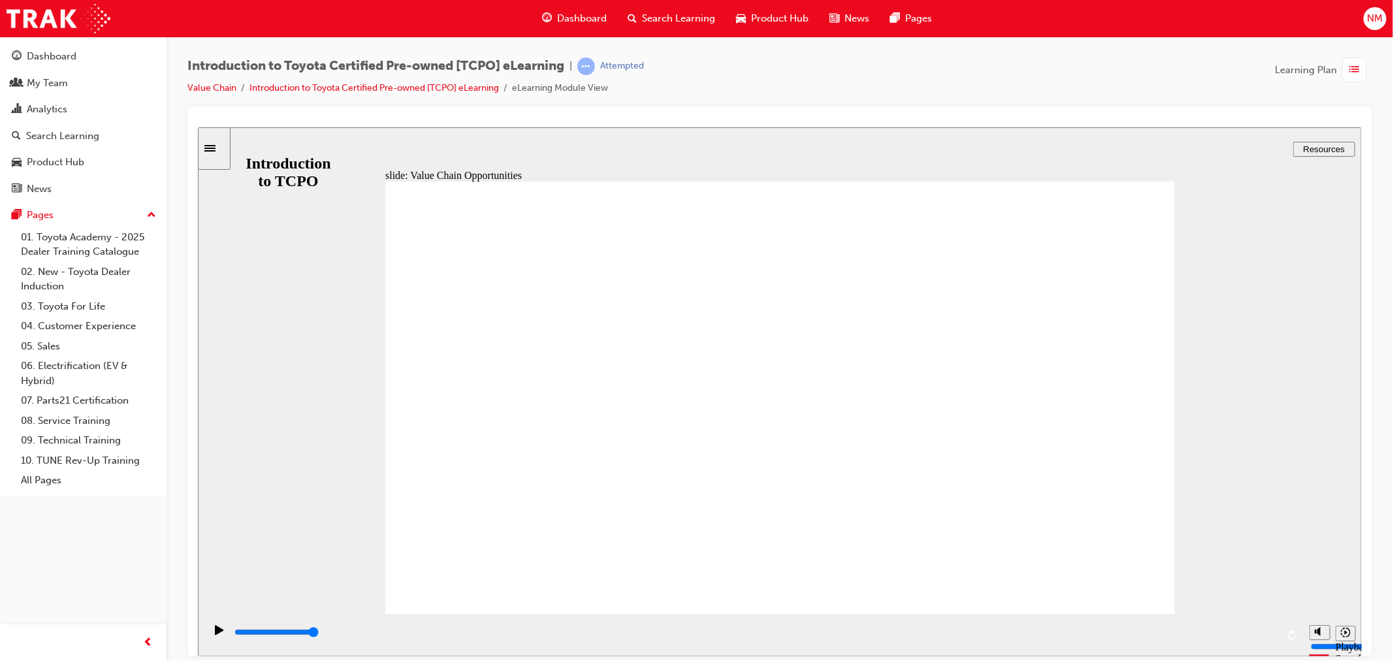
drag, startPoint x: 635, startPoint y: 389, endPoint x: 628, endPoint y: 361, distance: 29.5
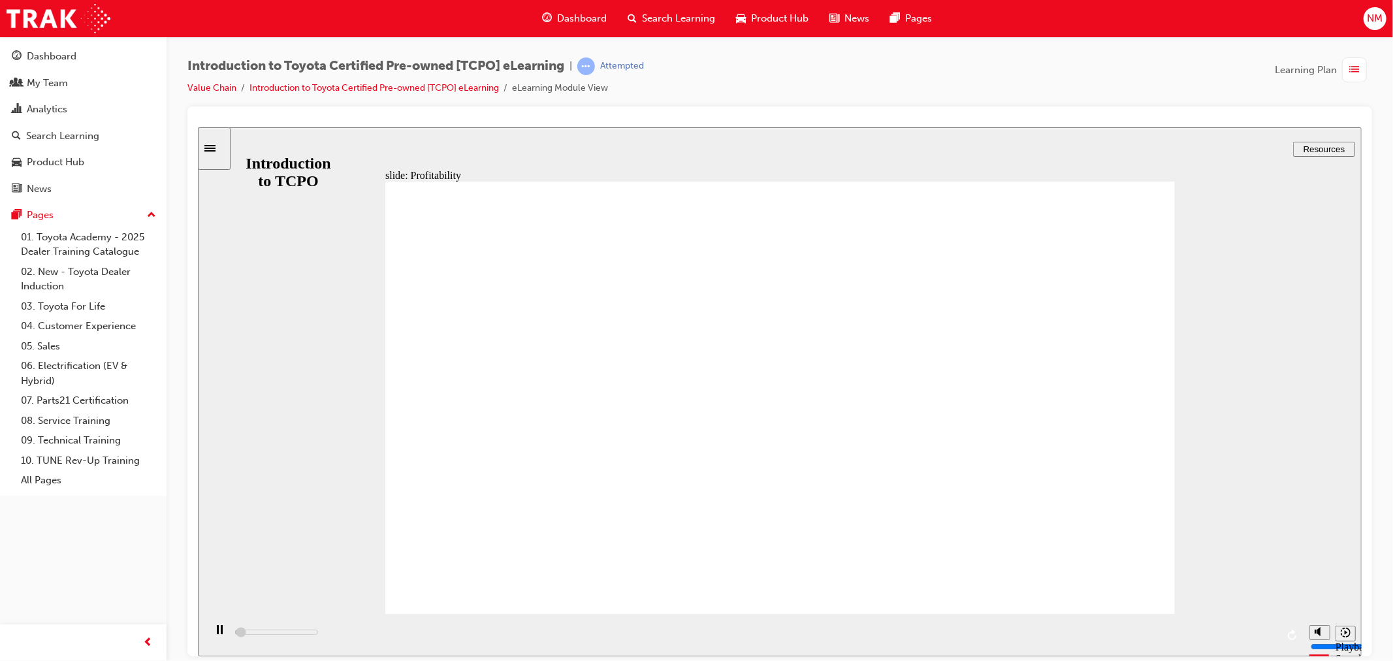
drag, startPoint x: 733, startPoint y: 378, endPoint x: 725, endPoint y: 386, distance: 11.1
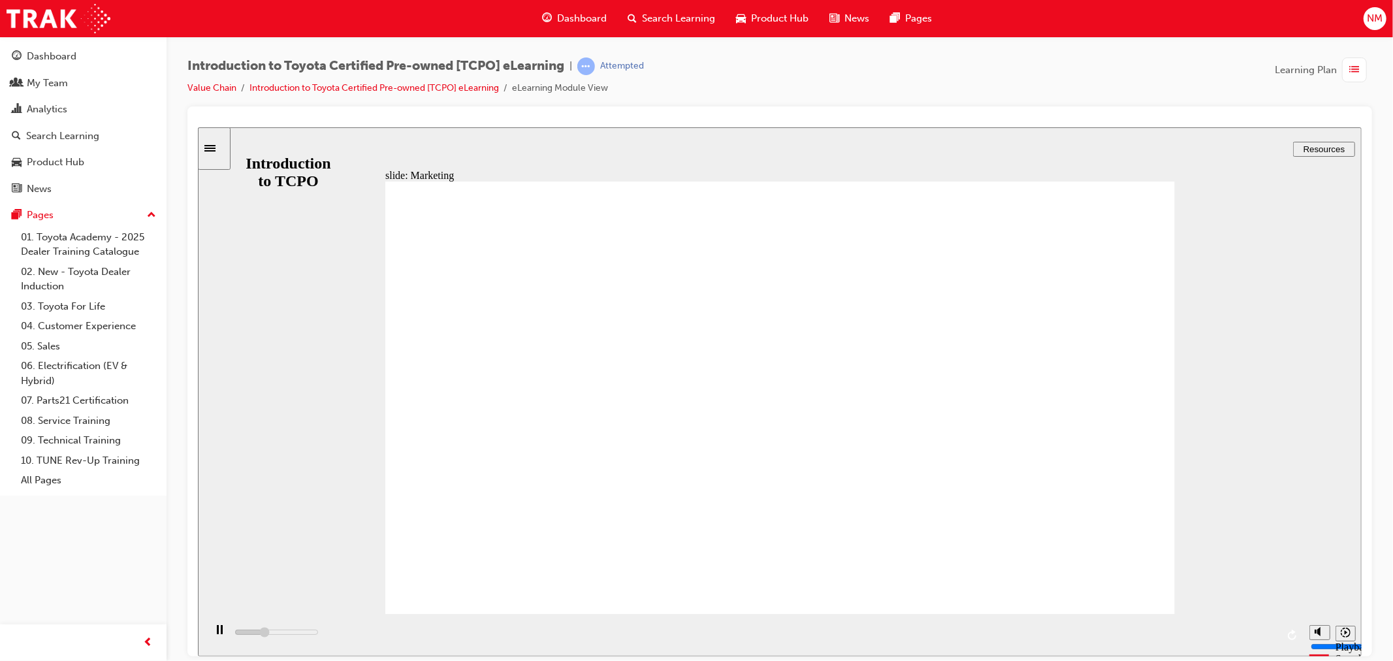
drag, startPoint x: 621, startPoint y: 437, endPoint x: 624, endPoint y: 382, distance: 55.0
drag, startPoint x: 821, startPoint y: 393, endPoint x: 864, endPoint y: 398, distance: 43.4
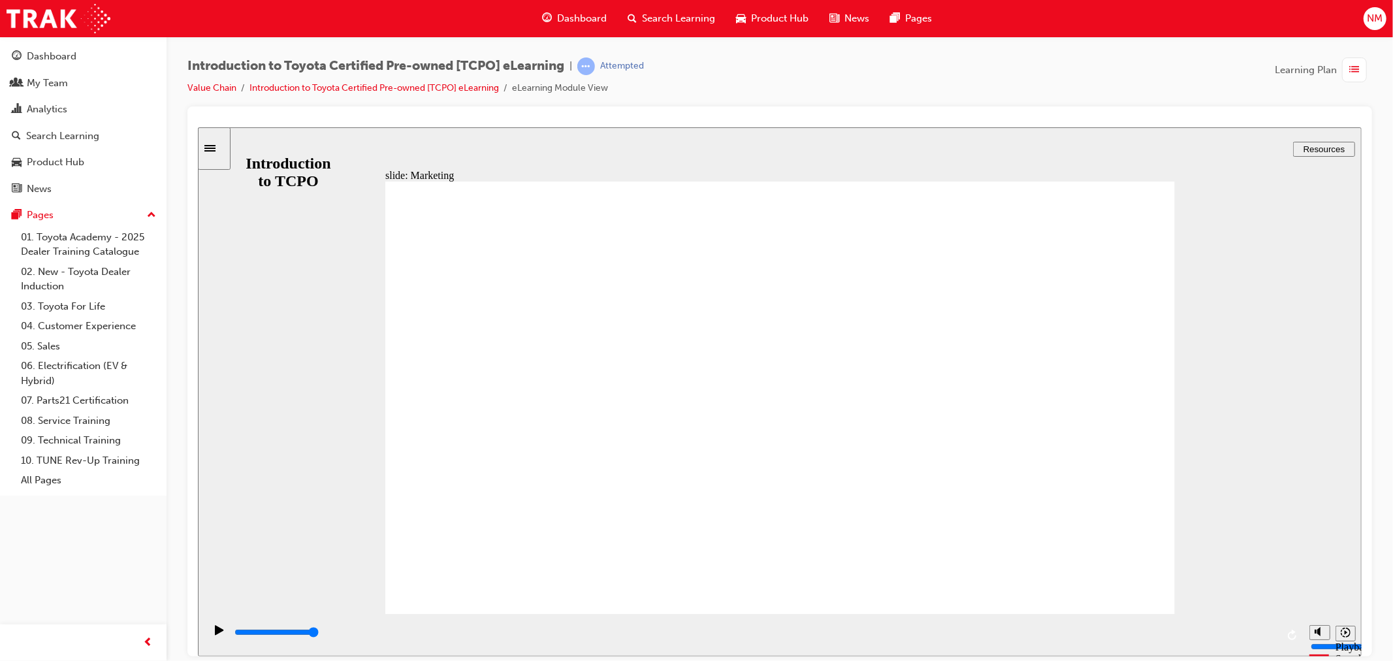
type input "7700"
radio input "true"
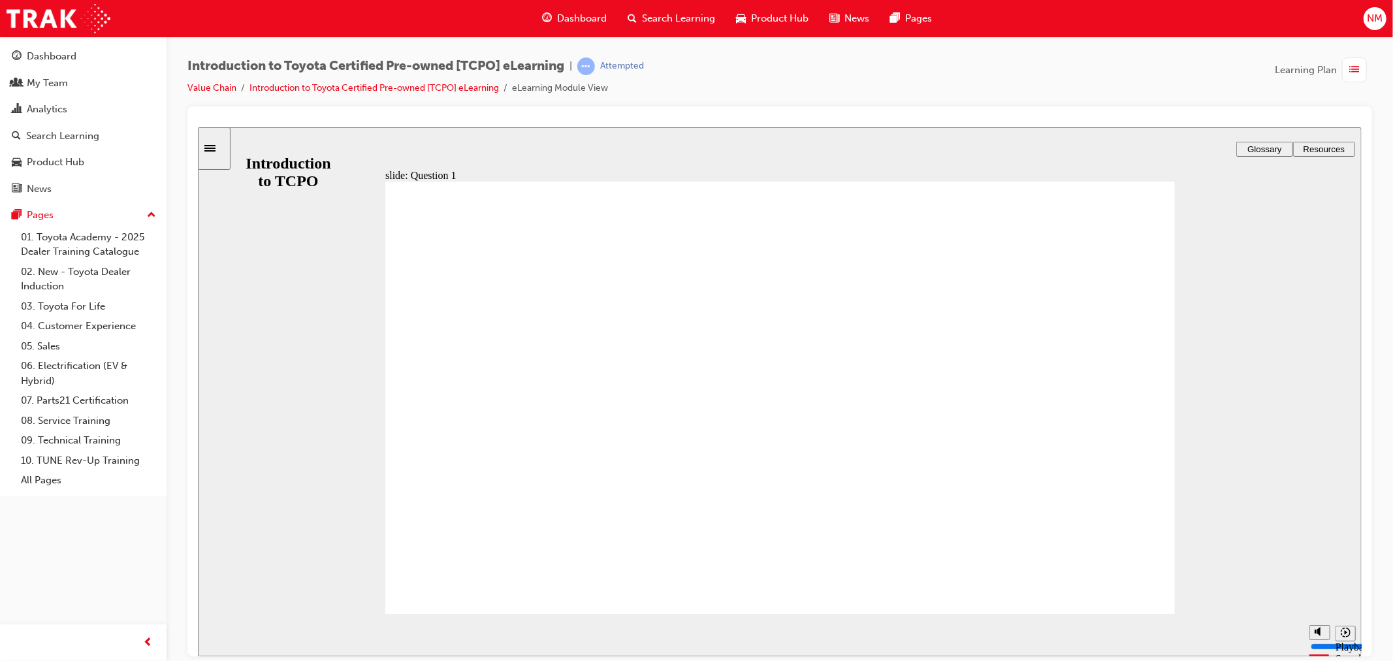
radio input "true"
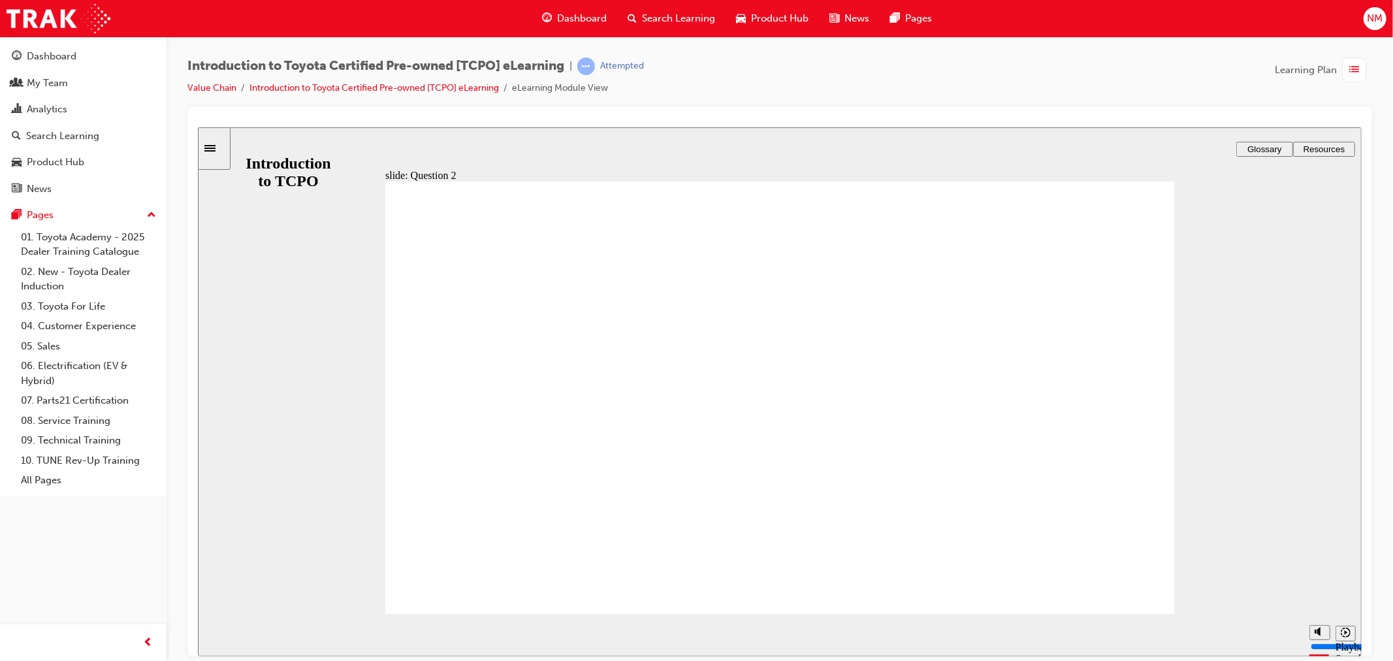
radio input "true"
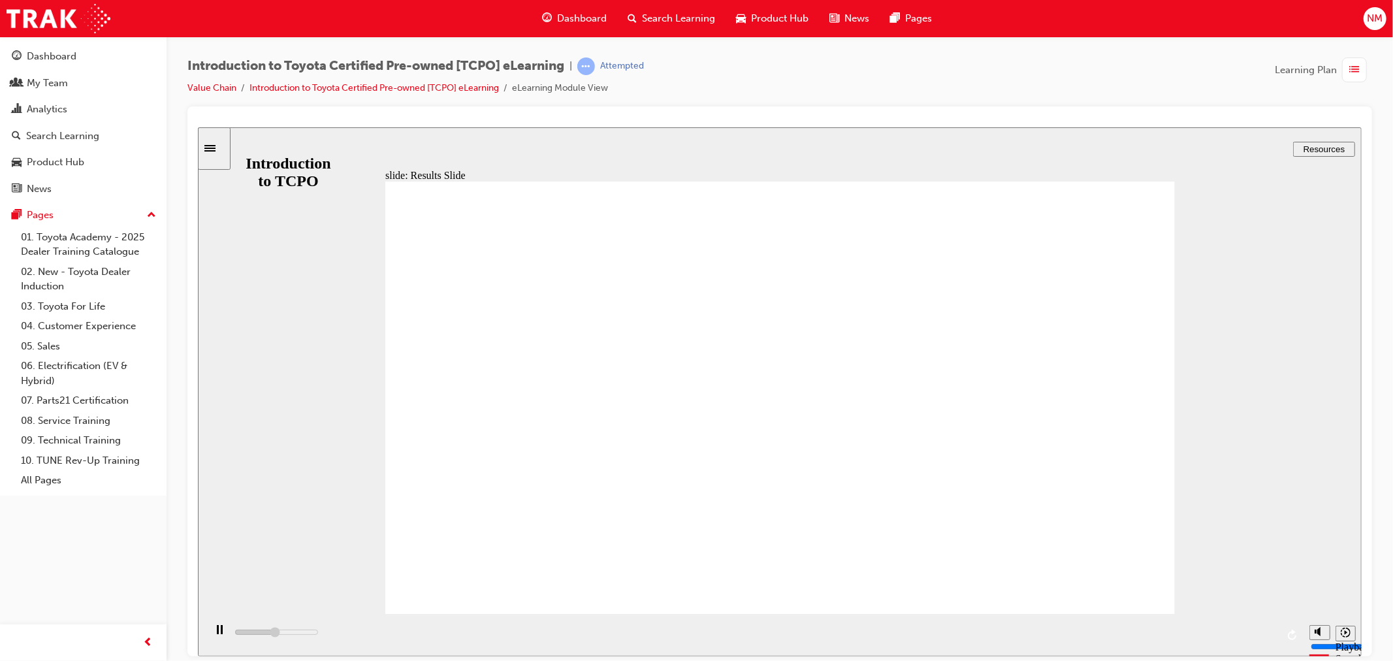
type input "6700"
click at [69, 55] on div "Dashboard" at bounding box center [52, 56] width 50 height 15
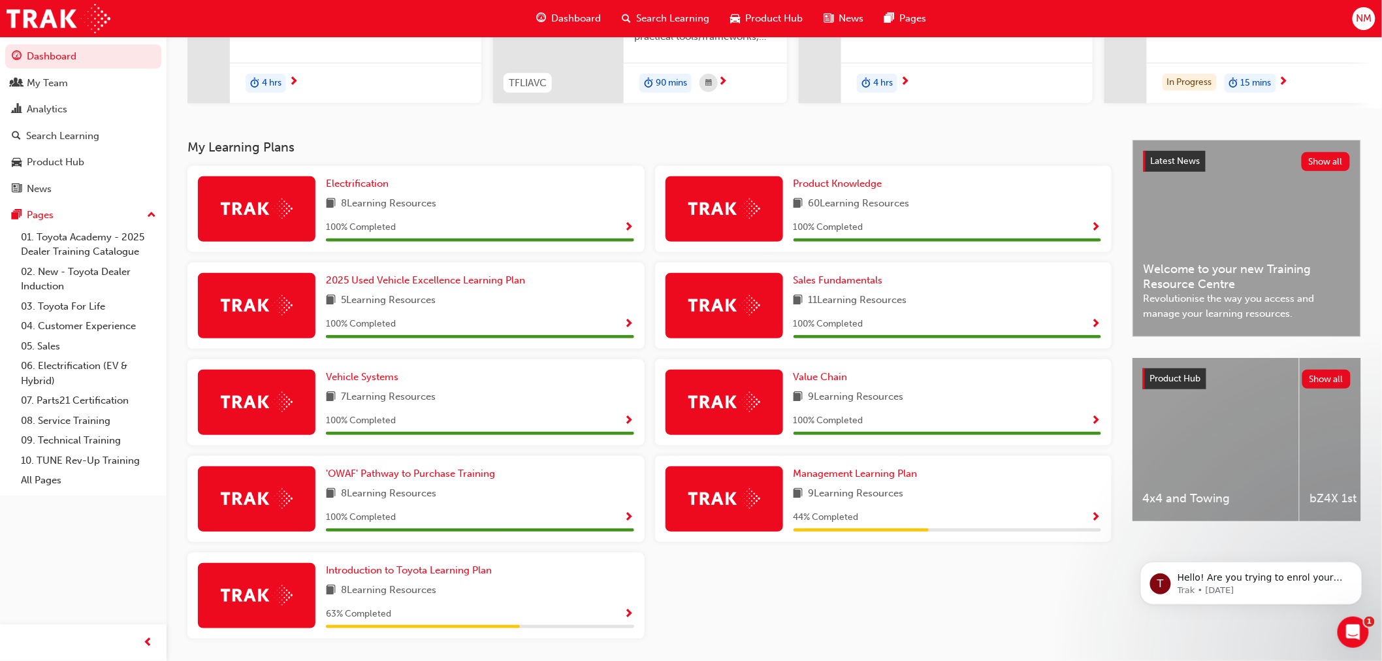
scroll to position [193, 0]
click at [1359, 16] on span "NM" at bounding box center [1364, 18] width 16 height 15
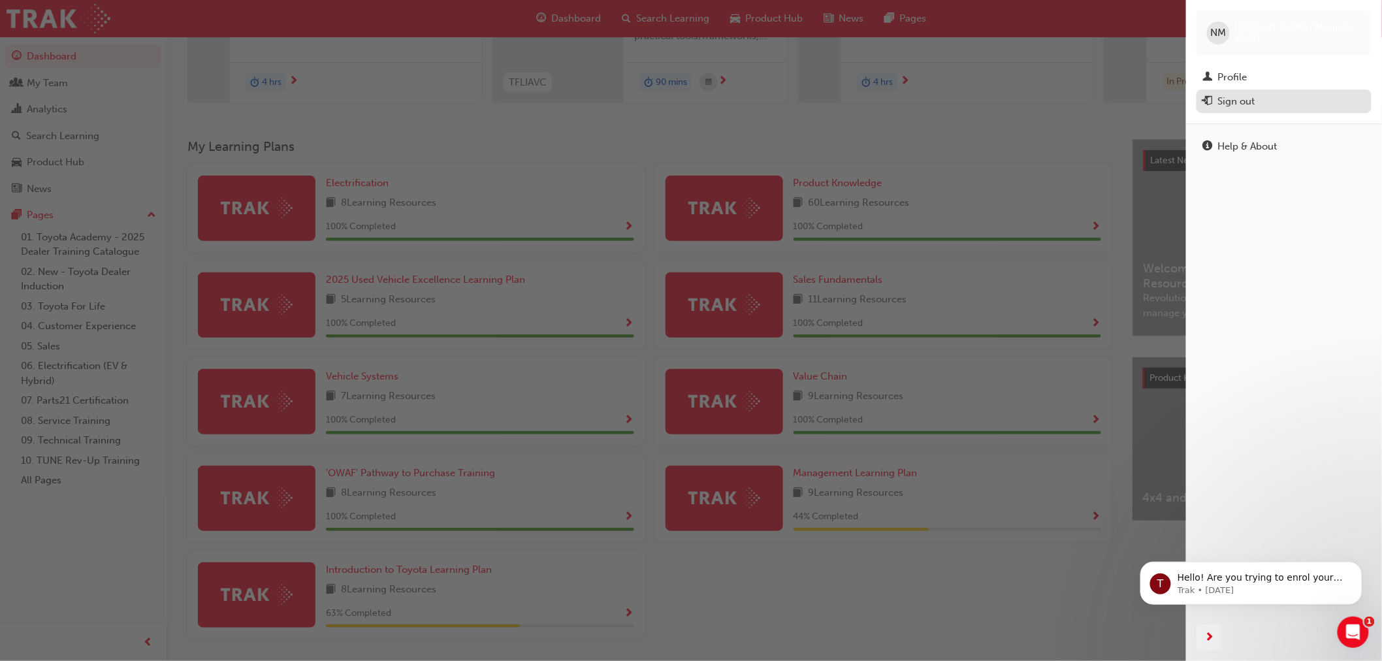
click at [1248, 102] on div "Sign out" at bounding box center [1236, 101] width 37 height 15
